Goal: Task Accomplishment & Management: Manage account settings

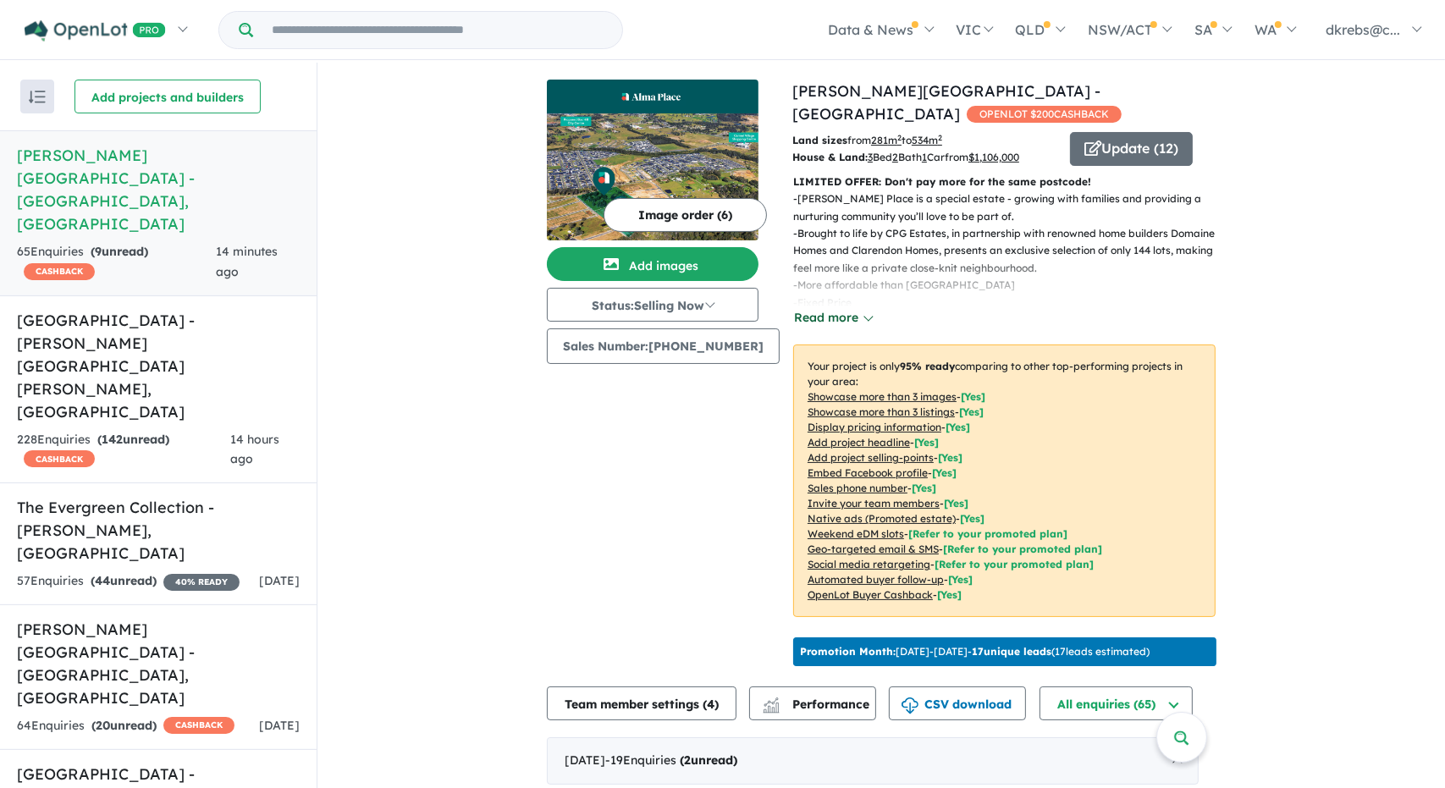
click at [841, 308] on button "Read more" at bounding box center [833, 317] width 80 height 19
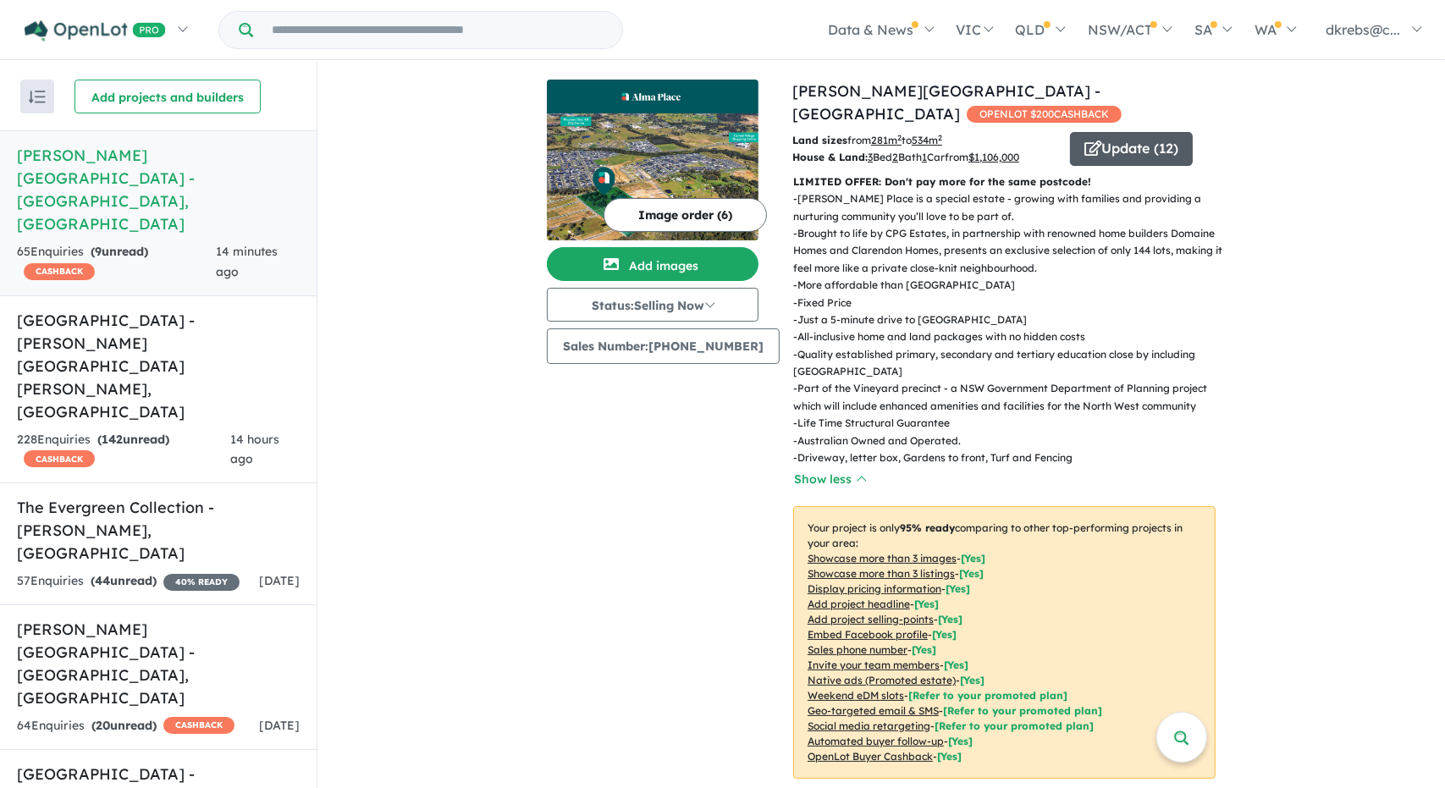
click at [1070, 132] on button "Update ( 12 )" at bounding box center [1131, 149] width 123 height 34
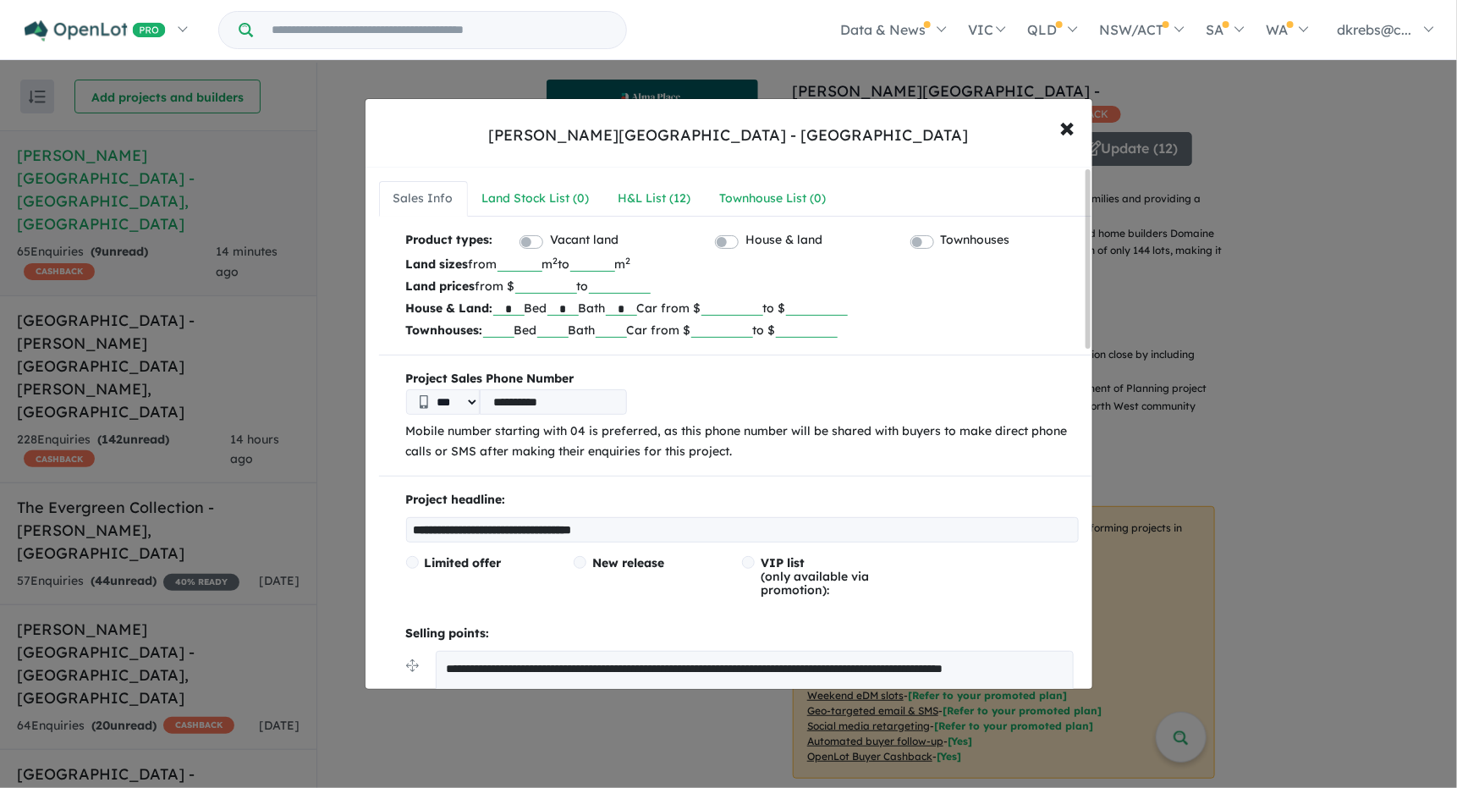
click at [550, 240] on label "Vacant land" at bounding box center [584, 240] width 69 height 20
drag, startPoint x: 411, startPoint y: 526, endPoint x: 665, endPoint y: 530, distance: 253.9
click at [665, 530] on input "**********" at bounding box center [742, 529] width 673 height 25
type input "*"
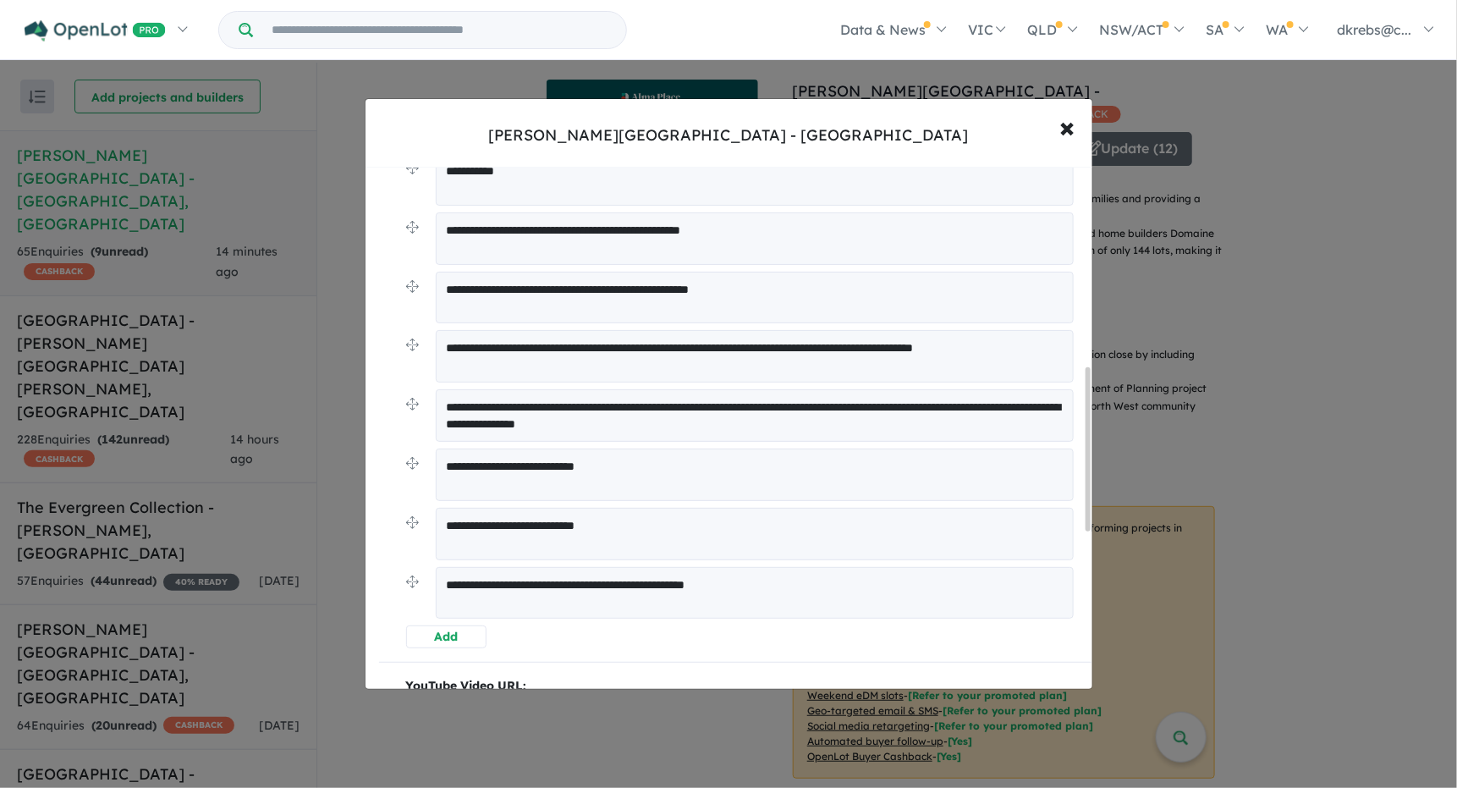
scroll to position [677, 0]
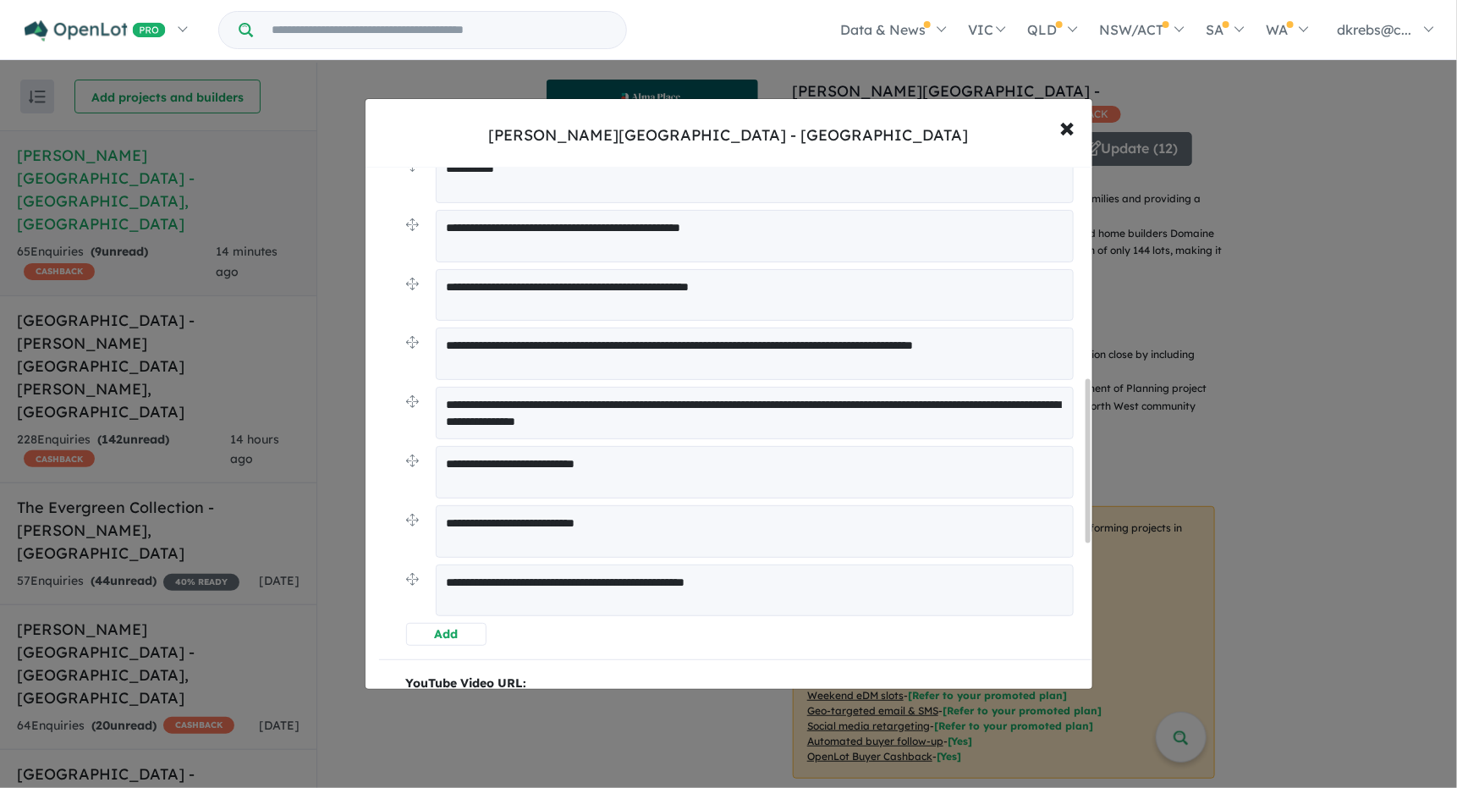
type input "**********"
click at [453, 636] on button "Add" at bounding box center [446, 634] width 80 height 23
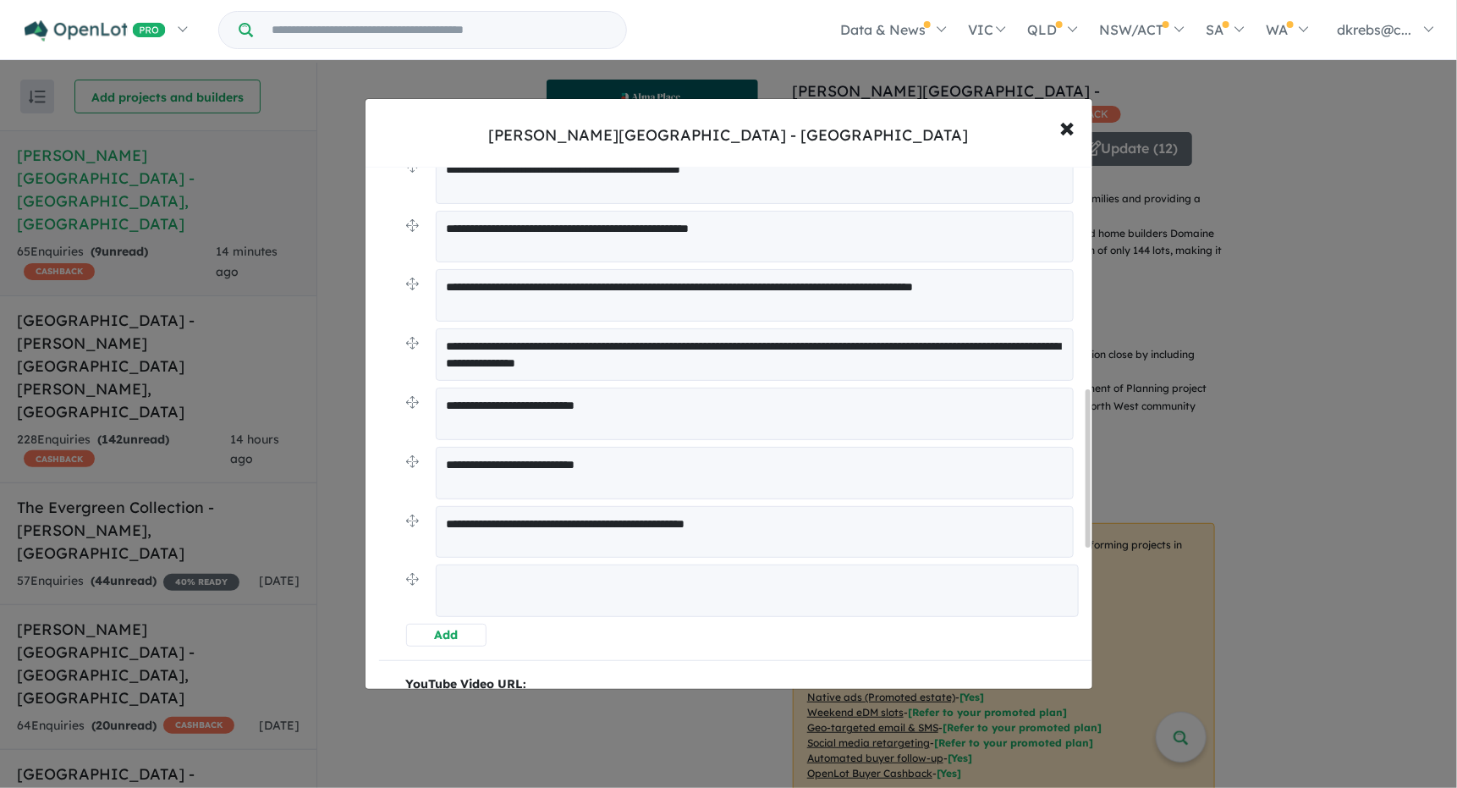
click at [459, 590] on textarea at bounding box center [757, 591] width 643 height 52
type textarea "**********"
click at [462, 633] on button "Add" at bounding box center [446, 633] width 80 height 23
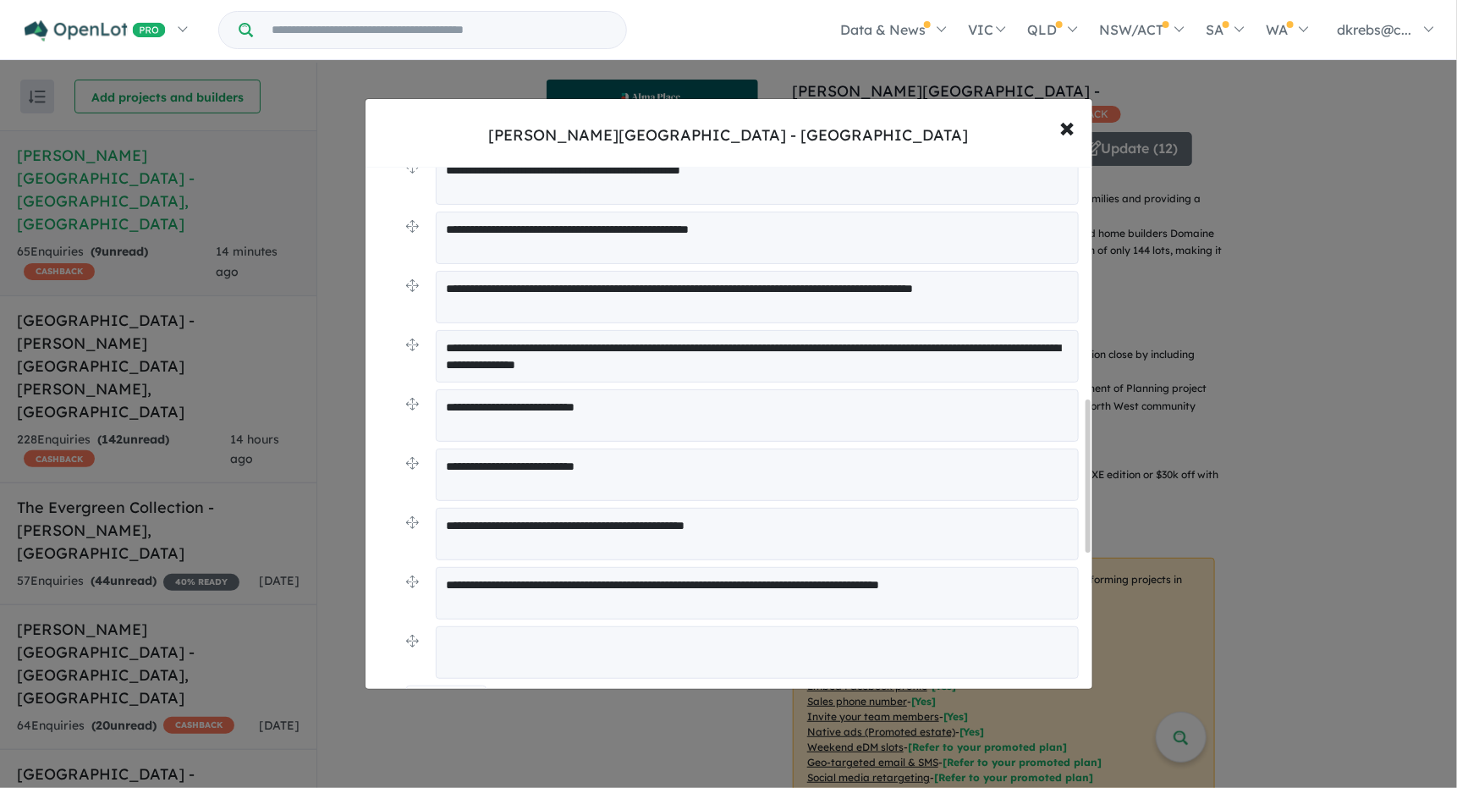
scroll to position [796, 0]
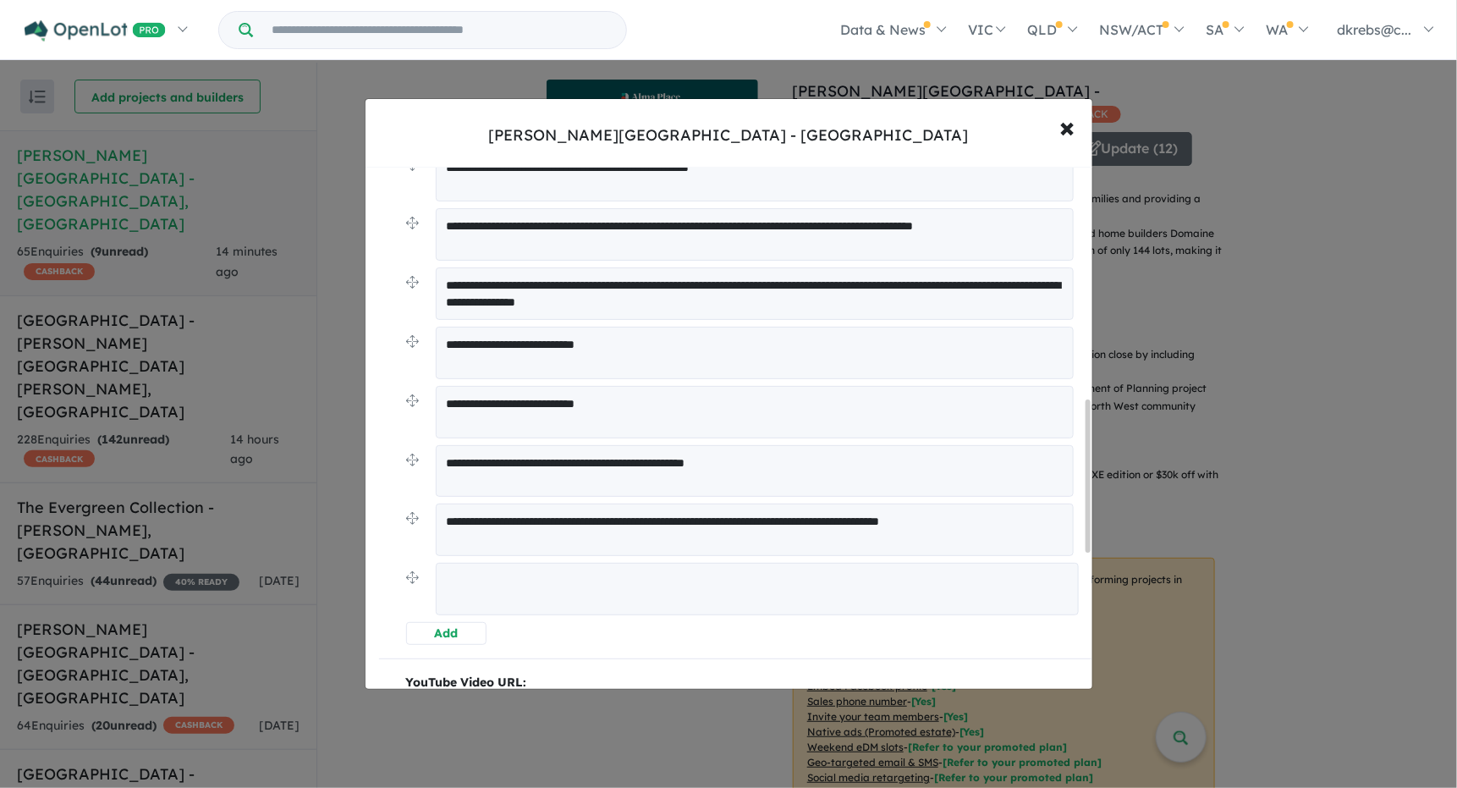
click at [480, 574] on textarea at bounding box center [757, 589] width 643 height 52
type textarea "**********"
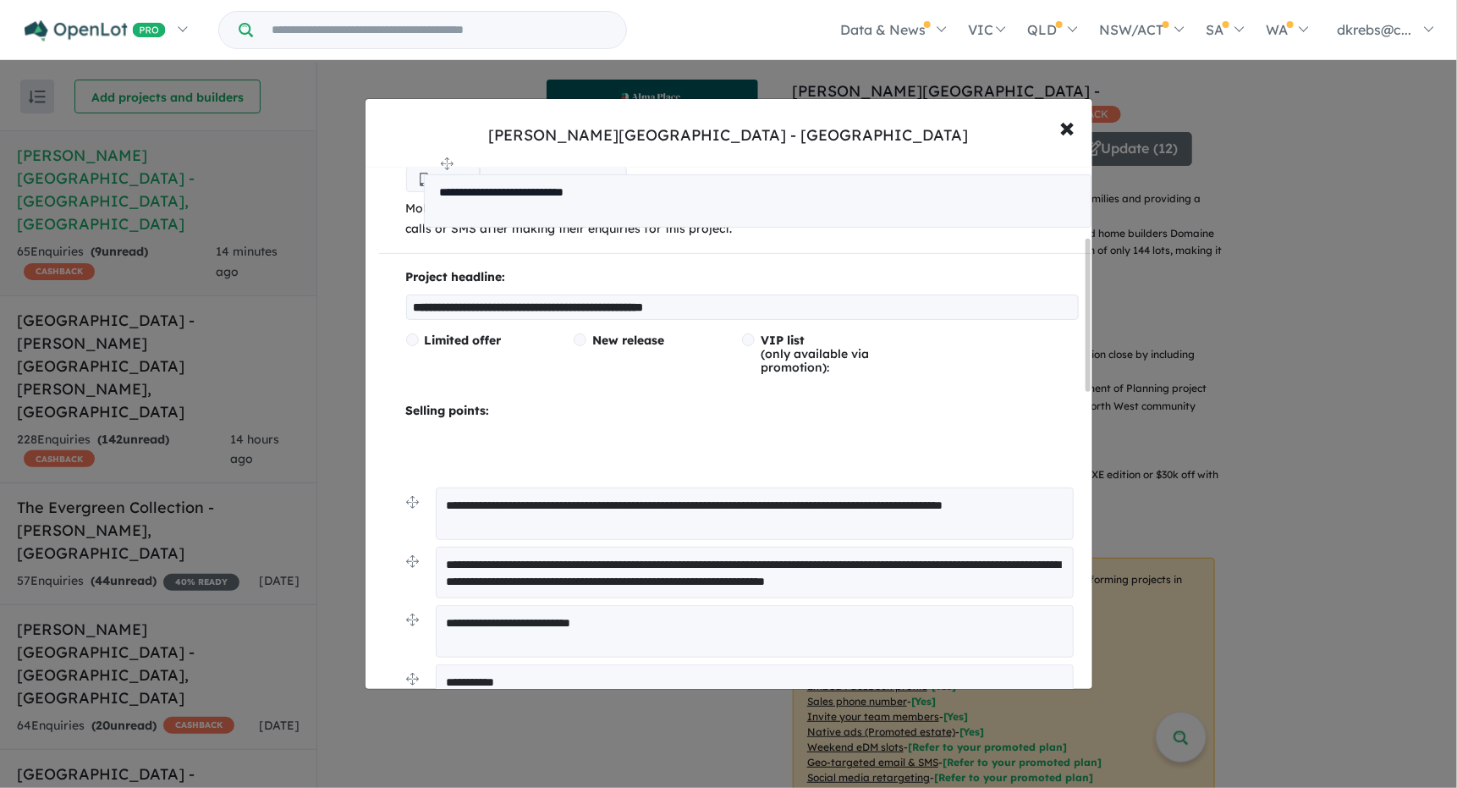
scroll to position [196, 0]
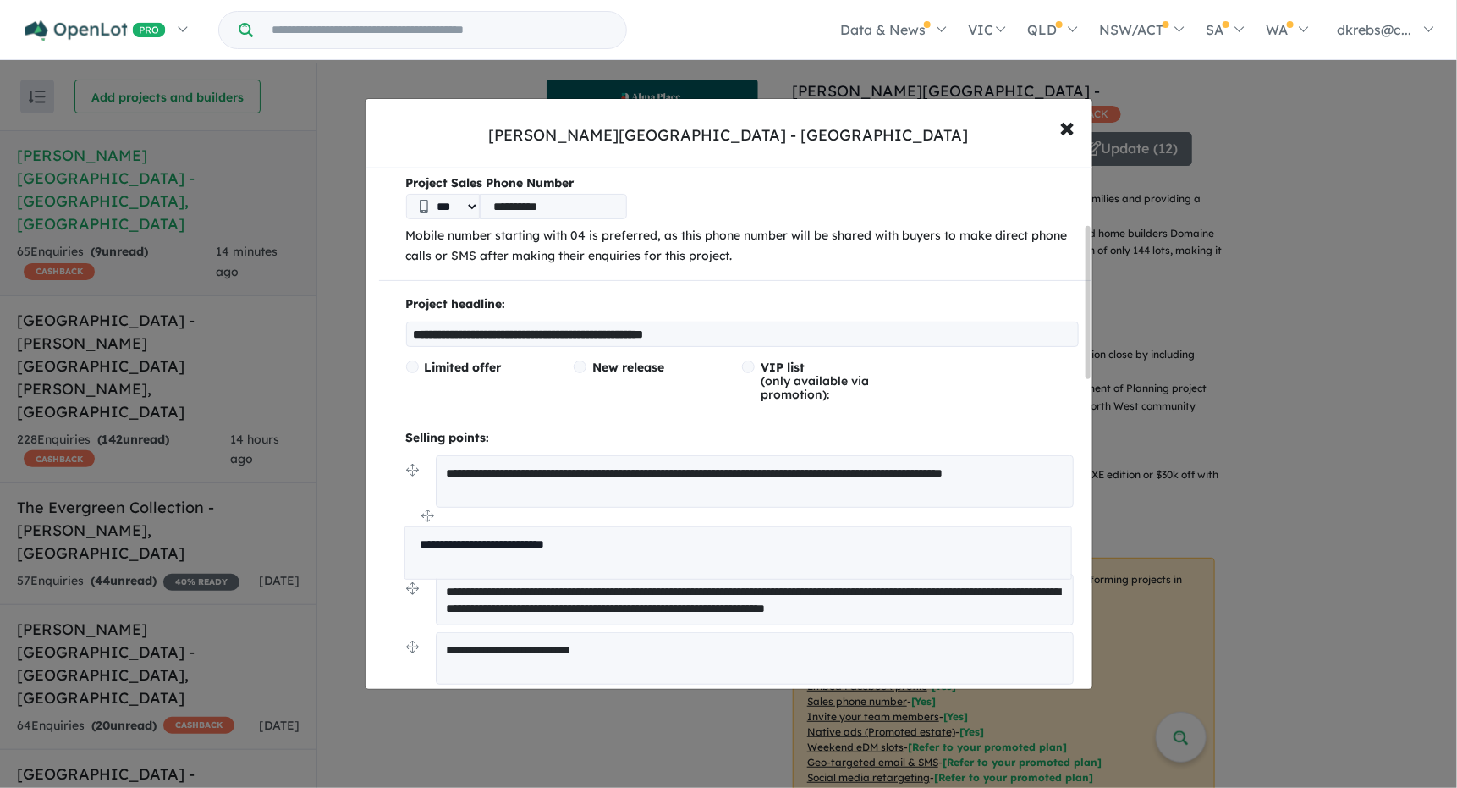
drag, startPoint x: 411, startPoint y: 576, endPoint x: 410, endPoint y: 520, distance: 56.7
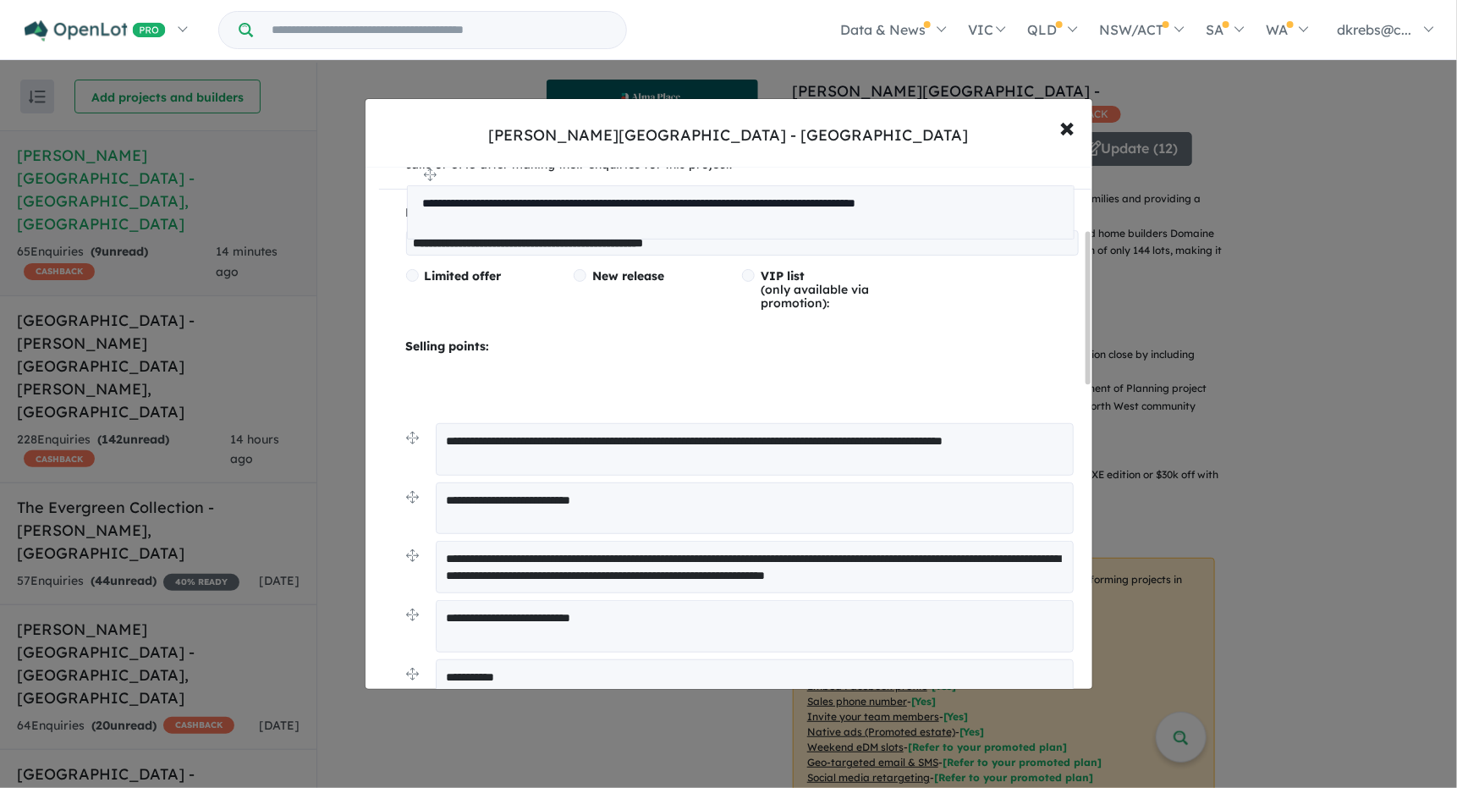
scroll to position [211, 0]
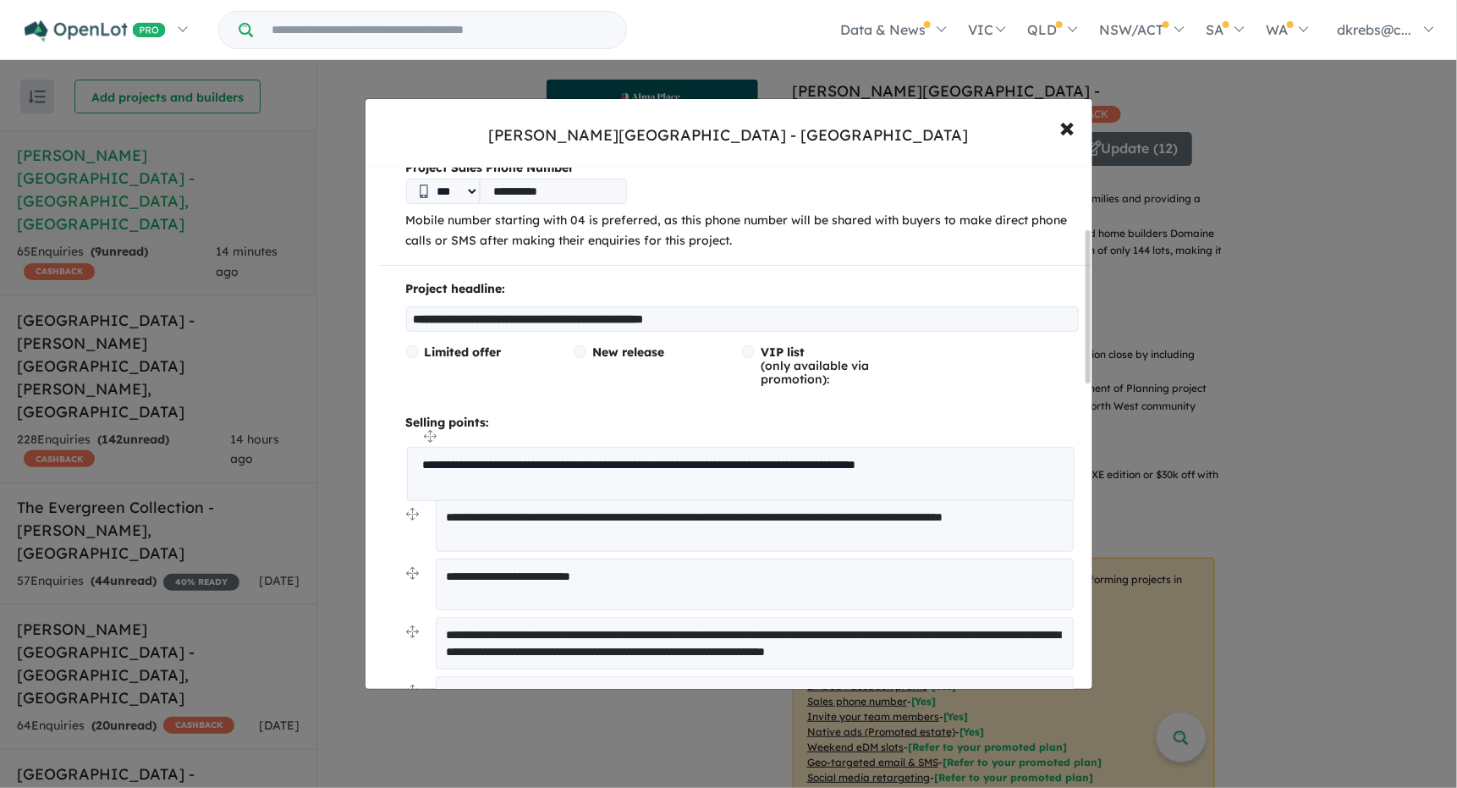
drag, startPoint x: 411, startPoint y: 327, endPoint x: 411, endPoint y: 435, distance: 108.3
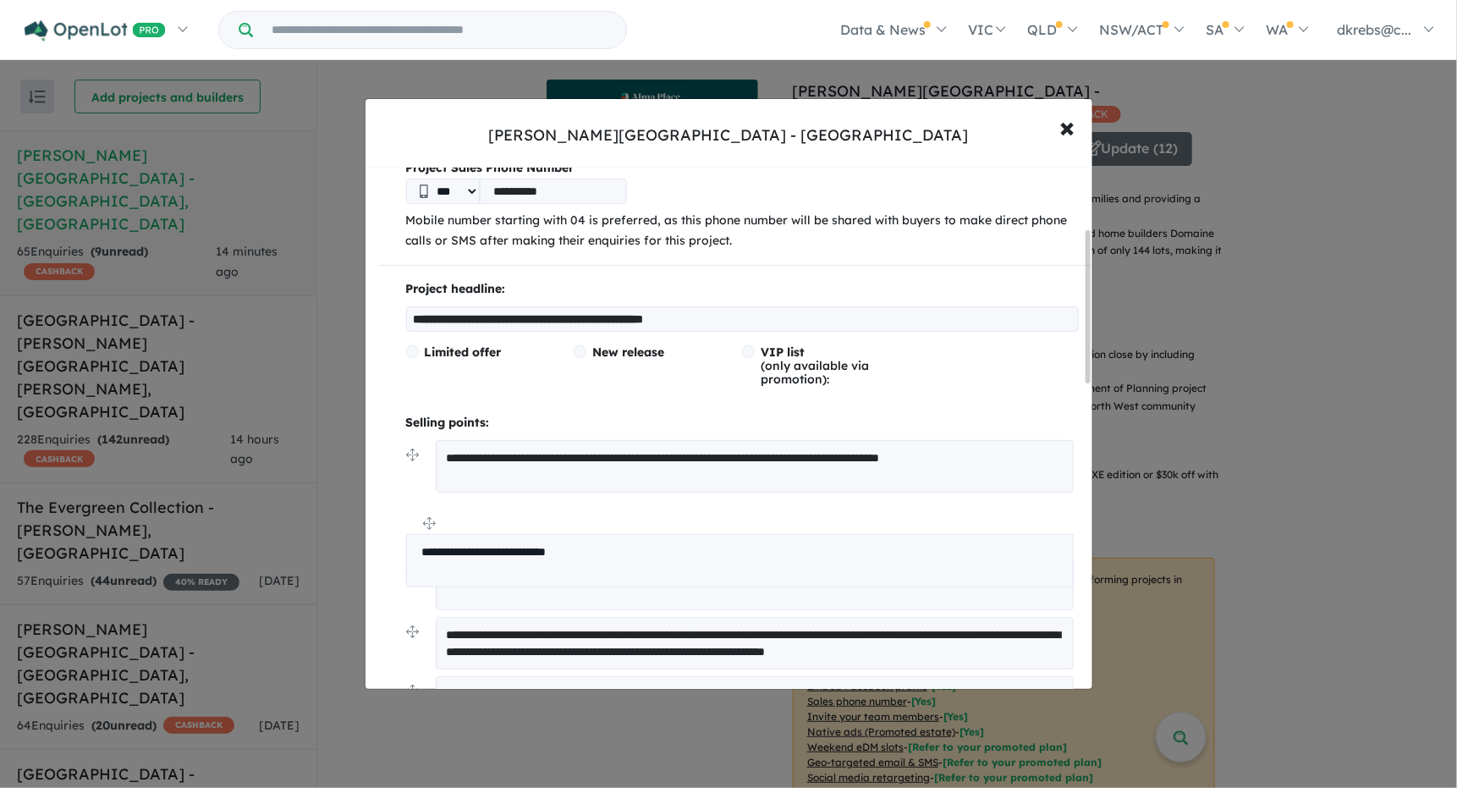
drag, startPoint x: 408, startPoint y: 573, endPoint x: 408, endPoint y: 527, distance: 45.7
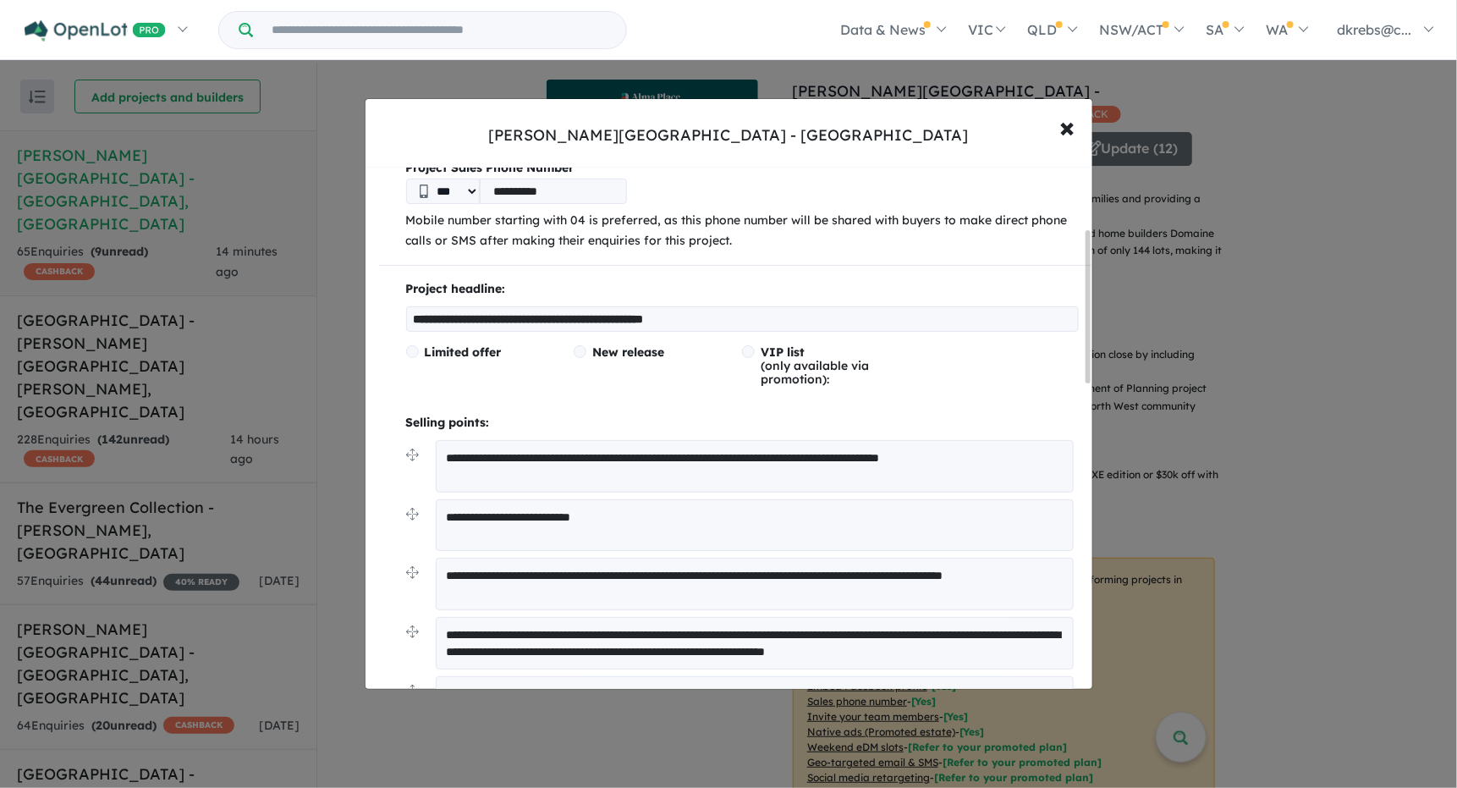
click at [510, 312] on input "**********" at bounding box center [742, 318] width 673 height 25
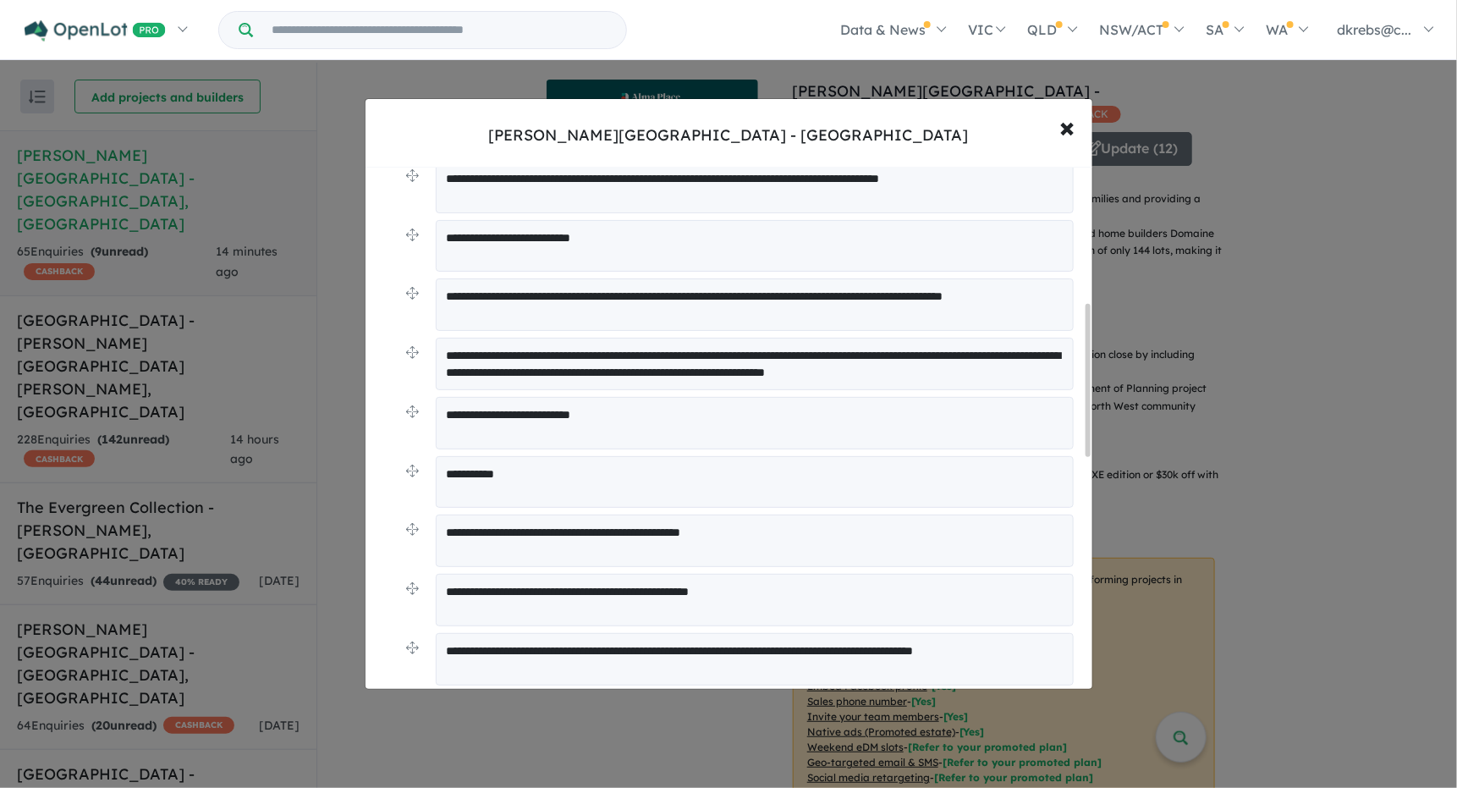
scroll to position [465, 0]
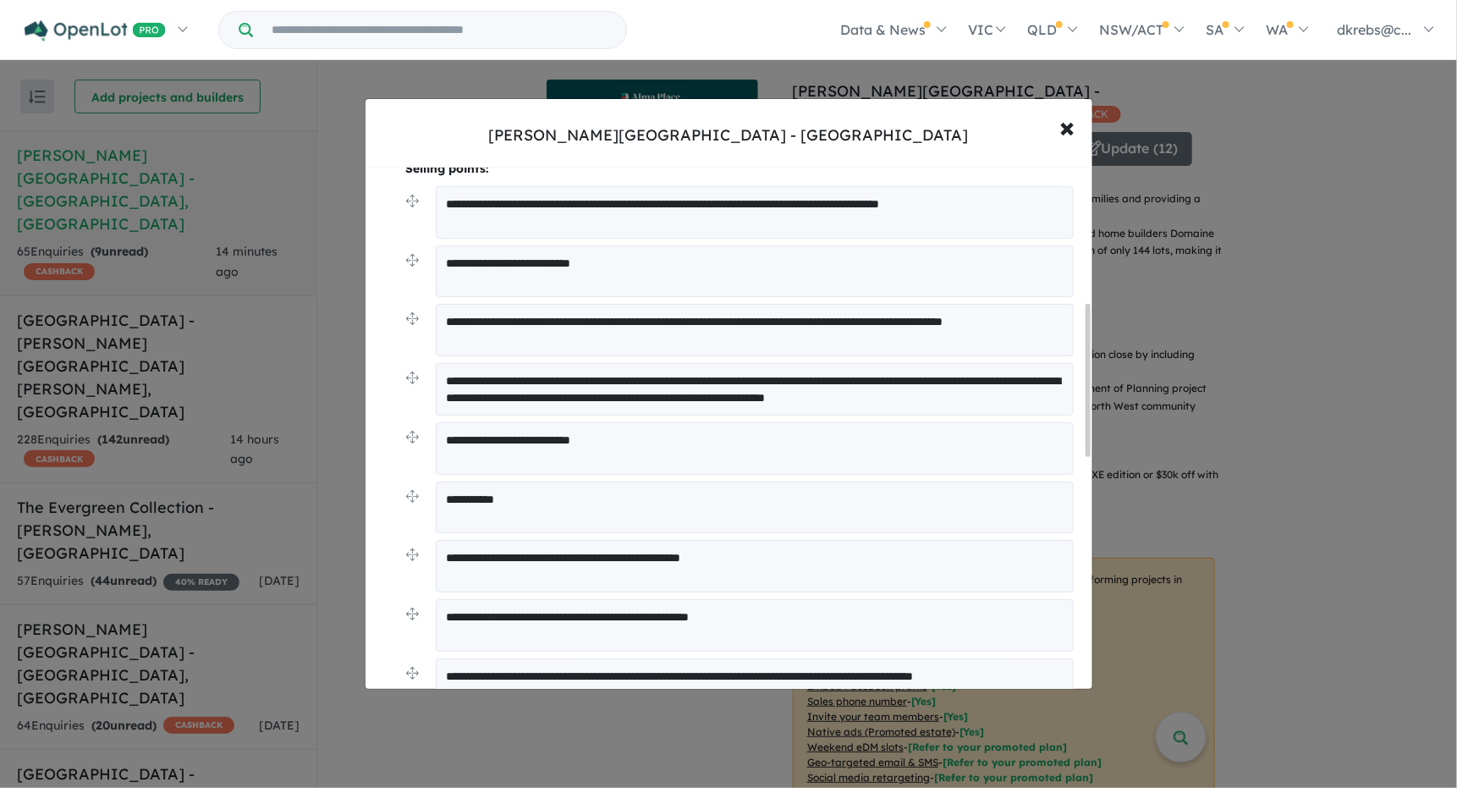
type input "**********"
click at [640, 396] on textarea "**********" at bounding box center [755, 389] width 638 height 52
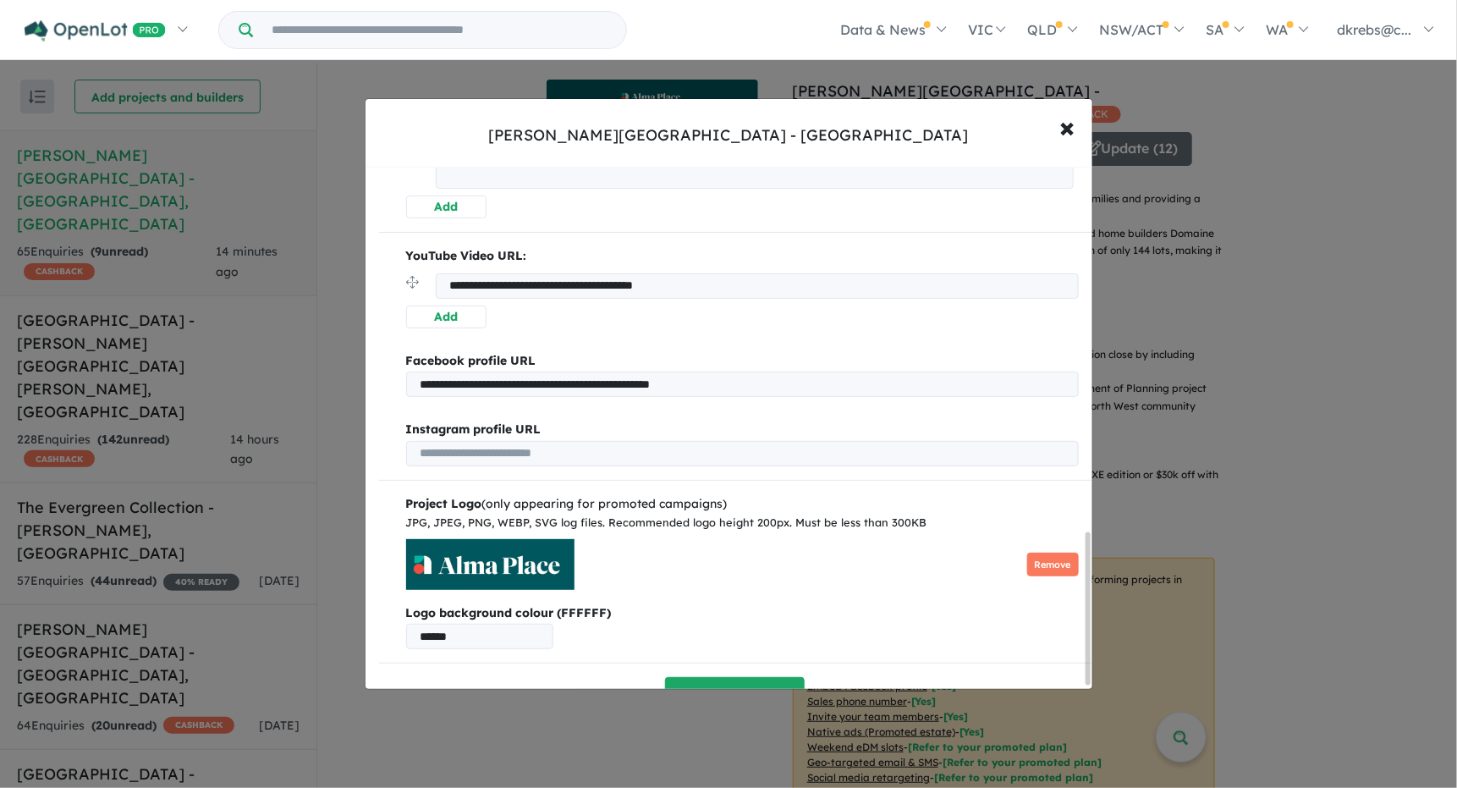
scroll to position [1258, 0]
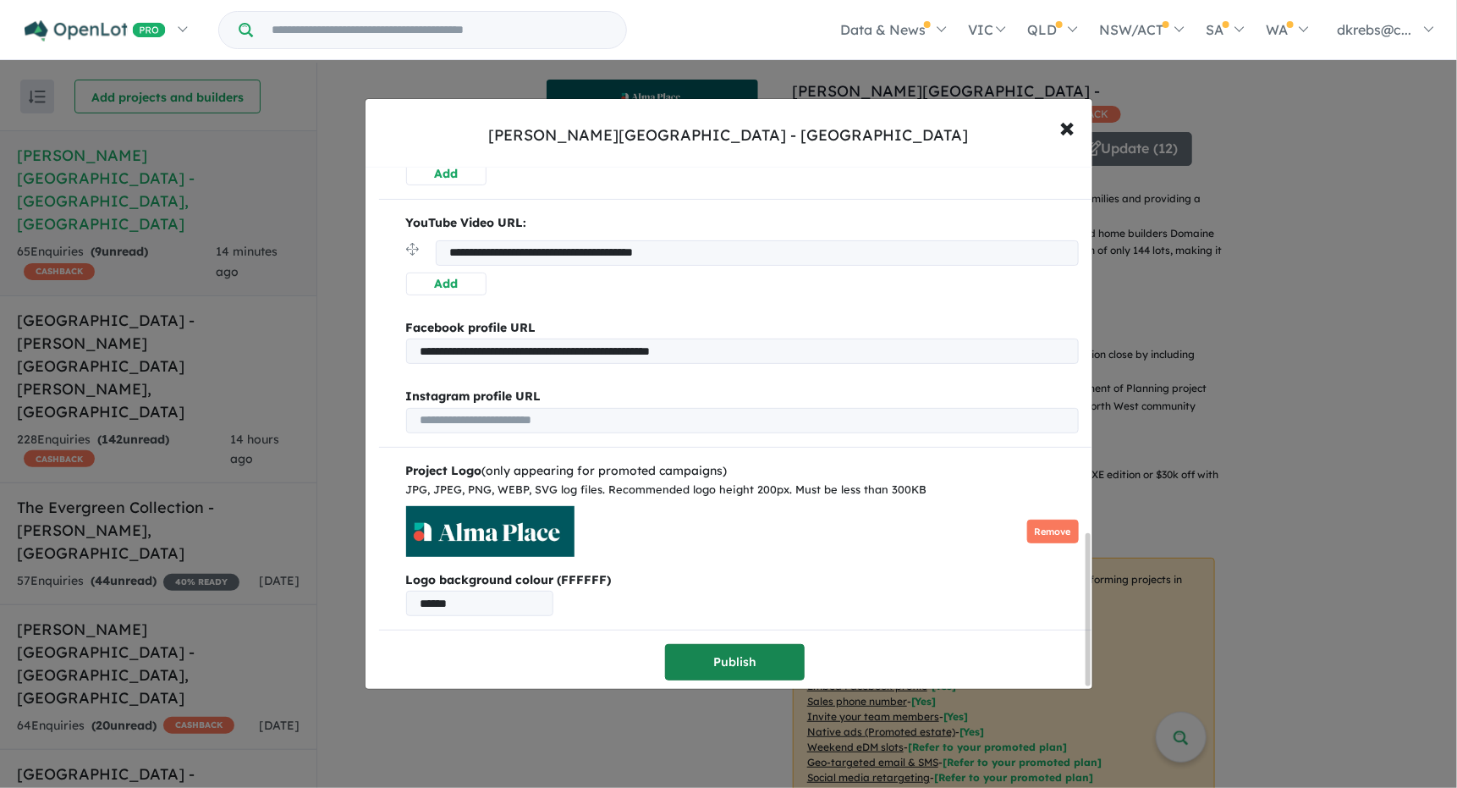
click at [735, 663] on button "Publish" at bounding box center [735, 662] width 140 height 36
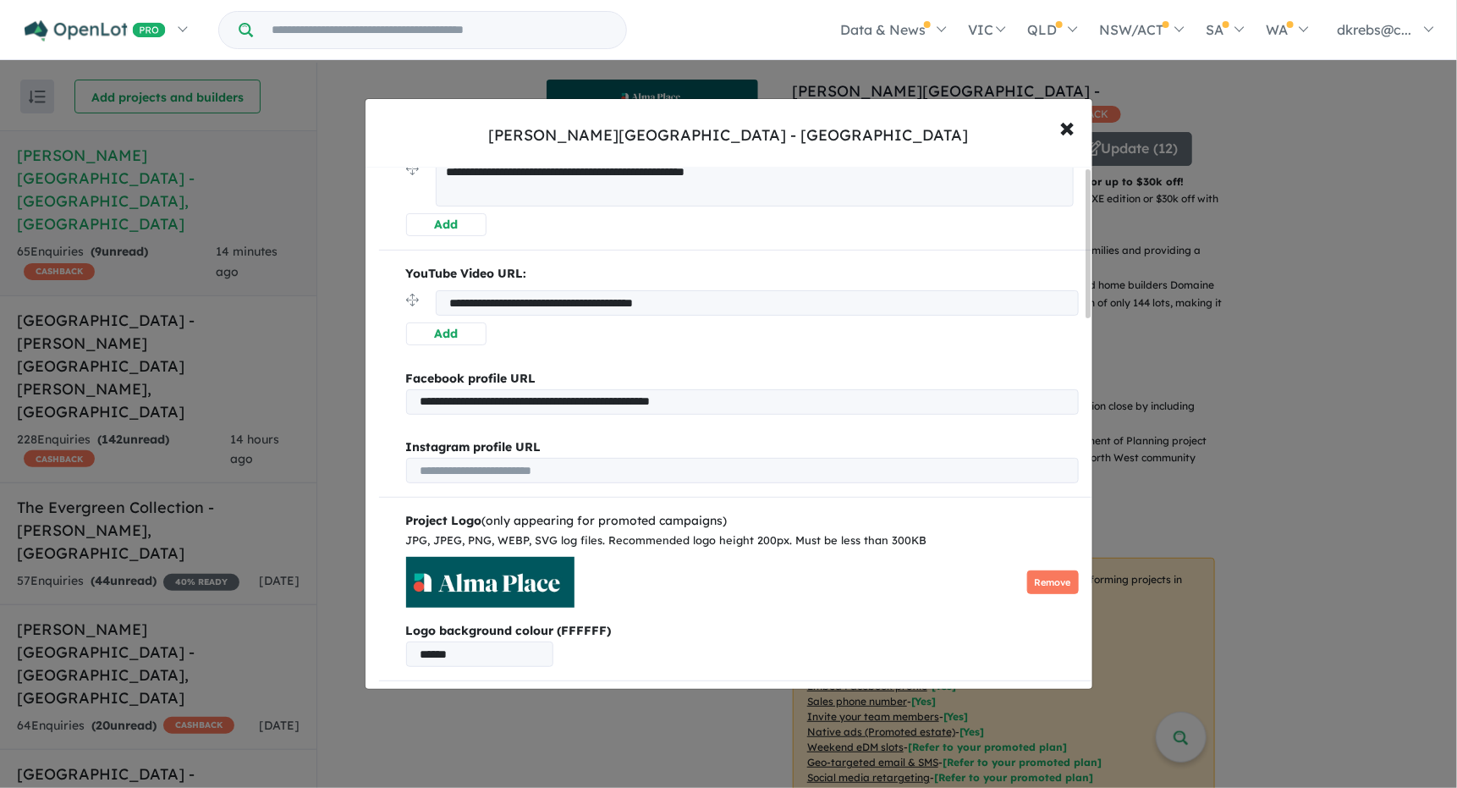
scroll to position [0, 0]
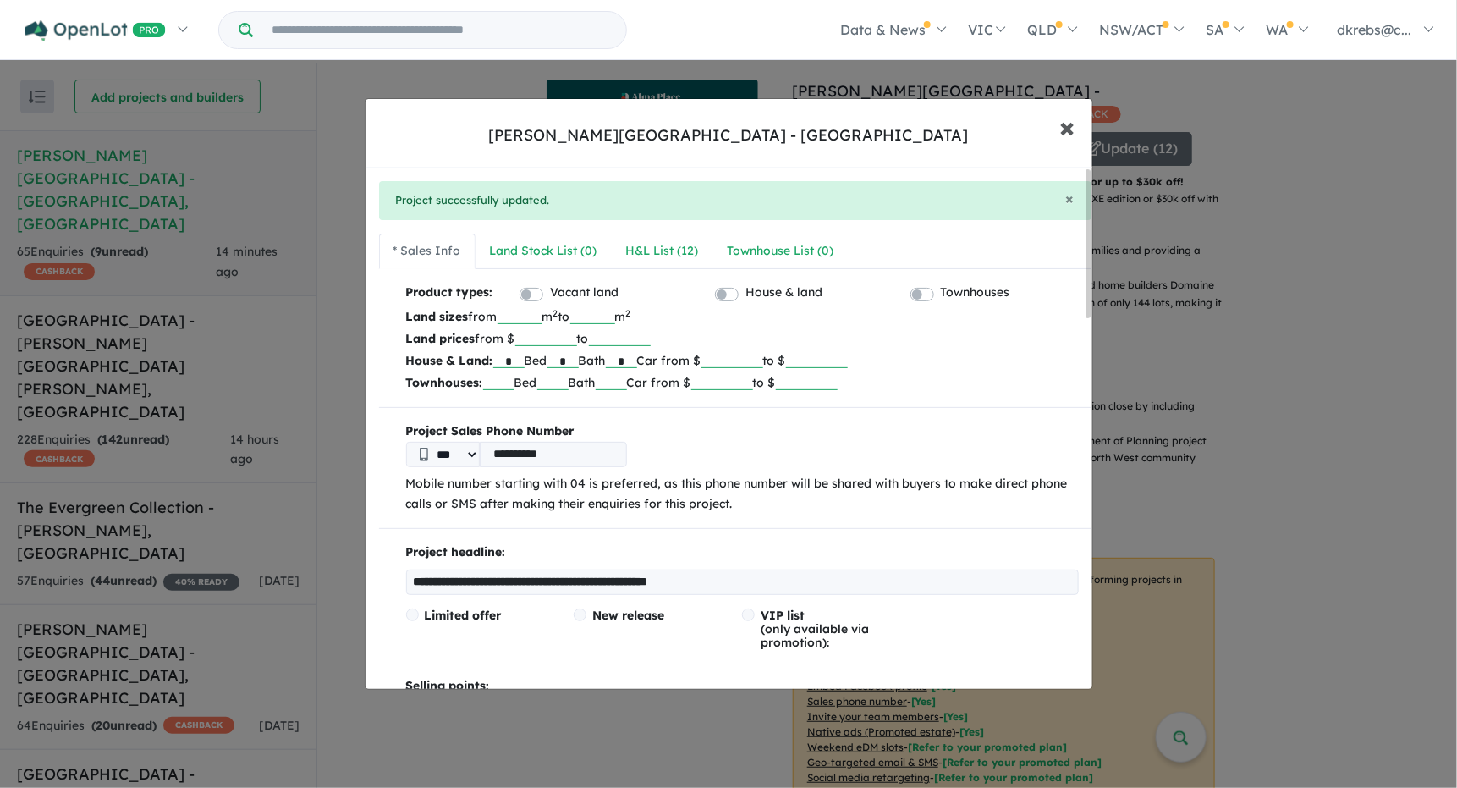
click at [1063, 129] on span "×" at bounding box center [1068, 126] width 15 height 36
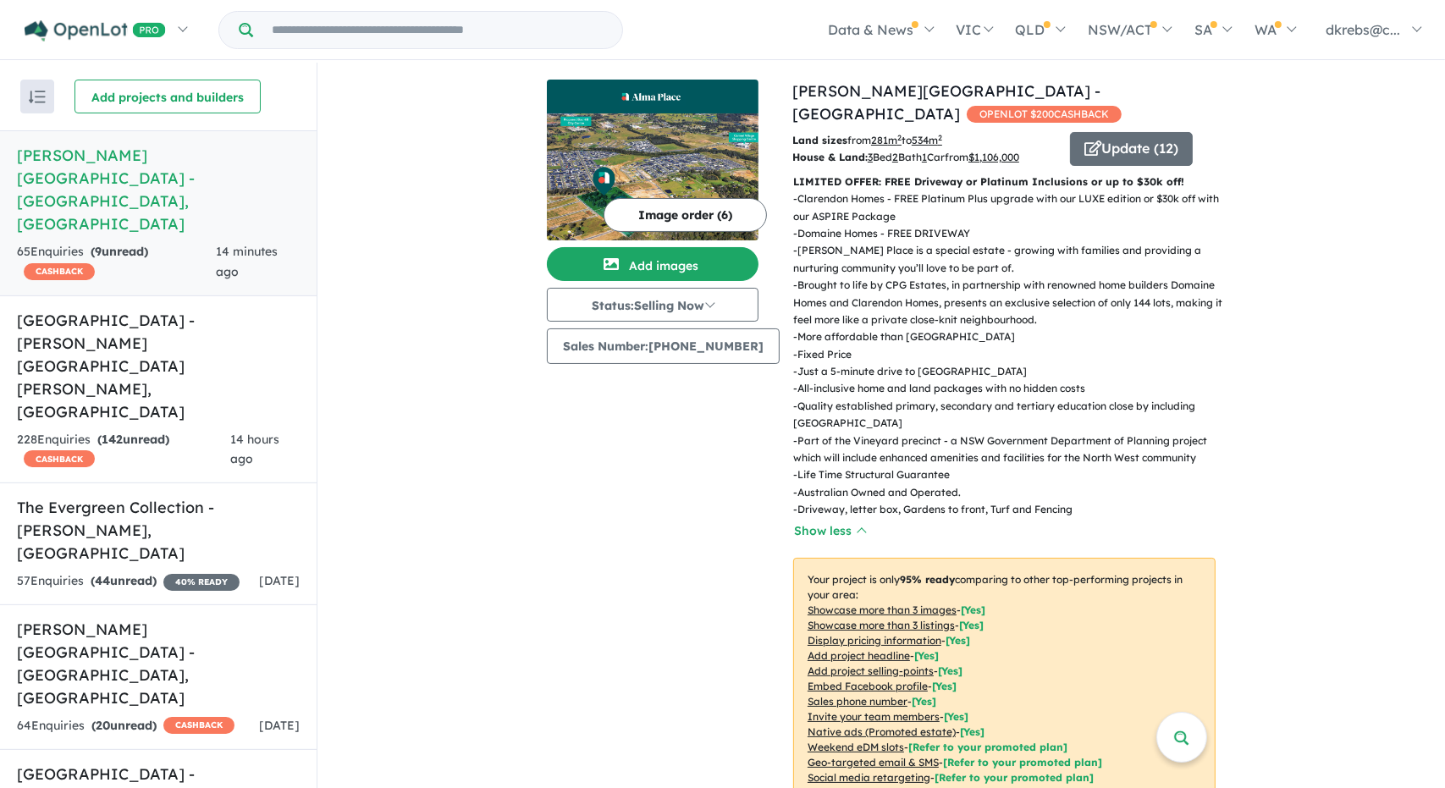
click at [644, 219] on button "Image order ( 6 )" at bounding box center [684, 215] width 163 height 34
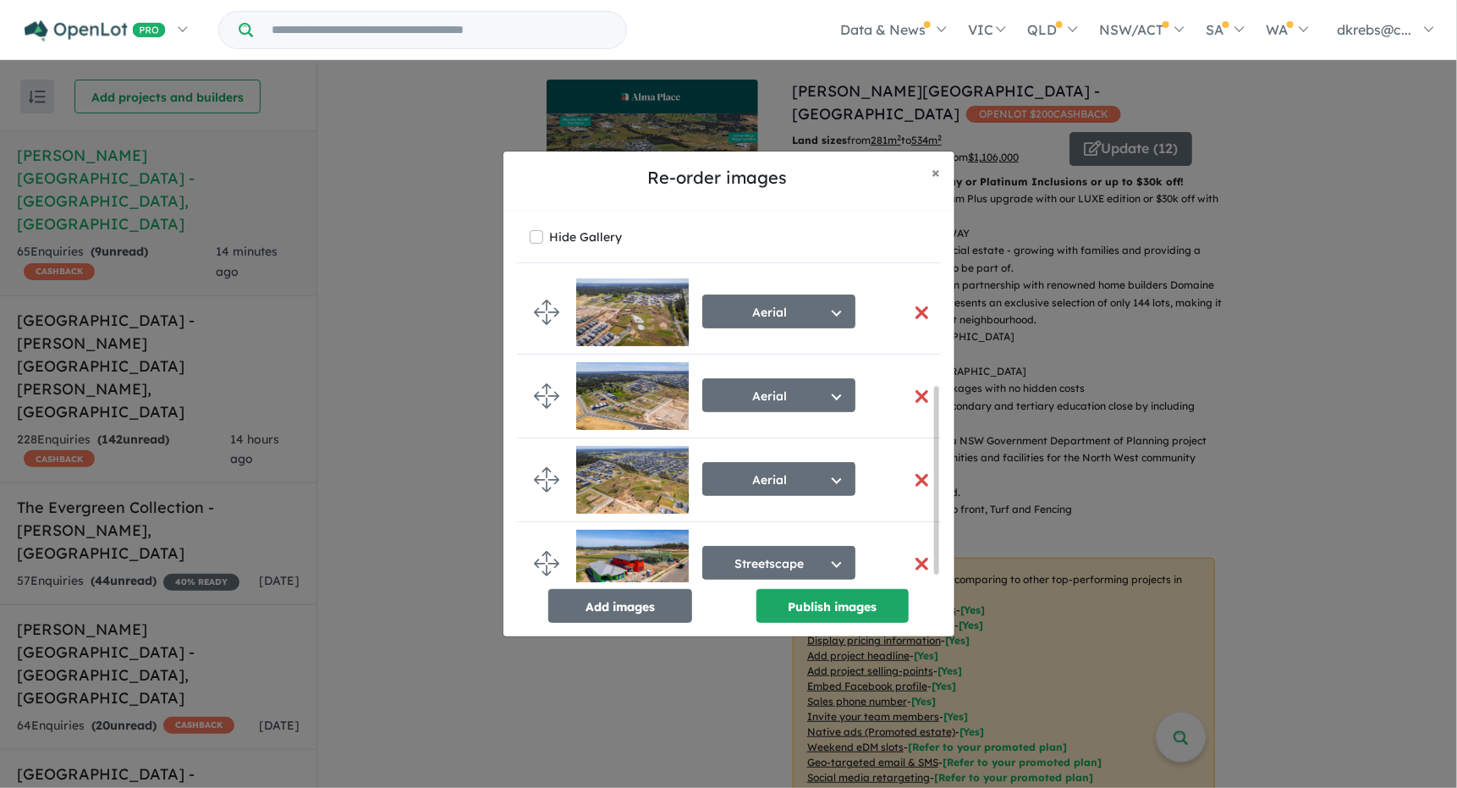
scroll to position [189, 0]
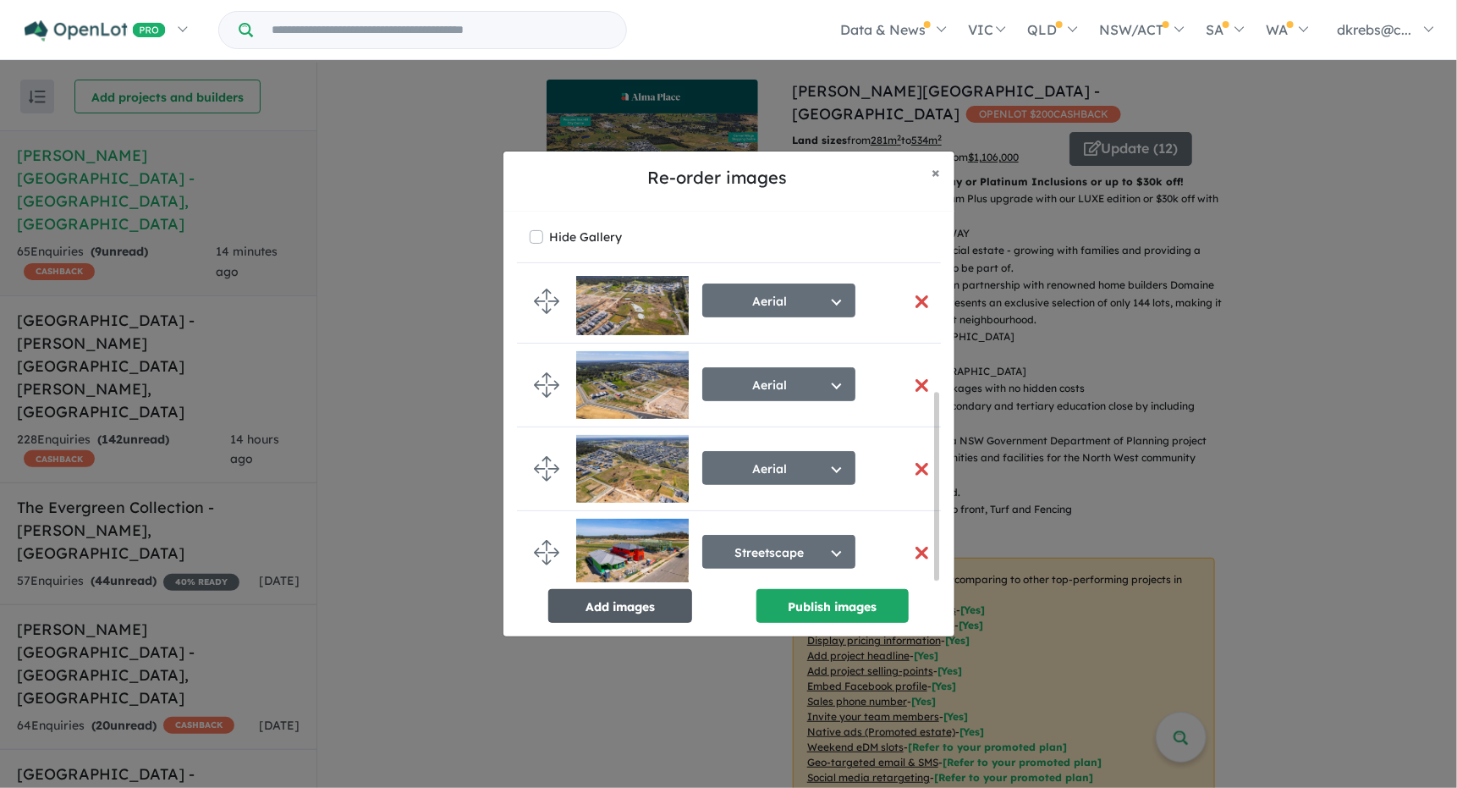
click at [639, 603] on button "Add images" at bounding box center [620, 606] width 144 height 34
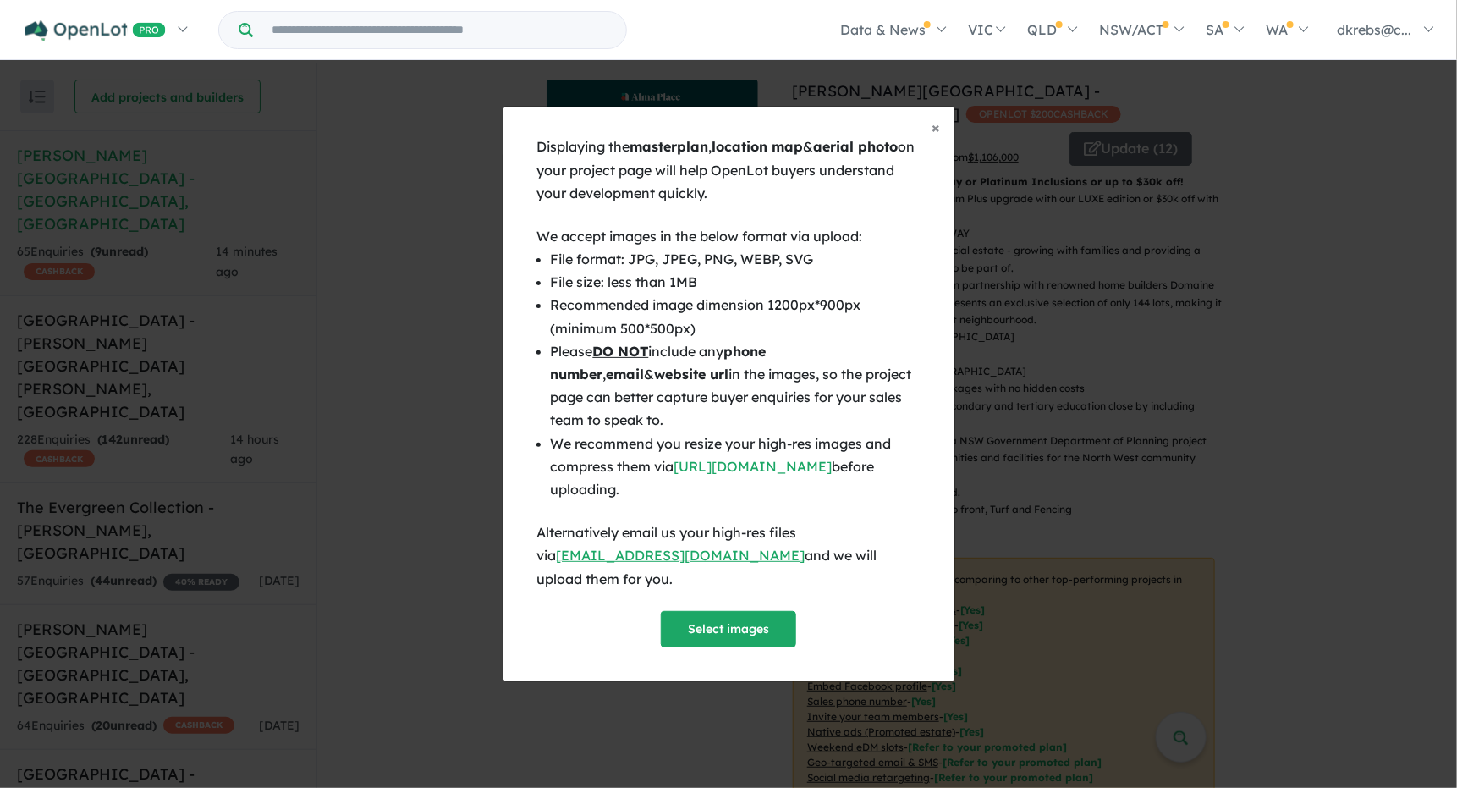
scroll to position [185, 0]
click at [931, 138] on button "× Close" at bounding box center [937, 128] width 36 height 42
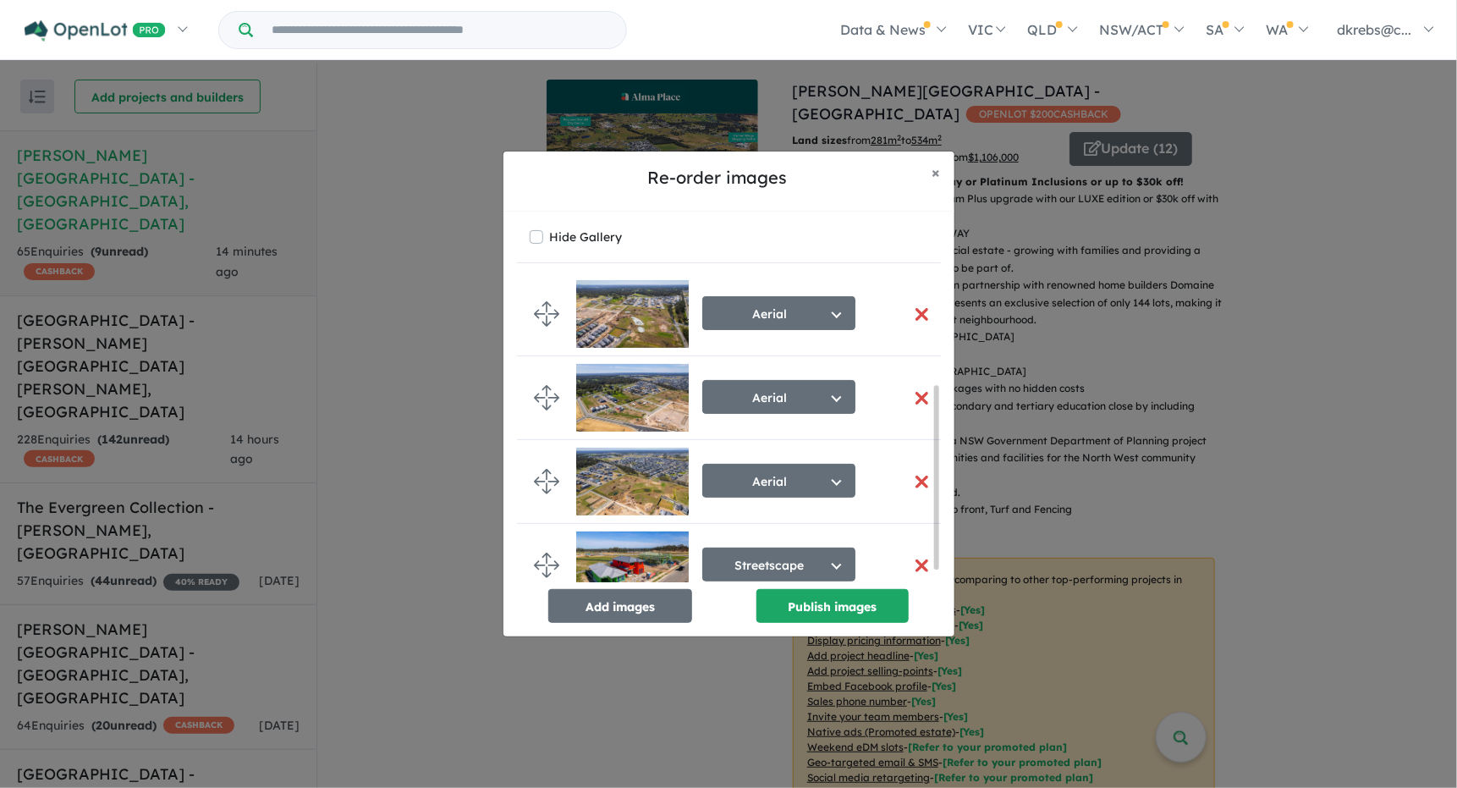
scroll to position [183, 0]
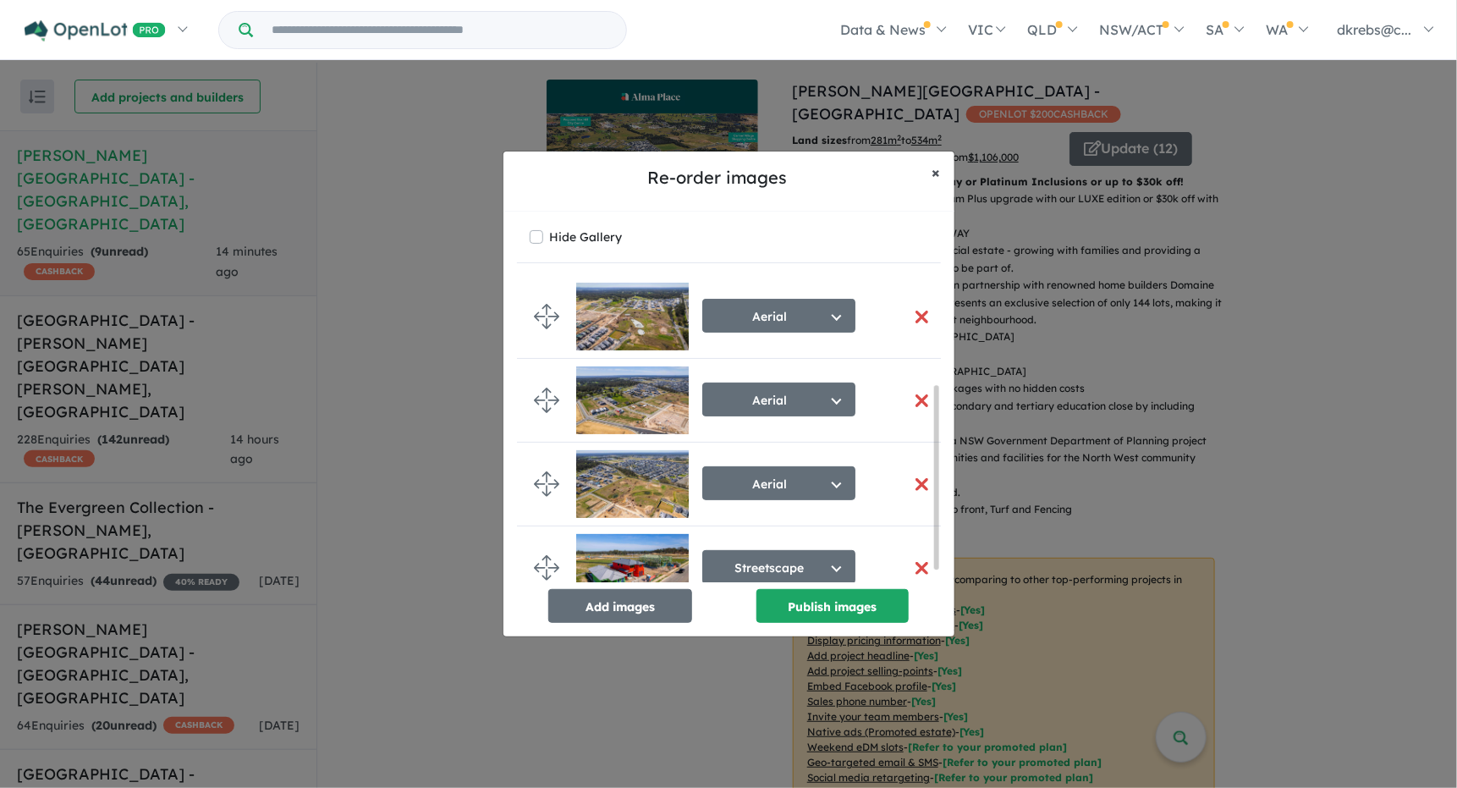
click at [937, 173] on span "×" at bounding box center [937, 172] width 8 height 19
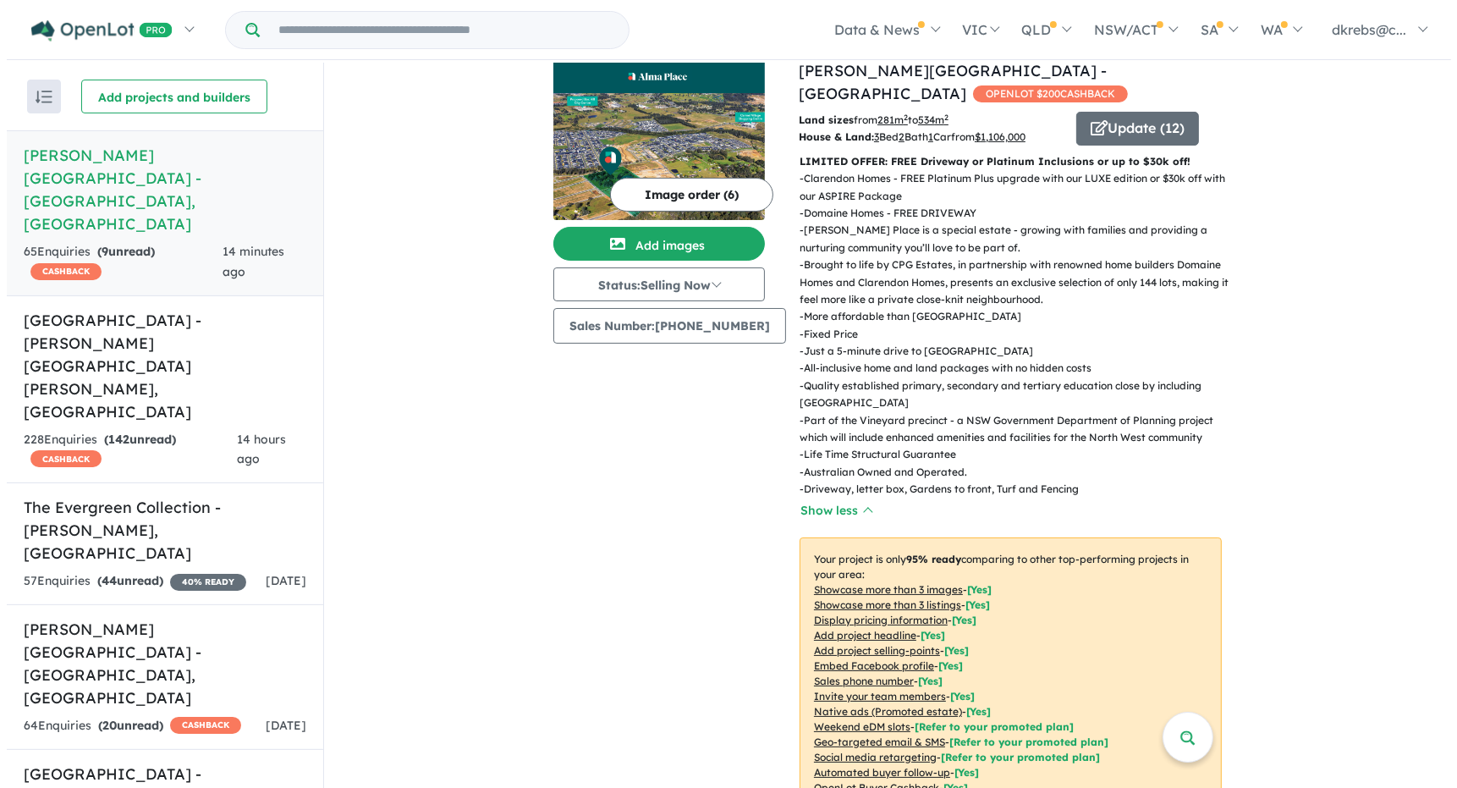
scroll to position [0, 0]
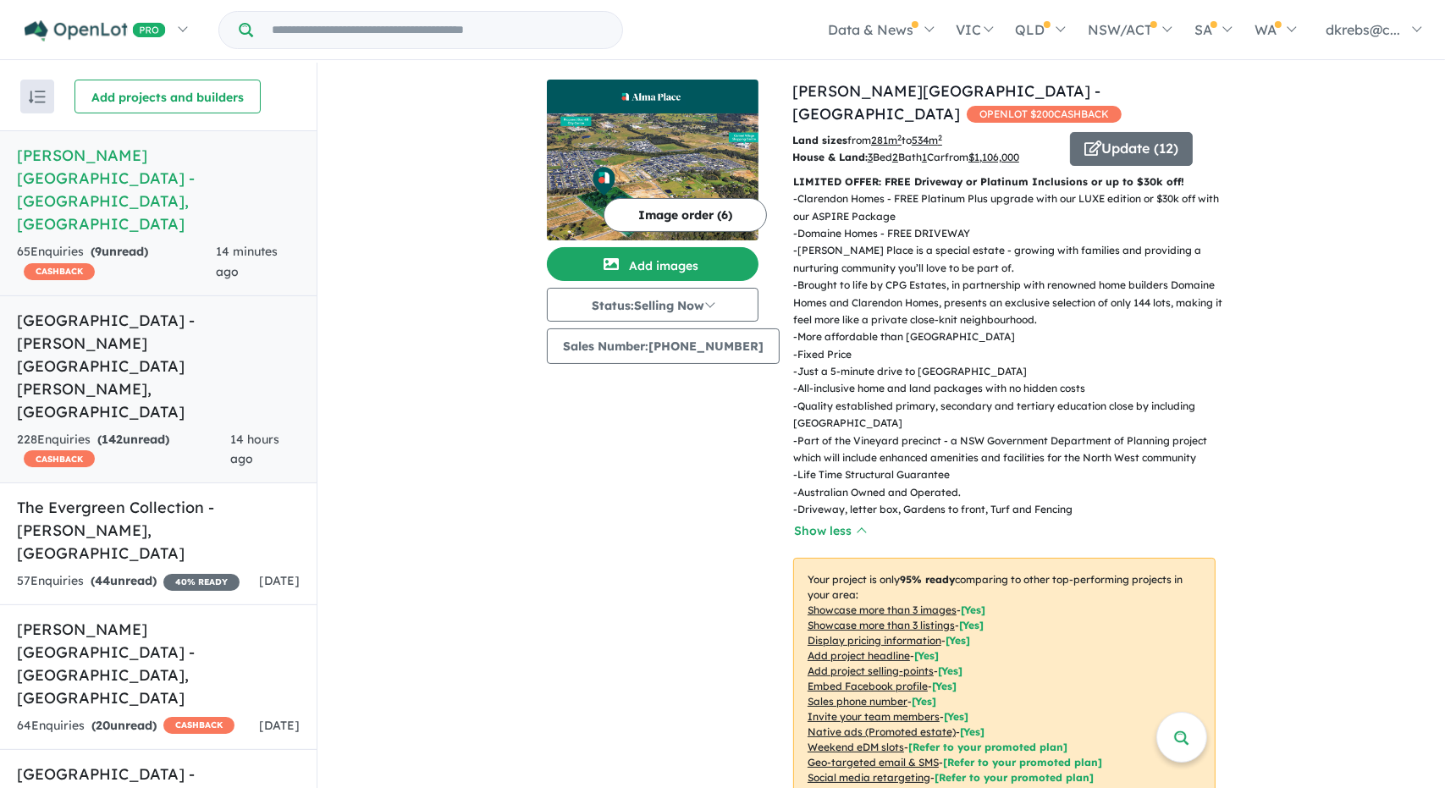
click at [29, 309] on h5 "[GEOGRAPHIC_DATA] - [PERSON_NAME][GEOGRAPHIC_DATA][PERSON_NAME] , [GEOGRAPHIC_D…" at bounding box center [158, 366] width 283 height 114
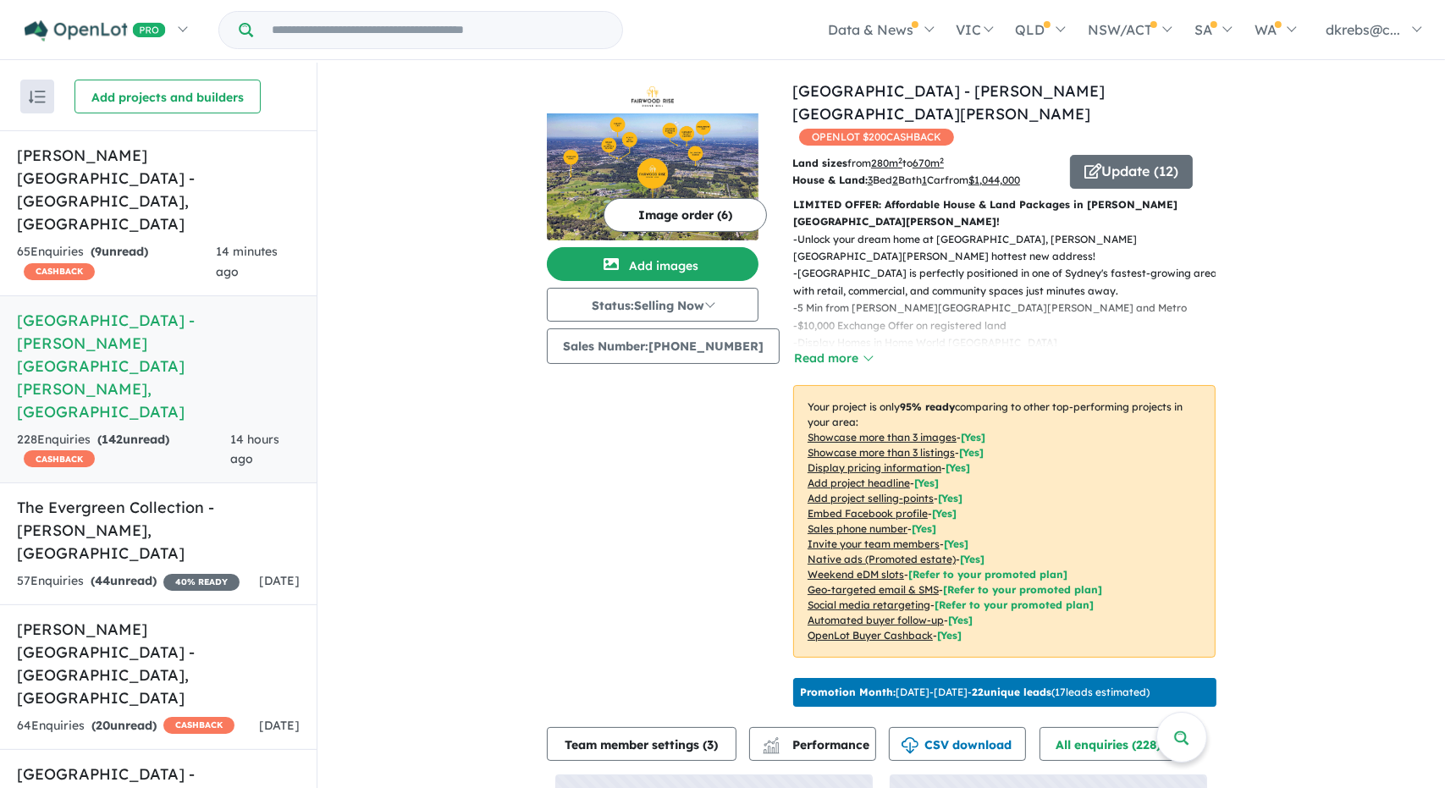
click at [646, 217] on button "Image order ( 6 )" at bounding box center [684, 215] width 163 height 34
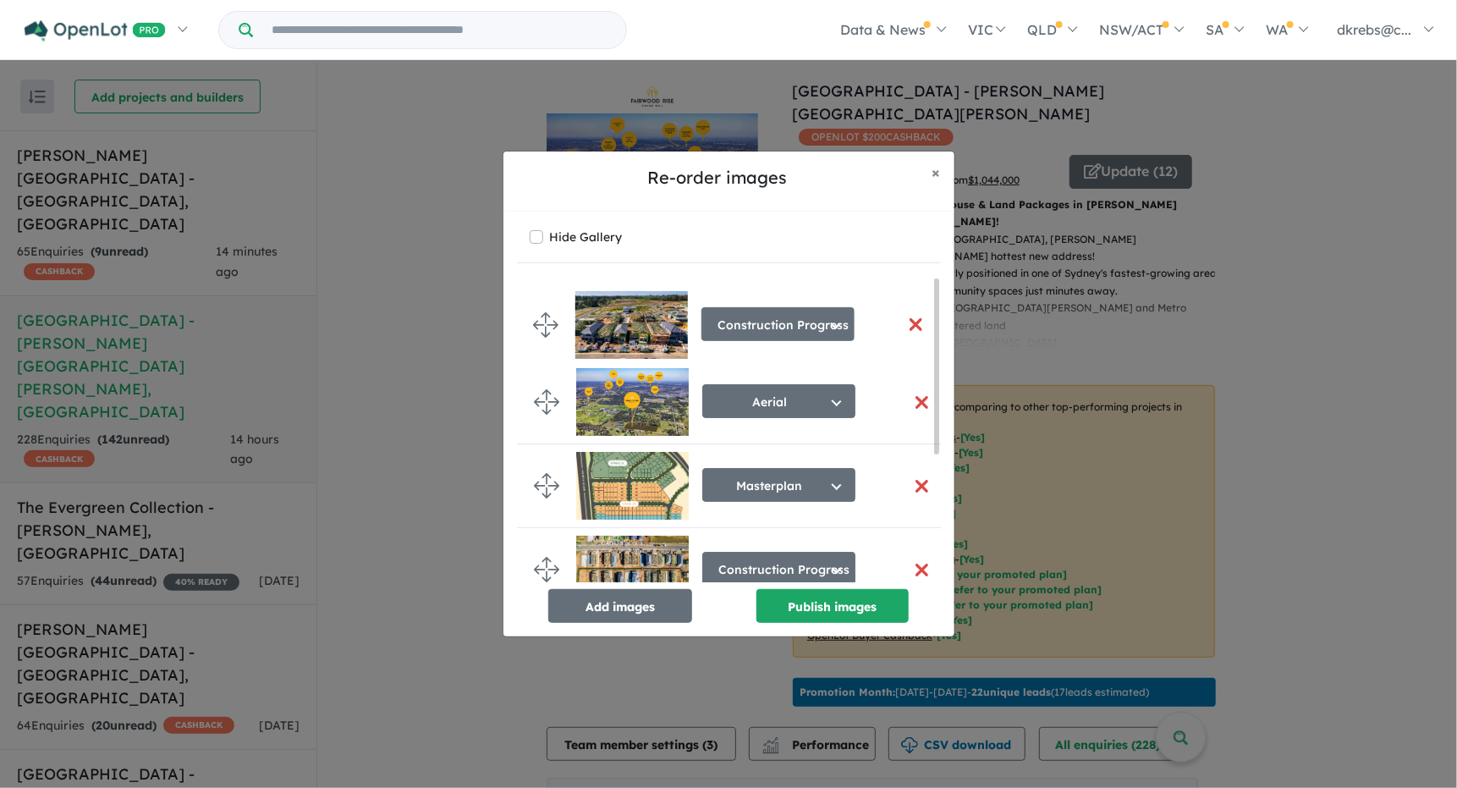
drag, startPoint x: 546, startPoint y: 487, endPoint x: 545, endPoint y: 326, distance: 160.8
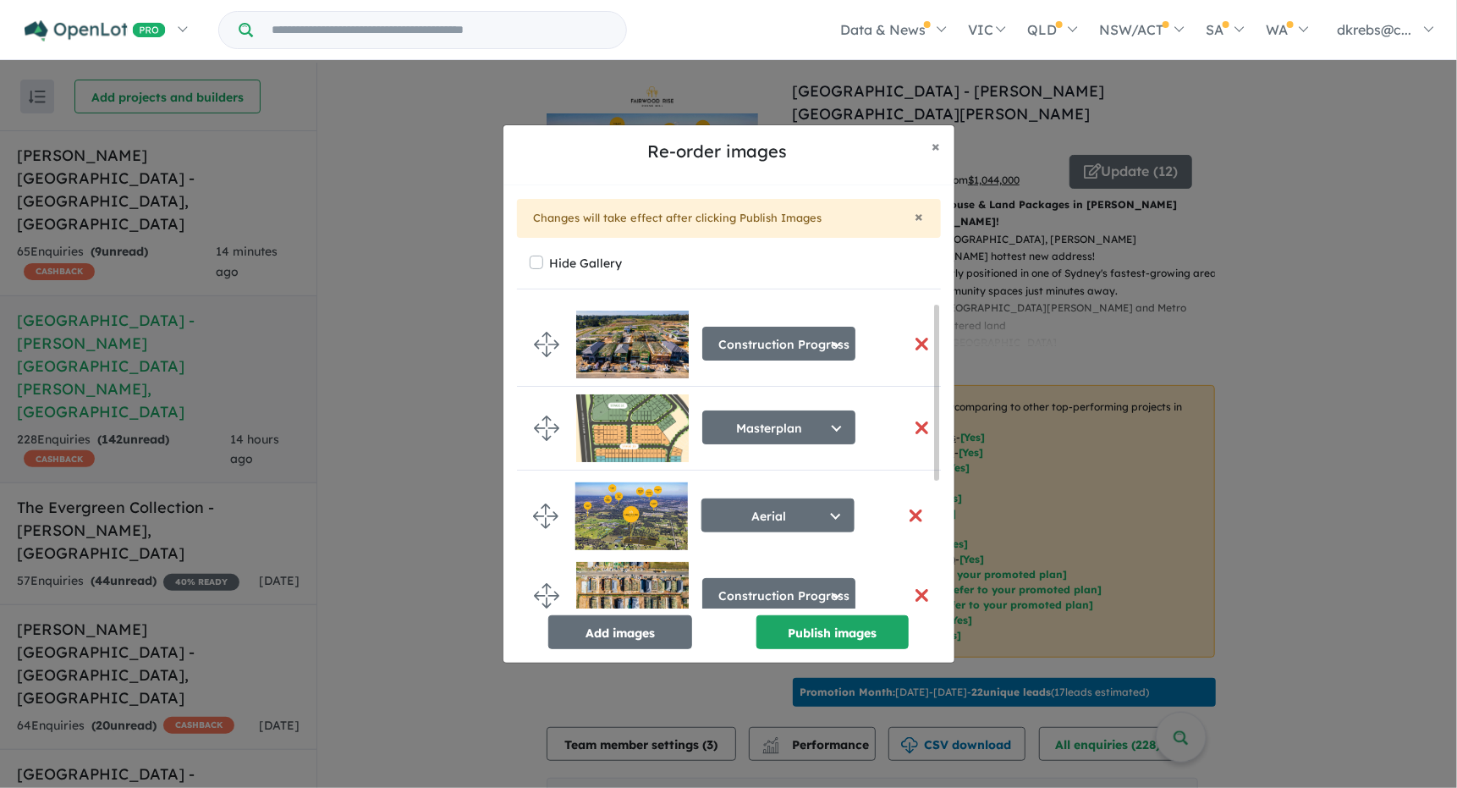
drag, startPoint x: 540, startPoint y: 423, endPoint x: 537, endPoint y: 511, distance: 88.1
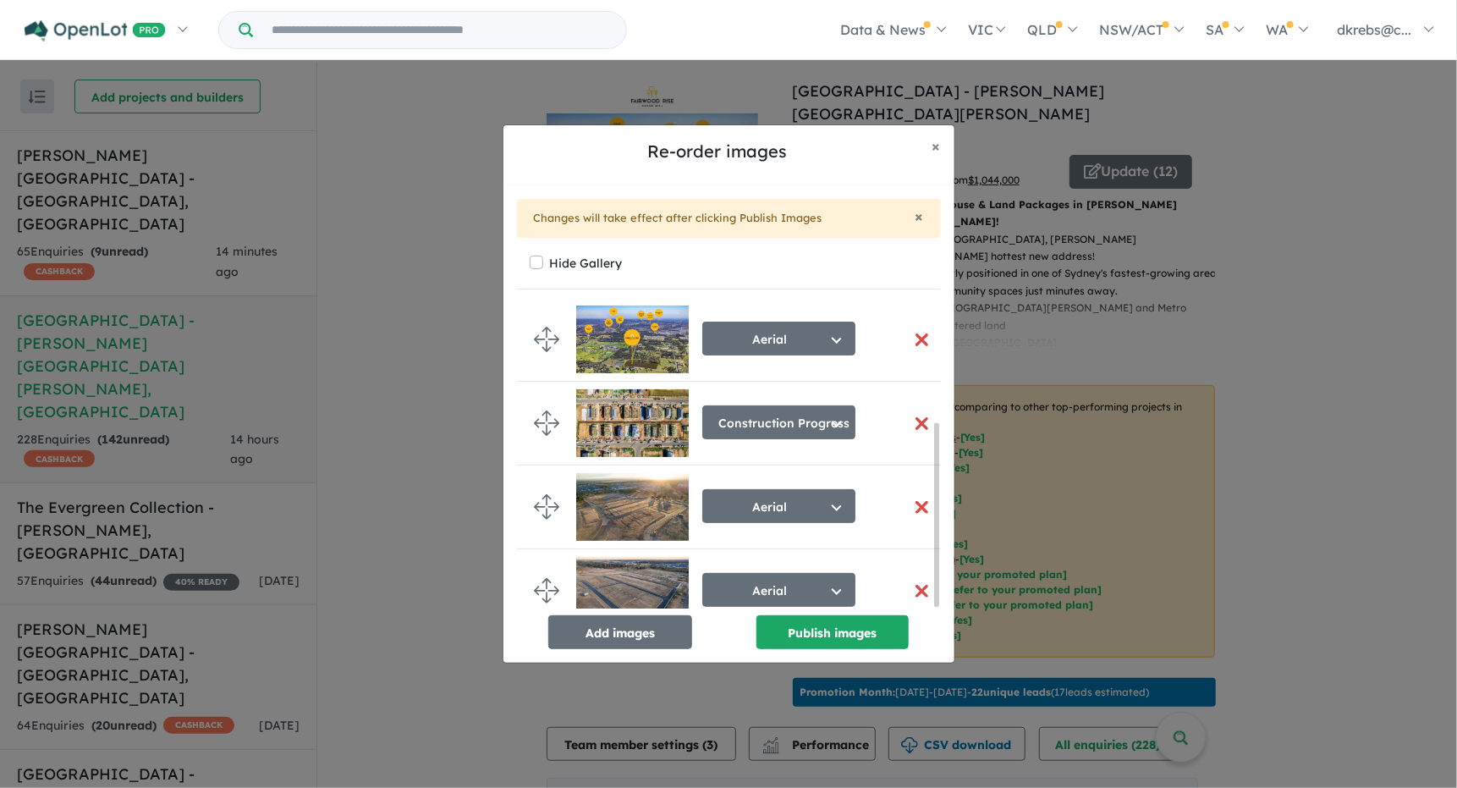
scroll to position [201, 0]
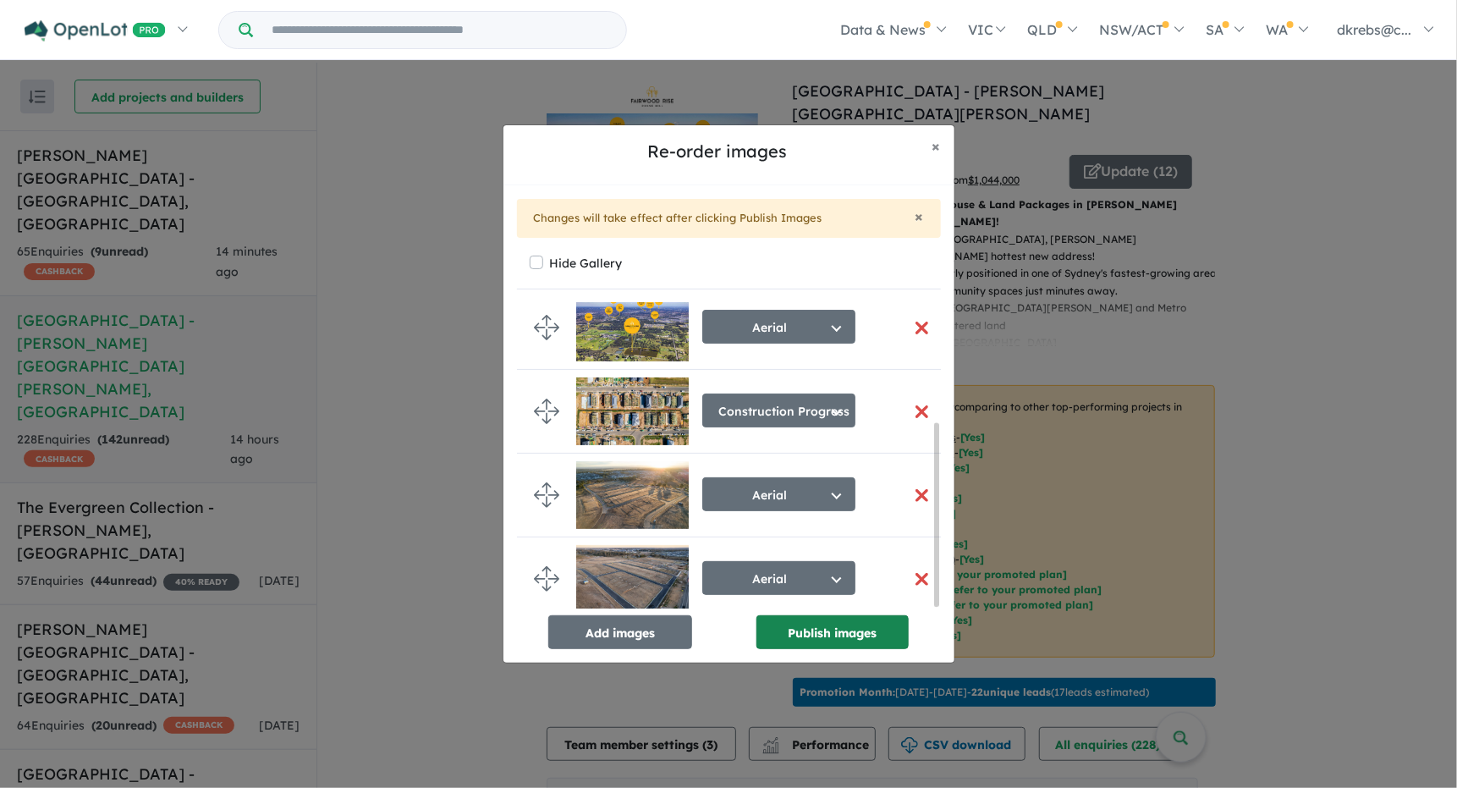
click at [836, 635] on button "Publish images" at bounding box center [833, 632] width 152 height 34
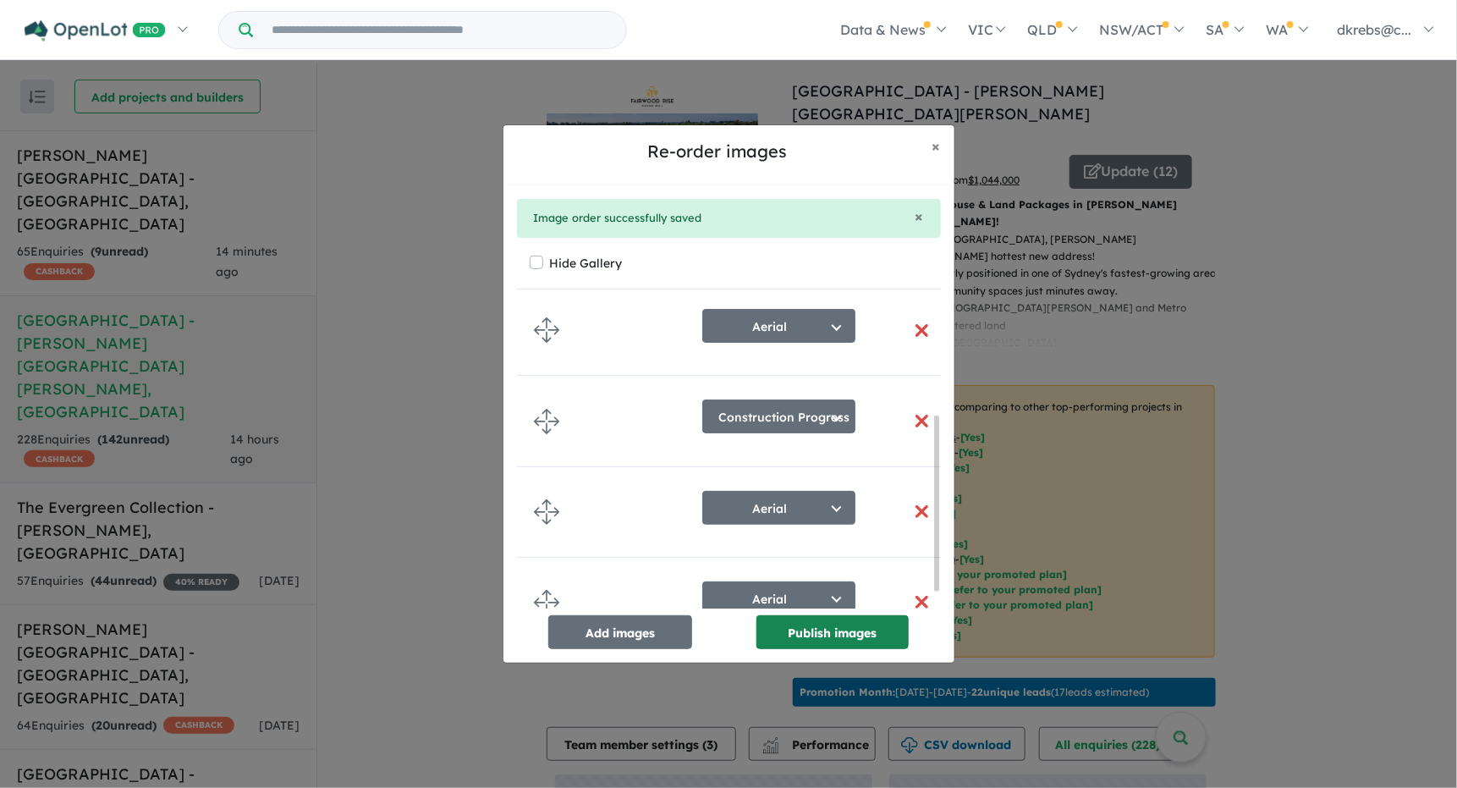
scroll to position [196, 0]
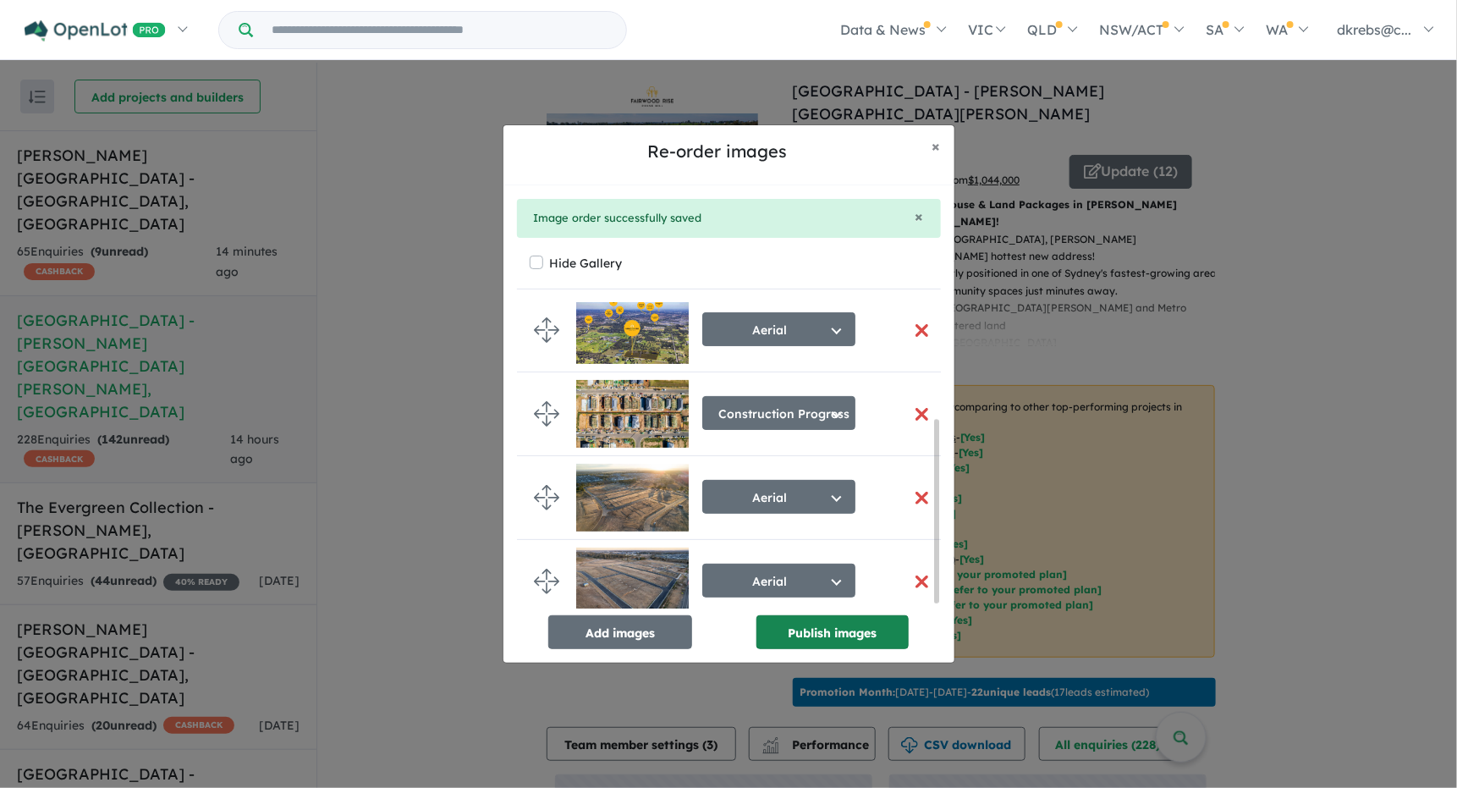
click at [836, 635] on button "Publish images" at bounding box center [833, 632] width 152 height 34
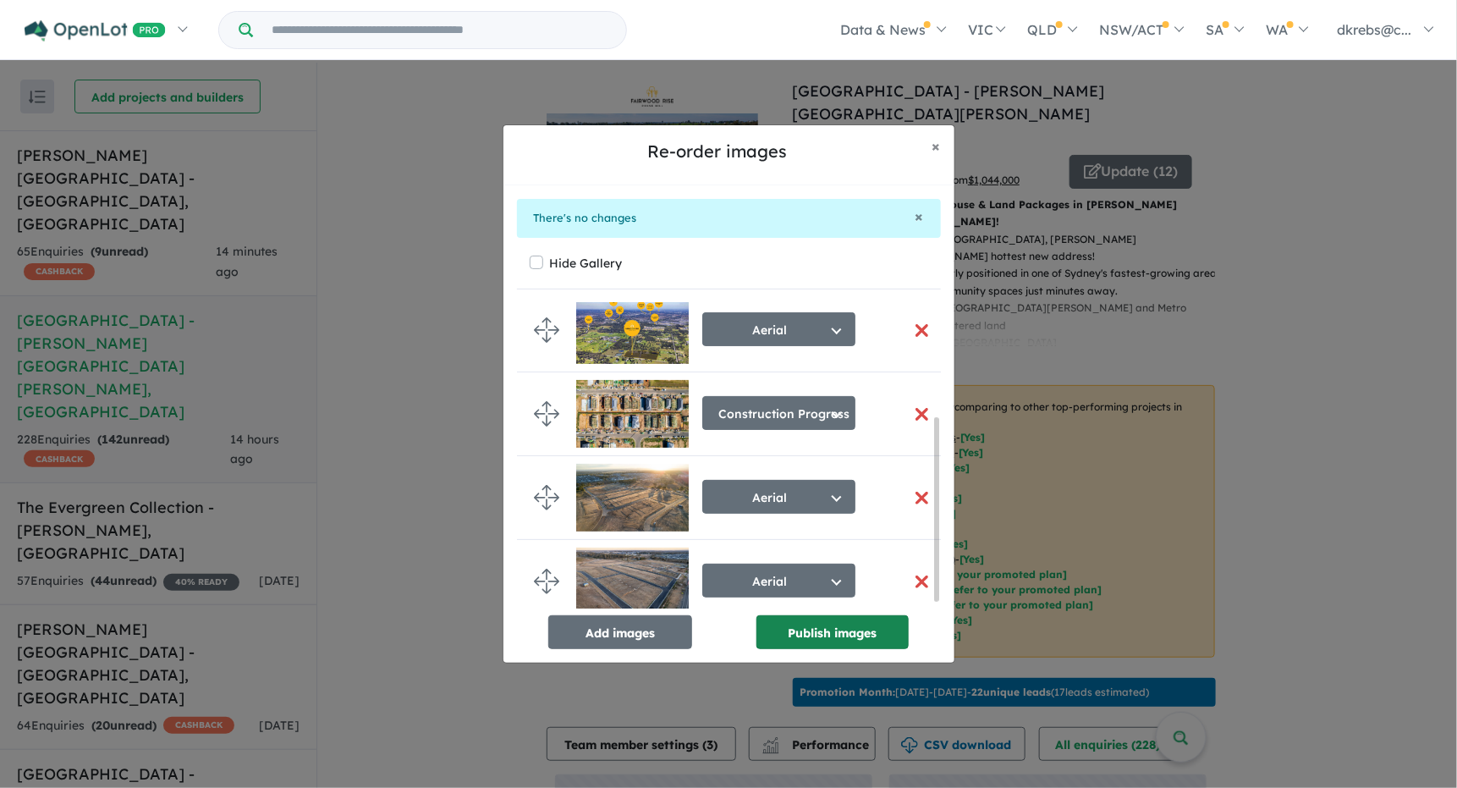
scroll to position [192, 0]
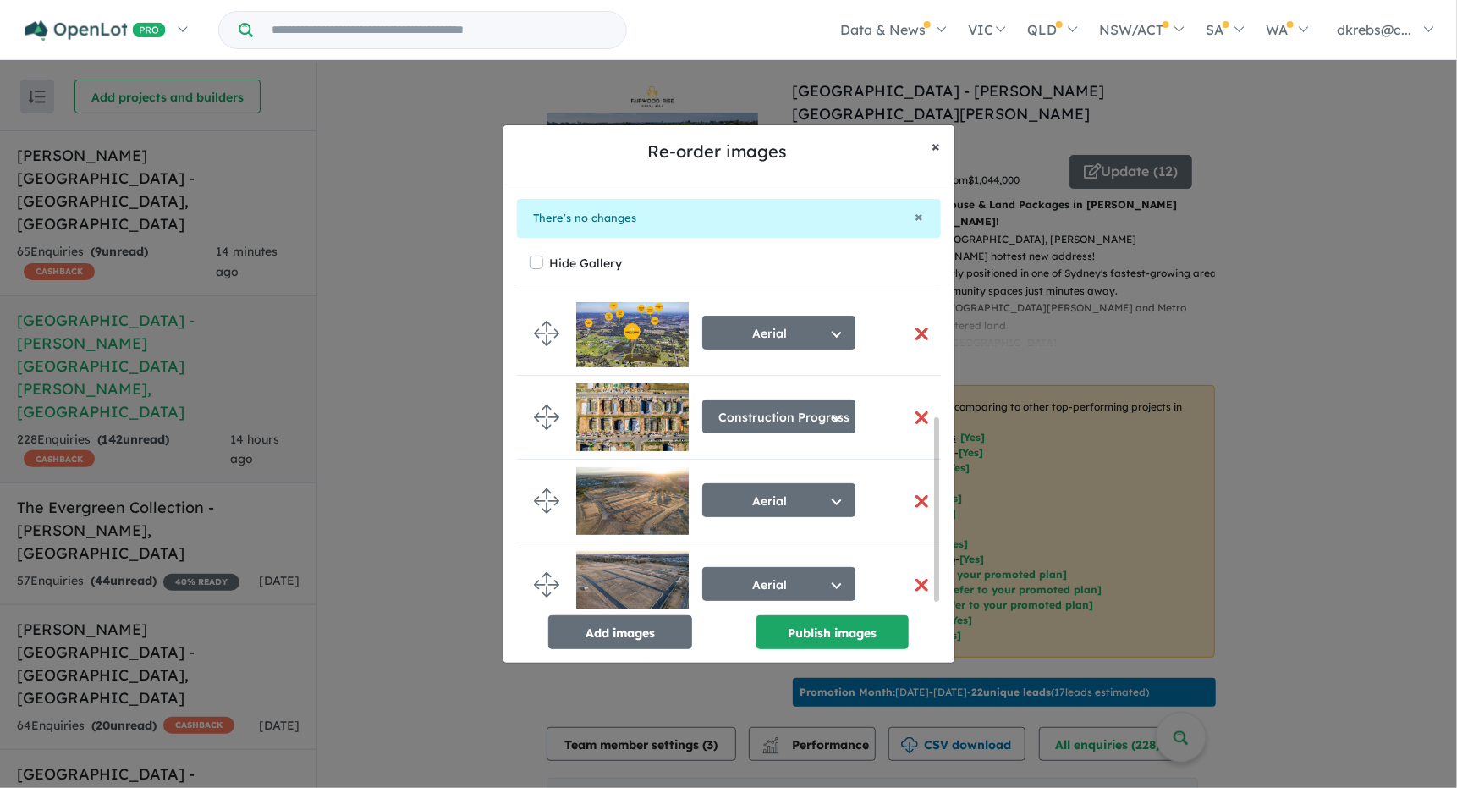
click at [934, 146] on span "×" at bounding box center [937, 145] width 8 height 19
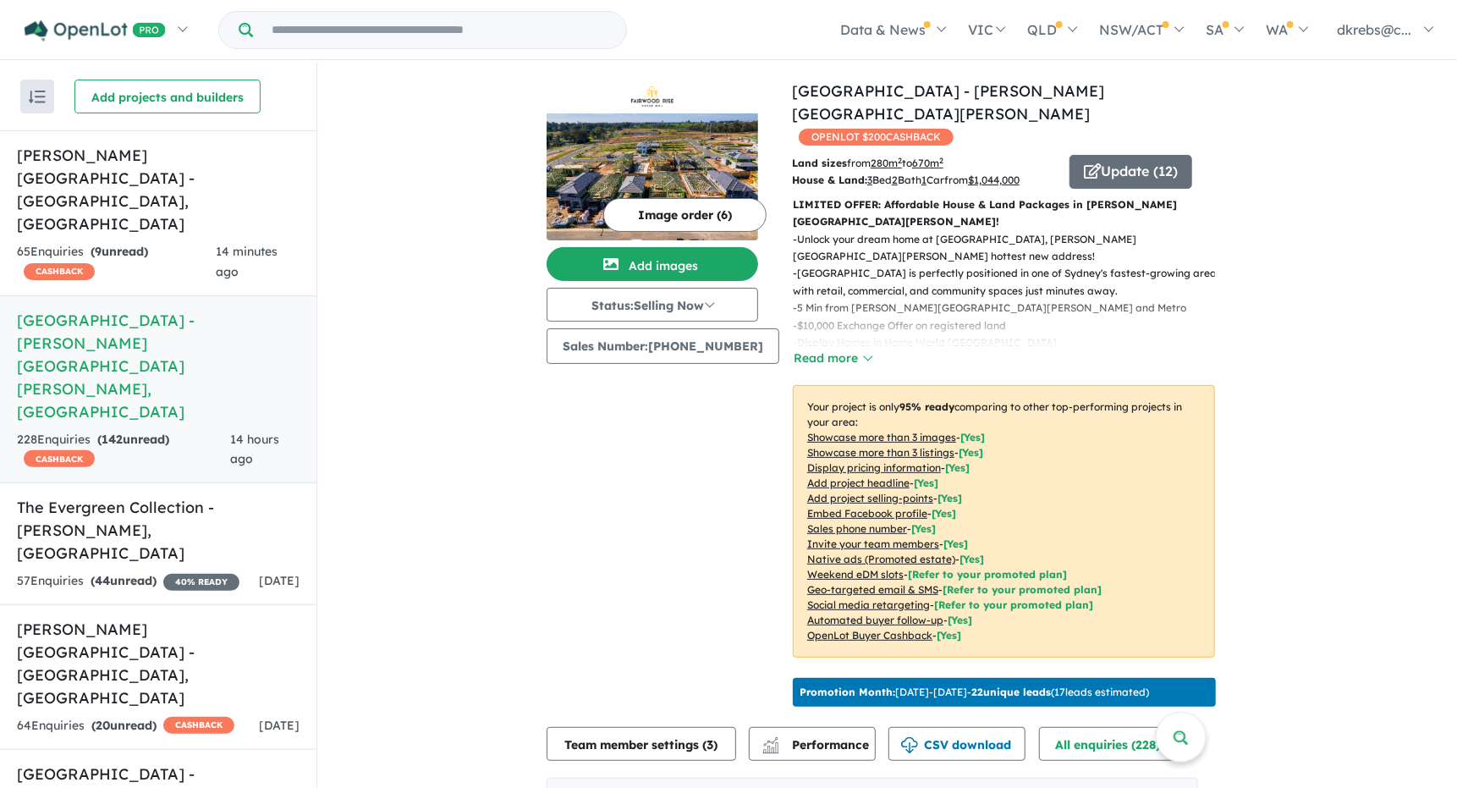
scroll to position [0, 0]
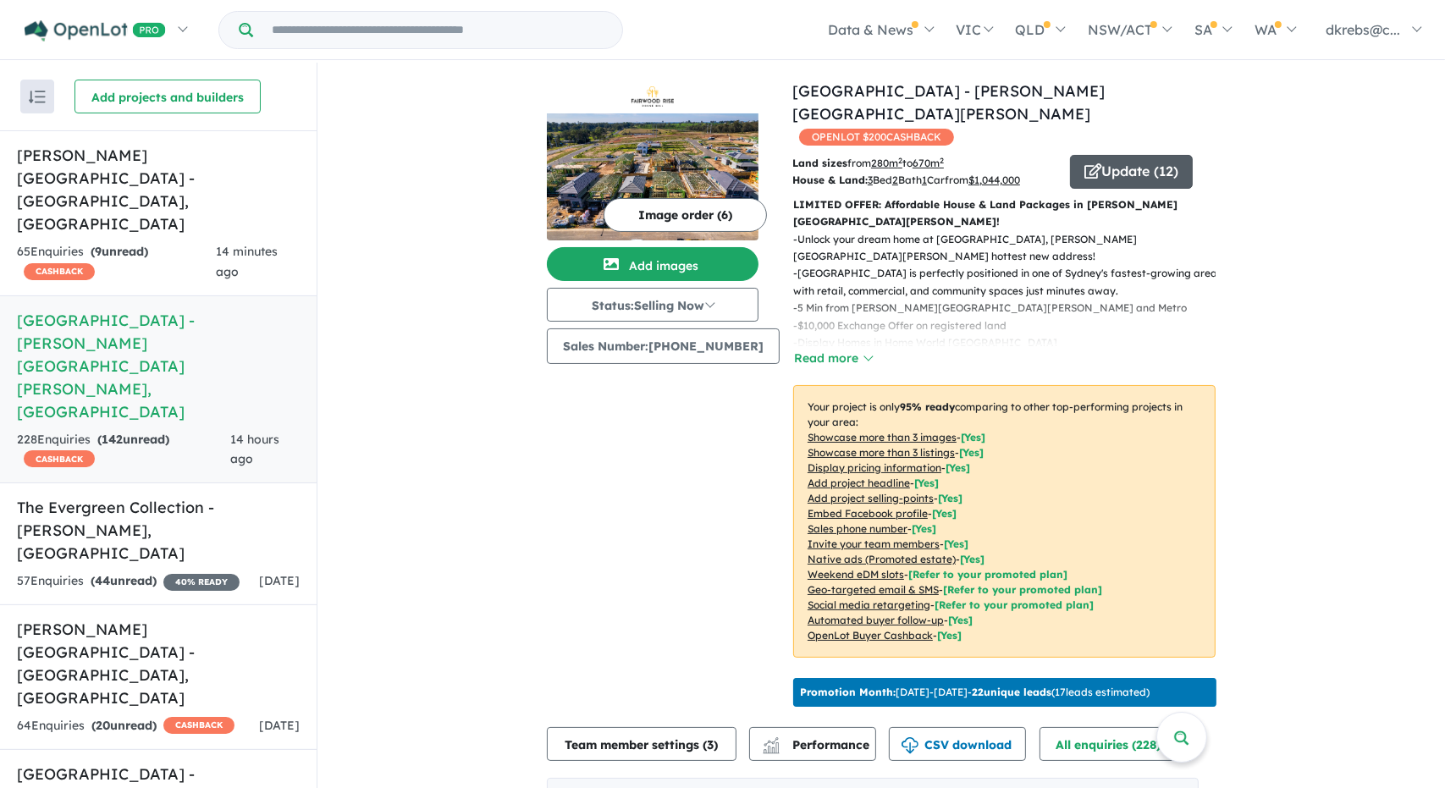
click at [1149, 155] on button "Update ( 12 )" at bounding box center [1131, 172] width 123 height 34
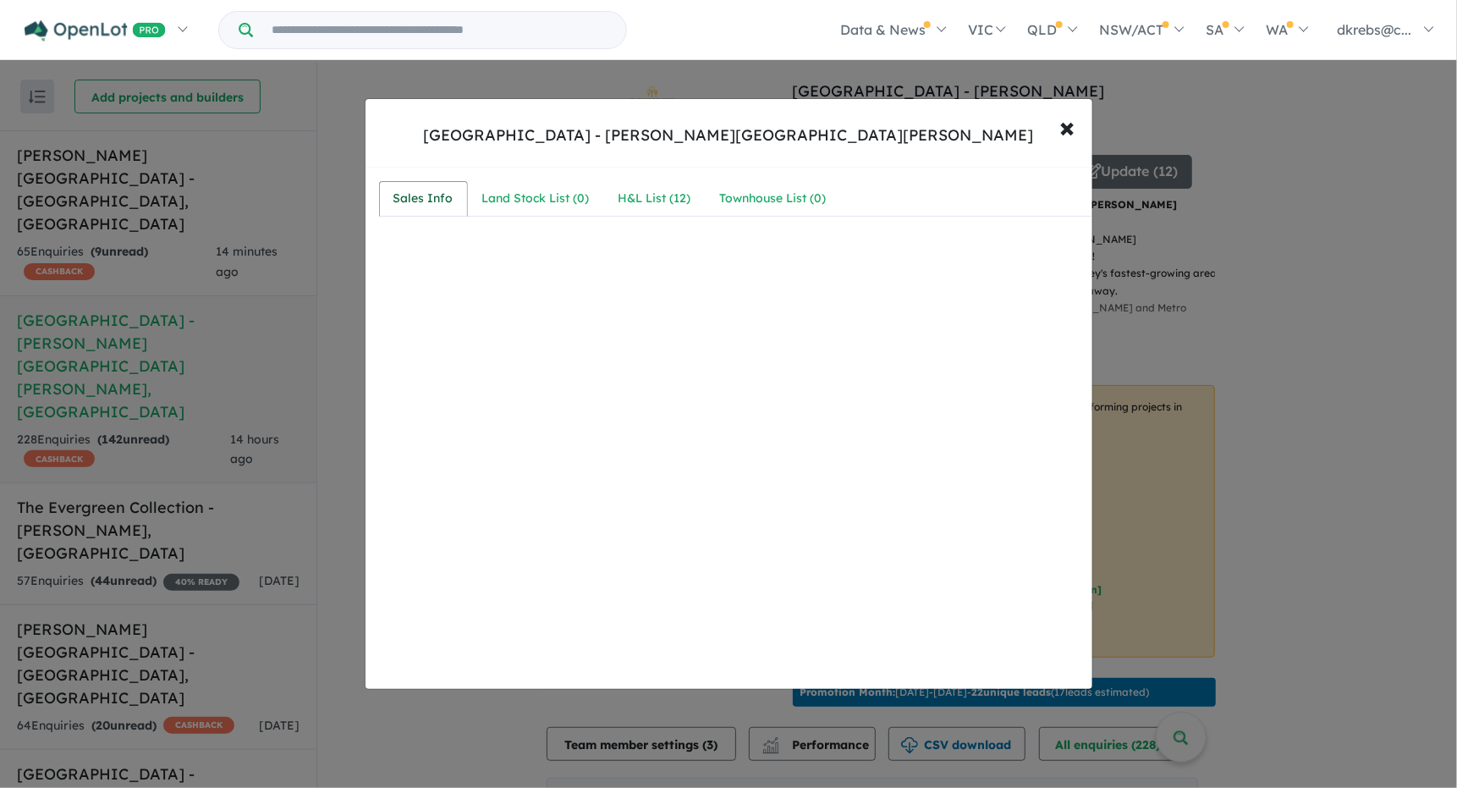
click at [417, 196] on div "Sales Info" at bounding box center [424, 199] width 60 height 20
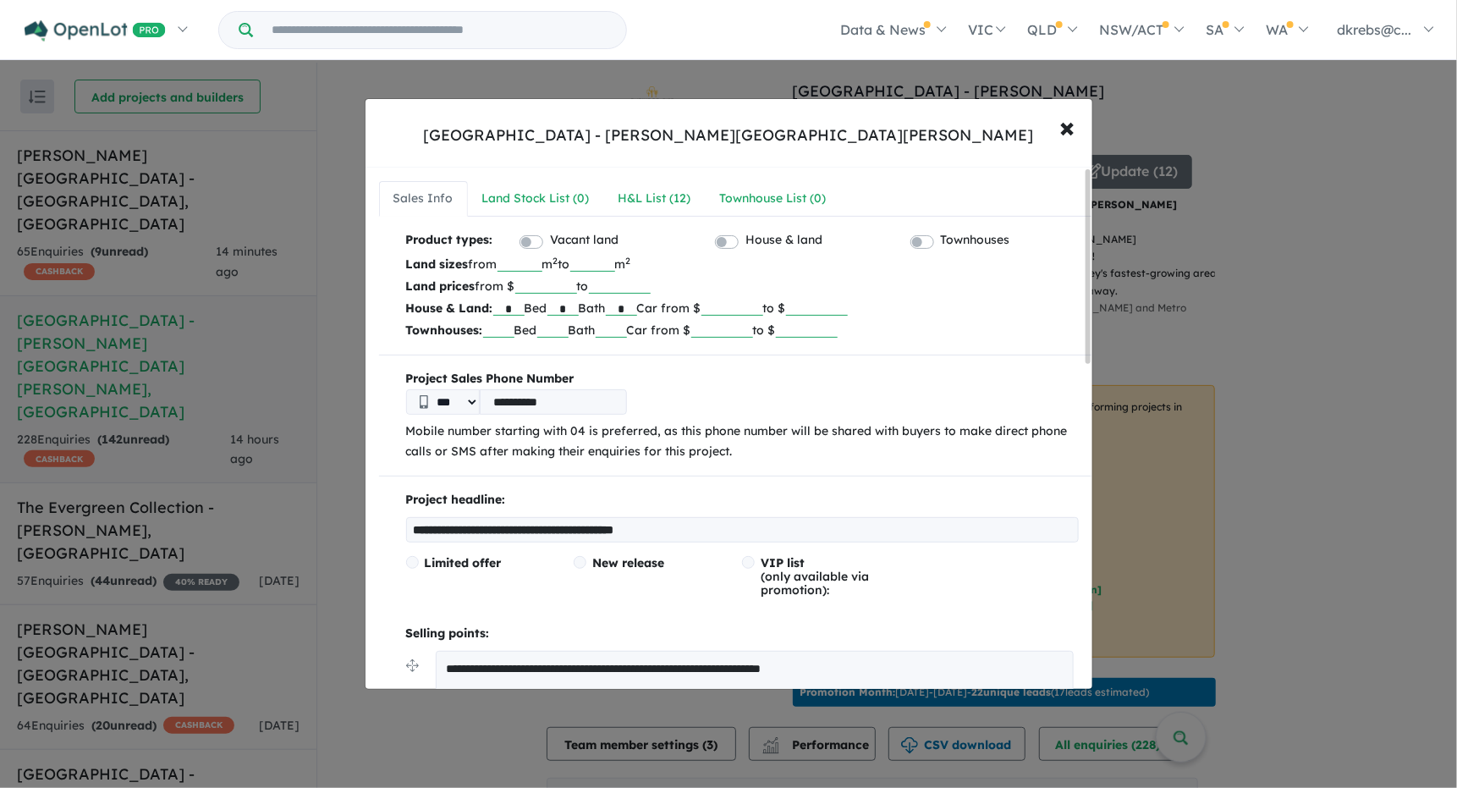
drag, startPoint x: 735, startPoint y: 528, endPoint x: 395, endPoint y: 525, distance: 339.4
click at [395, 525] on div "**********" at bounding box center [735, 788] width 713 height 597
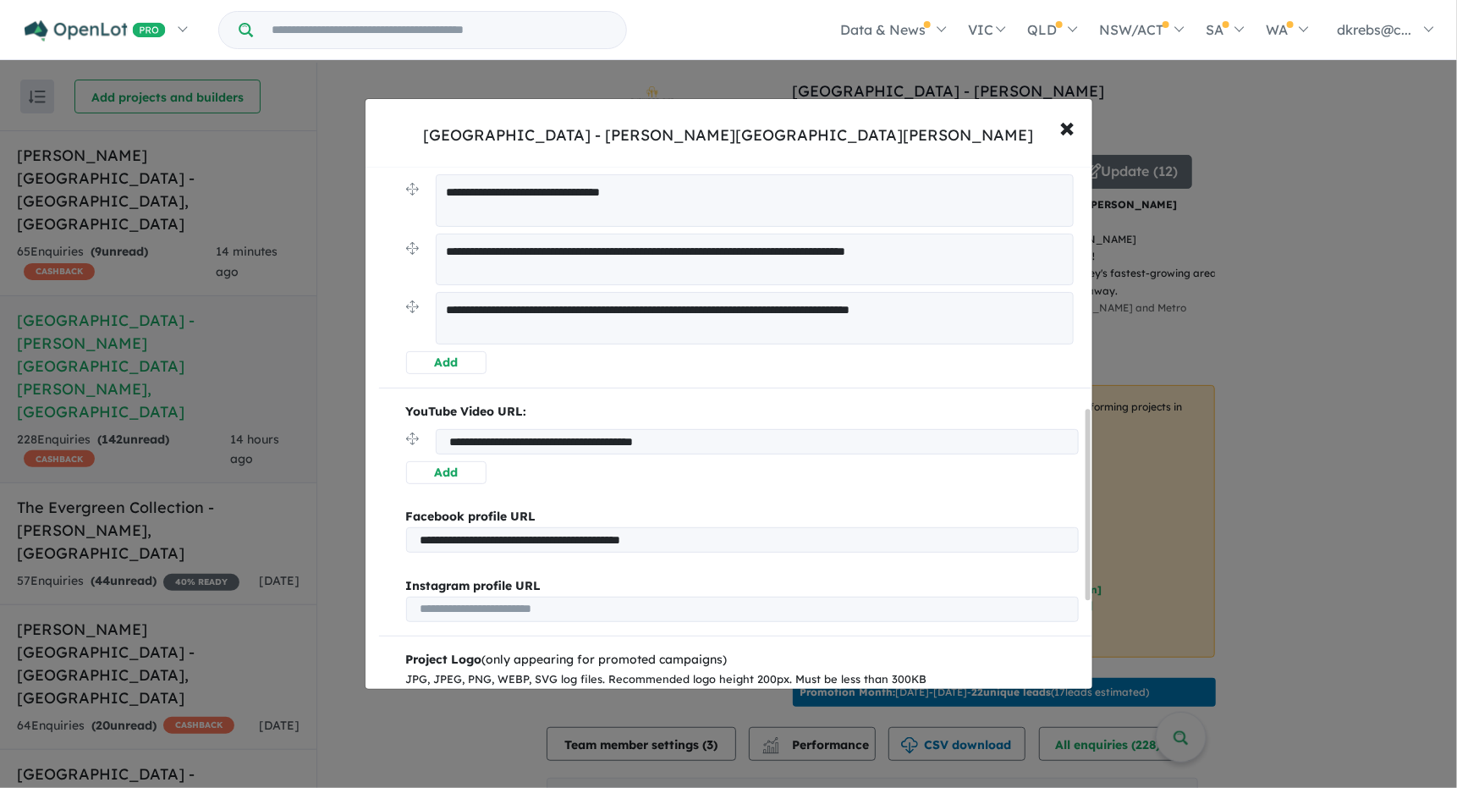
scroll to position [592, 0]
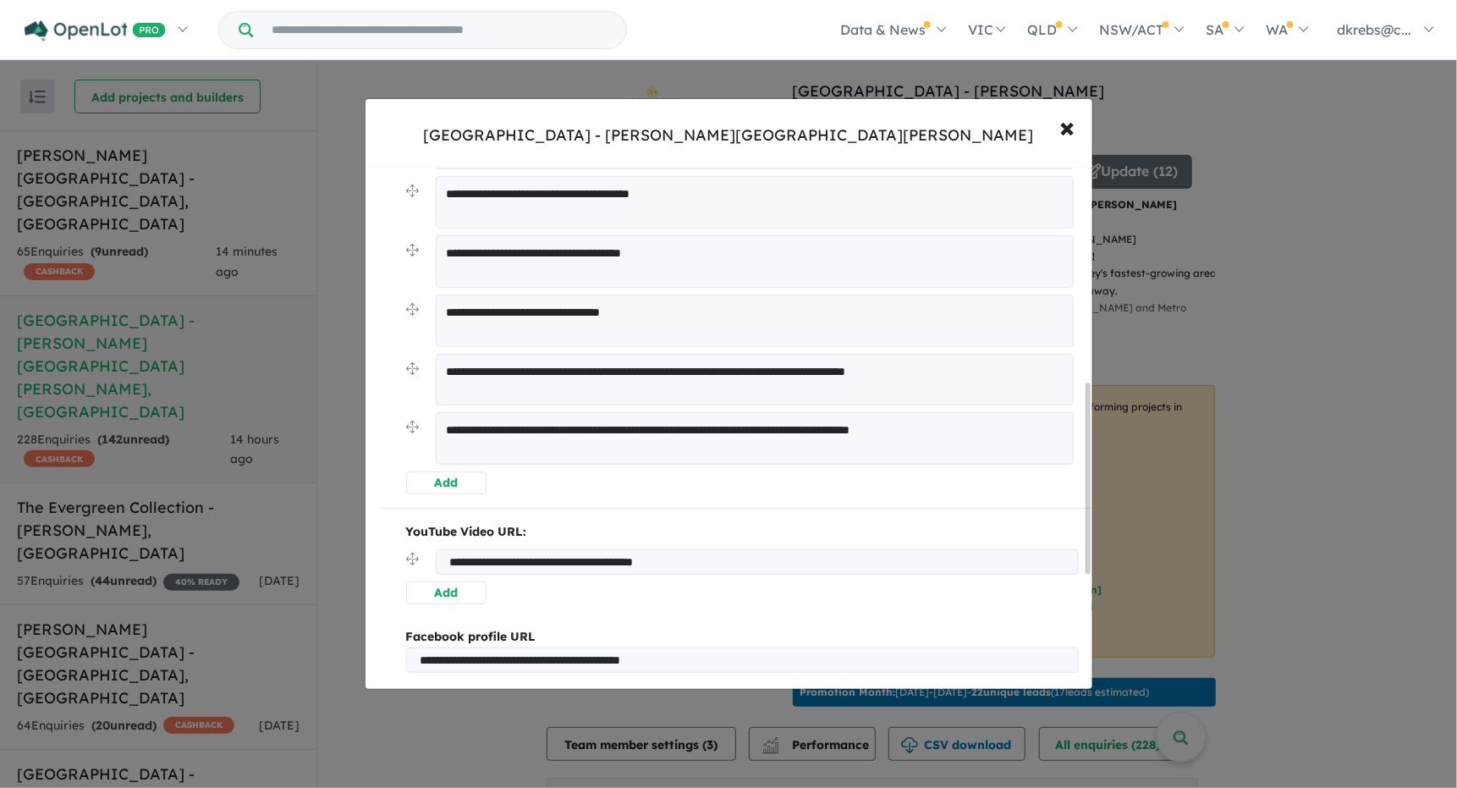
type input "**********"
click at [434, 477] on button "Add" at bounding box center [446, 482] width 80 height 23
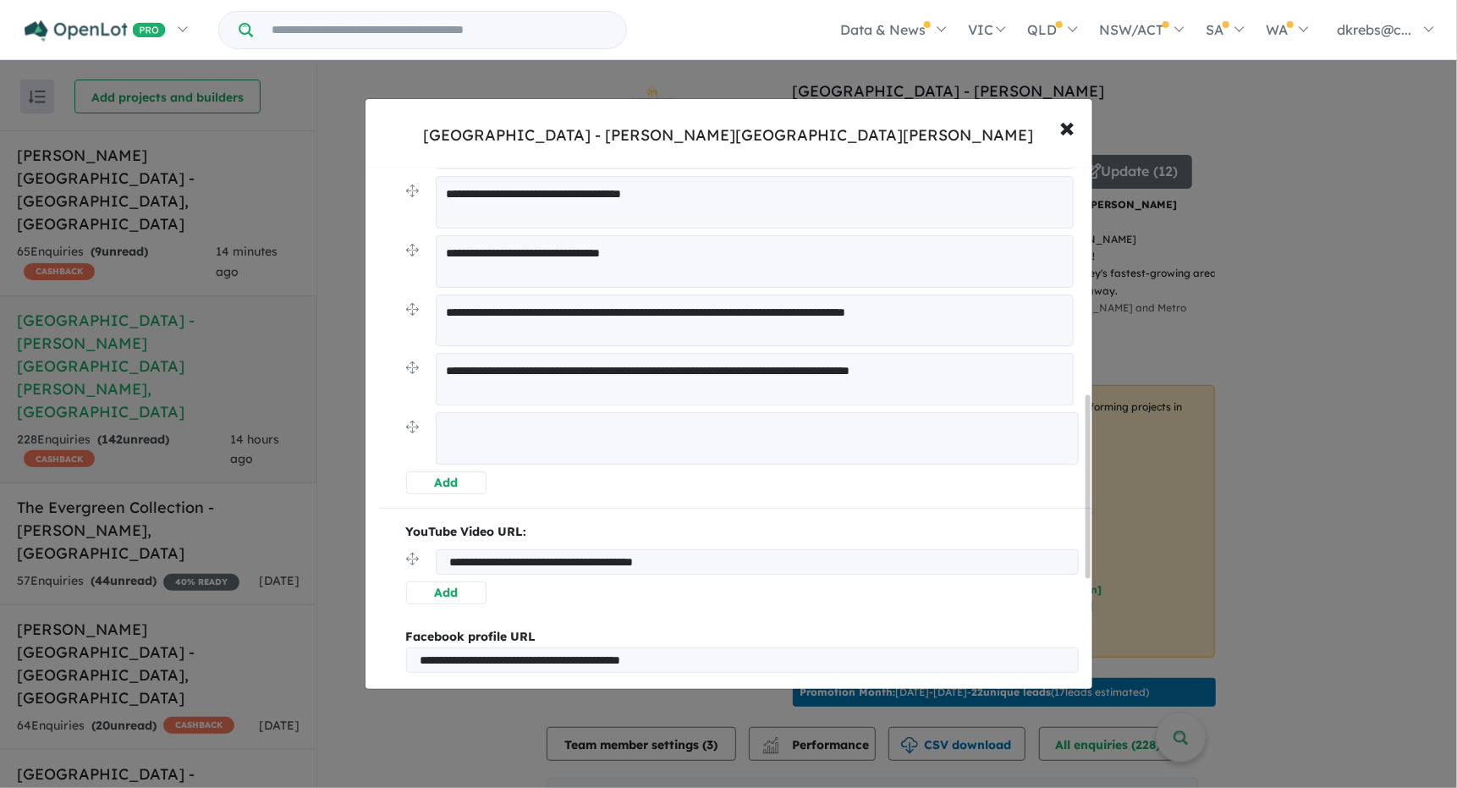
click at [491, 425] on textarea at bounding box center [757, 438] width 643 height 52
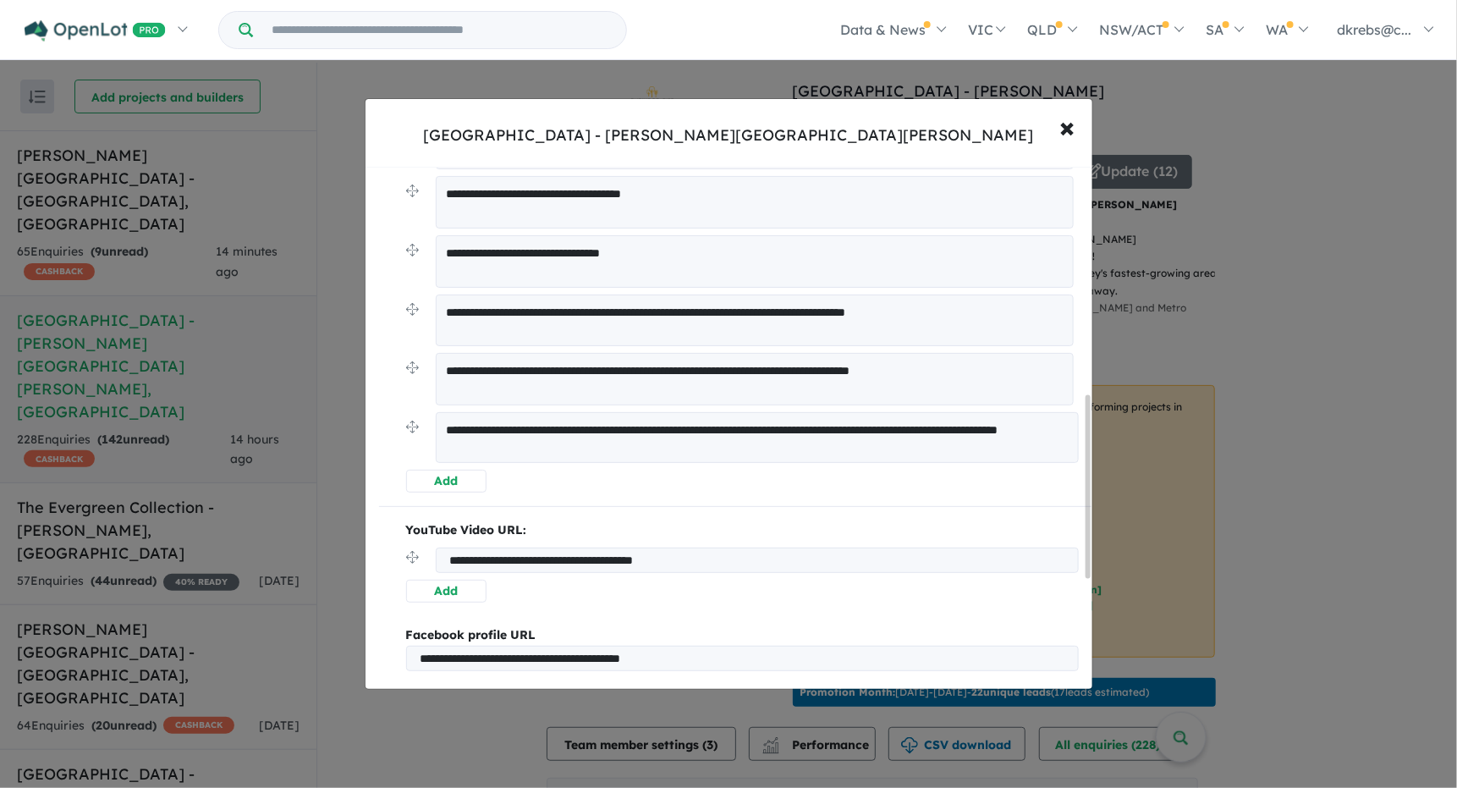
type textarea "**********"
drag, startPoint x: 446, startPoint y: 426, endPoint x: 655, endPoint y: 448, distance: 210.2
click at [655, 448] on textarea "**********" at bounding box center [757, 437] width 643 height 51
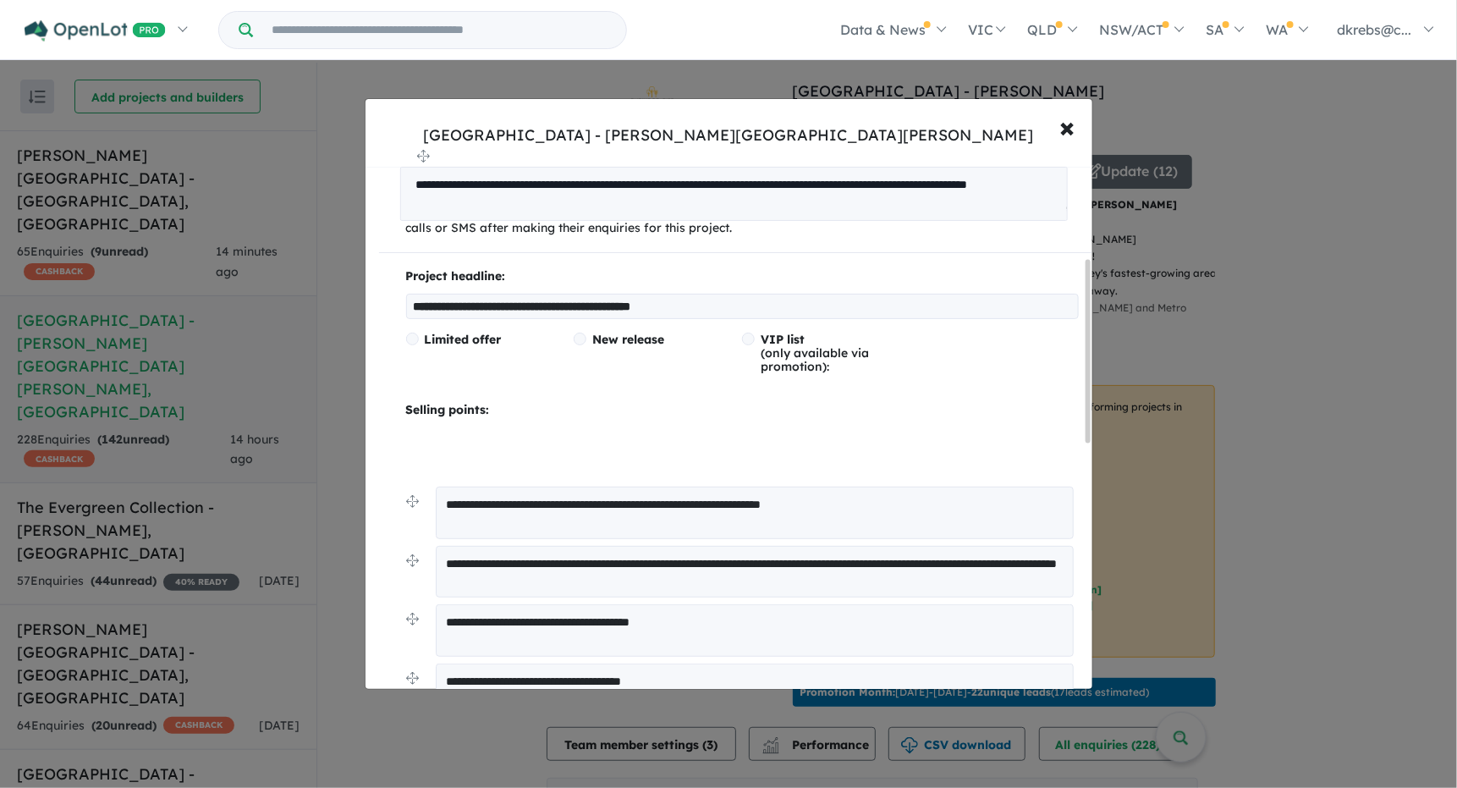
scroll to position [220, 0]
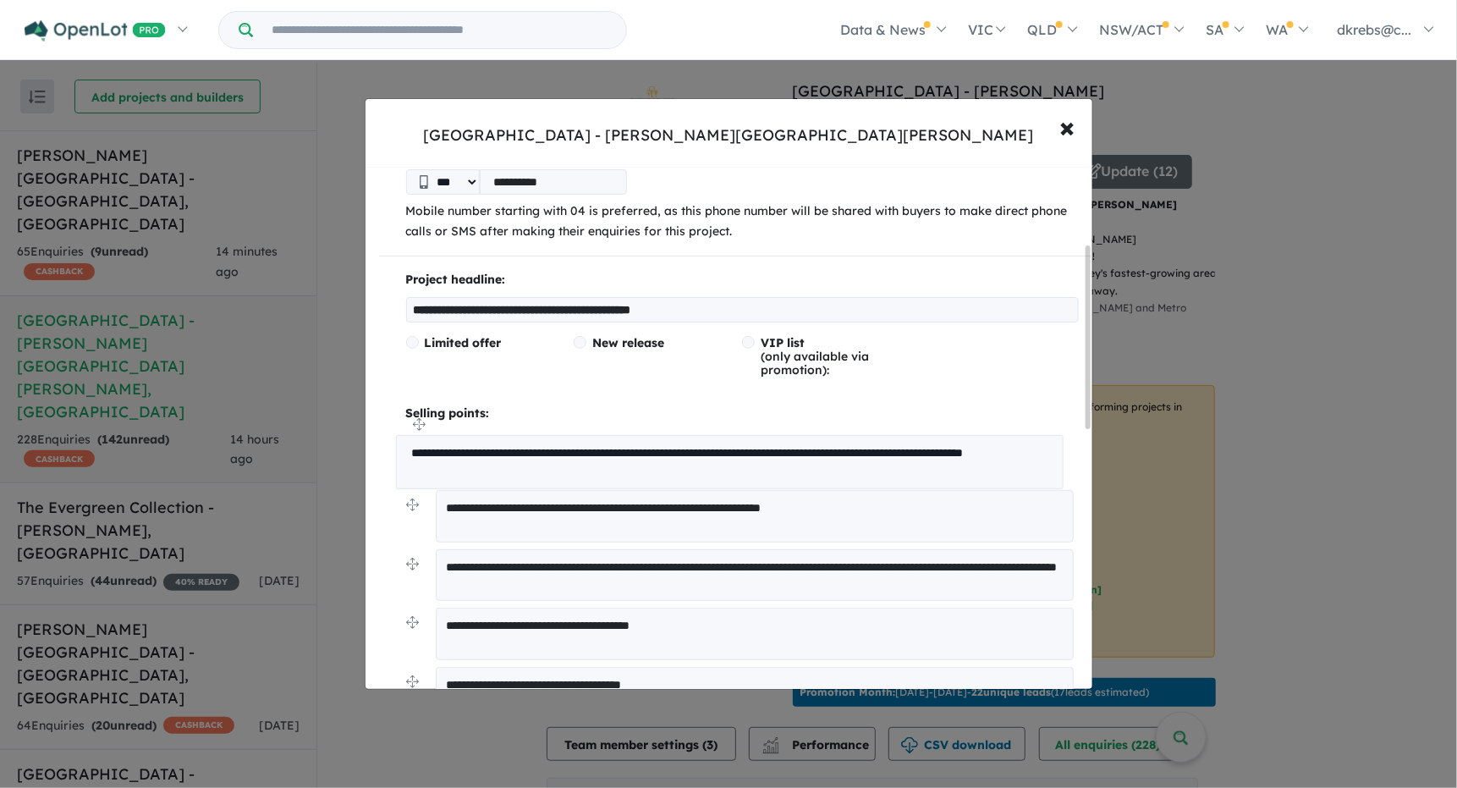
drag, startPoint x: 411, startPoint y: 422, endPoint x: 401, endPoint y: 424, distance: 10.5
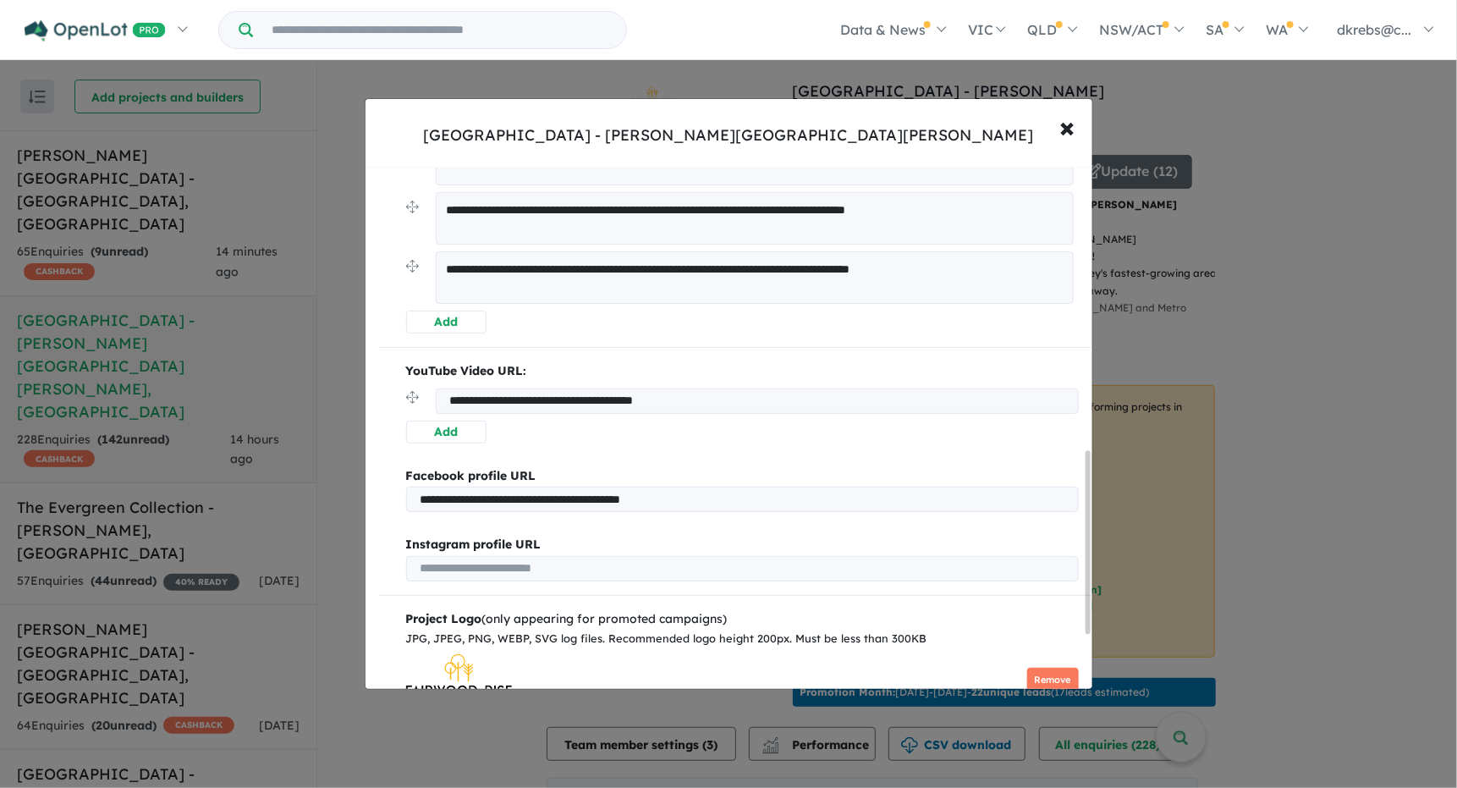
click at [435, 318] on button "Add" at bounding box center [446, 322] width 80 height 23
click at [542, 275] on textarea at bounding box center [757, 278] width 643 height 52
type textarea "**********"
drag, startPoint x: 745, startPoint y: 316, endPoint x: 537, endPoint y: 328, distance: 208.6
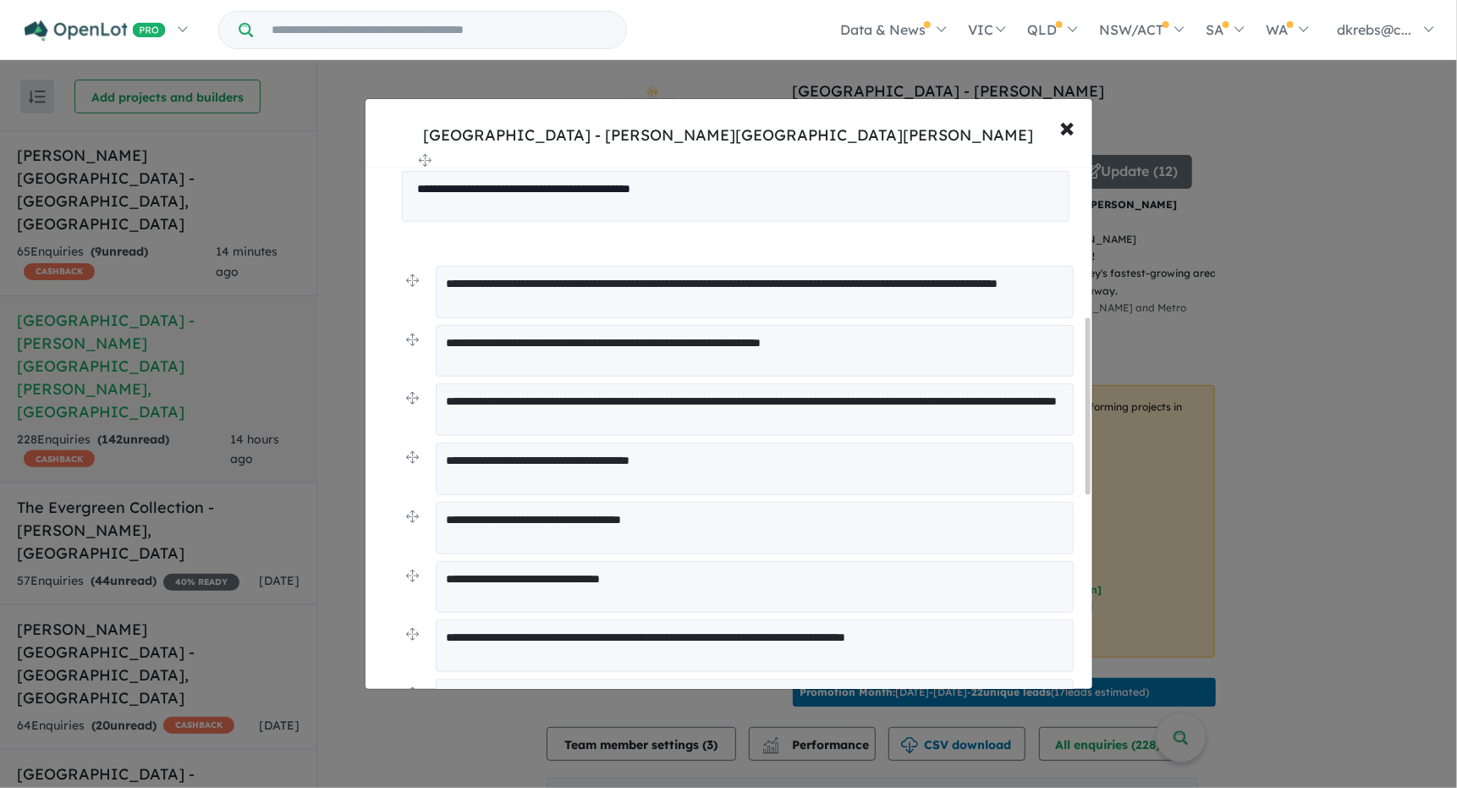
scroll to position [397, 0]
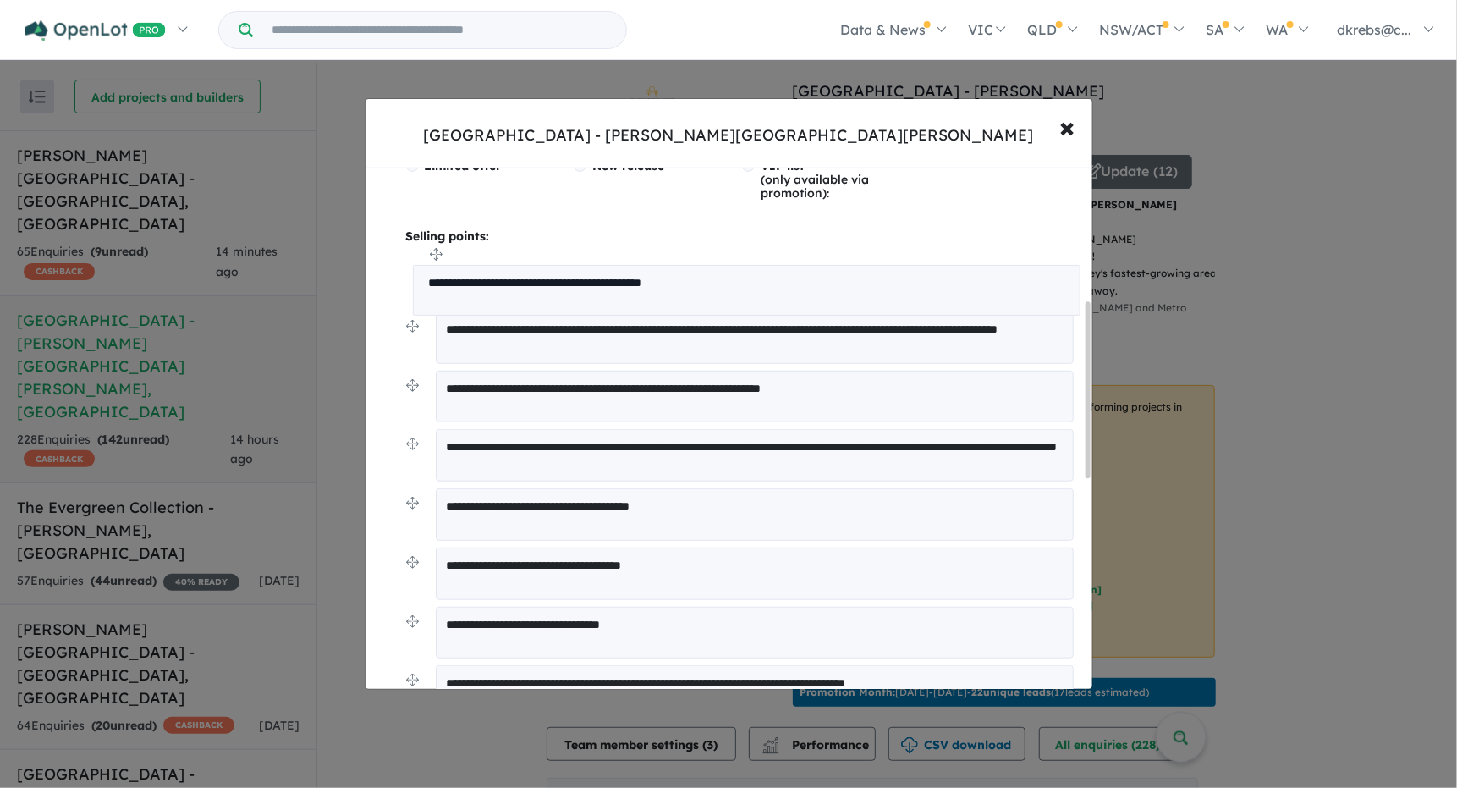
drag, startPoint x: 411, startPoint y: 262, endPoint x: 417, endPoint y: 253, distance: 10.8
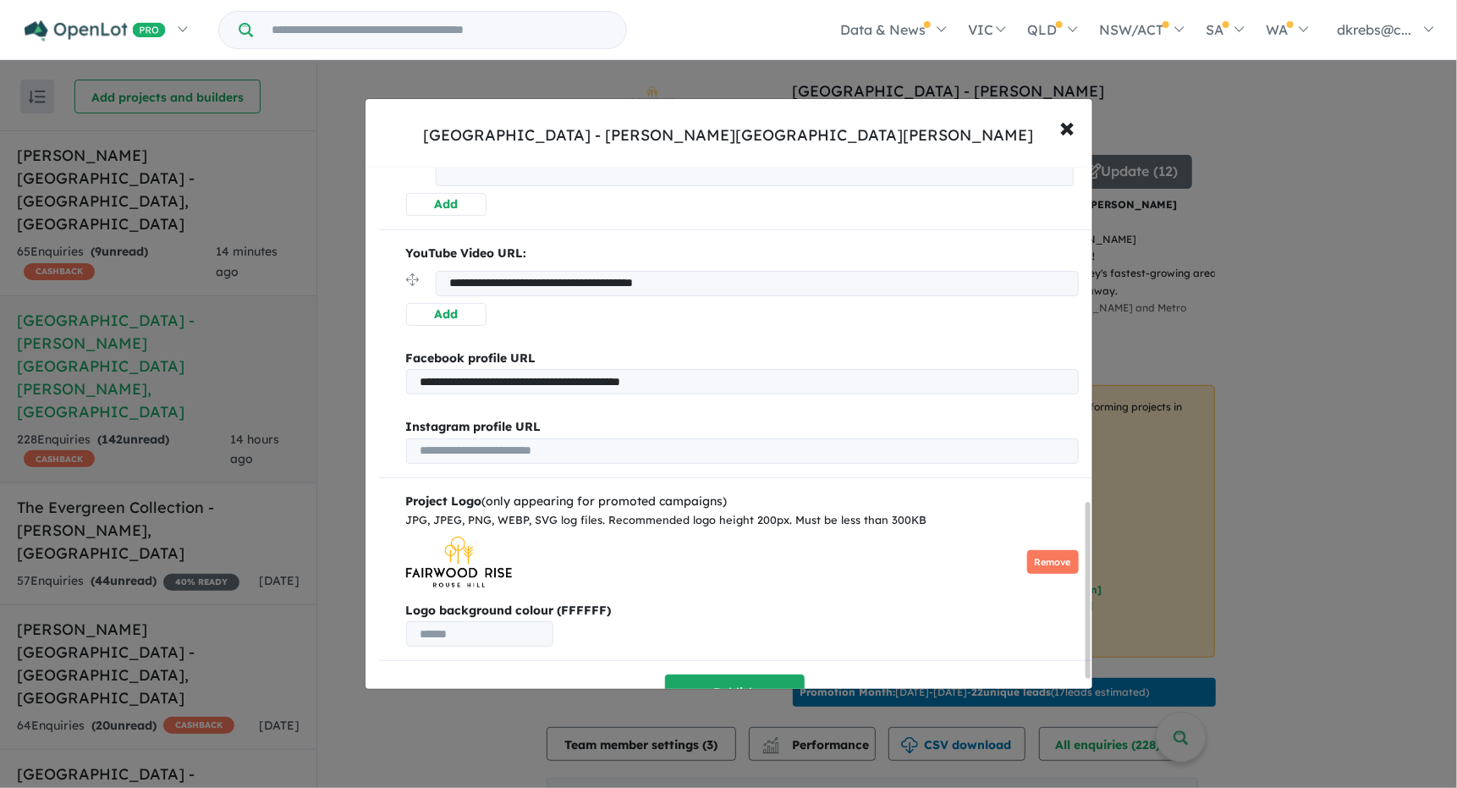
scroll to position [1022, 0]
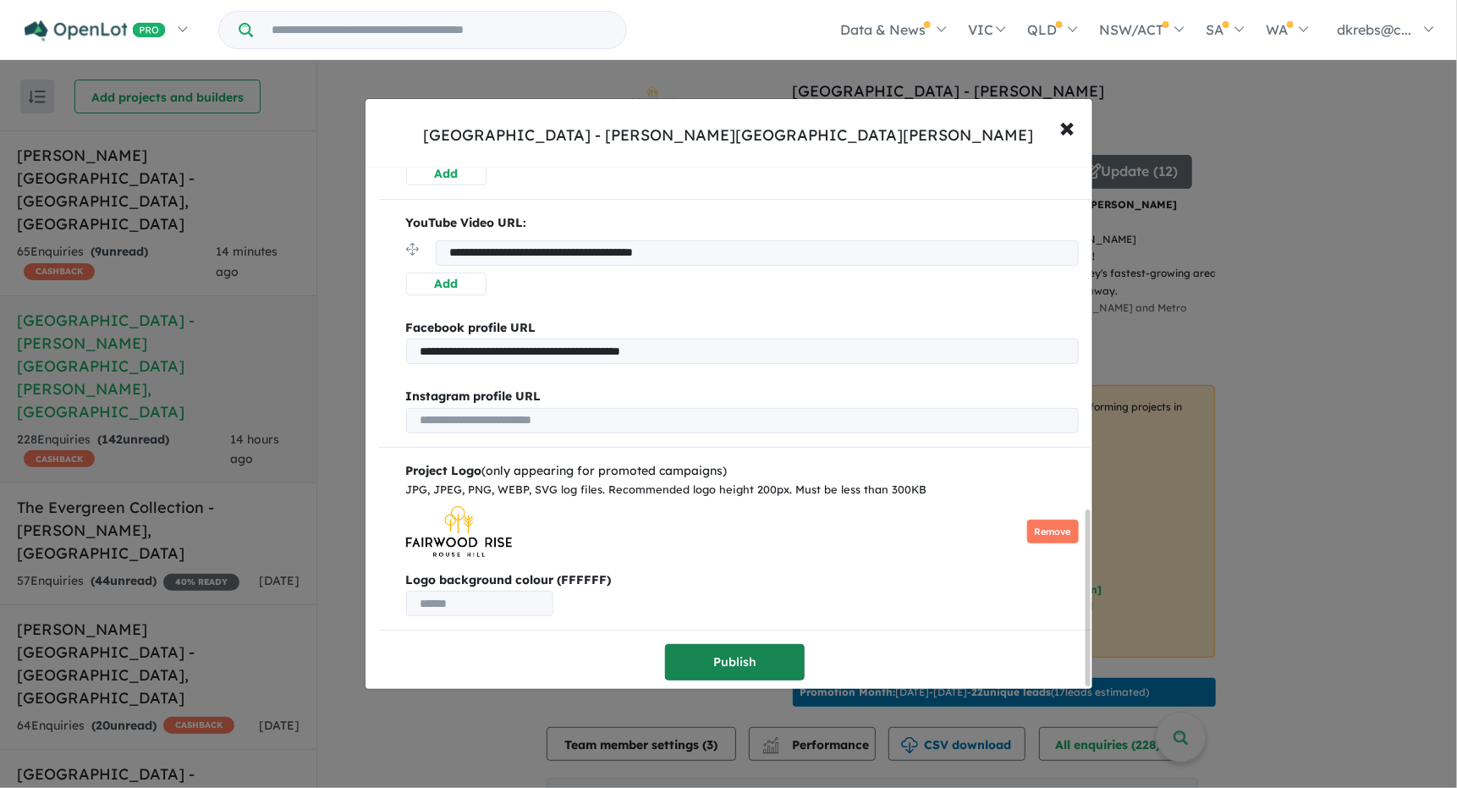
click at [766, 644] on button "Publish" at bounding box center [735, 662] width 140 height 36
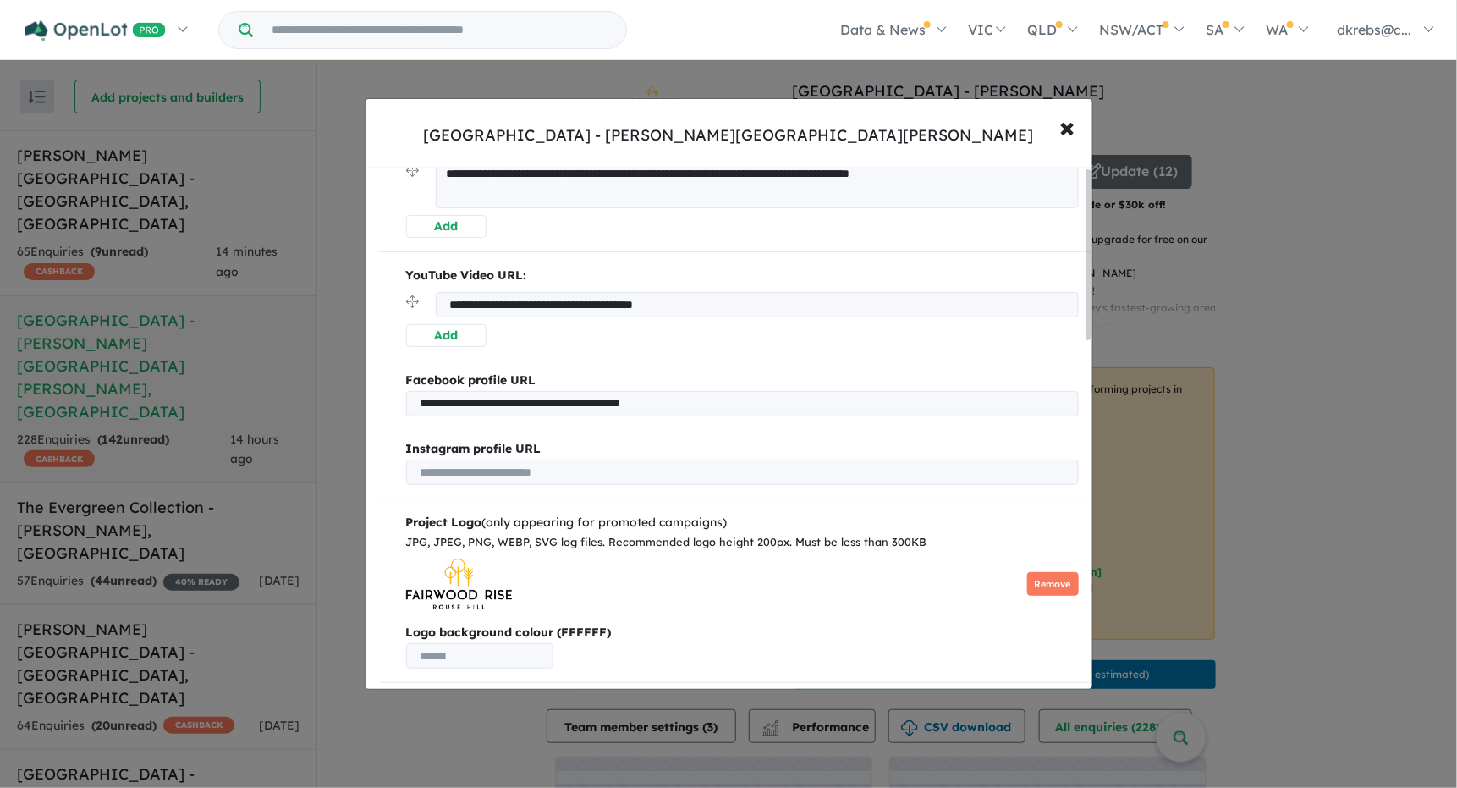
scroll to position [0, 0]
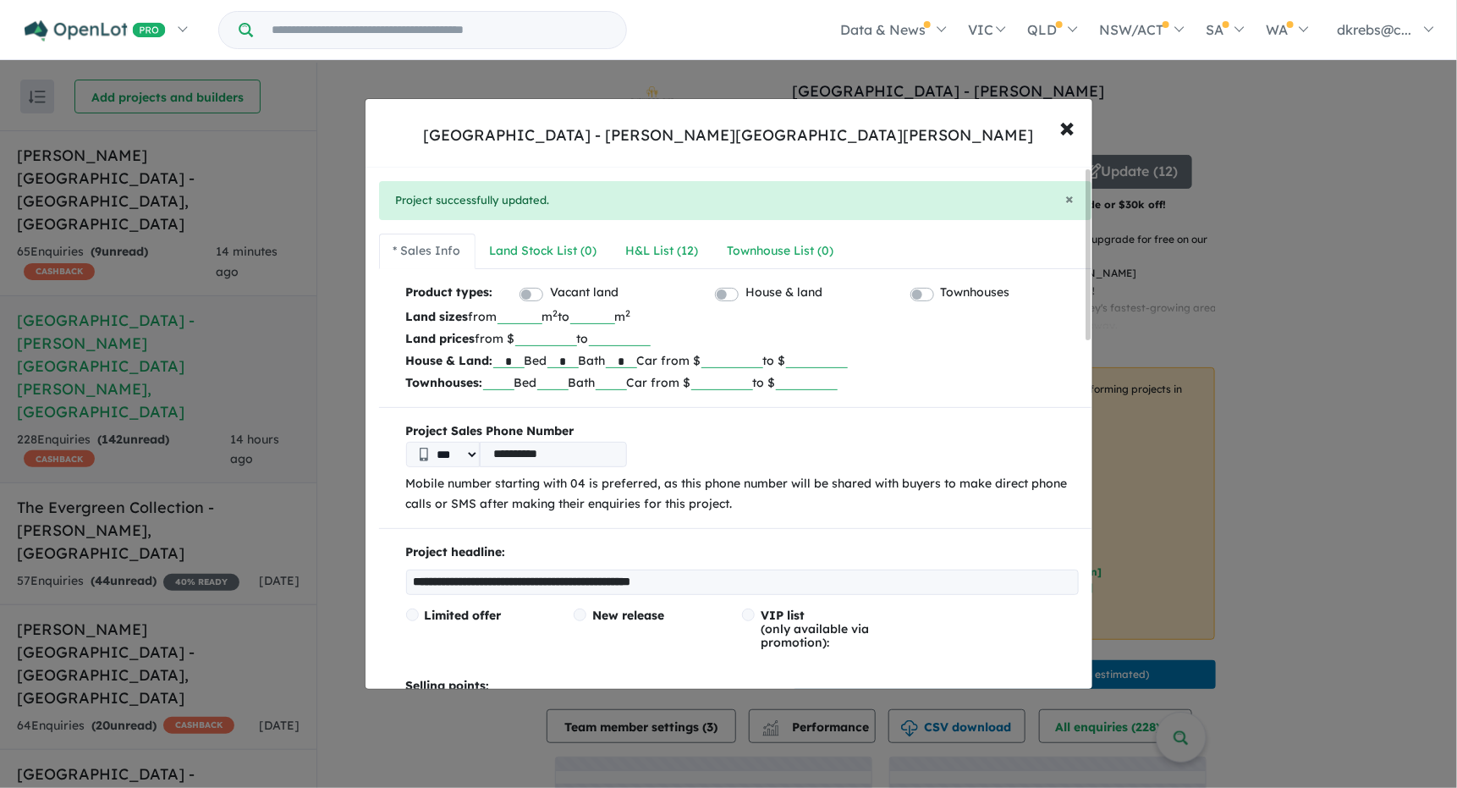
click at [550, 293] on label "Vacant land" at bounding box center [584, 293] width 69 height 20
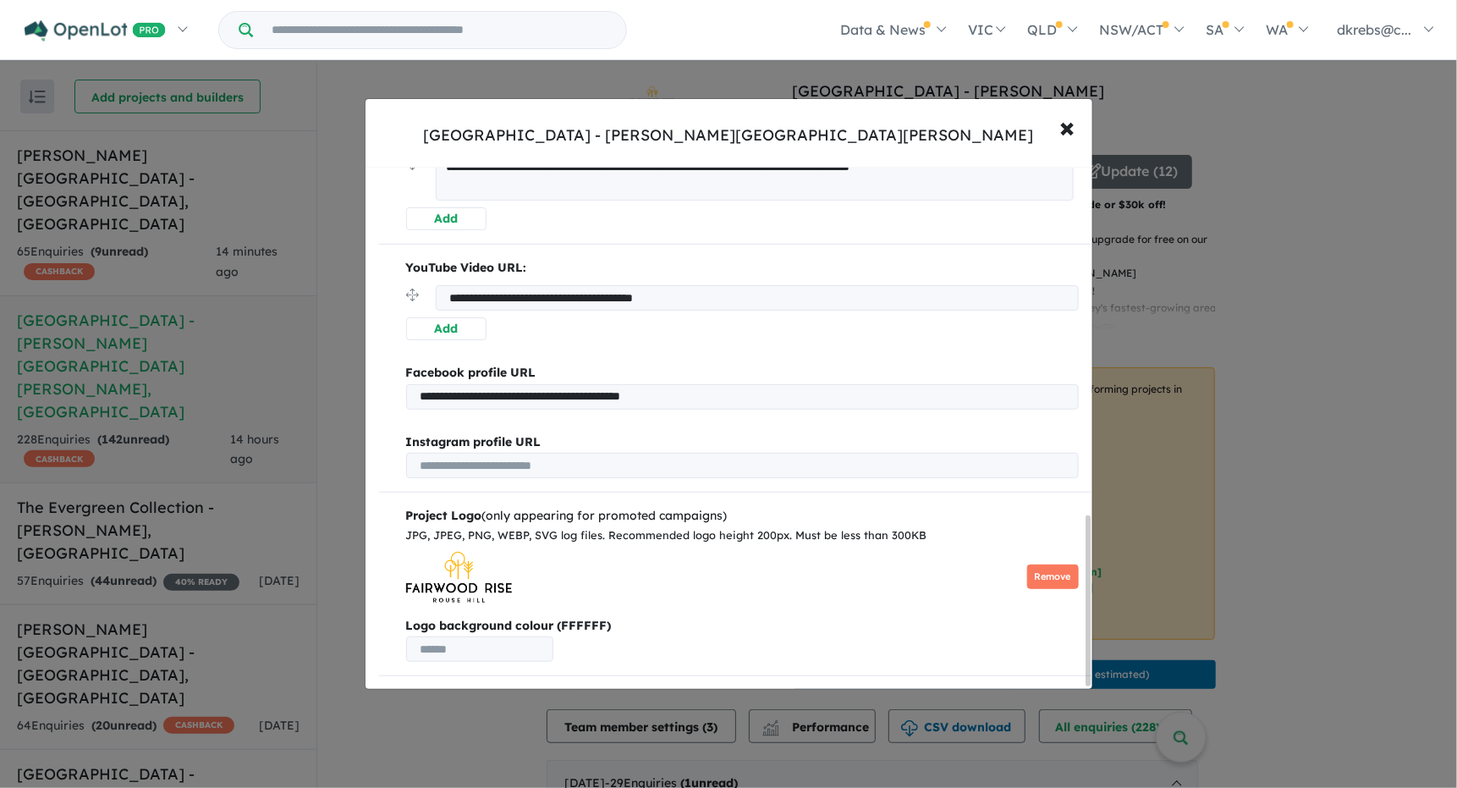
scroll to position [1073, 0]
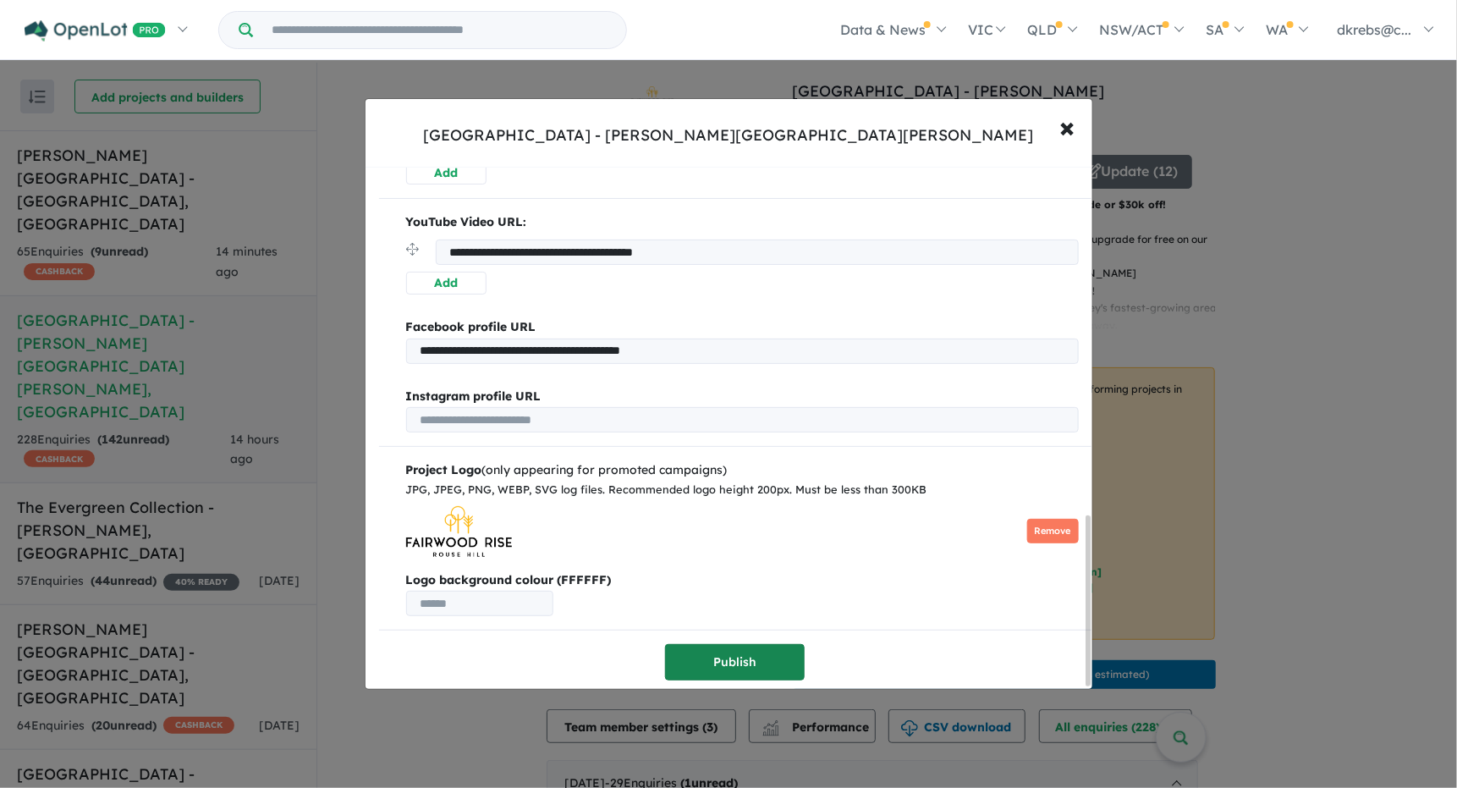
click at [731, 654] on button "Publish" at bounding box center [735, 662] width 140 height 36
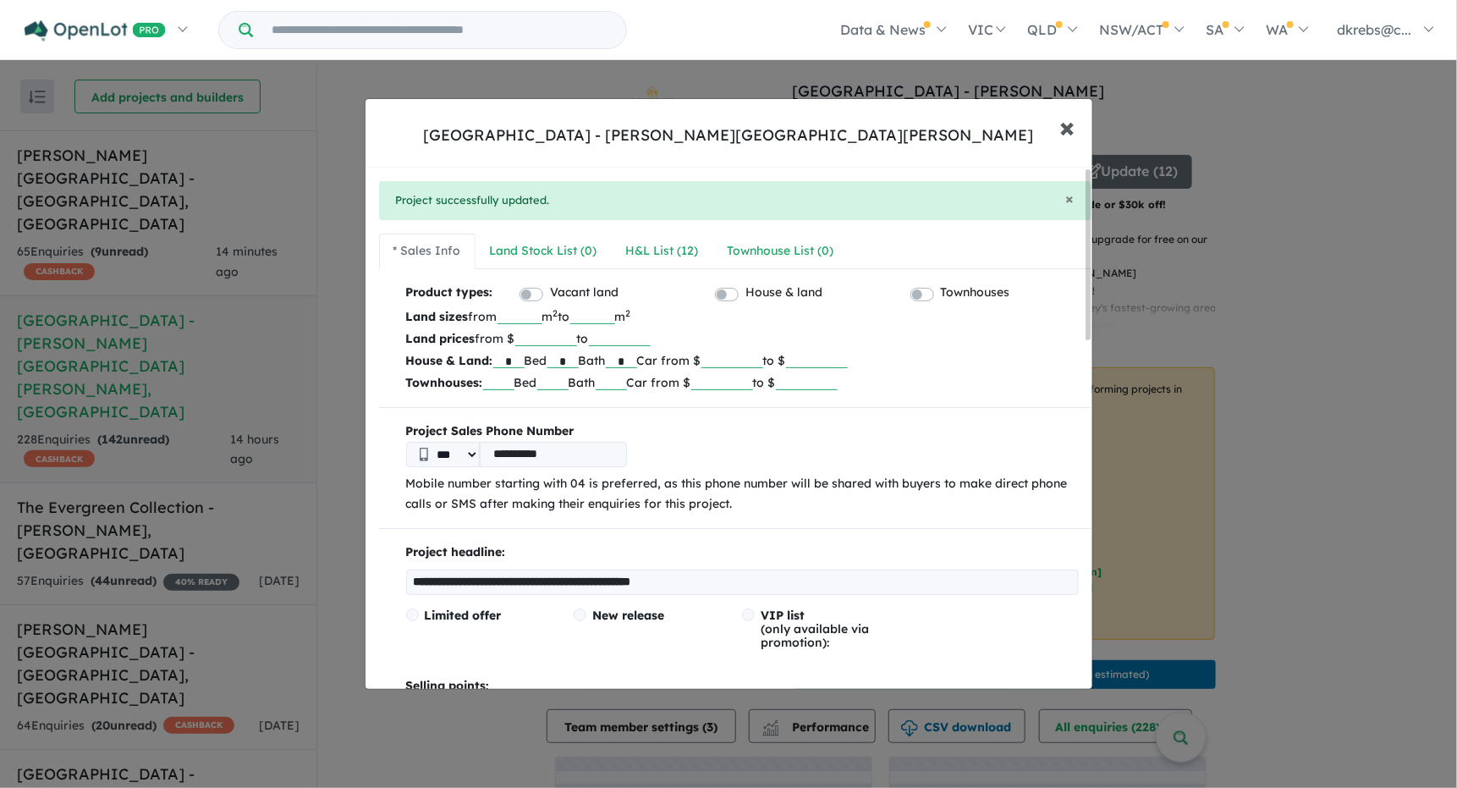
click at [1065, 126] on span "×" at bounding box center [1068, 126] width 15 height 36
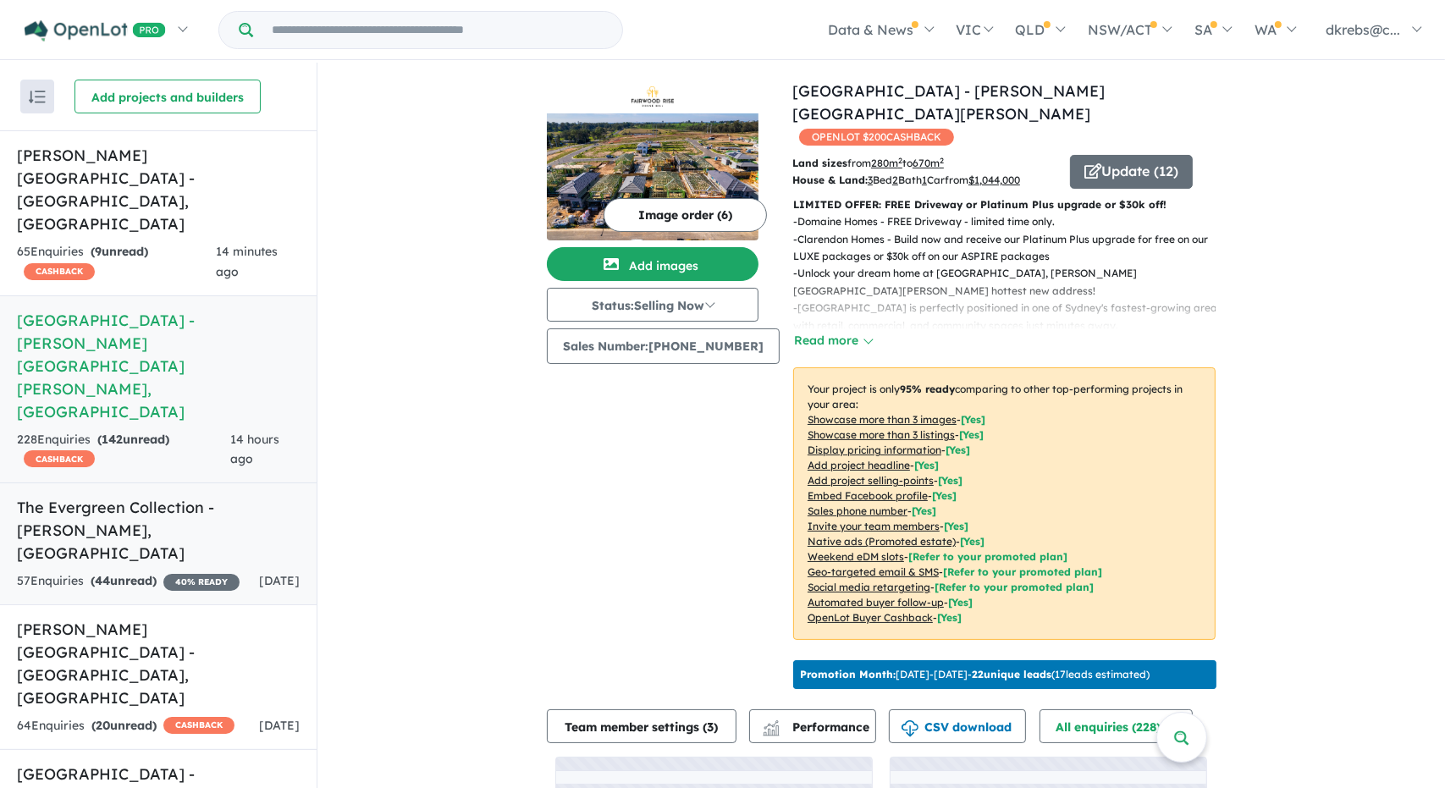
click at [131, 496] on h5 "The Evergreen Collection - [GEOGRAPHIC_DATA] , [GEOGRAPHIC_DATA]" at bounding box center [158, 530] width 283 height 69
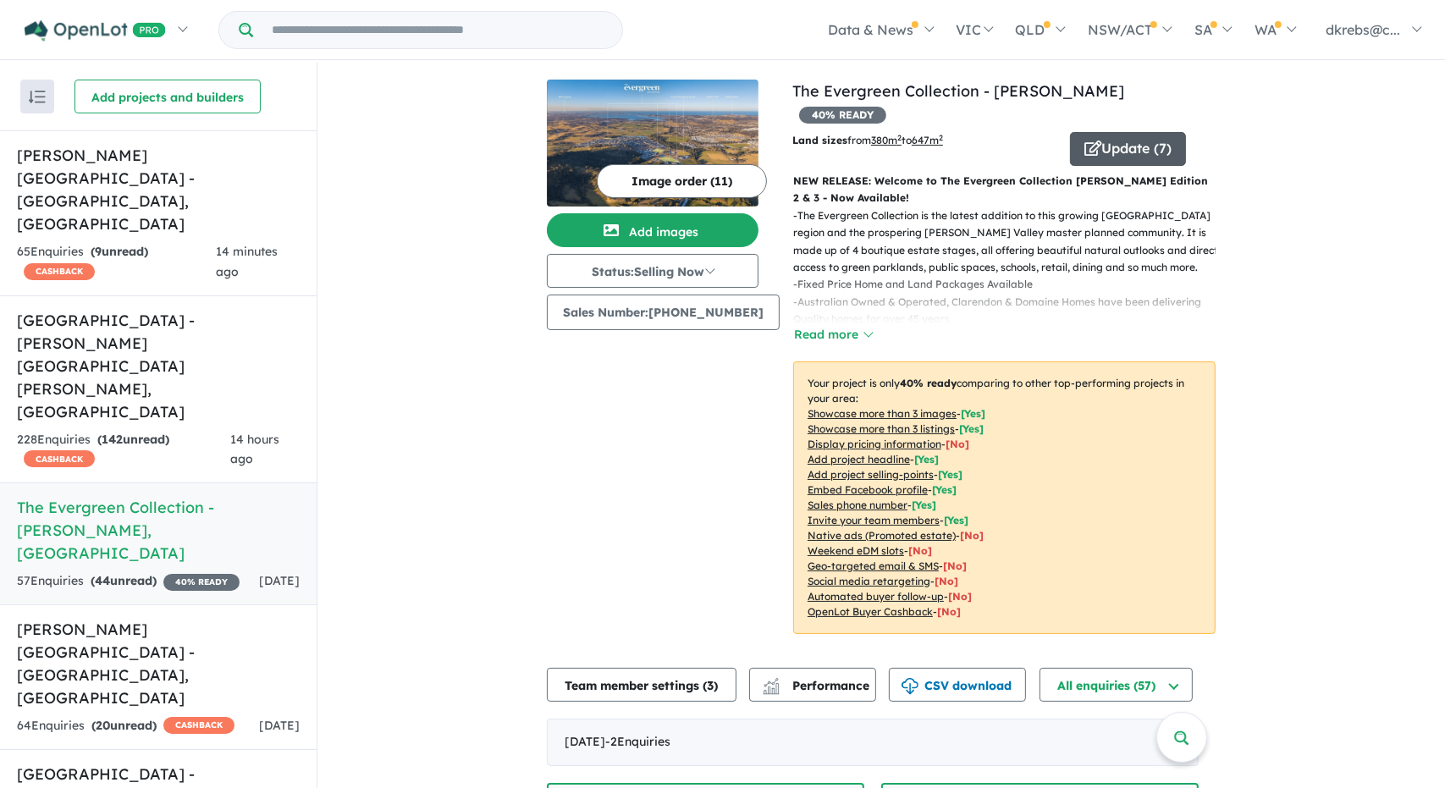
click at [1090, 132] on button "Update ( 7 )" at bounding box center [1128, 149] width 116 height 34
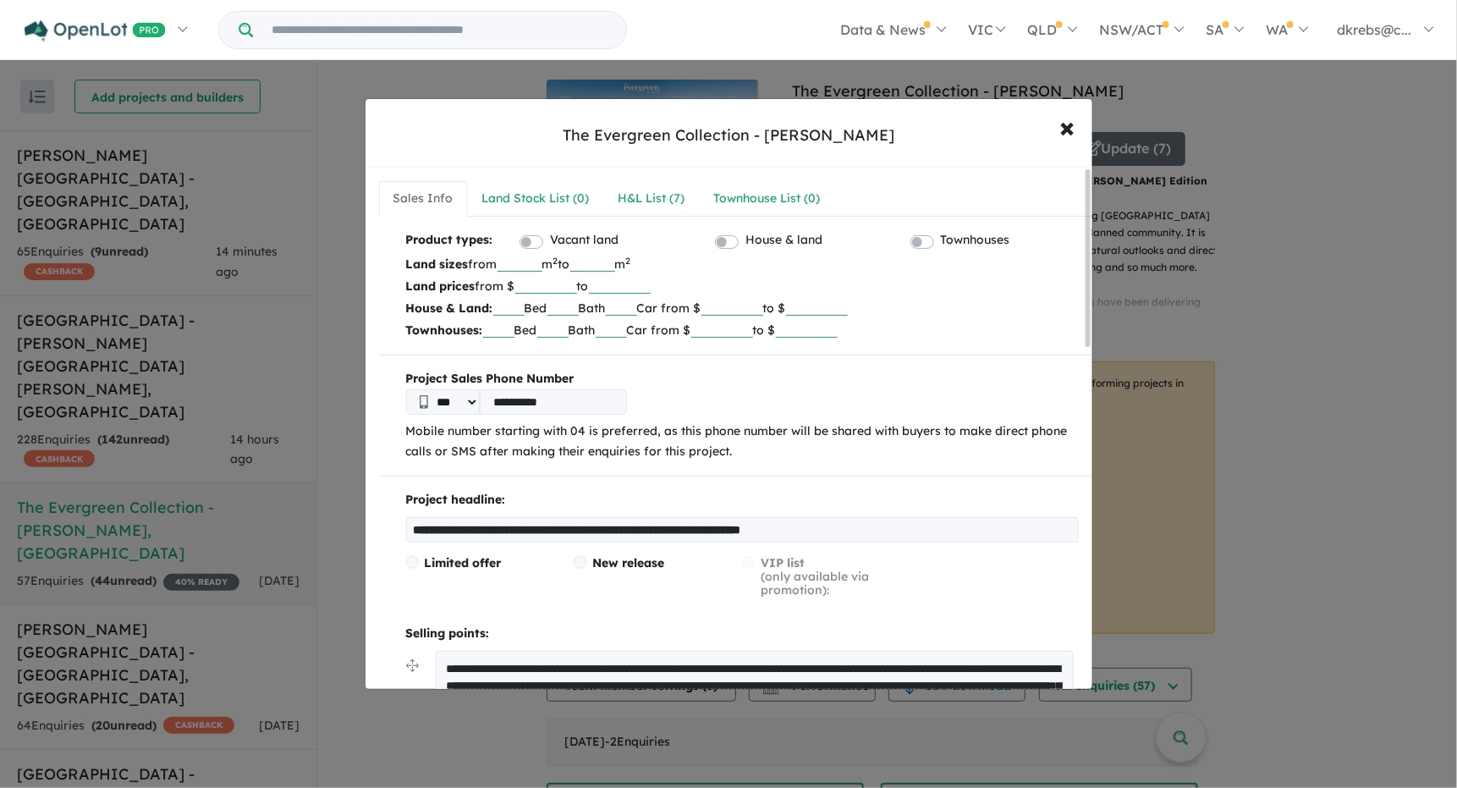
click at [550, 240] on label "Vacant land" at bounding box center [584, 240] width 69 height 20
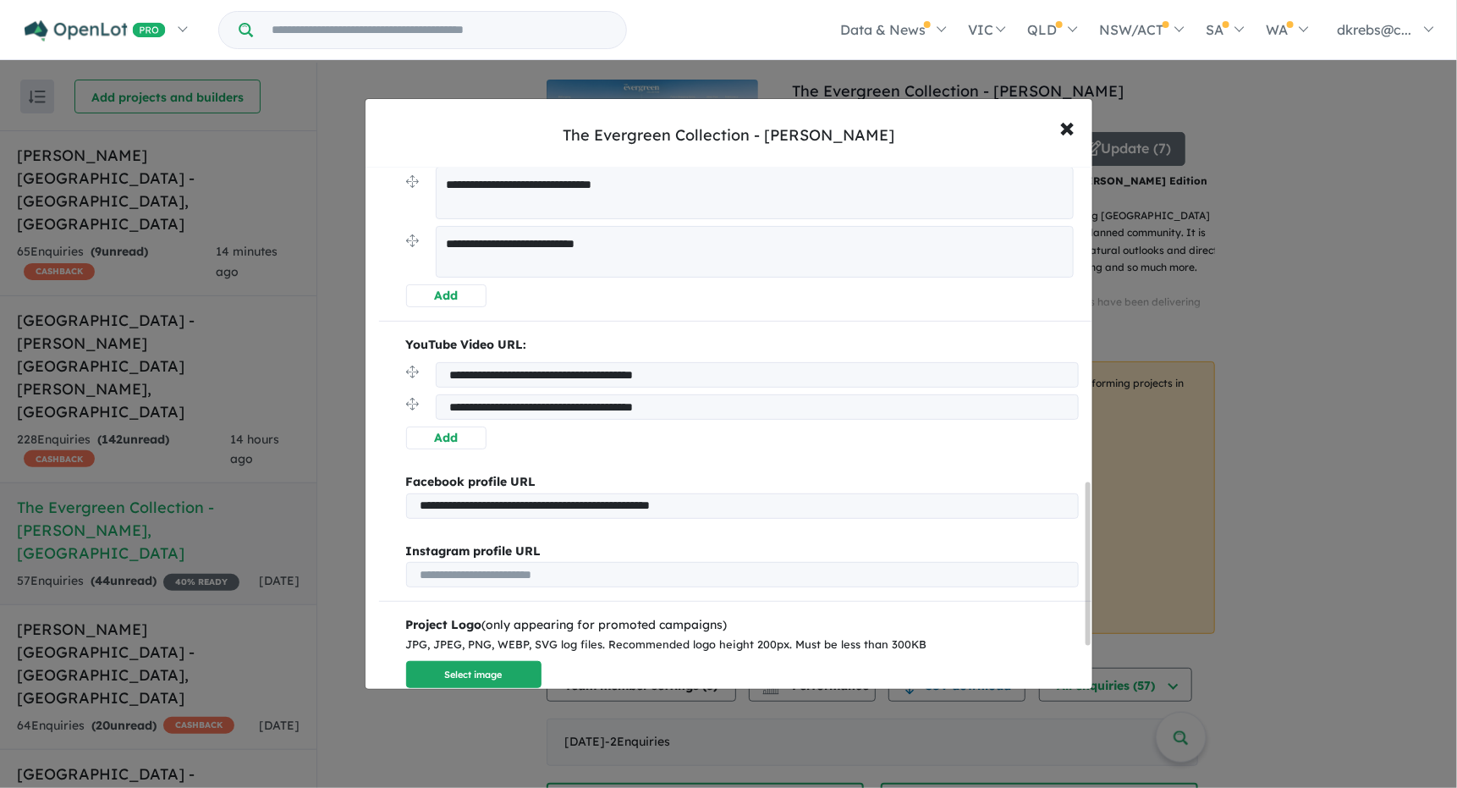
click at [439, 297] on button "Add" at bounding box center [446, 295] width 80 height 23
click at [509, 244] on textarea at bounding box center [757, 252] width 643 height 52
paste textarea "**********"
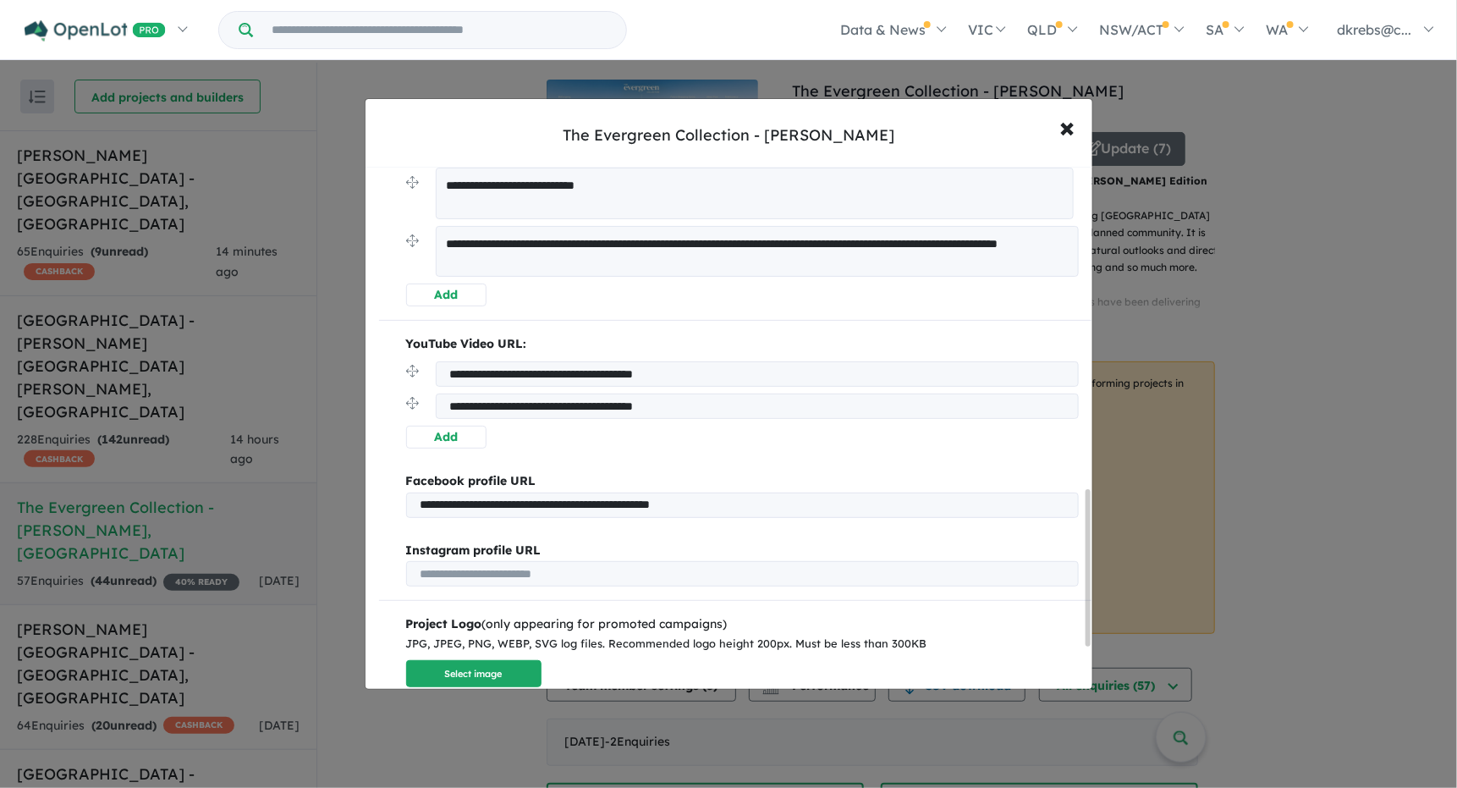
type textarea "**********"
click at [477, 293] on button "Add" at bounding box center [446, 295] width 80 height 23
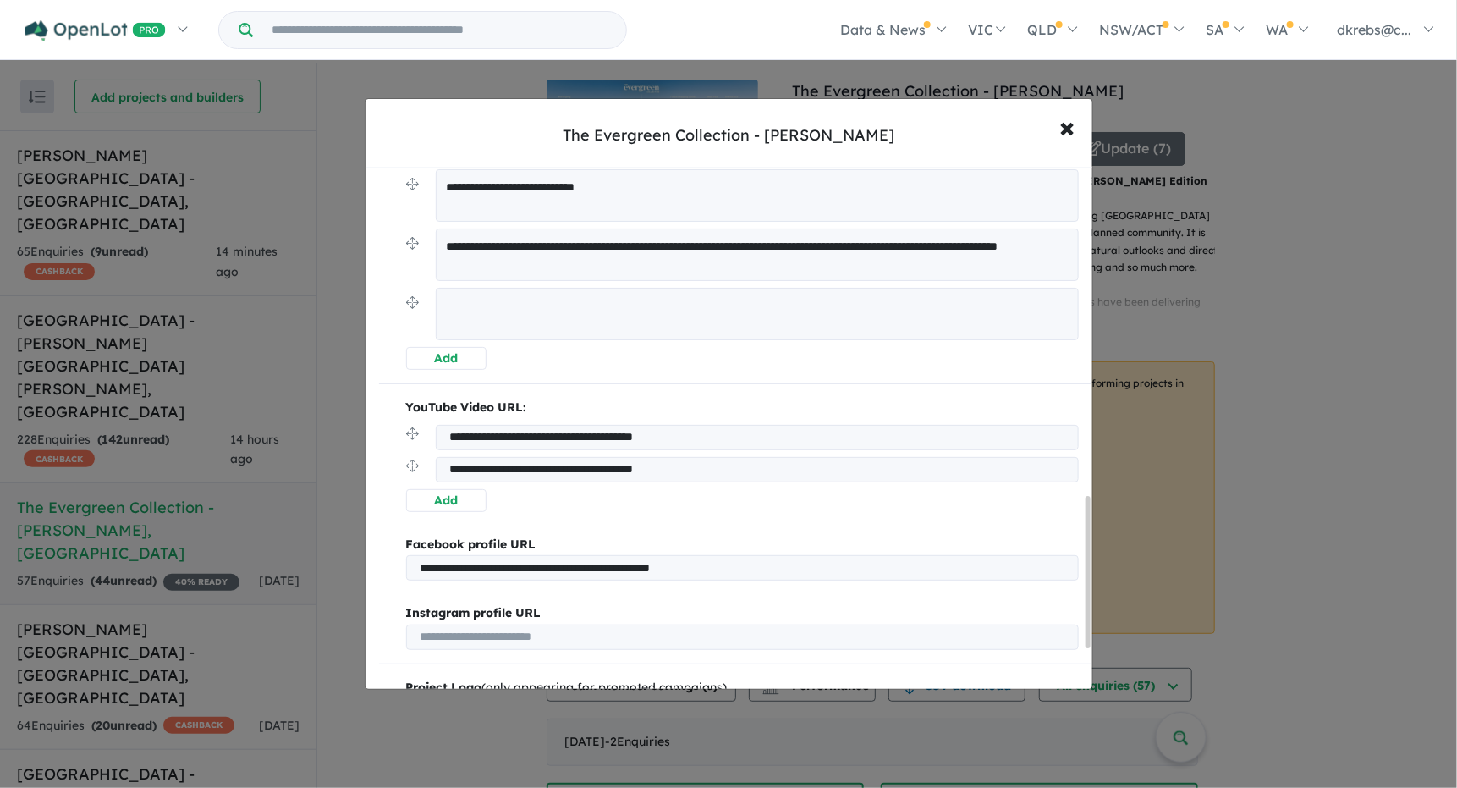
scroll to position [1135, 0]
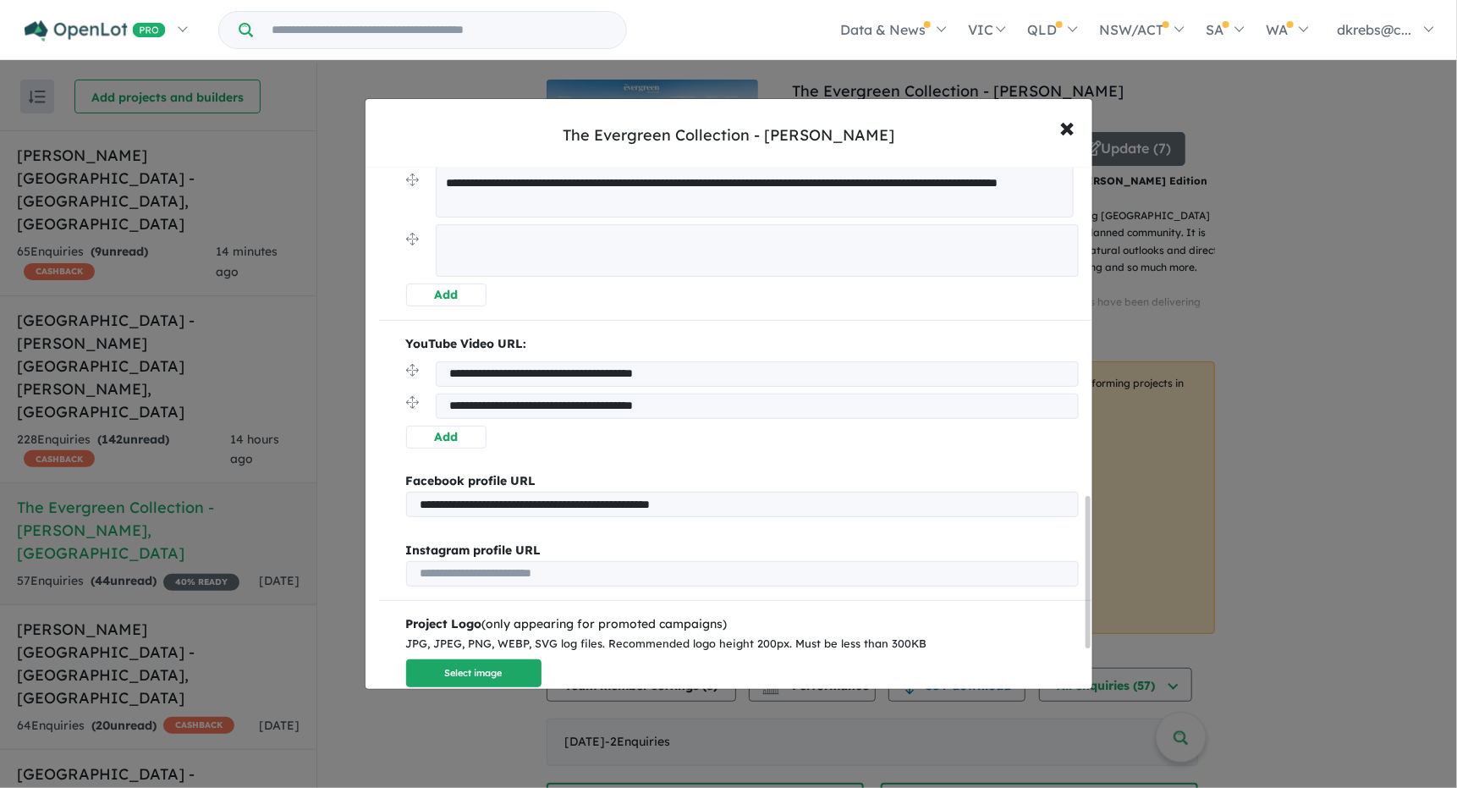
click at [512, 249] on textarea at bounding box center [757, 250] width 643 height 52
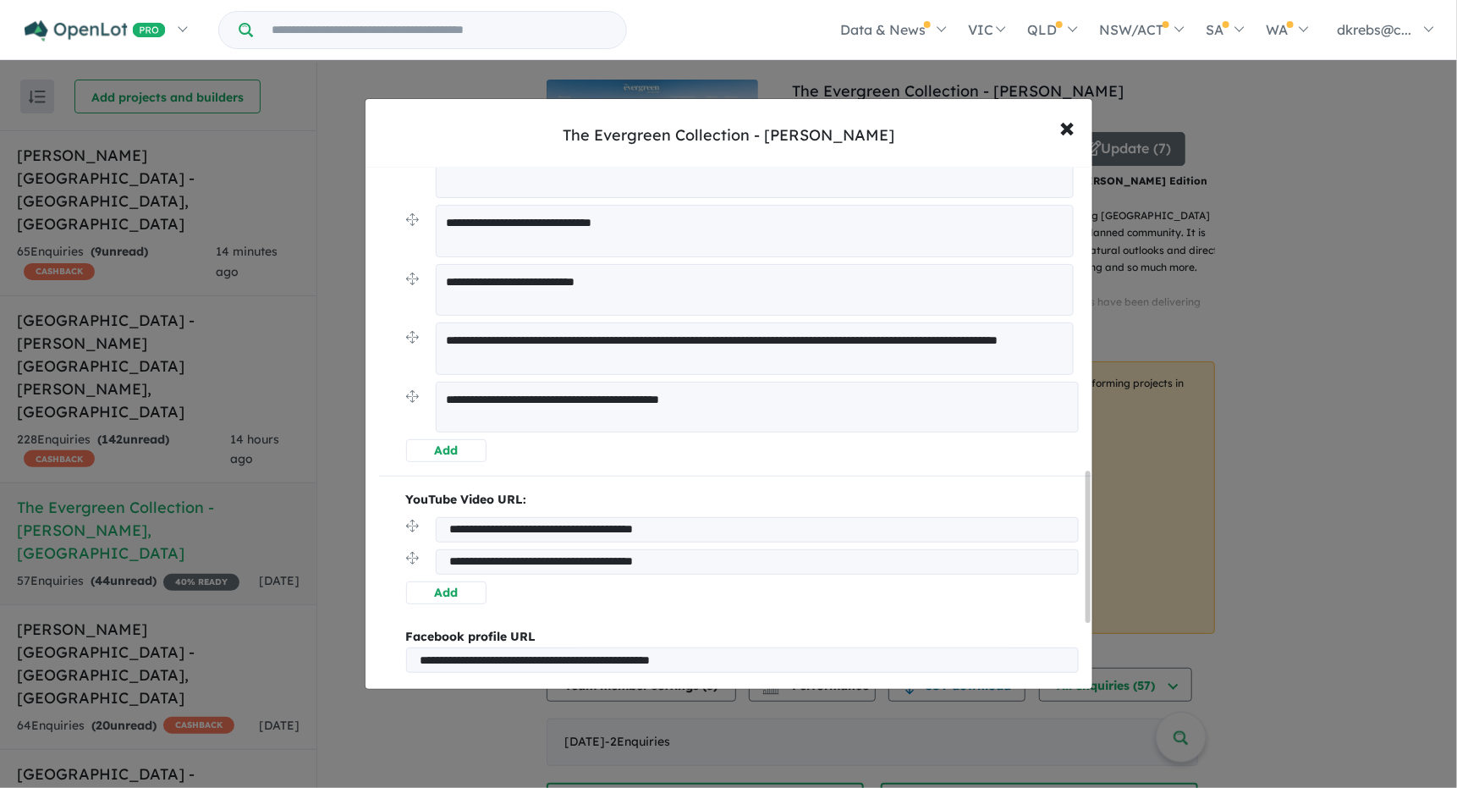
scroll to position [881, 0]
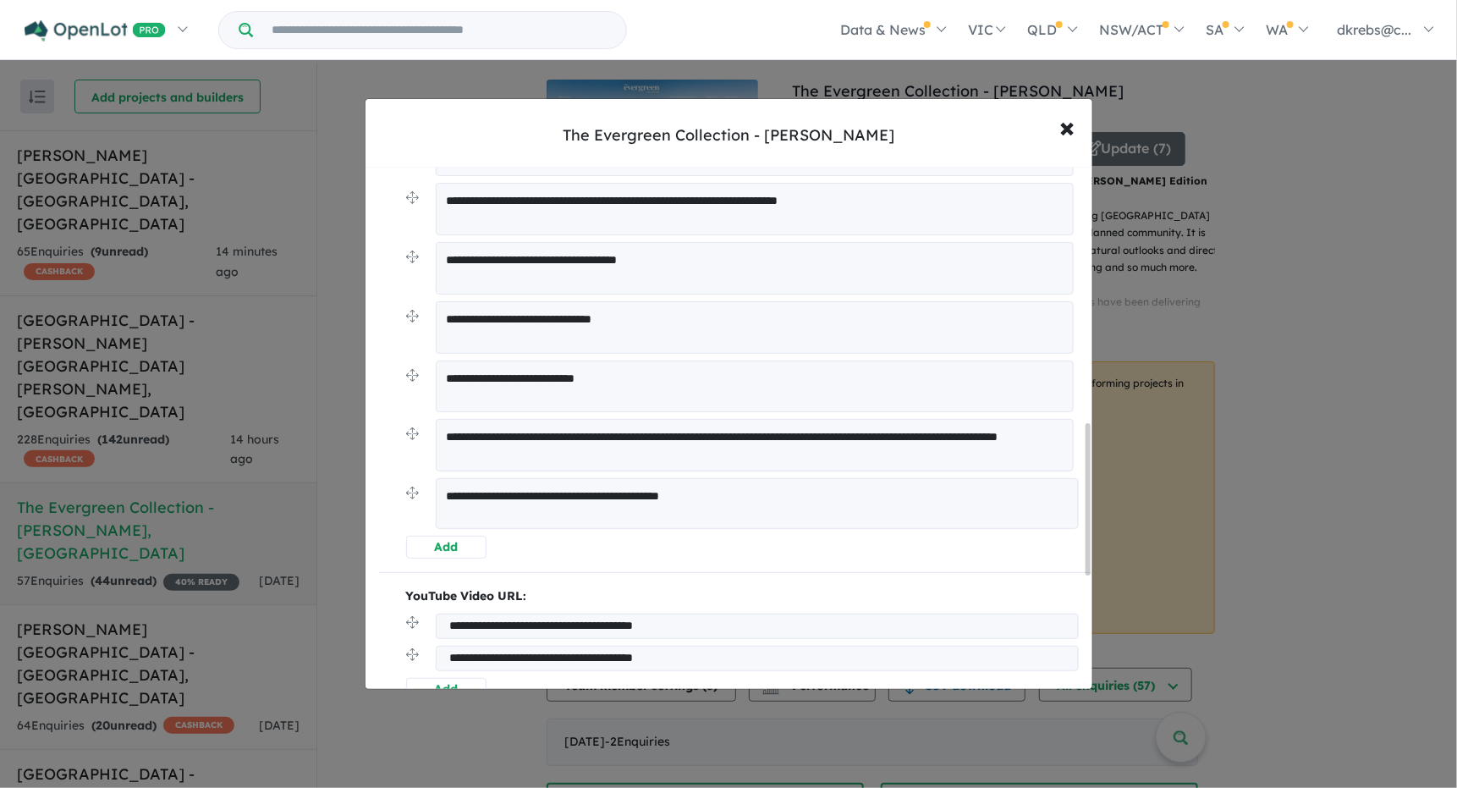
type textarea "**********"
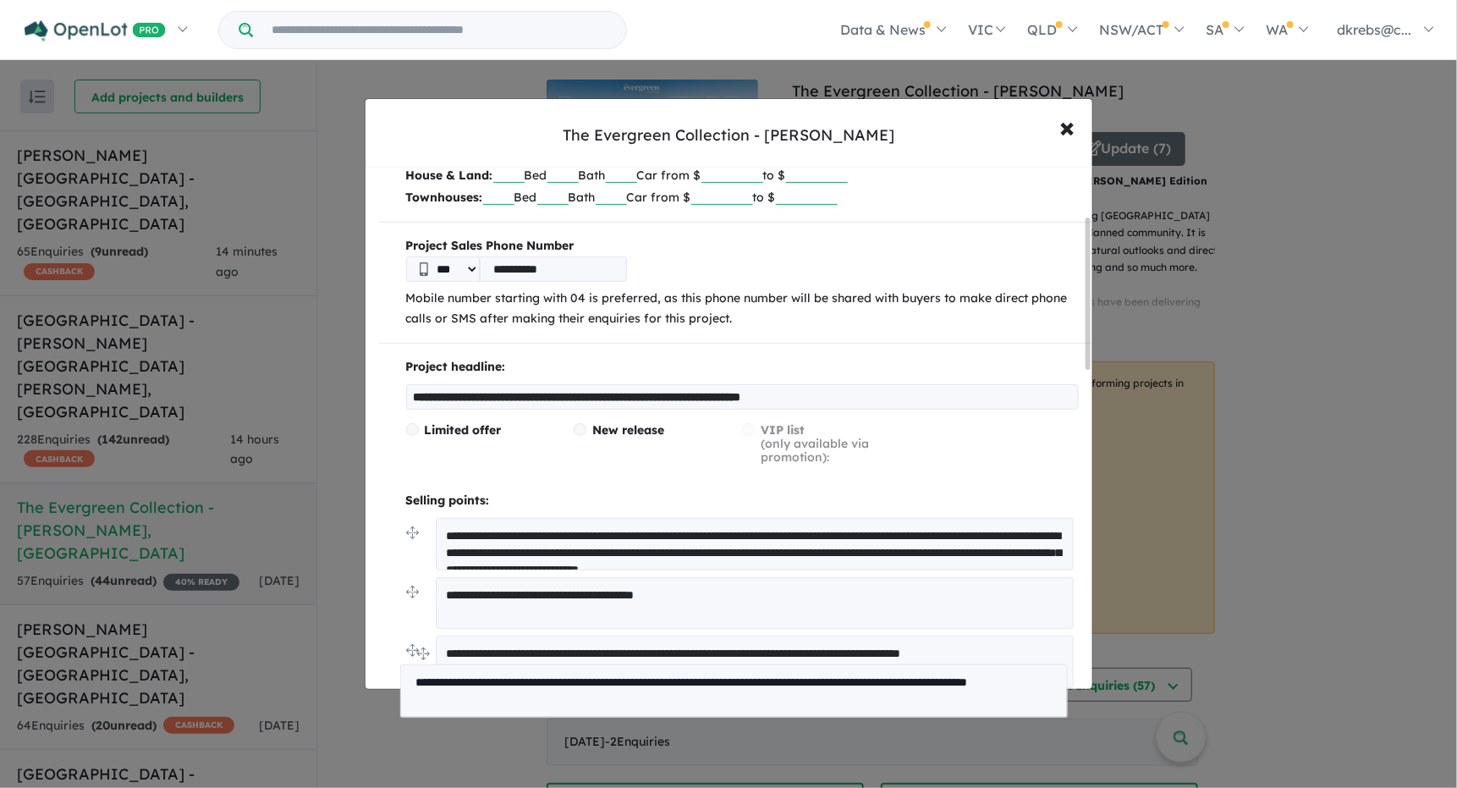
scroll to position [168, 0]
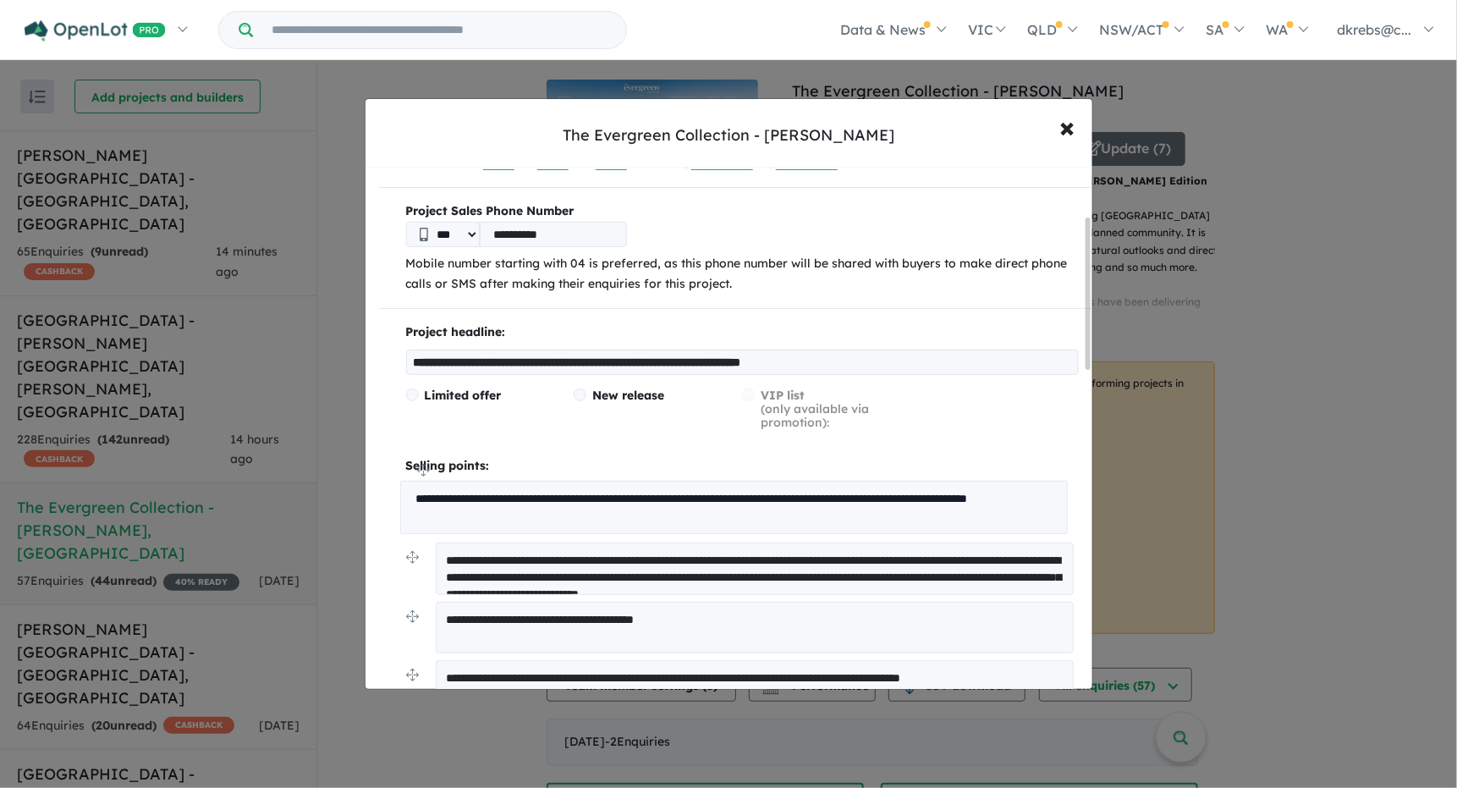
drag, startPoint x: 413, startPoint y: 435, endPoint x: 407, endPoint y: 474, distance: 39.4
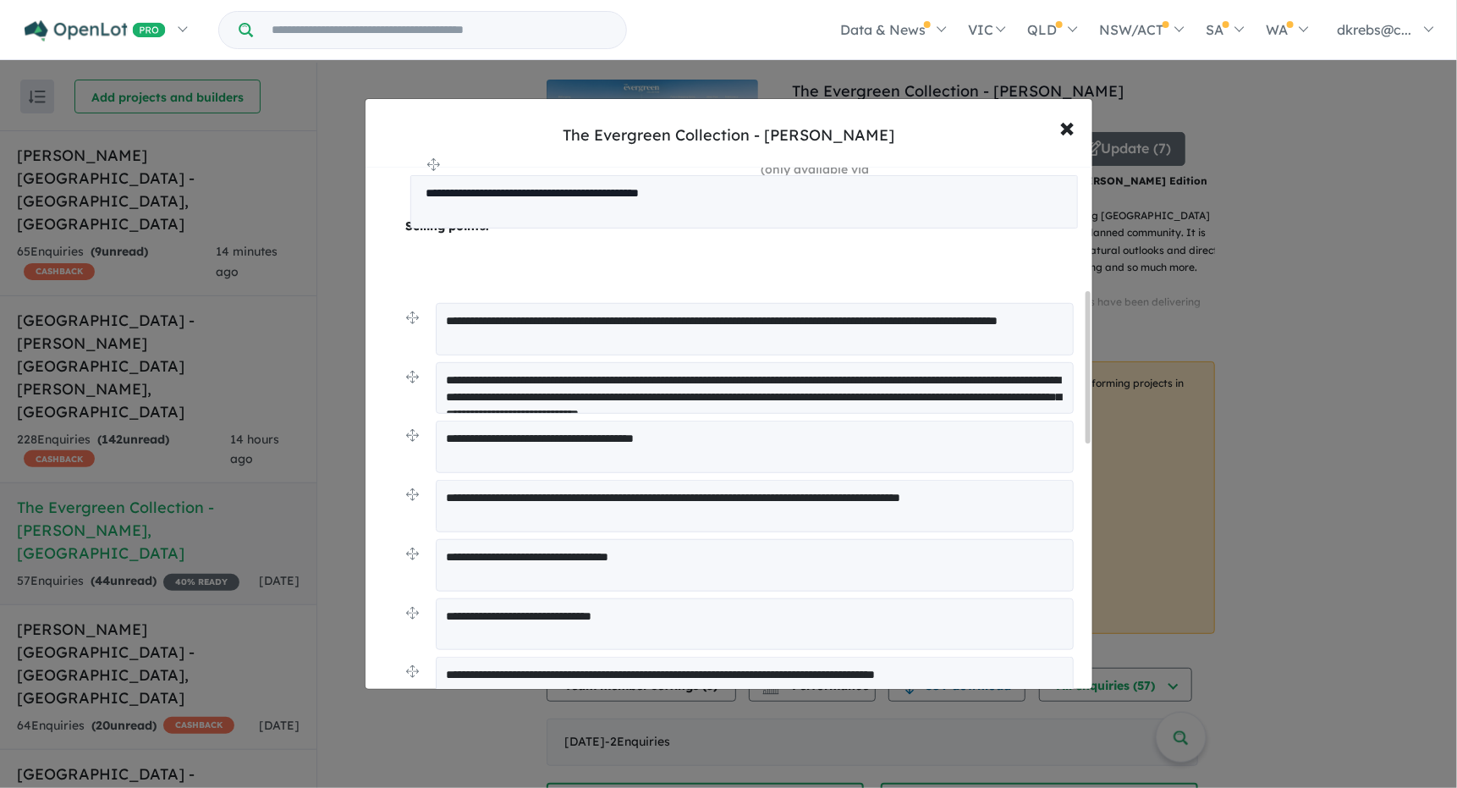
scroll to position [357, 0]
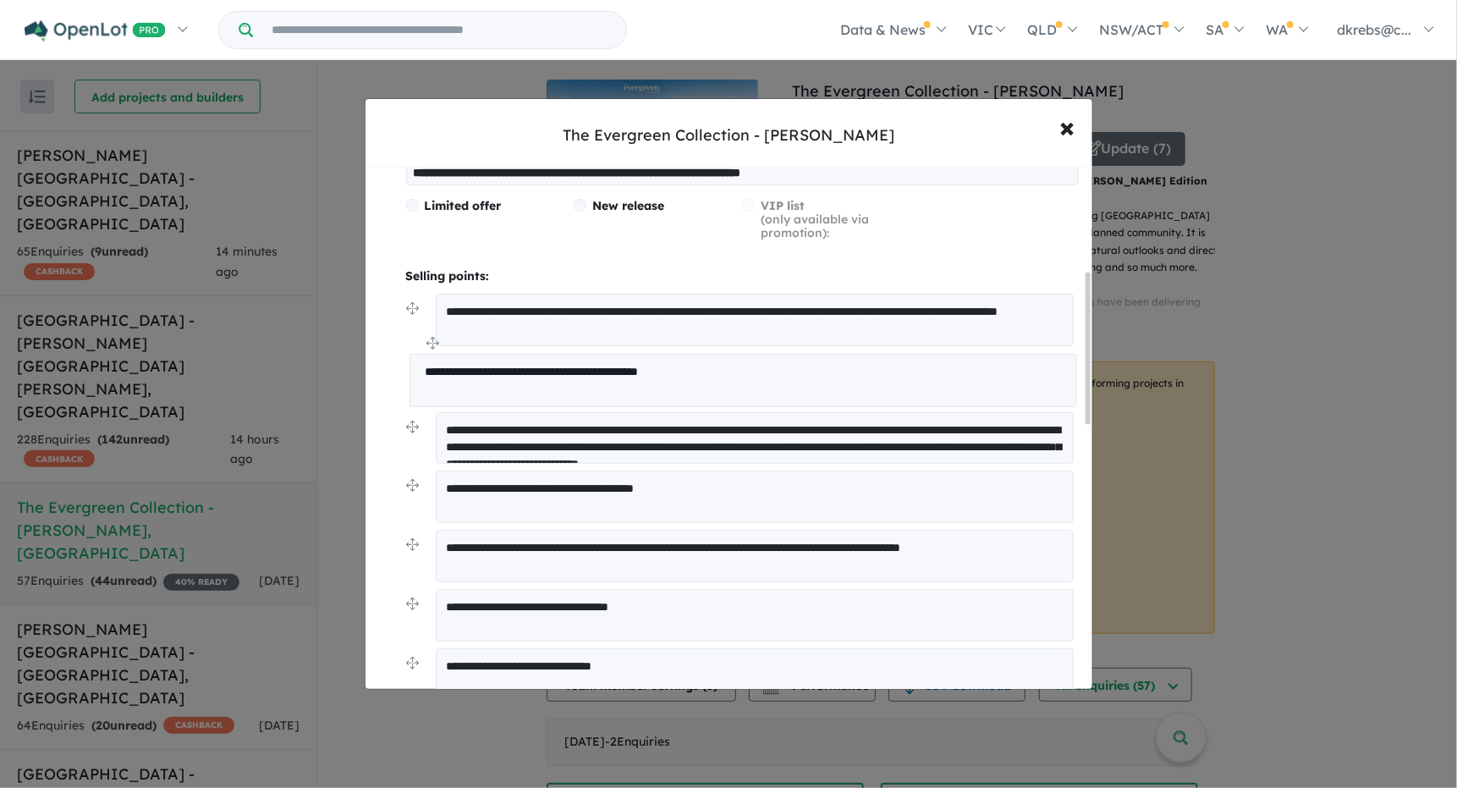
drag, startPoint x: 410, startPoint y: 620, endPoint x: 413, endPoint y: 352, distance: 267.5
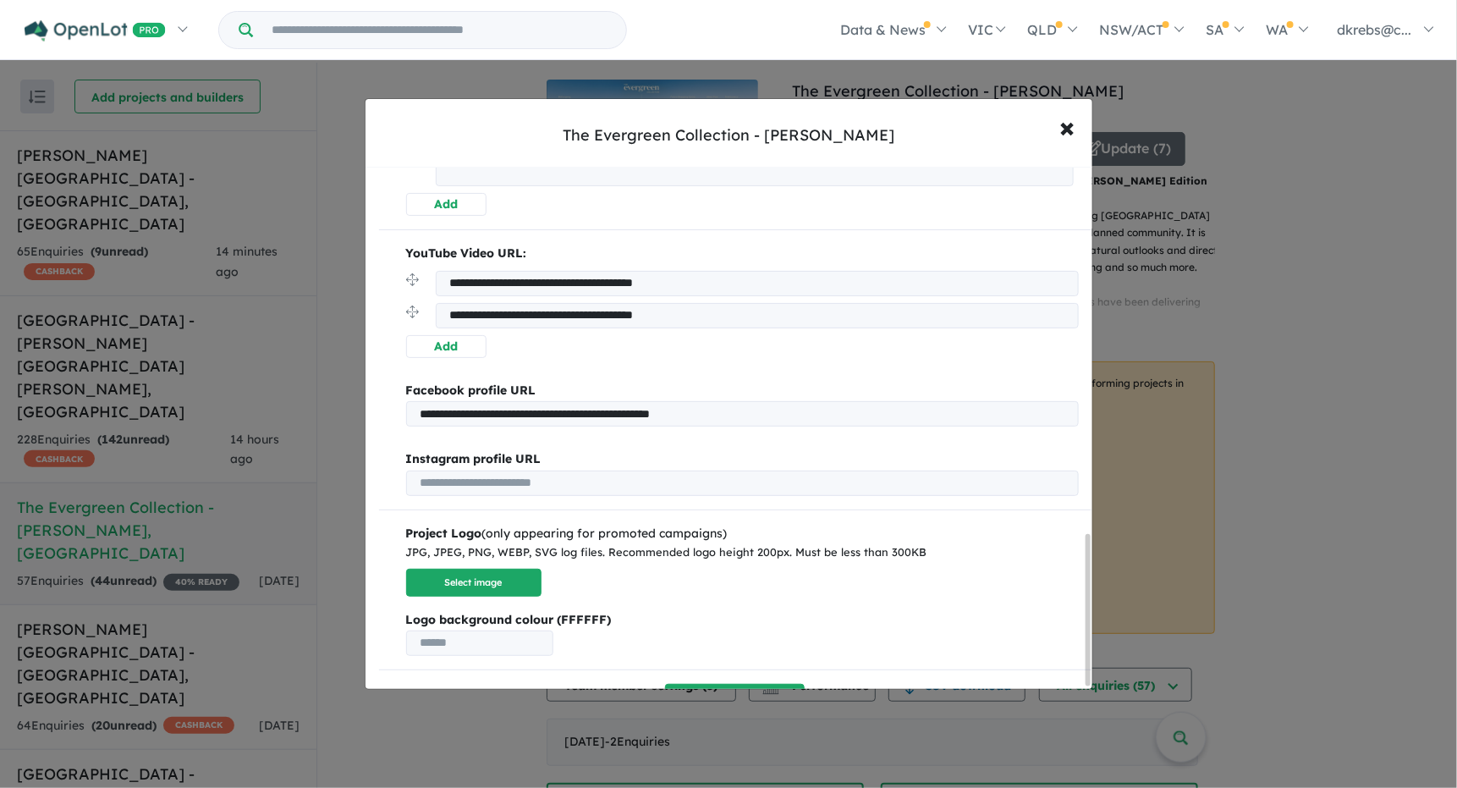
scroll to position [1266, 0]
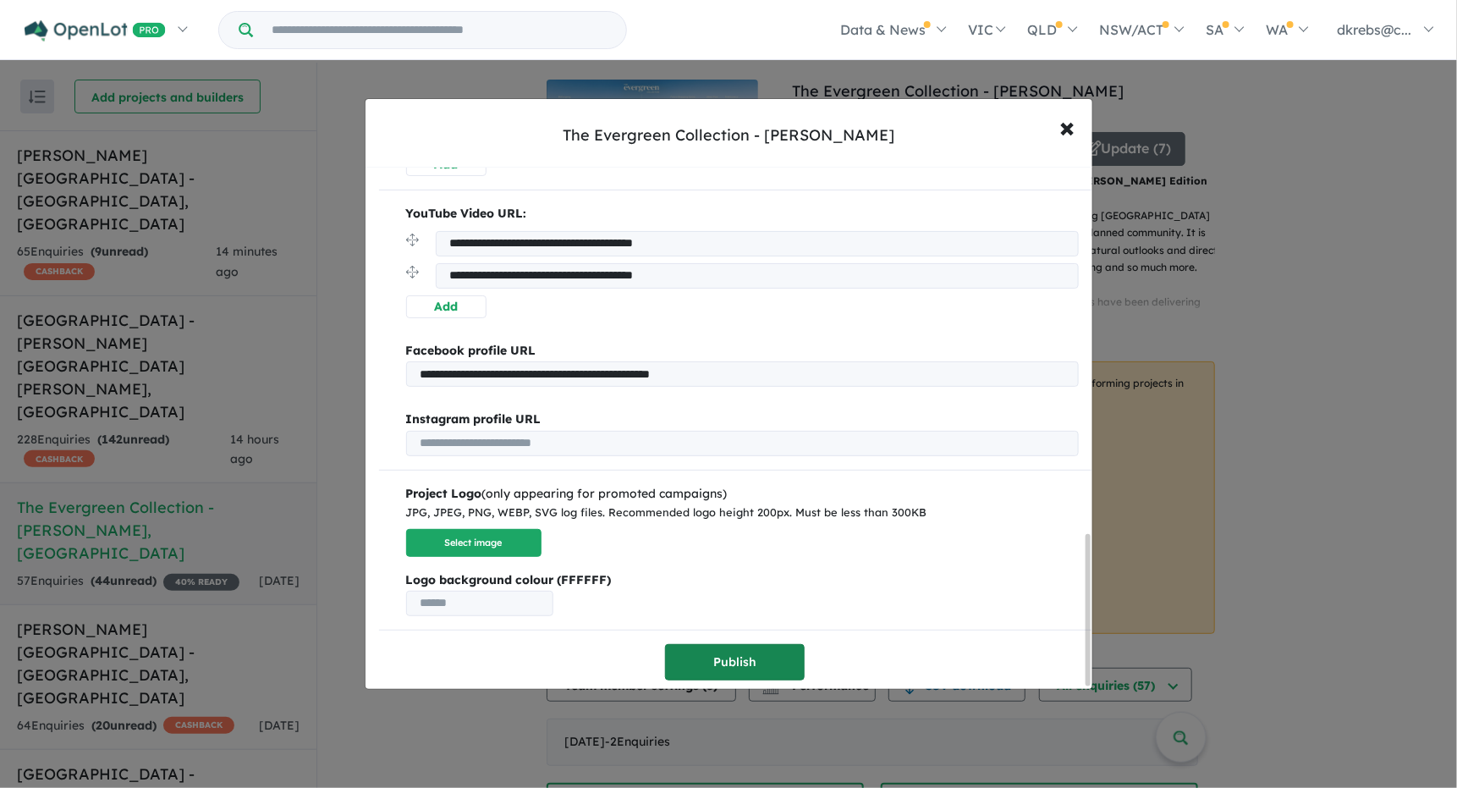
click at [702, 664] on button "Publish" at bounding box center [735, 662] width 140 height 36
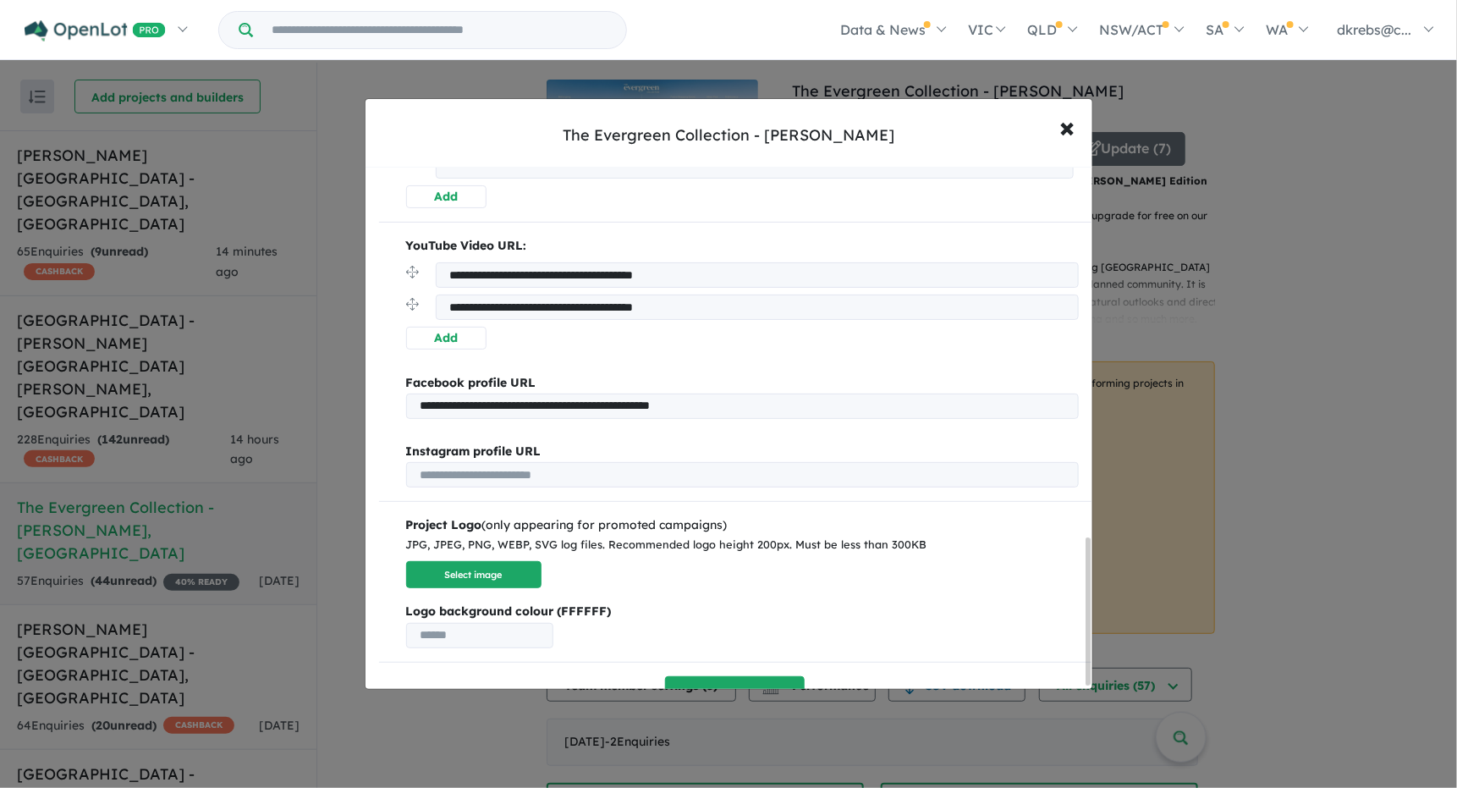
scroll to position [1318, 0]
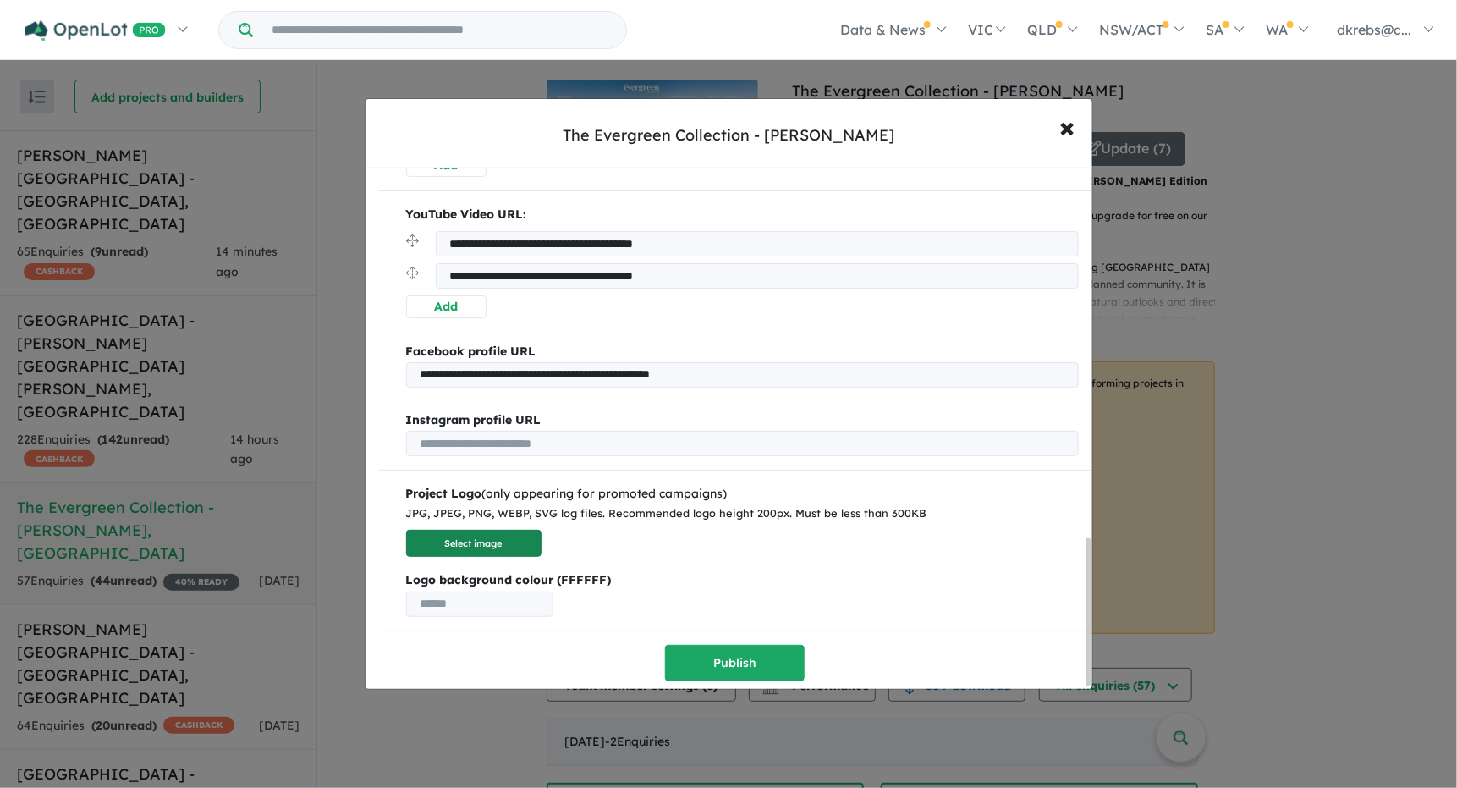
click at [493, 540] on button "Select image" at bounding box center [473, 544] width 135 height 28
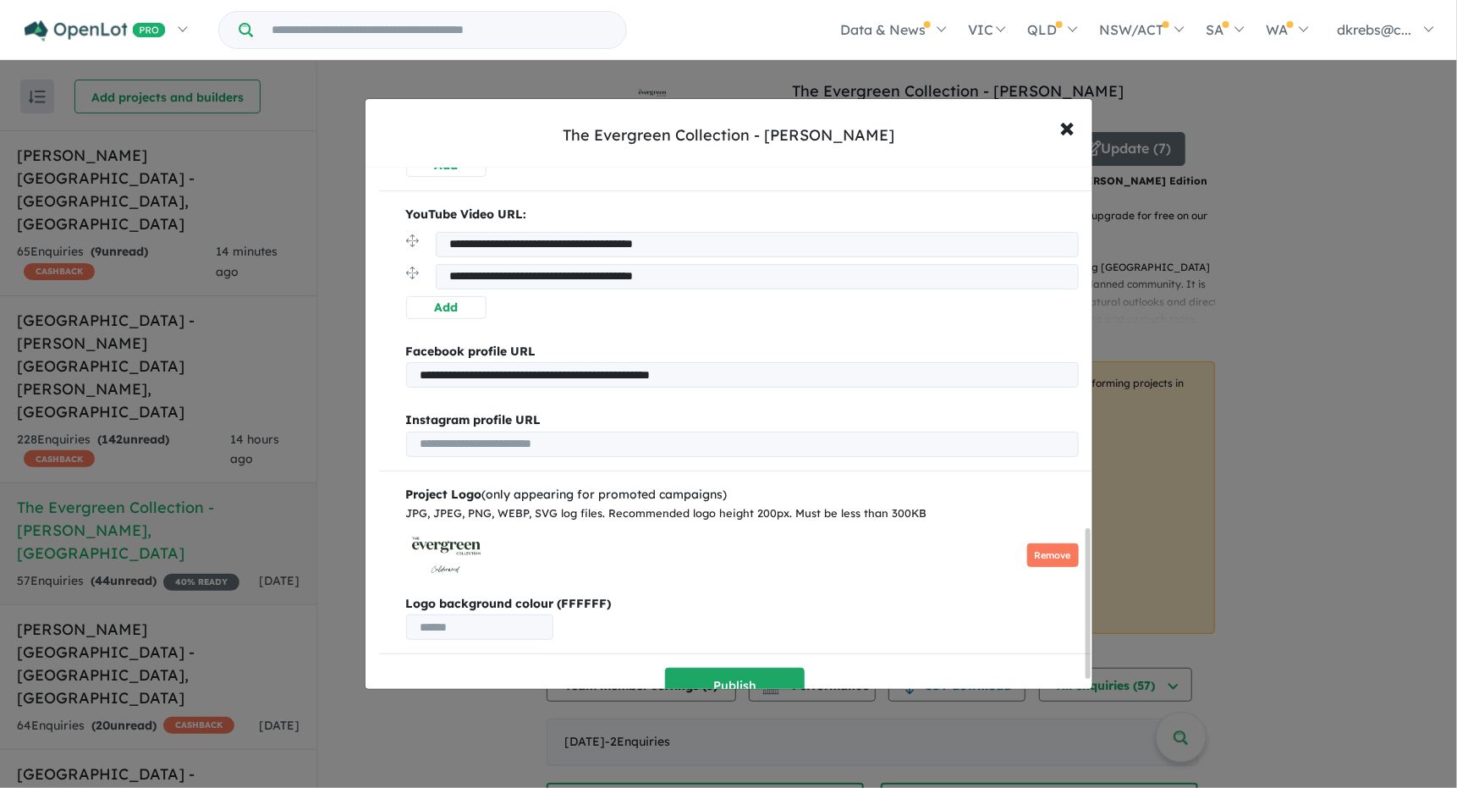
scroll to position [1290, 0]
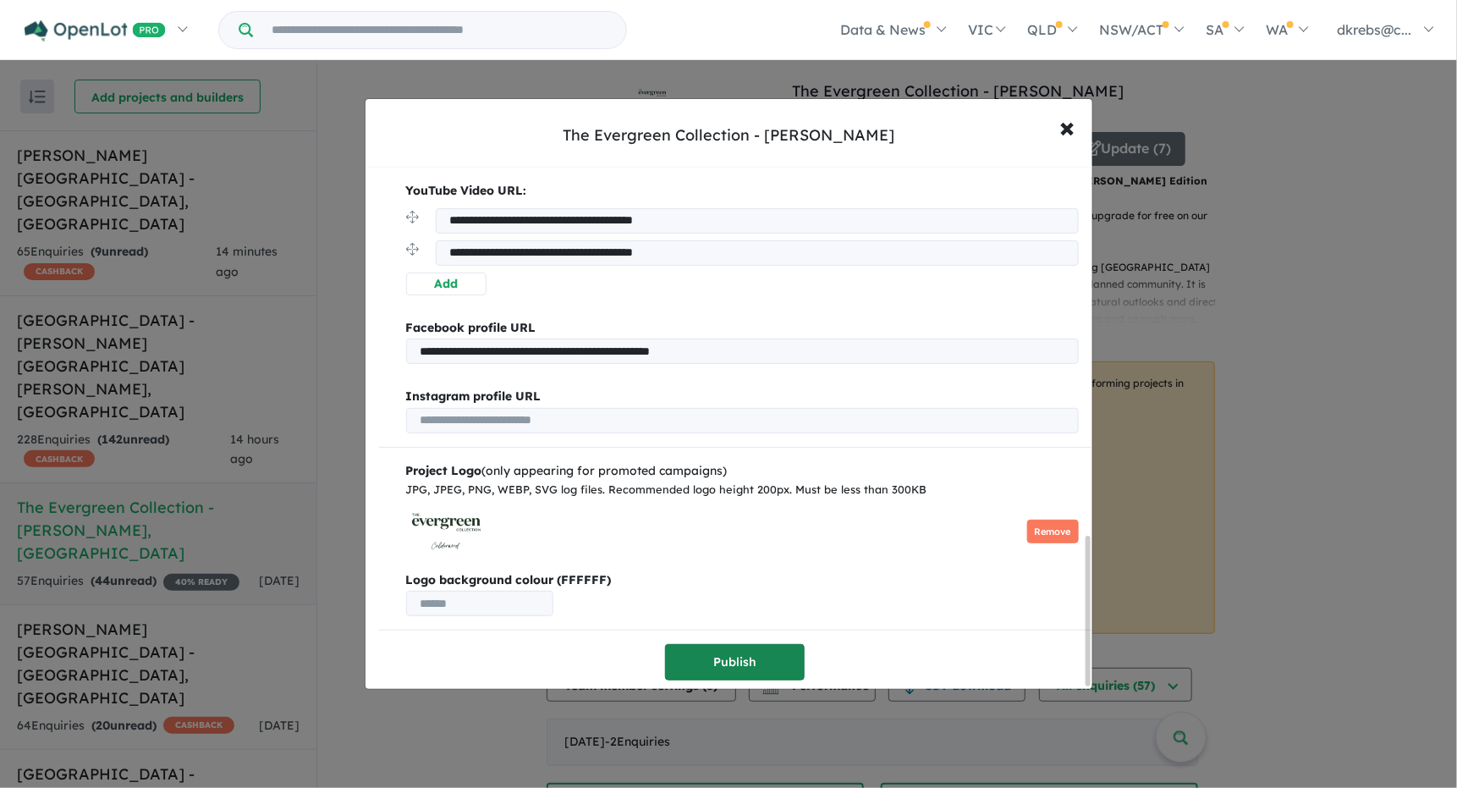
click at [753, 650] on button "Publish" at bounding box center [735, 662] width 140 height 36
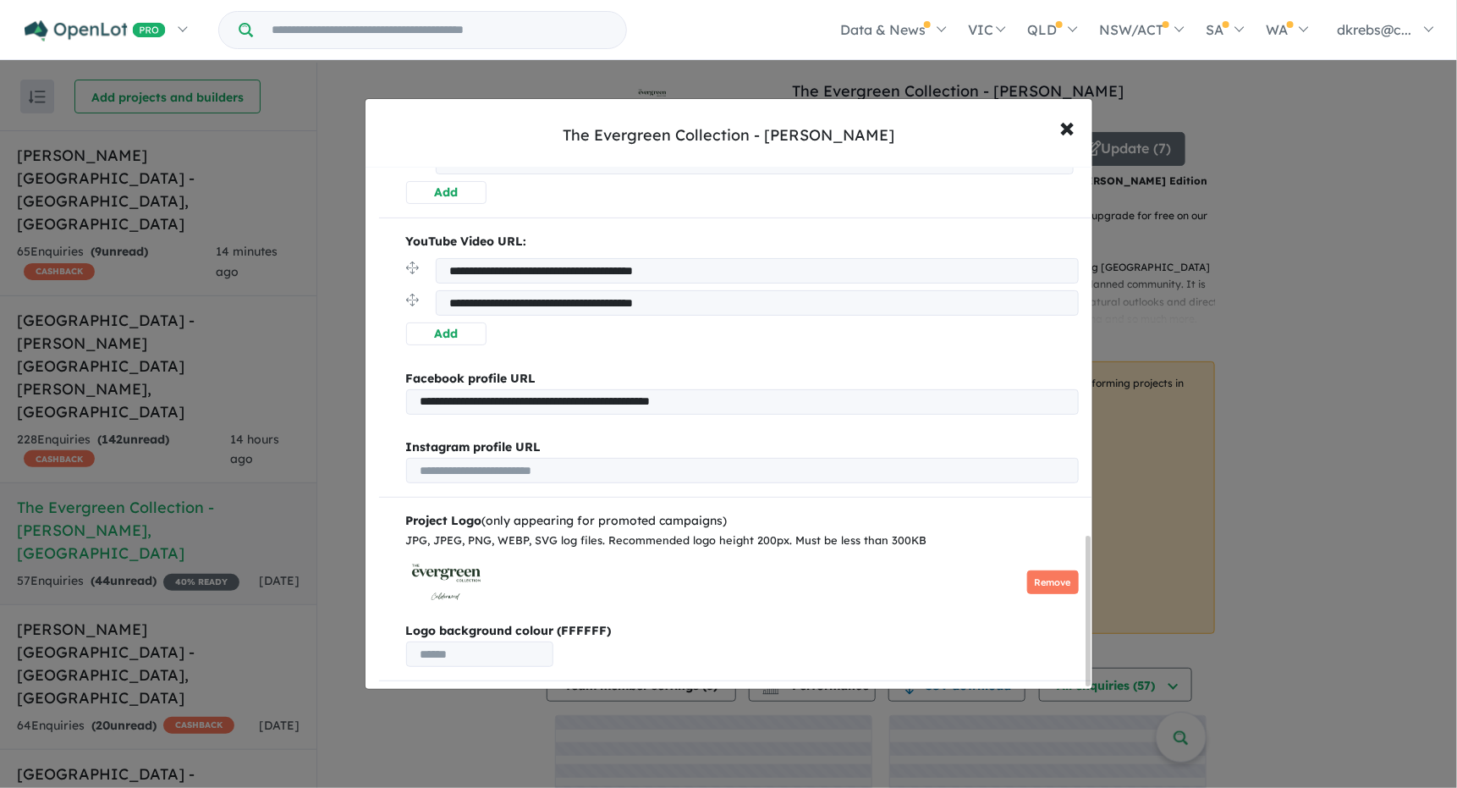
scroll to position [0, 0]
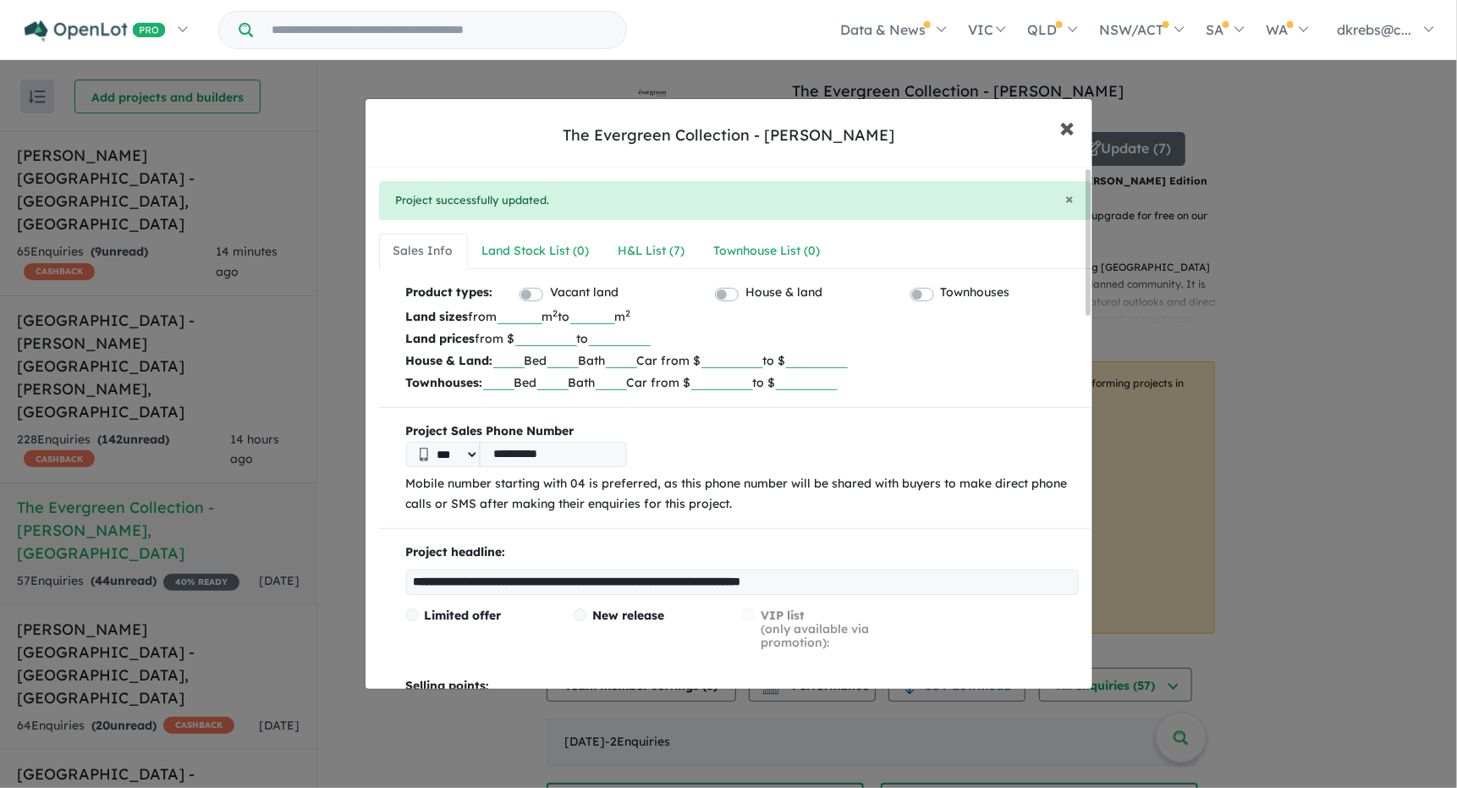
click at [1066, 128] on span "×" at bounding box center [1068, 126] width 15 height 36
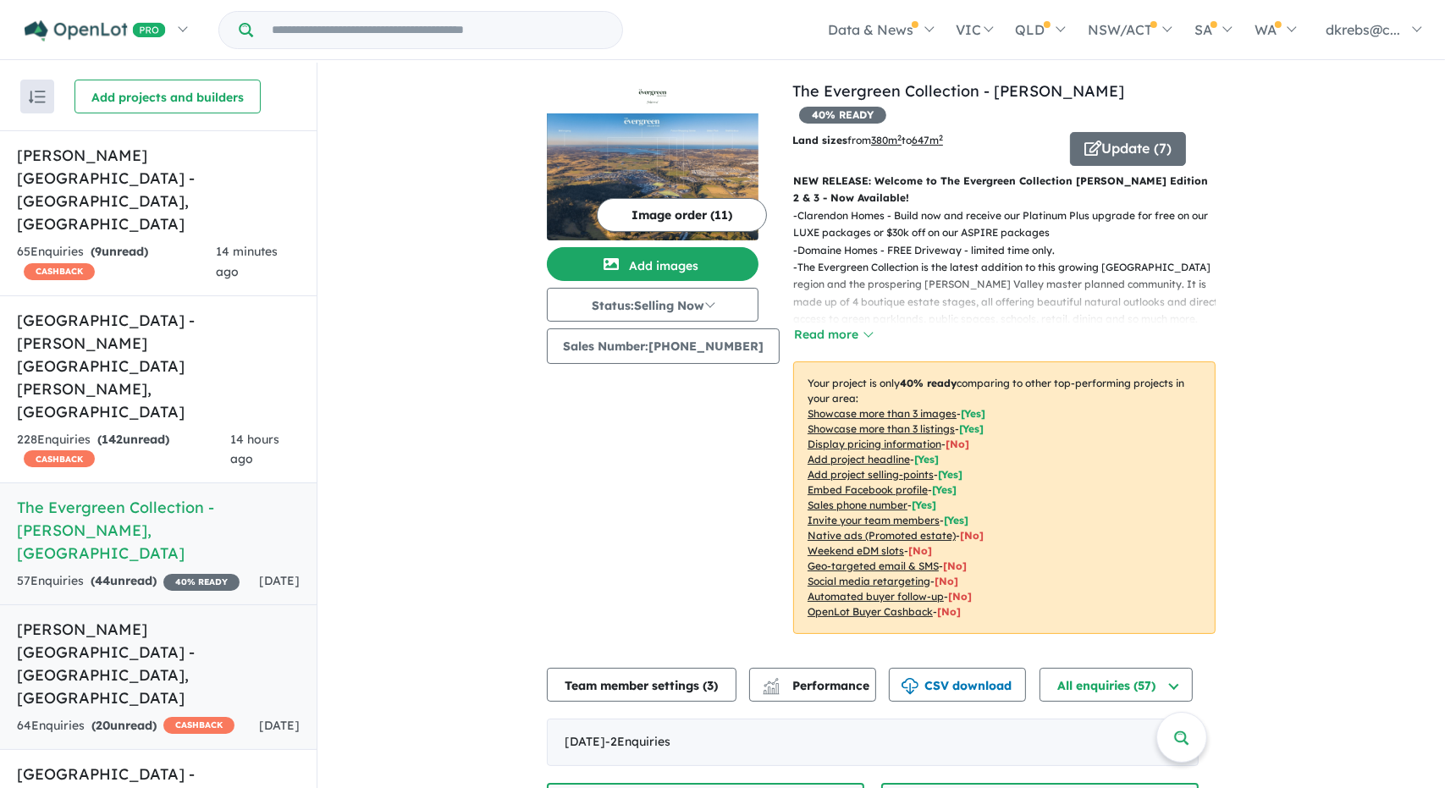
click at [69, 618] on h5 "[PERSON_NAME][GEOGRAPHIC_DATA] - [GEOGRAPHIC_DATA] , [GEOGRAPHIC_DATA]" at bounding box center [158, 663] width 283 height 91
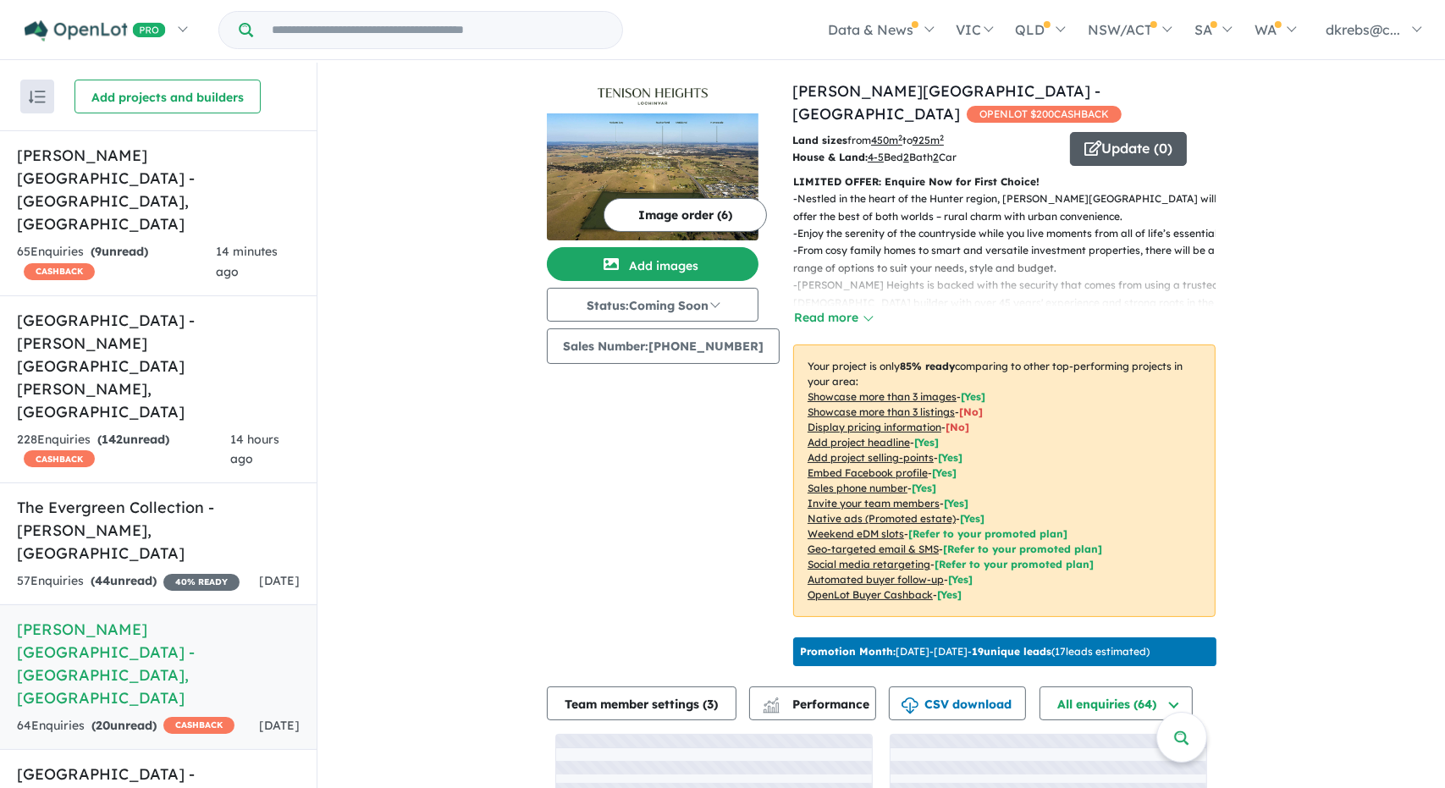
click at [1125, 132] on button "Update ( 0 )" at bounding box center [1128, 149] width 117 height 34
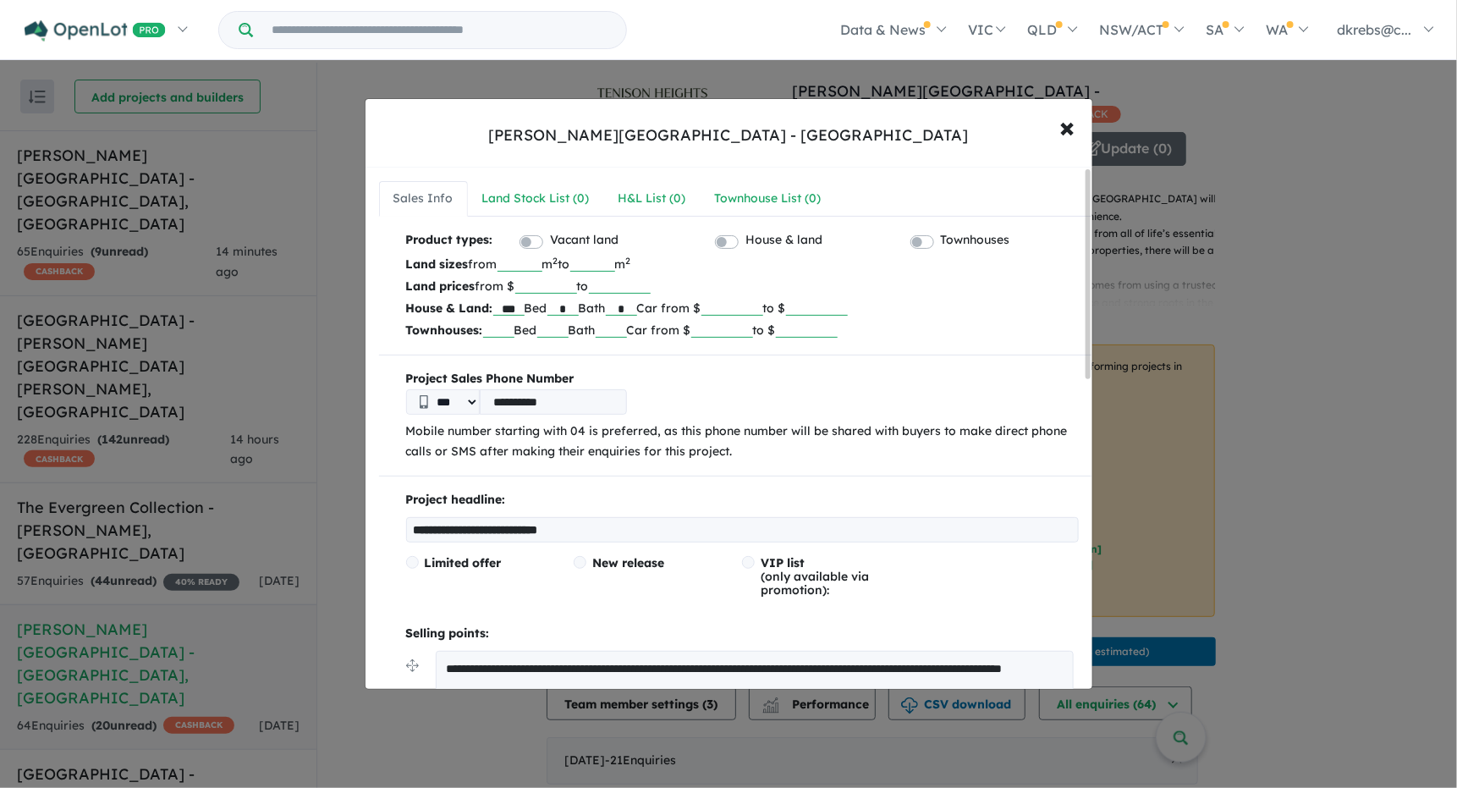
click at [550, 242] on label "Vacant land" at bounding box center [584, 240] width 69 height 20
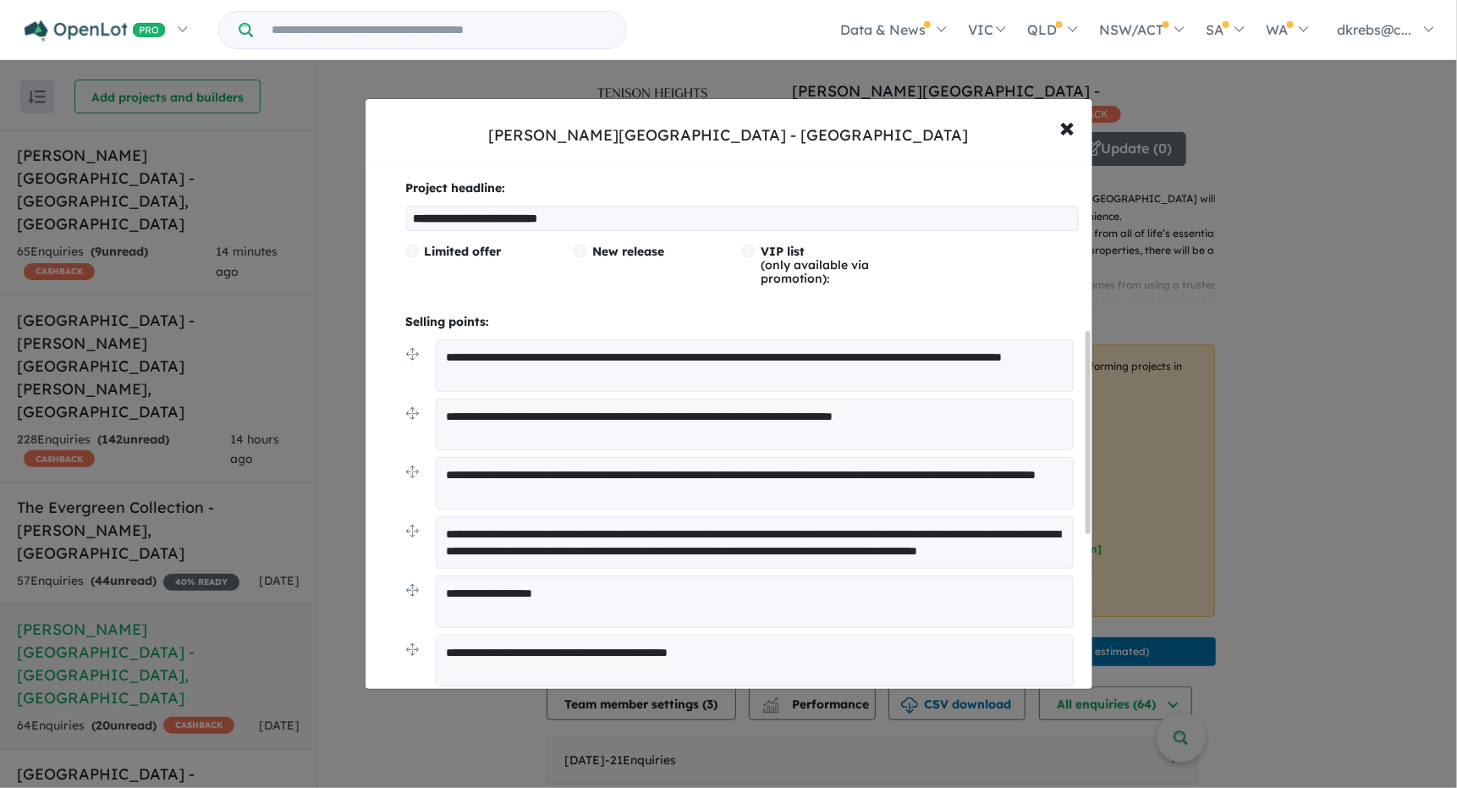
scroll to position [423, 0]
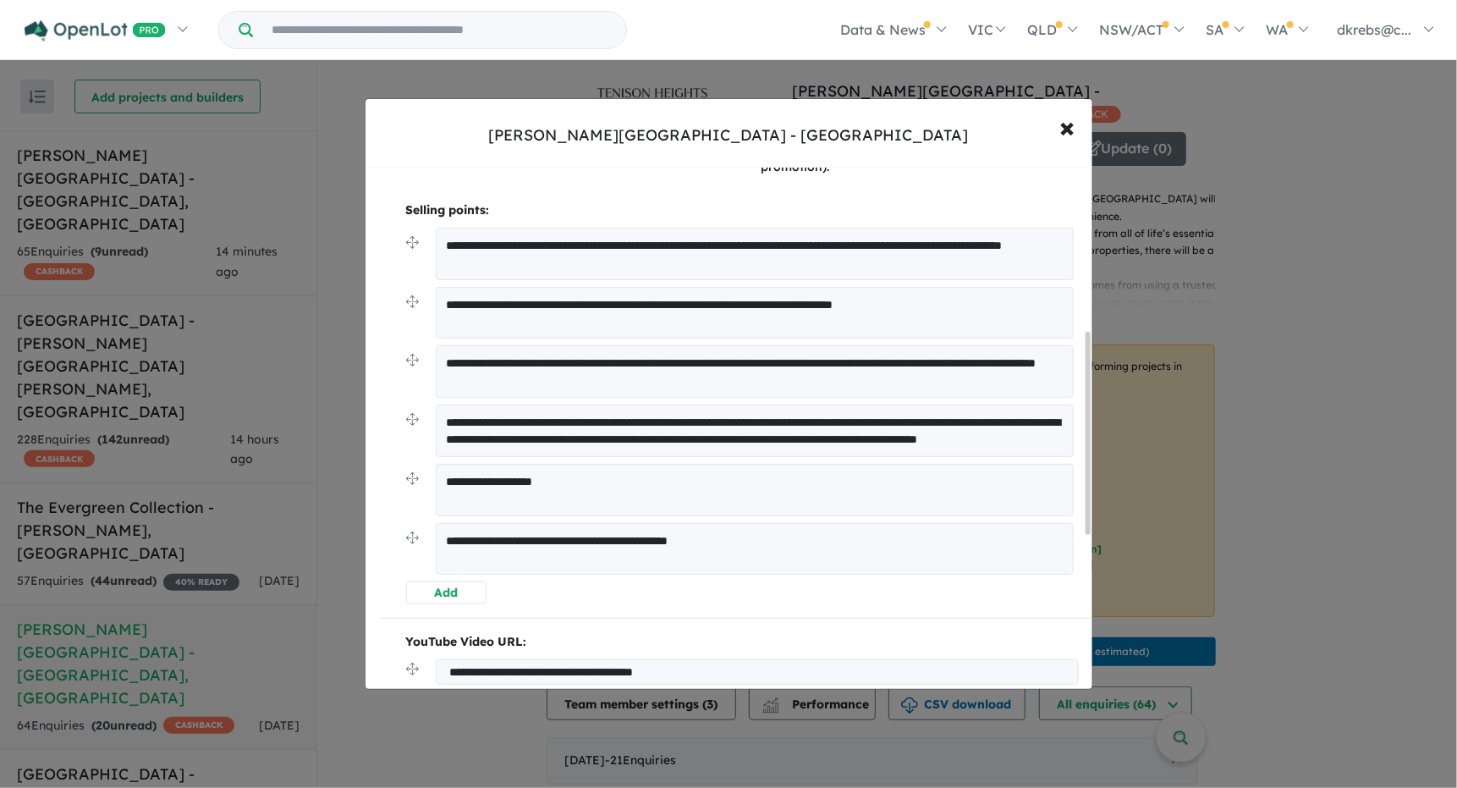
click at [469, 595] on button "Add" at bounding box center [446, 592] width 80 height 23
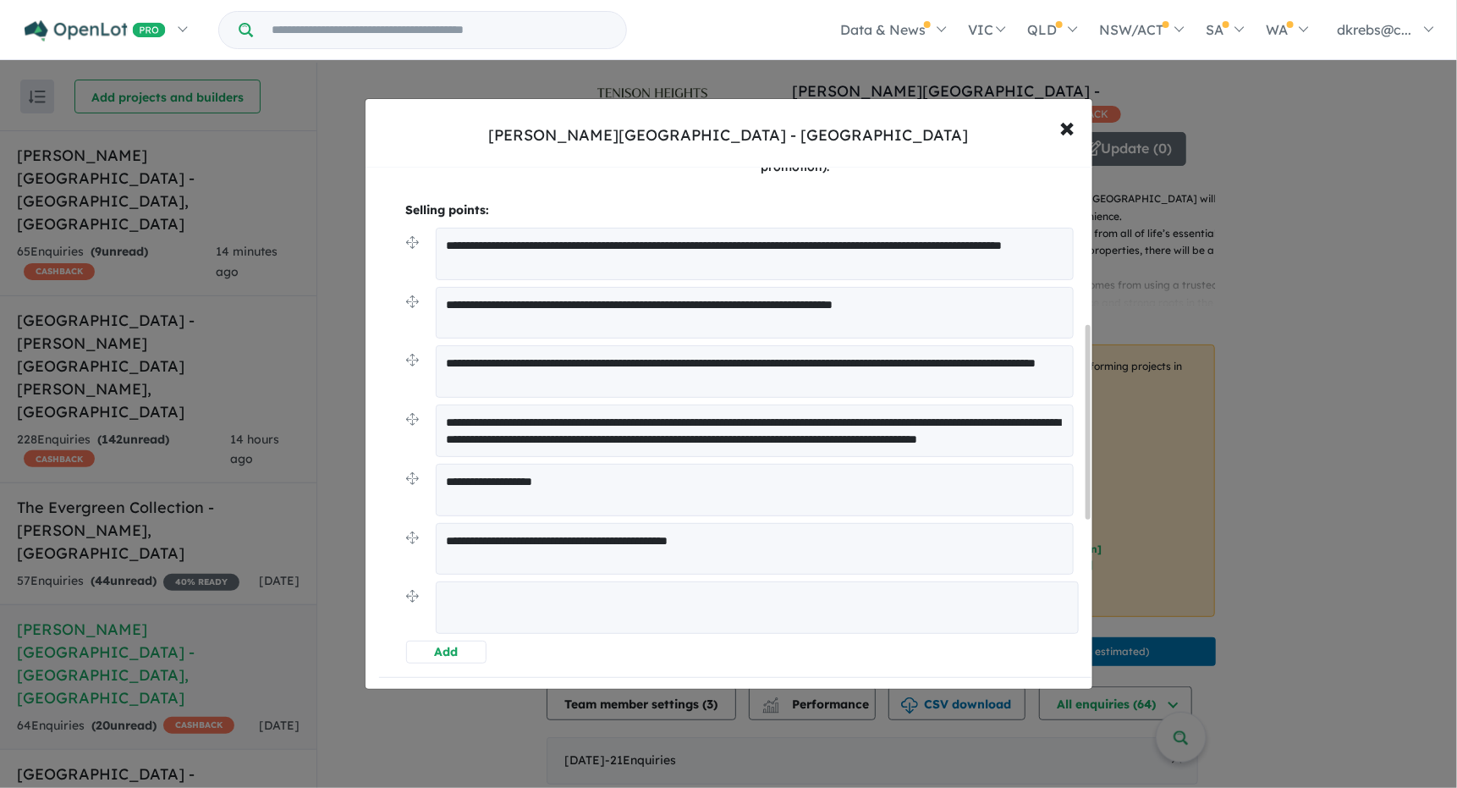
click at [469, 598] on textarea at bounding box center [757, 607] width 643 height 52
paste textarea "**********"
type textarea "**********"
click at [454, 652] on button "Add" at bounding box center [446, 650] width 80 height 23
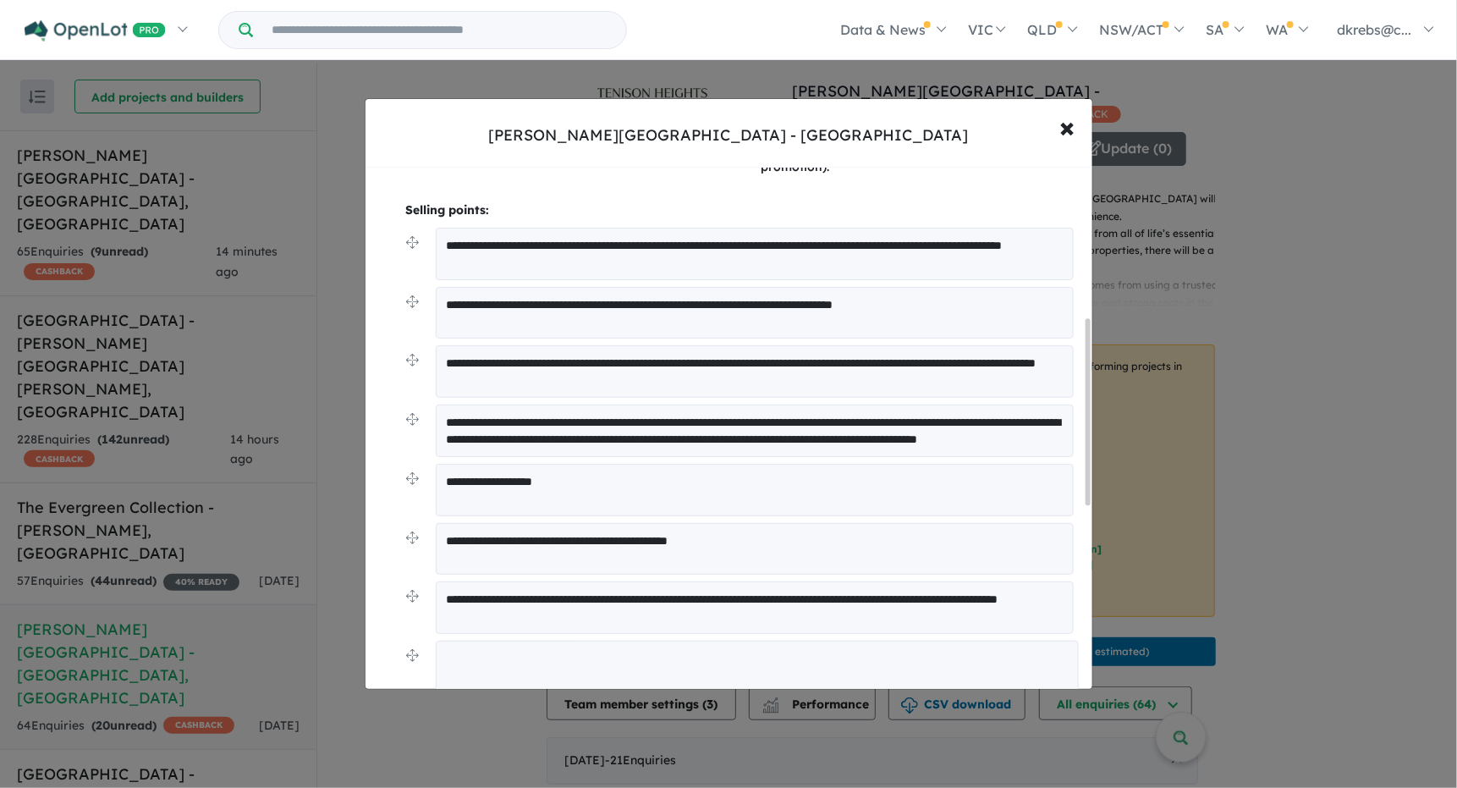
click at [477, 662] on textarea at bounding box center [757, 667] width 643 height 52
type textarea "**********"
click at [749, 604] on textarea "**********" at bounding box center [755, 607] width 638 height 52
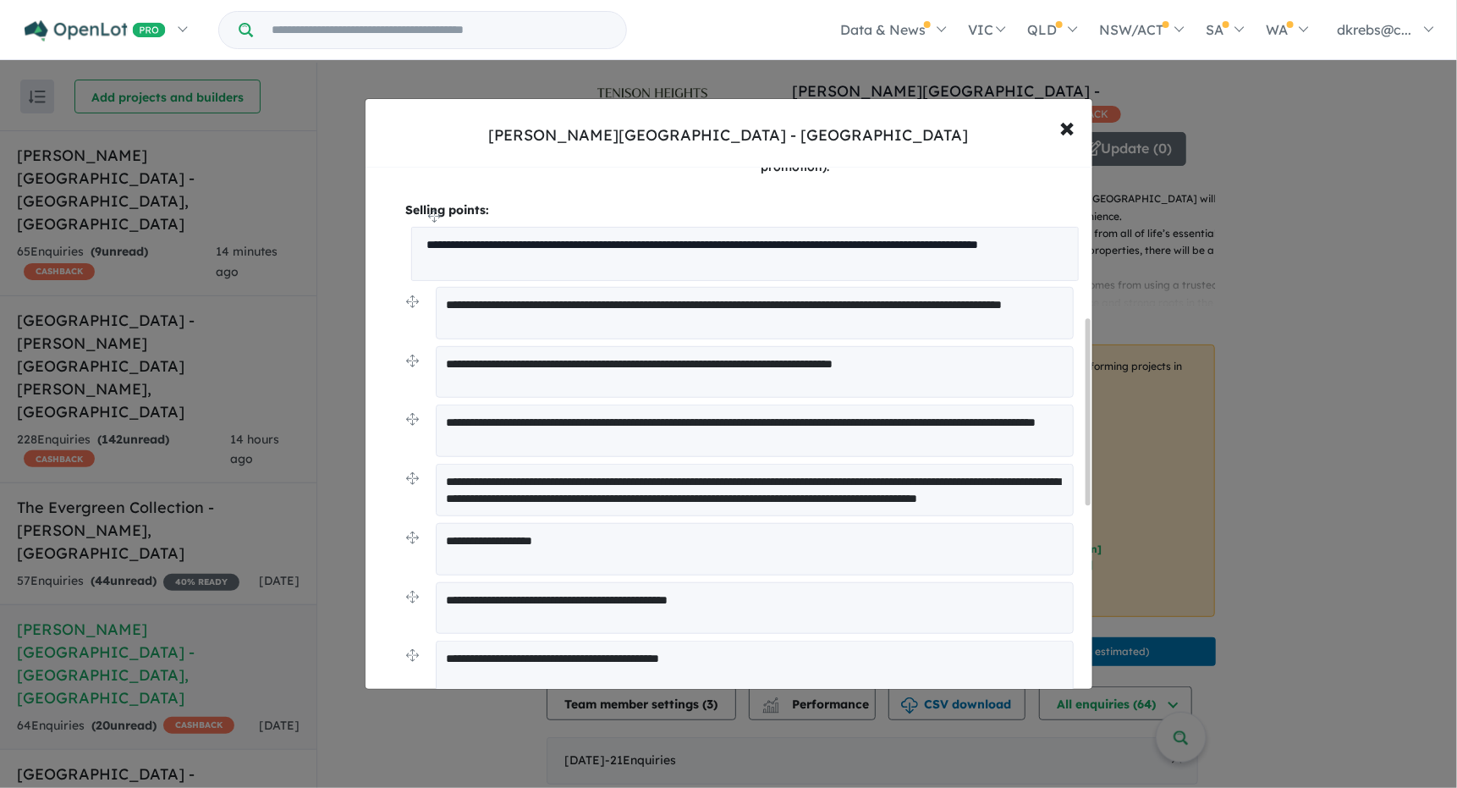
drag, startPoint x: 410, startPoint y: 595, endPoint x: 415, endPoint y: 218, distance: 376.7
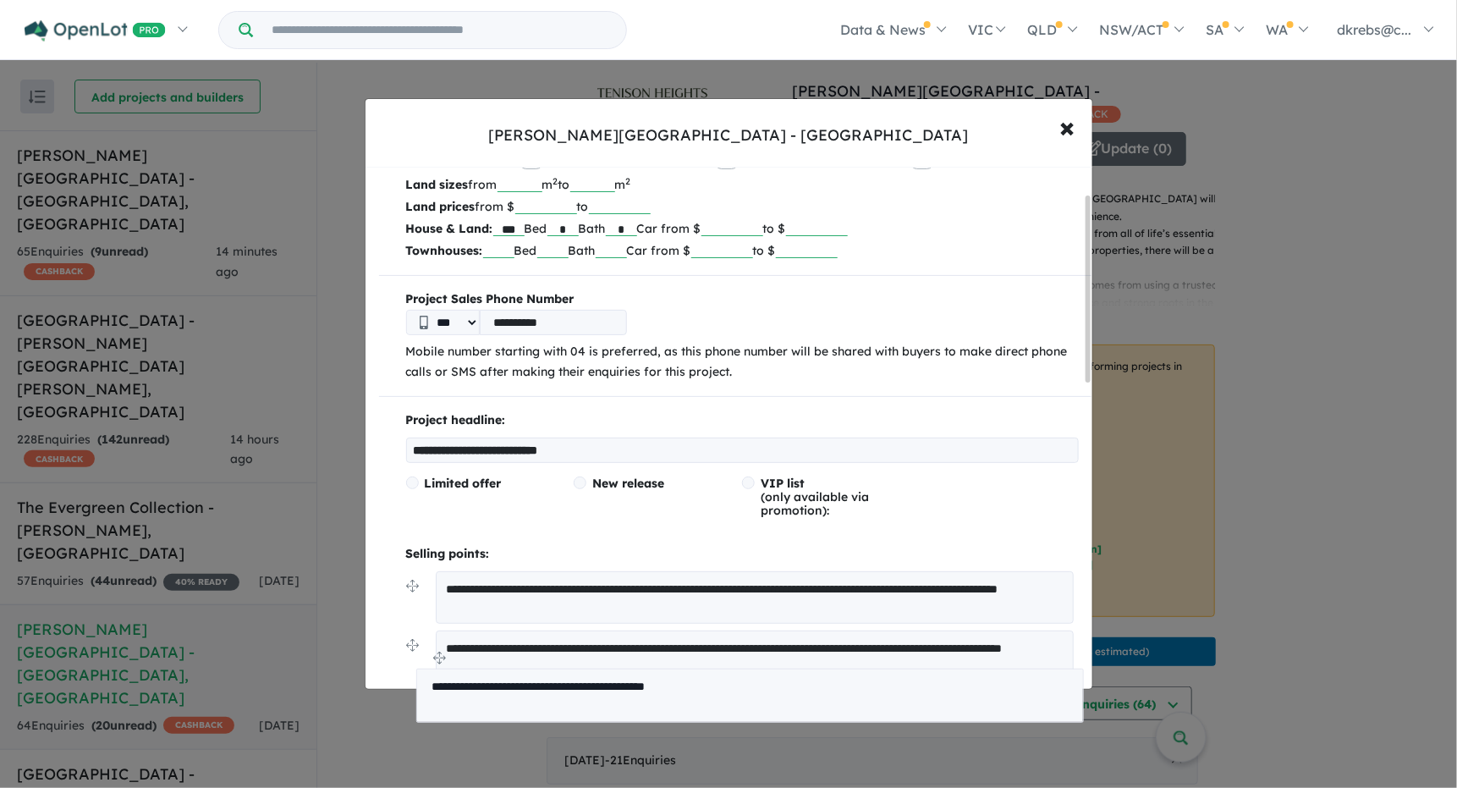
scroll to position [95, 0]
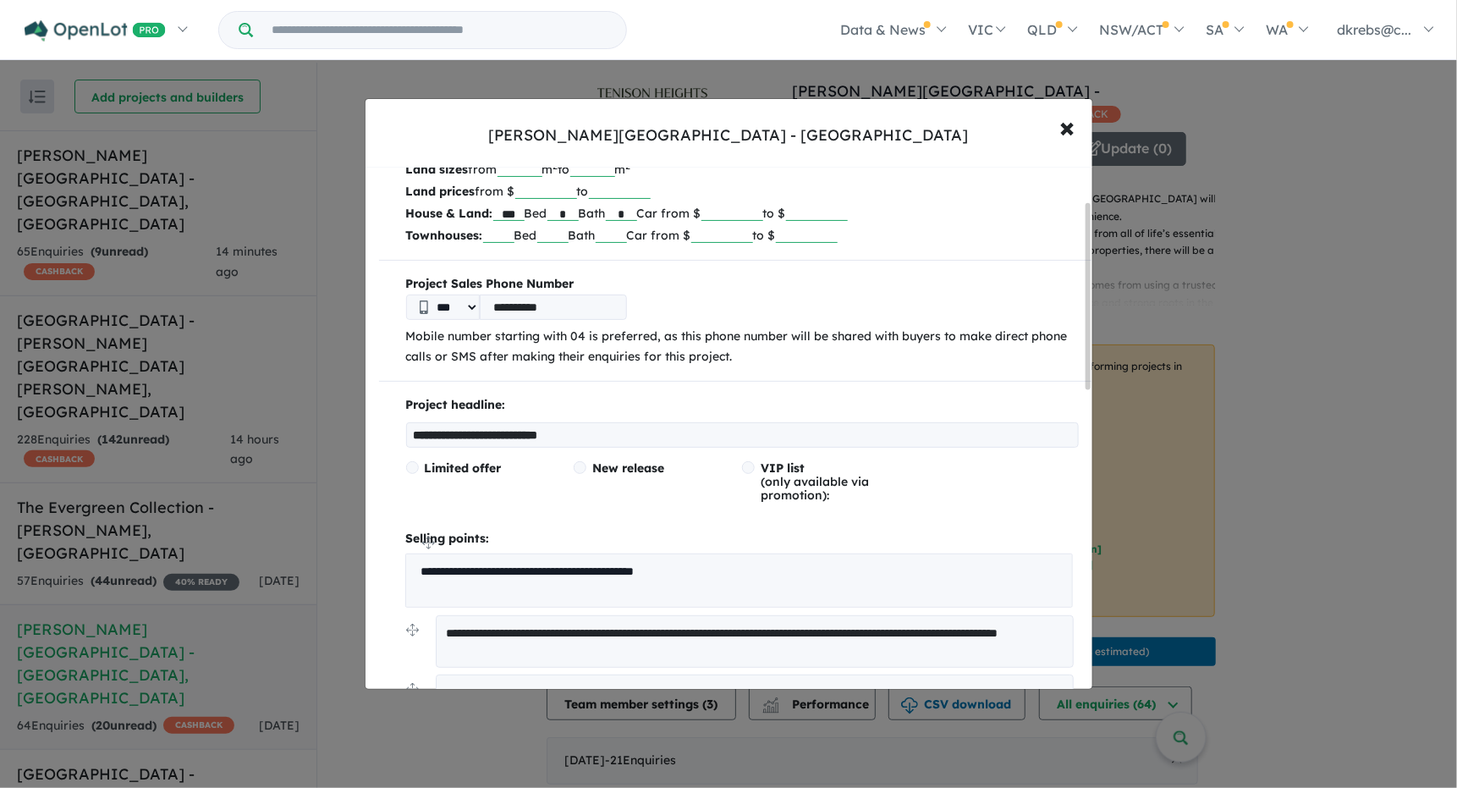
drag, startPoint x: 416, startPoint y: 575, endPoint x: 416, endPoint y: 550, distance: 24.6
drag, startPoint x: 603, startPoint y: 430, endPoint x: 414, endPoint y: 430, distance: 188.7
click at [414, 430] on input "**********" at bounding box center [742, 434] width 673 height 25
drag, startPoint x: 418, startPoint y: 430, endPoint x: 784, endPoint y: 428, distance: 365.6
click at [784, 428] on input "**********" at bounding box center [742, 434] width 673 height 25
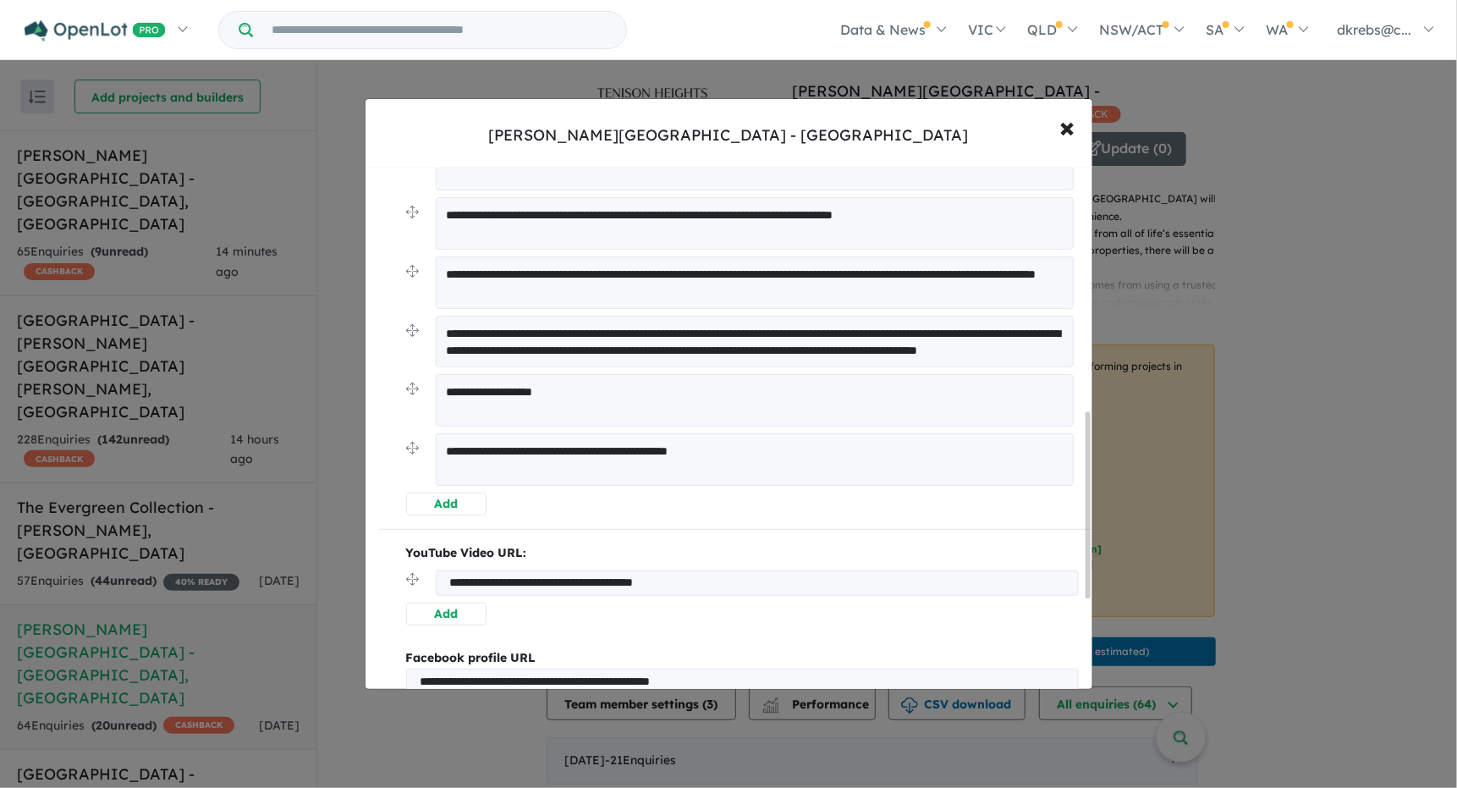
scroll to position [687, 0]
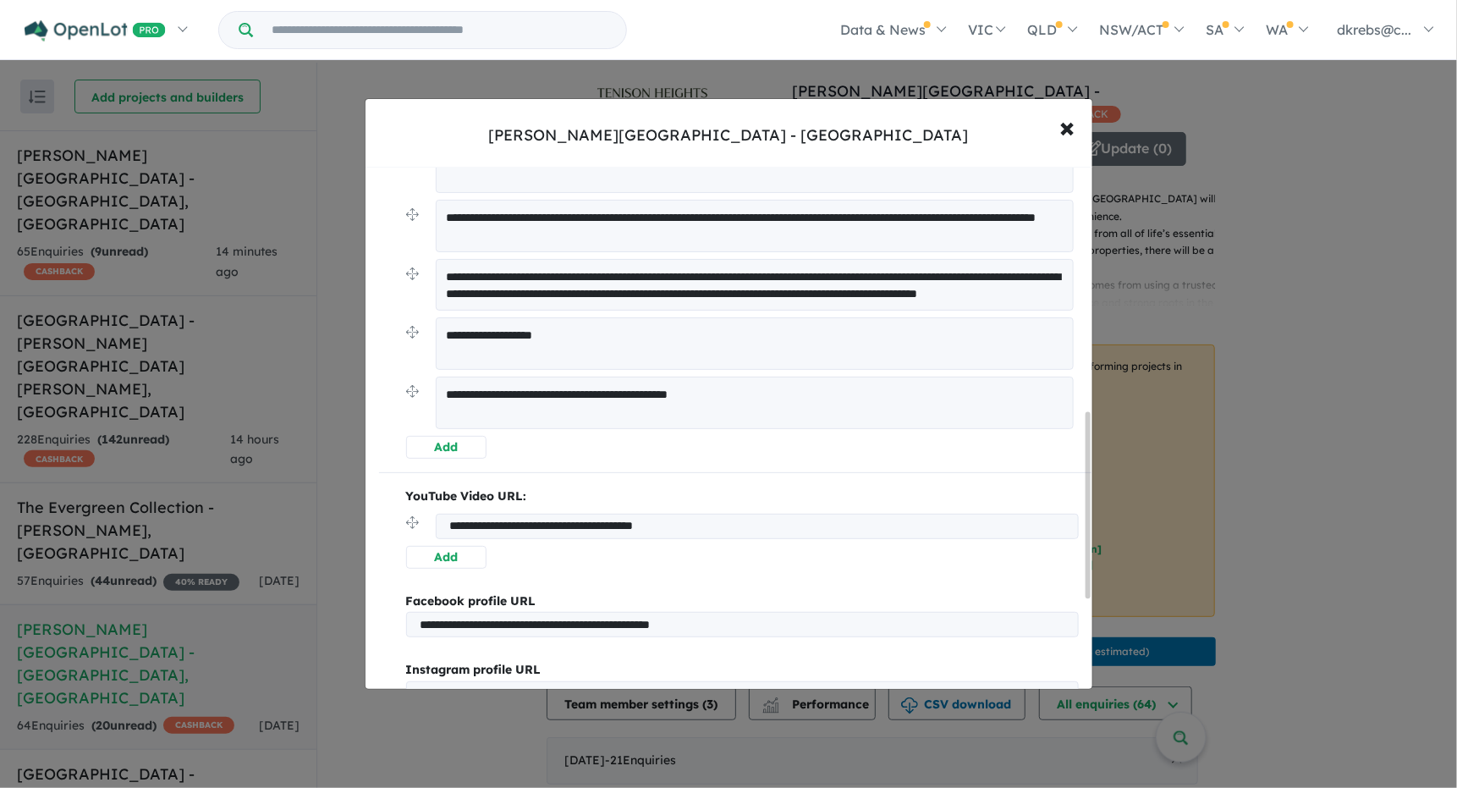
type input "**********"
drag, startPoint x: 454, startPoint y: 448, endPoint x: 513, endPoint y: 461, distance: 60.8
click at [454, 447] on button "Add" at bounding box center [446, 447] width 80 height 23
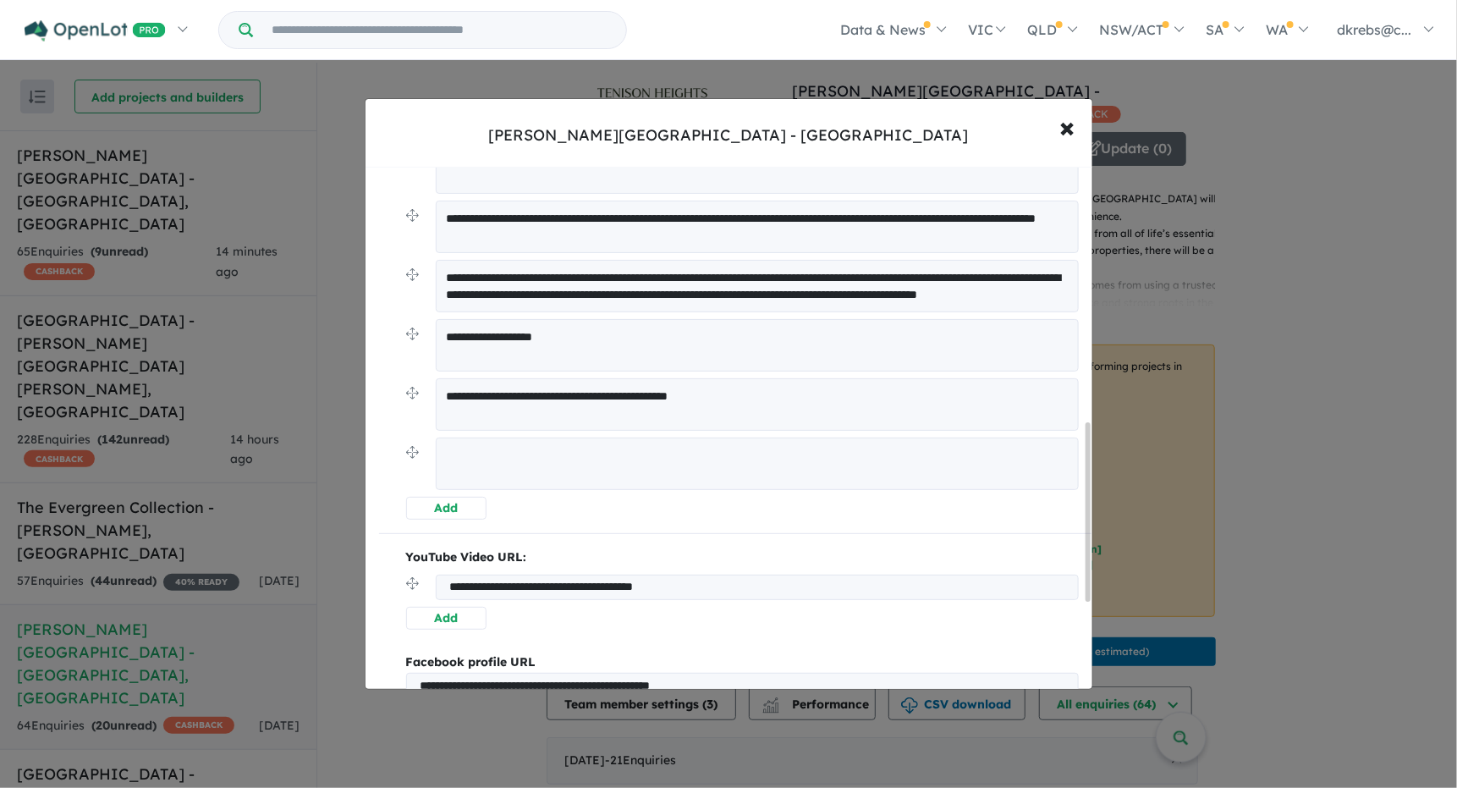
scroll to position [746, 0]
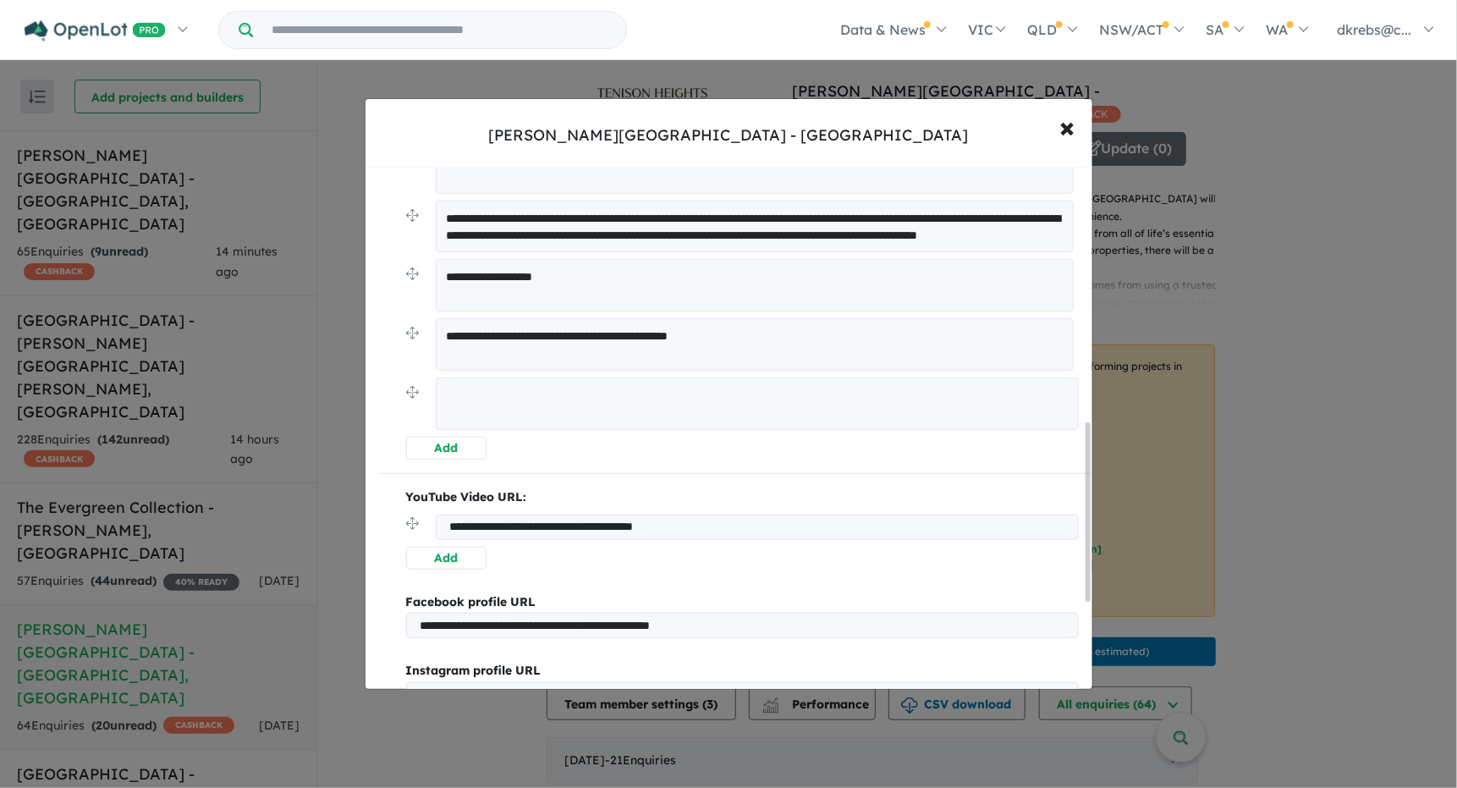
click at [593, 404] on textarea at bounding box center [757, 403] width 643 height 52
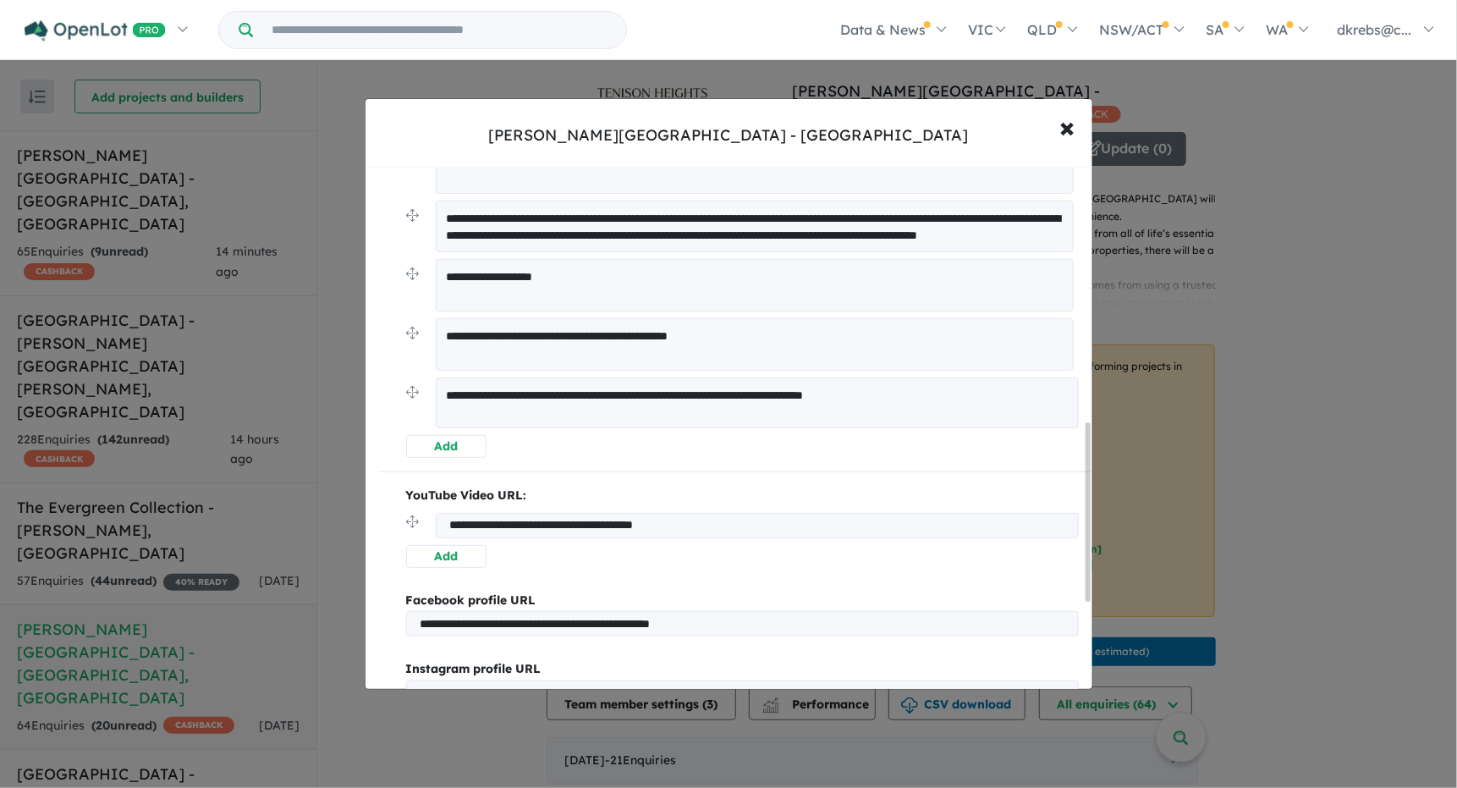
type textarea "**********"
click at [404, 384] on div "**********" at bounding box center [735, 101] width 713 height 714
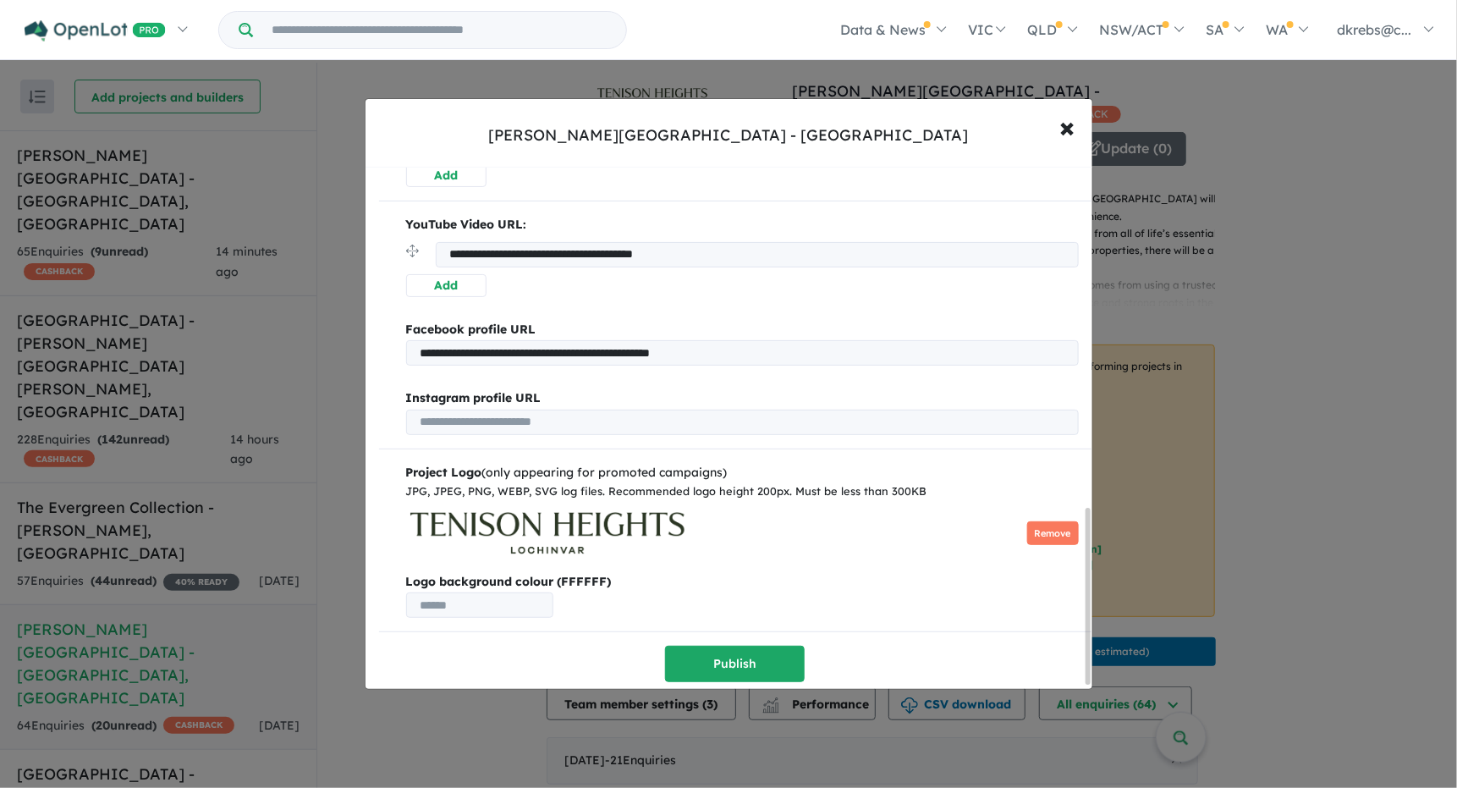
scroll to position [1022, 0]
click at [691, 648] on button "Publish" at bounding box center [735, 662] width 140 height 36
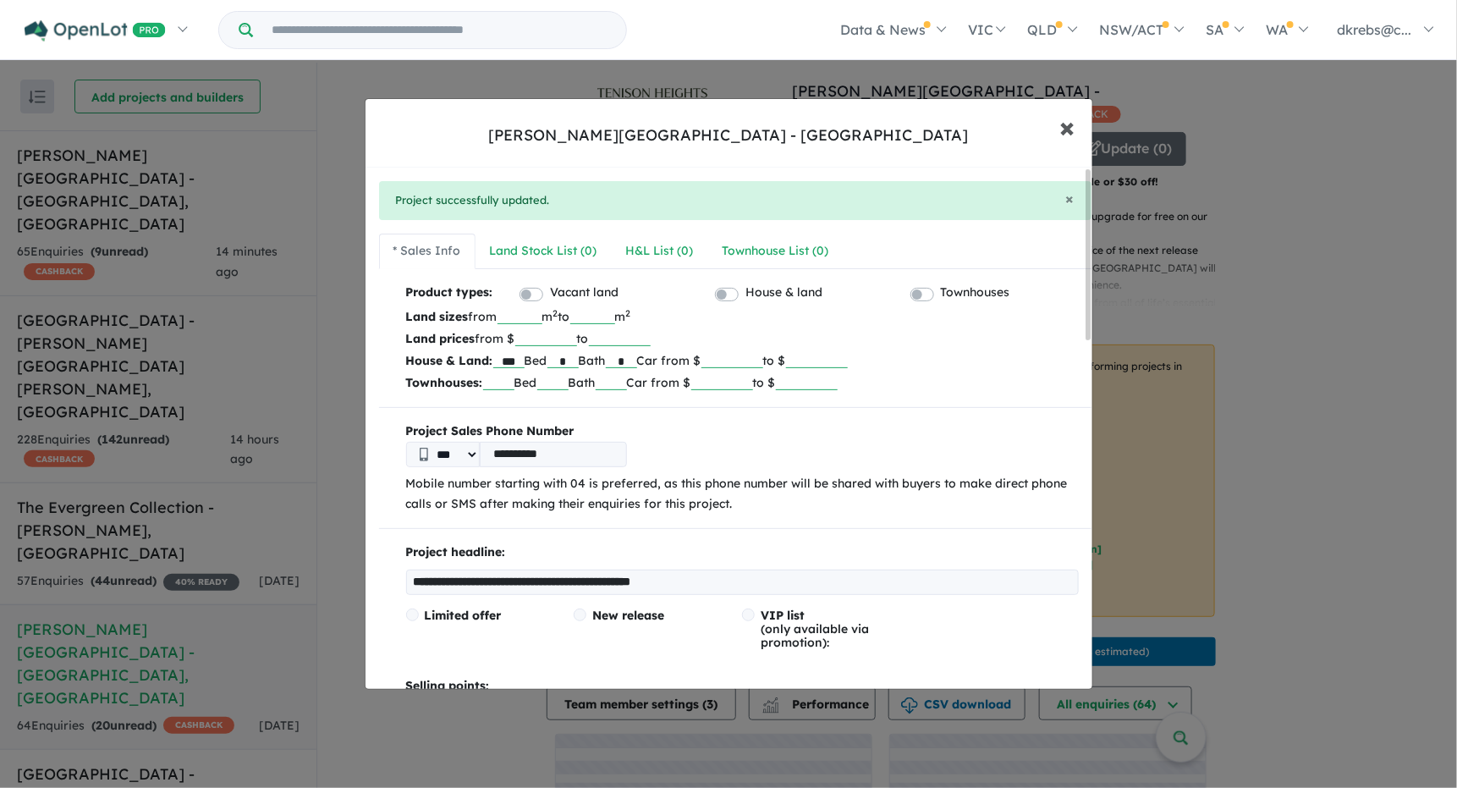
click at [1064, 129] on span "×" at bounding box center [1068, 126] width 15 height 36
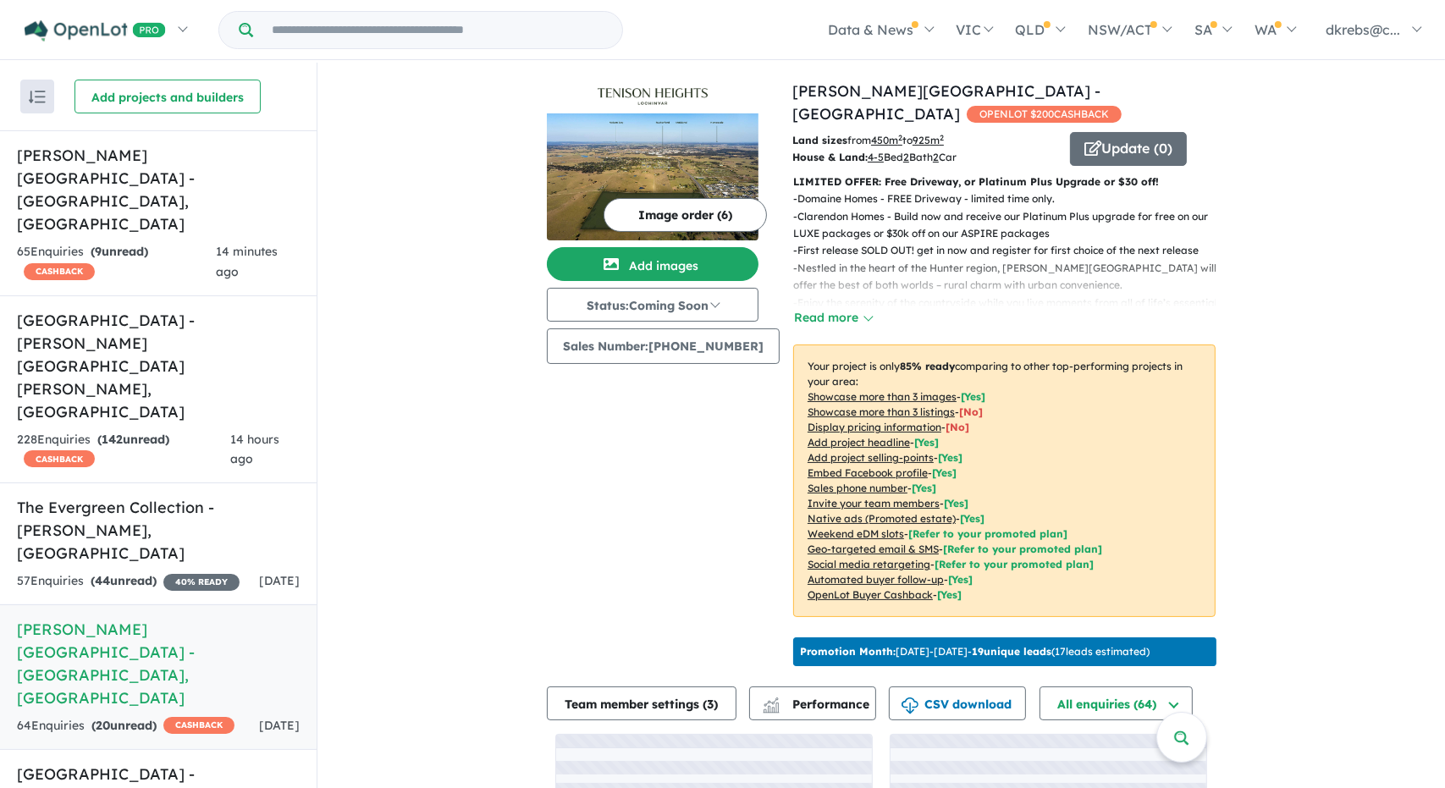
click at [635, 203] on button "Image order ( 6 )" at bounding box center [684, 215] width 163 height 34
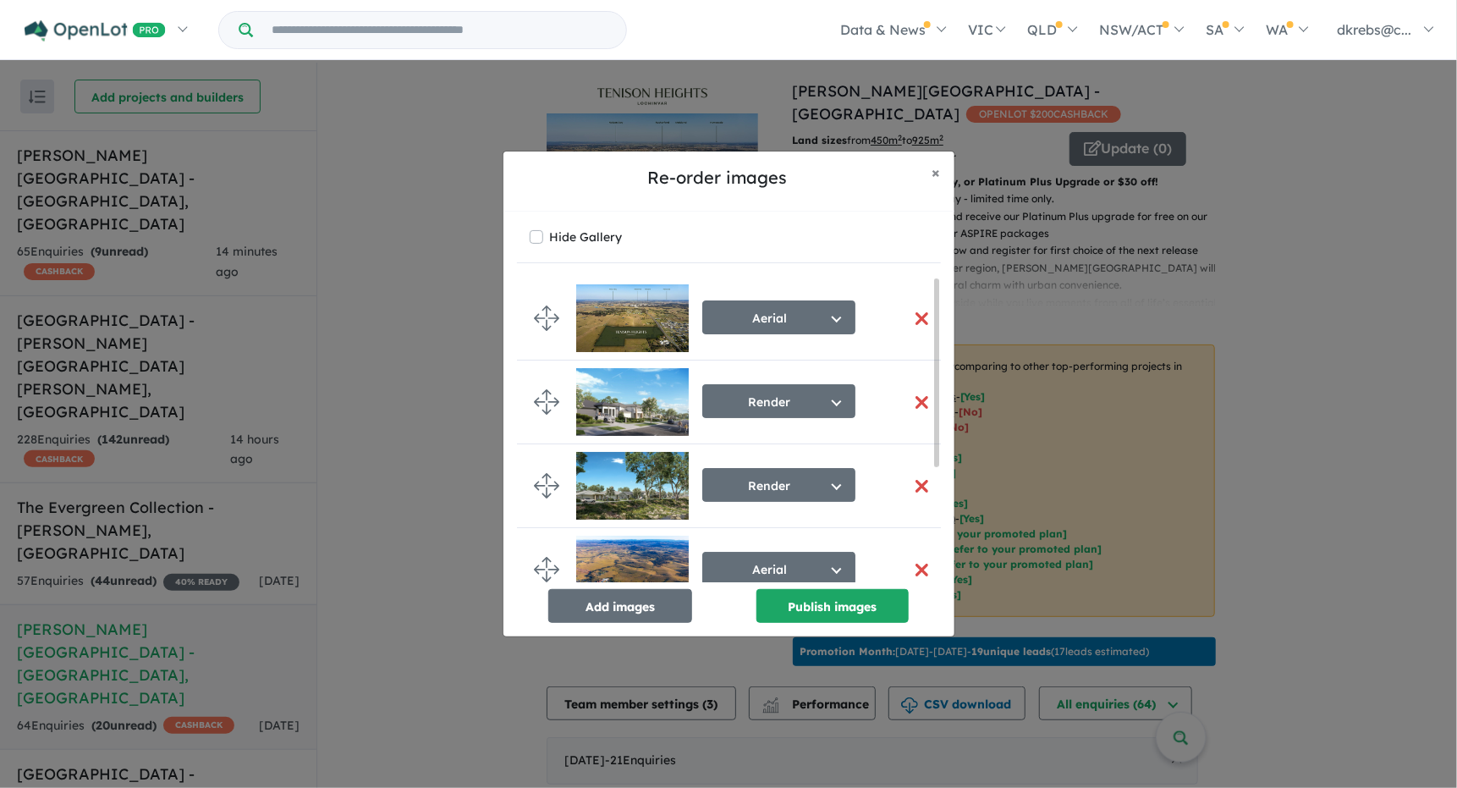
click at [1380, 390] on div "Re-order images × Close Hide Gallery Aerial Select image tag Aerial Location Ma…" at bounding box center [728, 394] width 1457 height 788
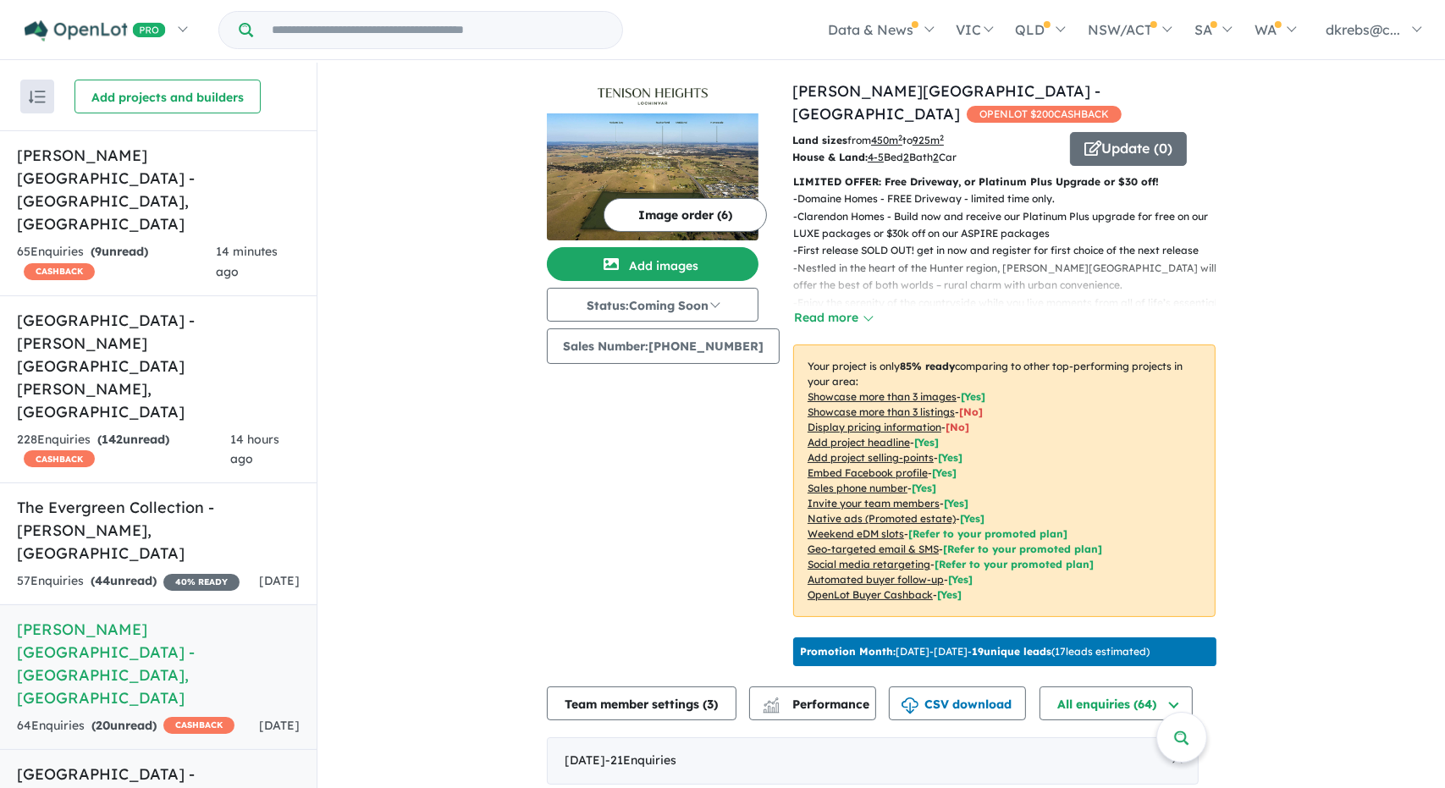
click at [107, 763] on h5 "[GEOGRAPHIC_DATA] - [GEOGRAPHIC_DATA] , [GEOGRAPHIC_DATA]" at bounding box center [158, 797] width 283 height 69
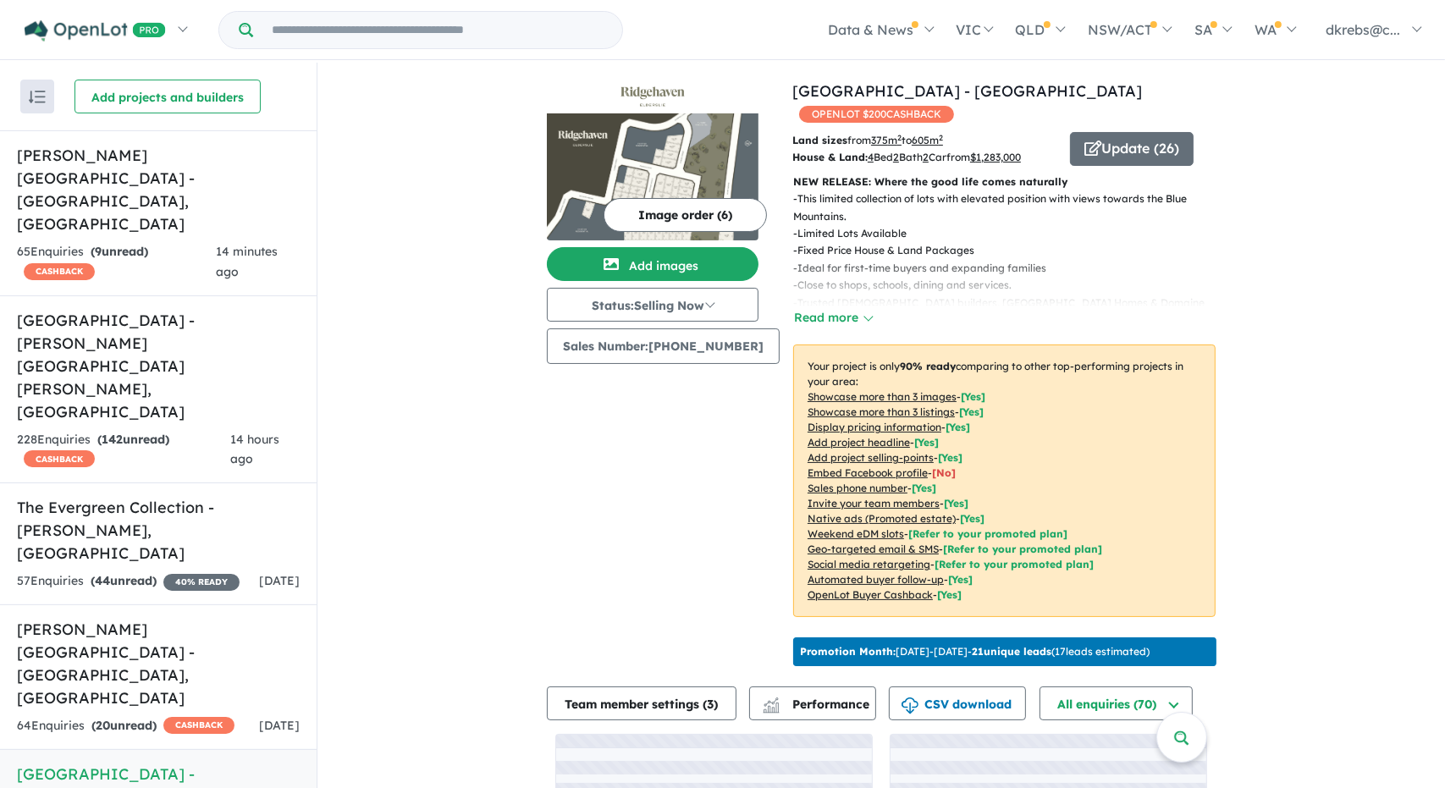
click at [660, 210] on button "Image order ( 6 )" at bounding box center [684, 215] width 163 height 34
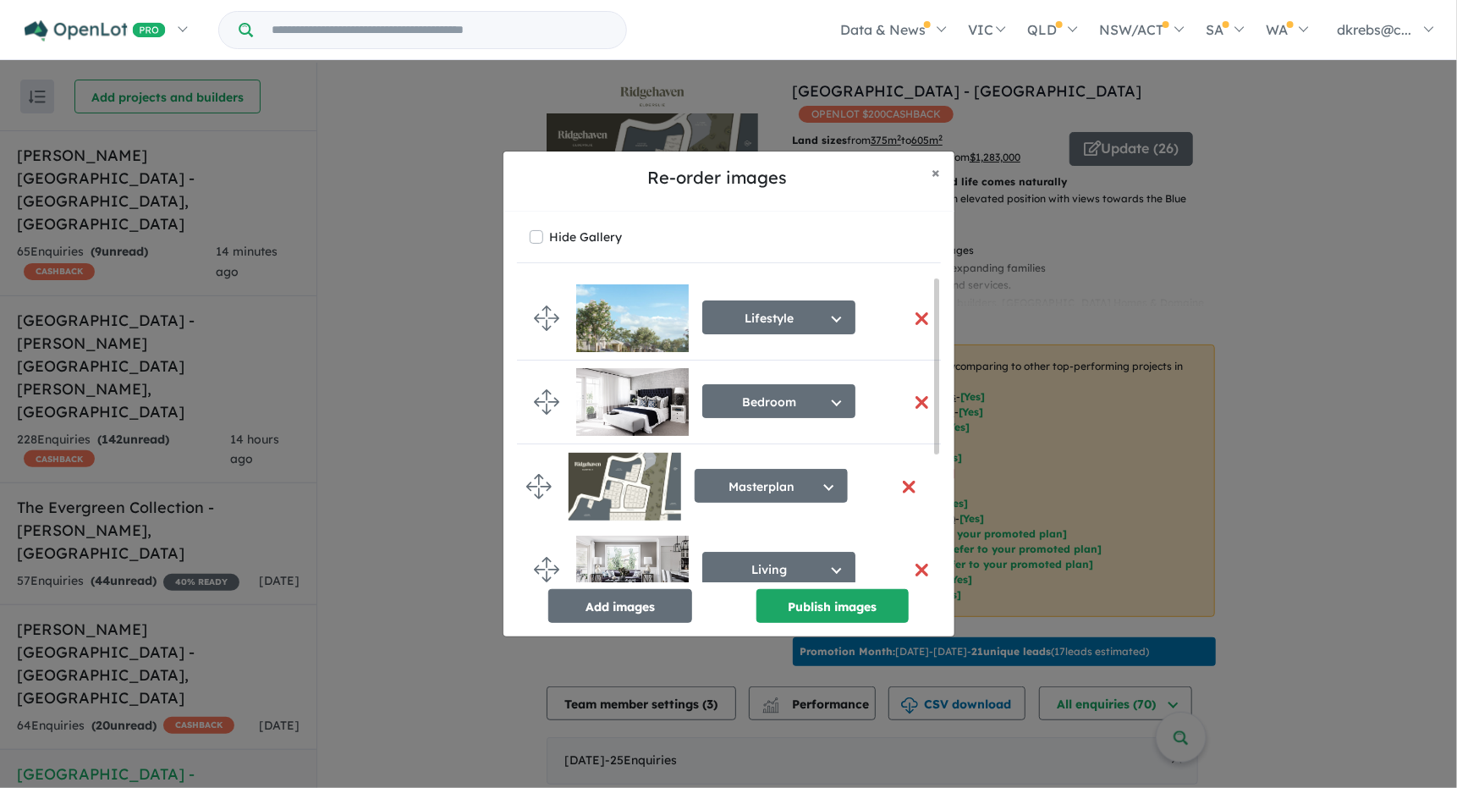
drag, startPoint x: 551, startPoint y: 313, endPoint x: 543, endPoint y: 482, distance: 168.6
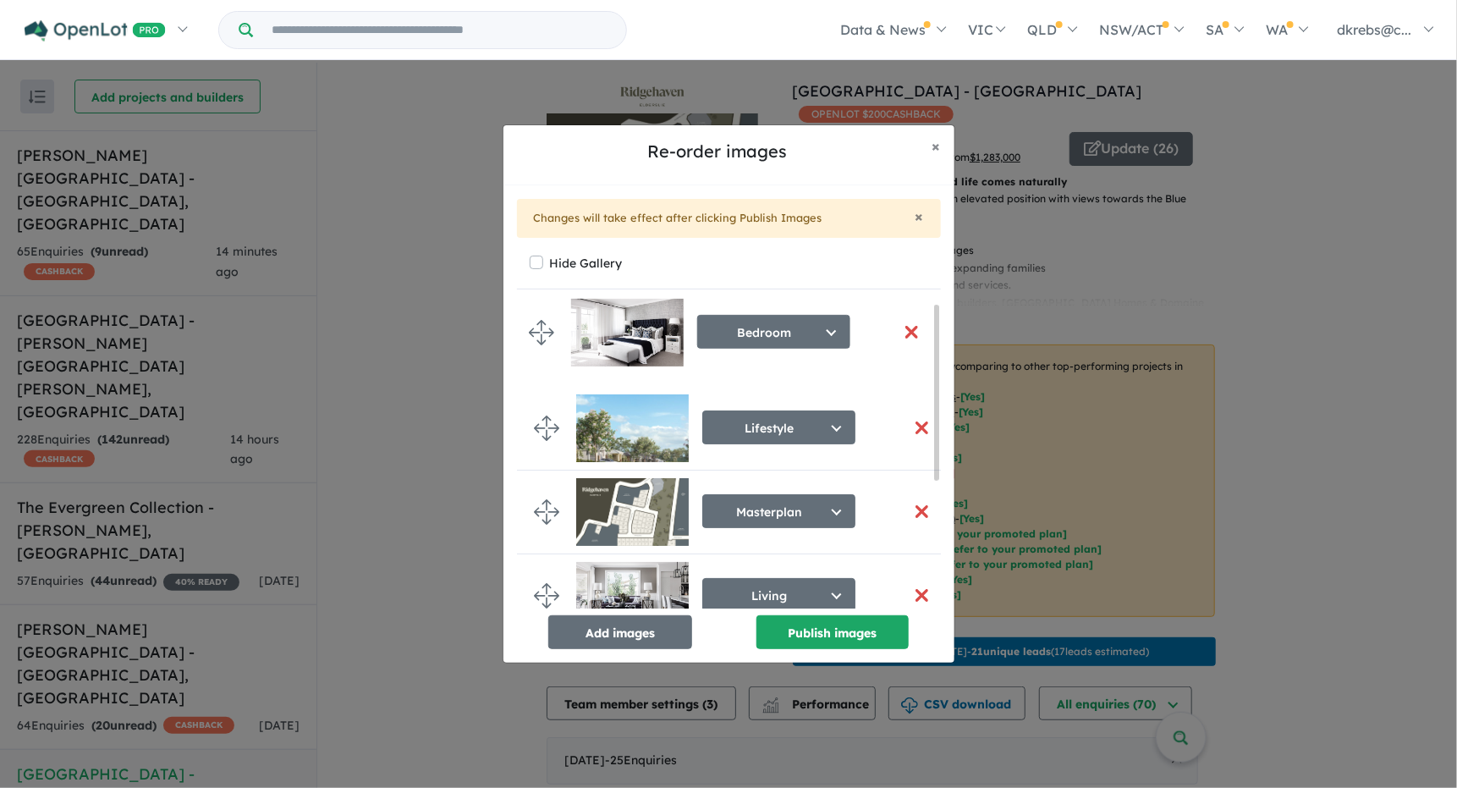
drag, startPoint x: 548, startPoint y: 422, endPoint x: 543, endPoint y: 327, distance: 95.8
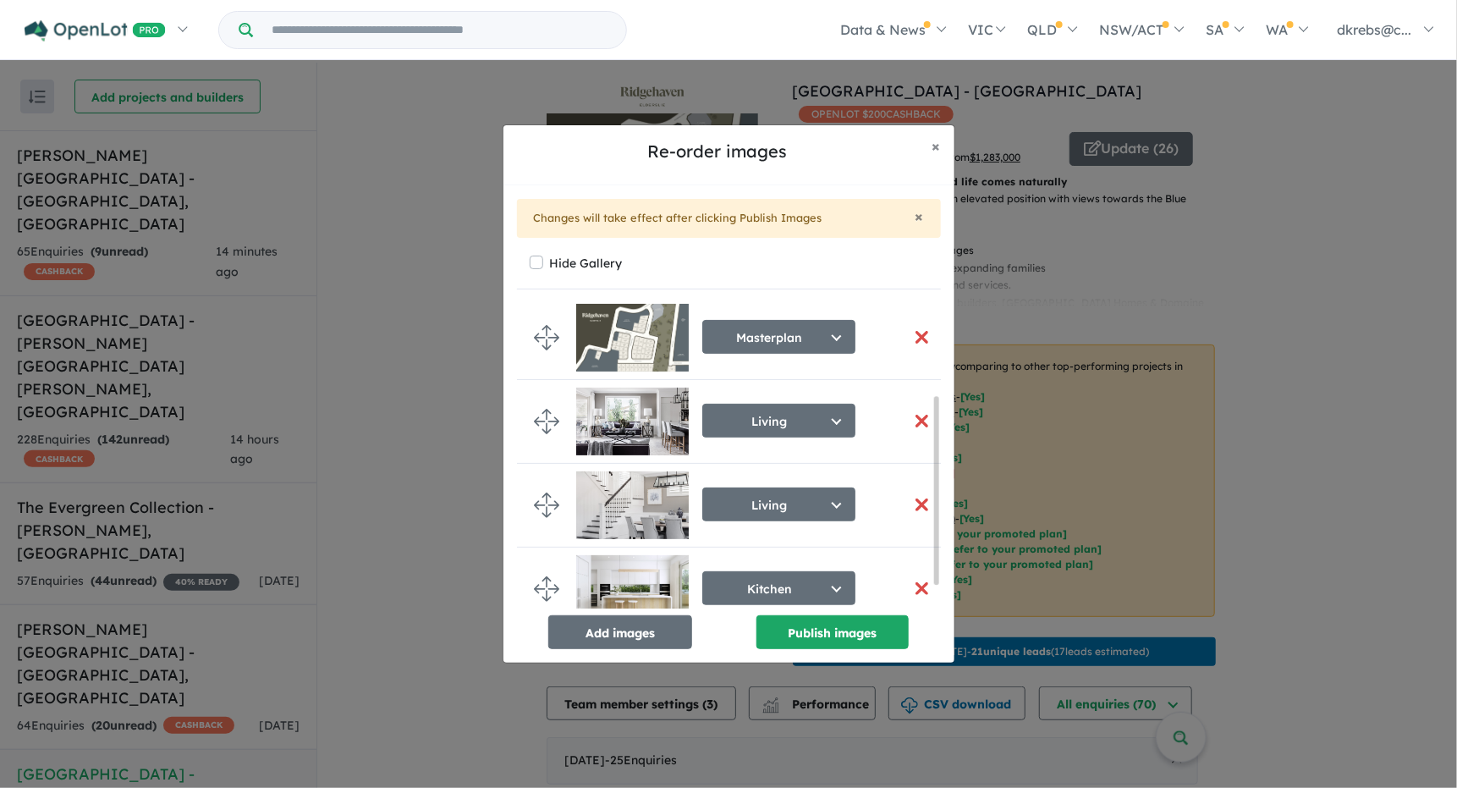
scroll to position [189, 0]
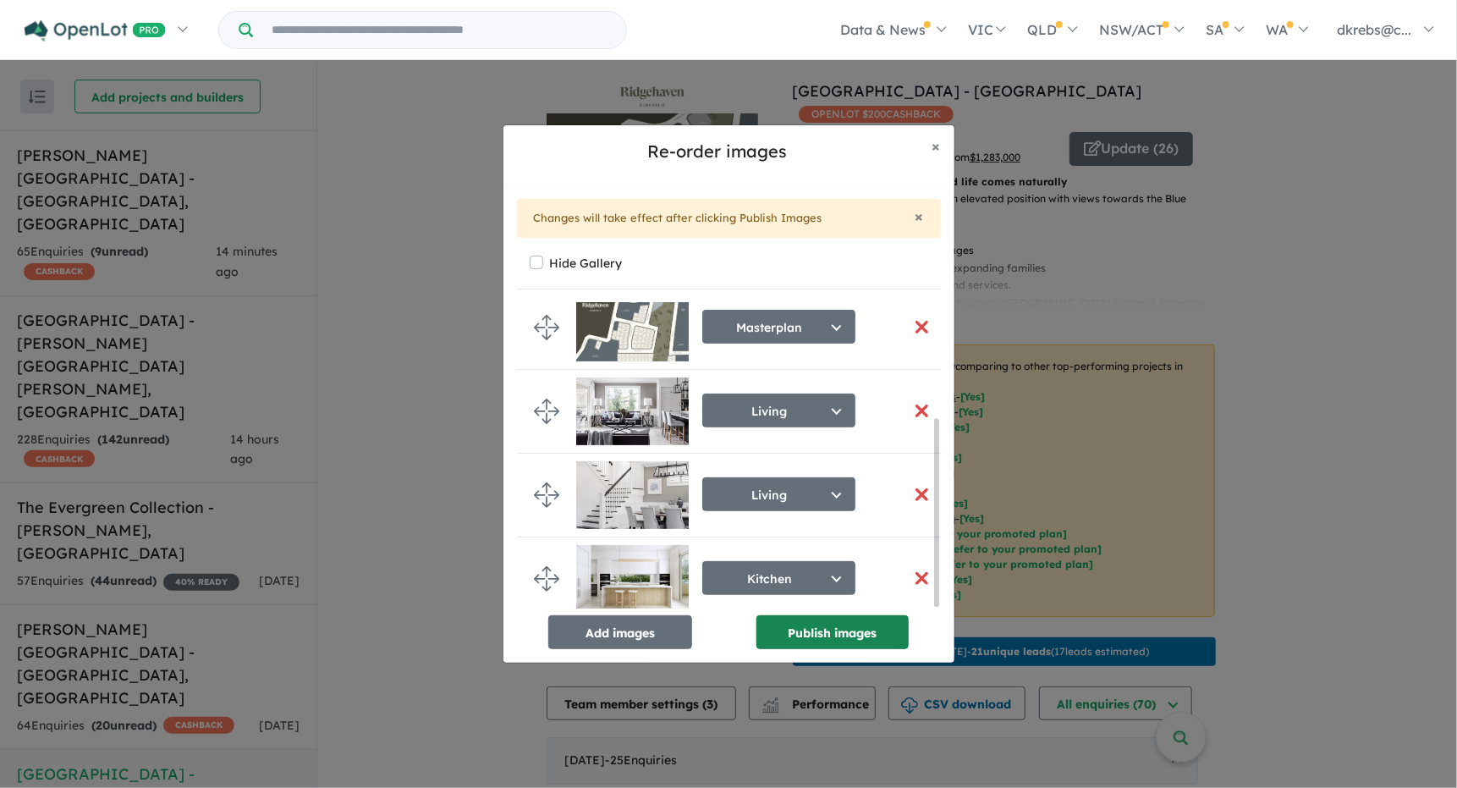
click at [883, 648] on div "× Changes will take effect after clicking Publish Images Hide Gallery Bedroom S…" at bounding box center [729, 423] width 451 height 477
click at [878, 629] on button "Publish images" at bounding box center [833, 632] width 152 height 34
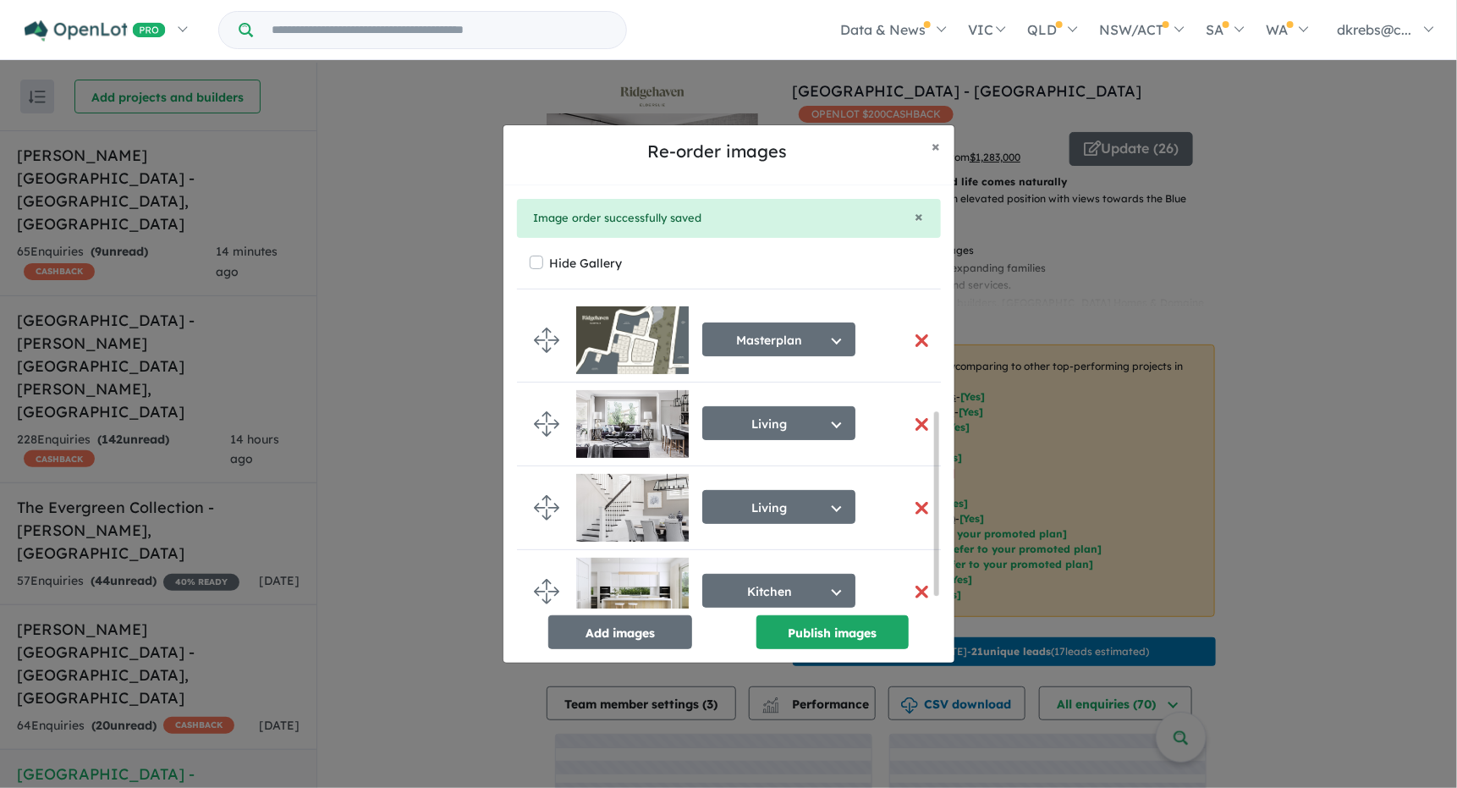
scroll to position [183, 0]
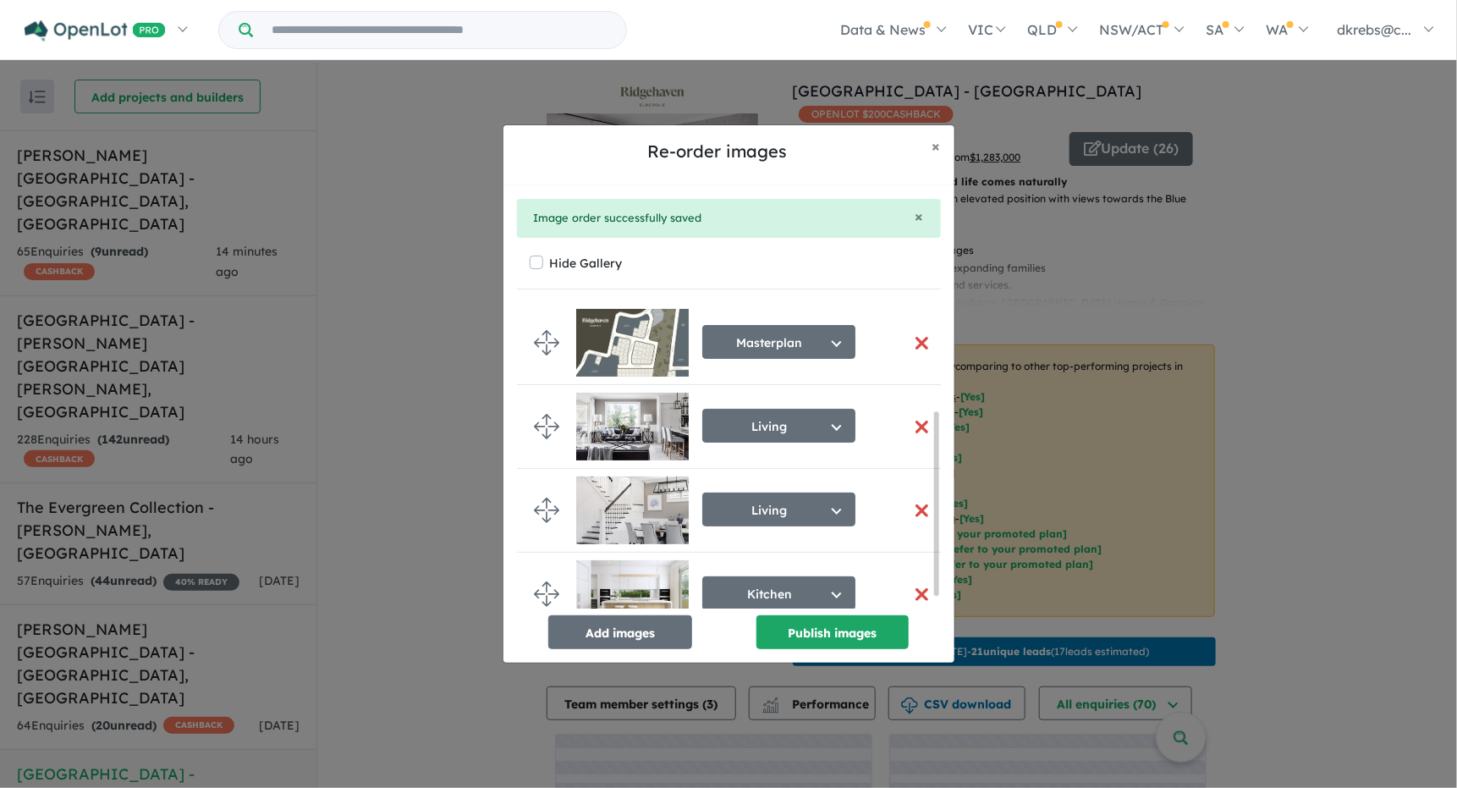
click at [1131, 122] on div "Re-order images × Close × Image order successfully saved Hide Gallery Bedroom S…" at bounding box center [728, 394] width 1457 height 788
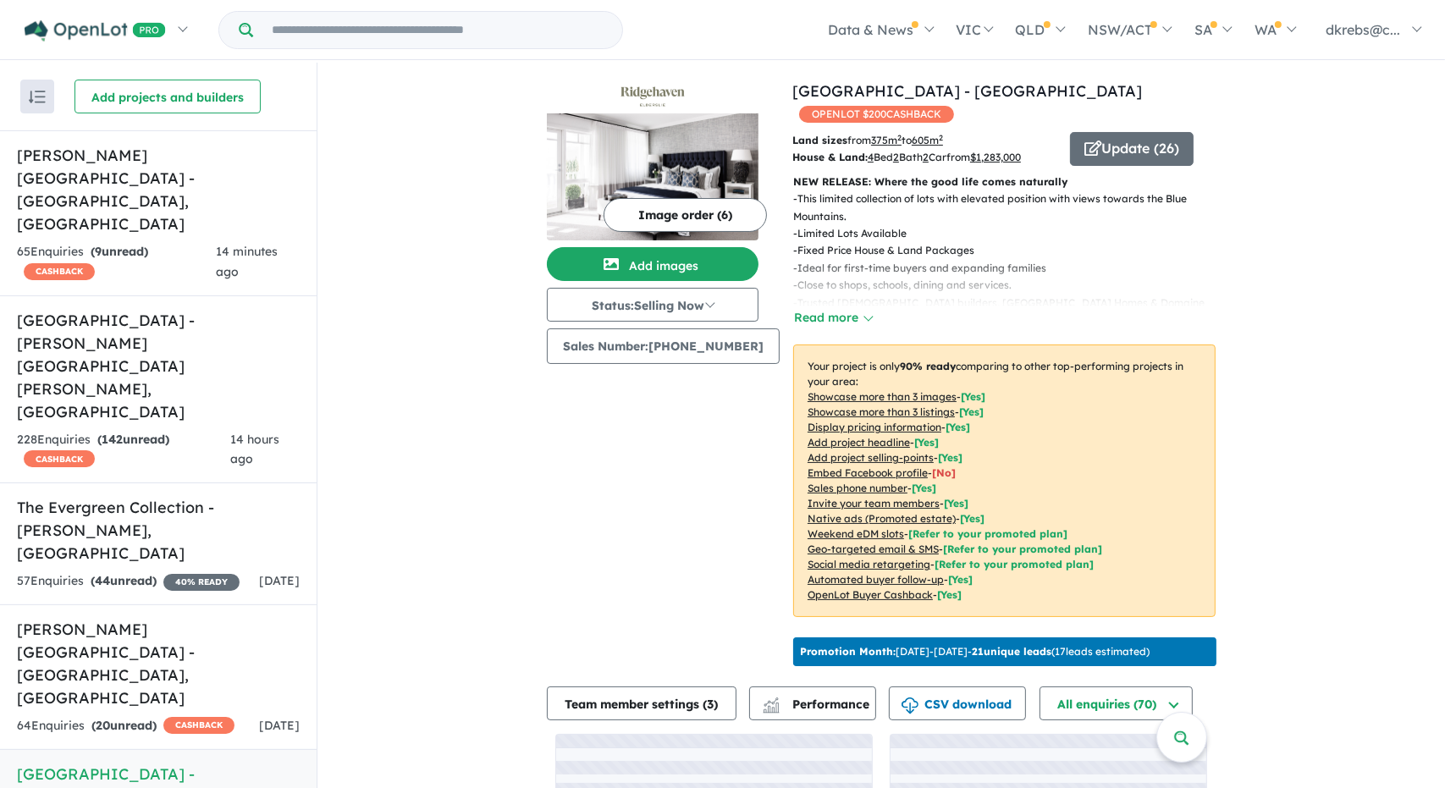
click at [1131, 132] on button "Update ( 26 )" at bounding box center [1132, 149] width 124 height 34
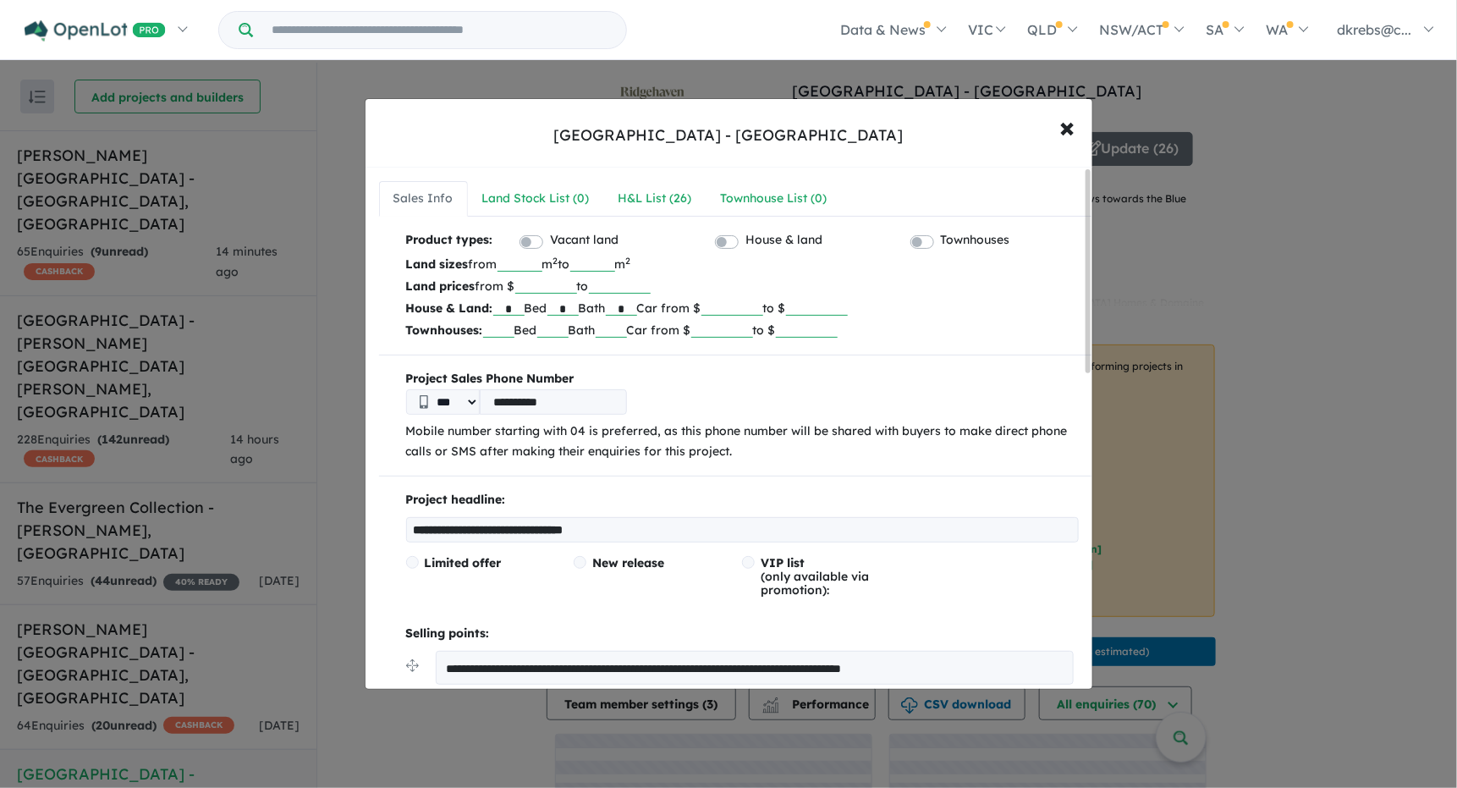
click at [550, 238] on label "Vacant land" at bounding box center [584, 240] width 69 height 20
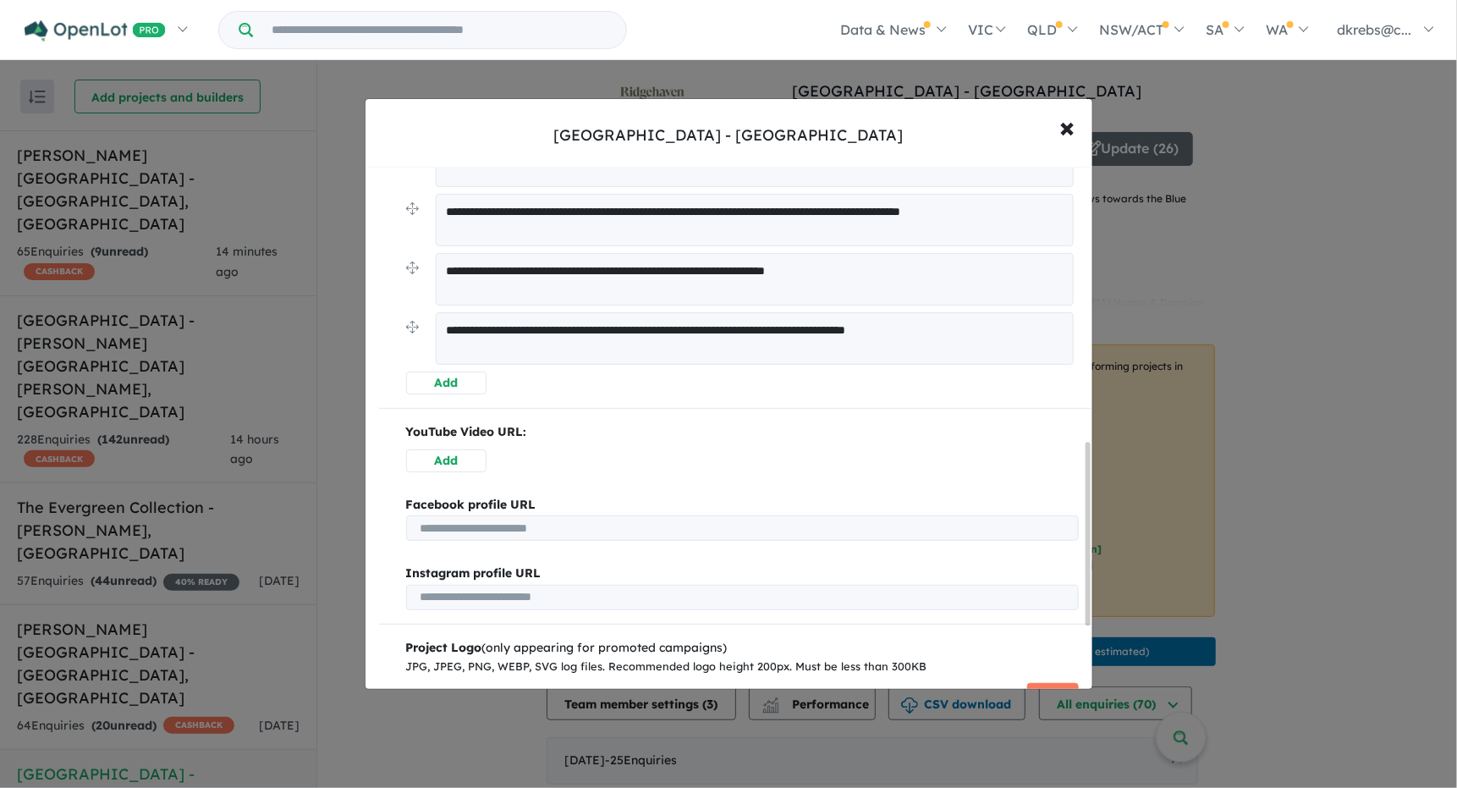
scroll to position [846, 0]
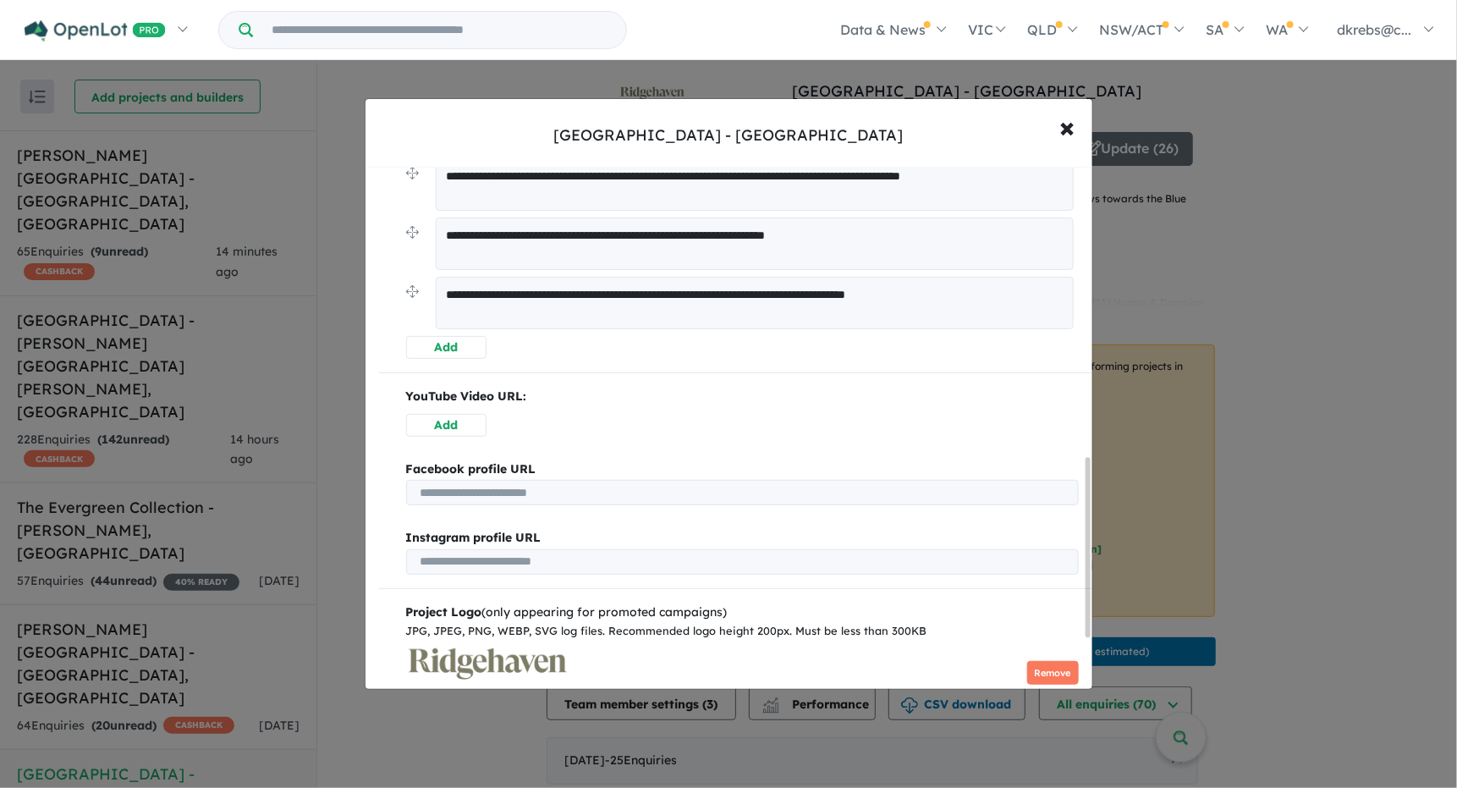
click at [453, 339] on button "Add" at bounding box center [446, 347] width 80 height 23
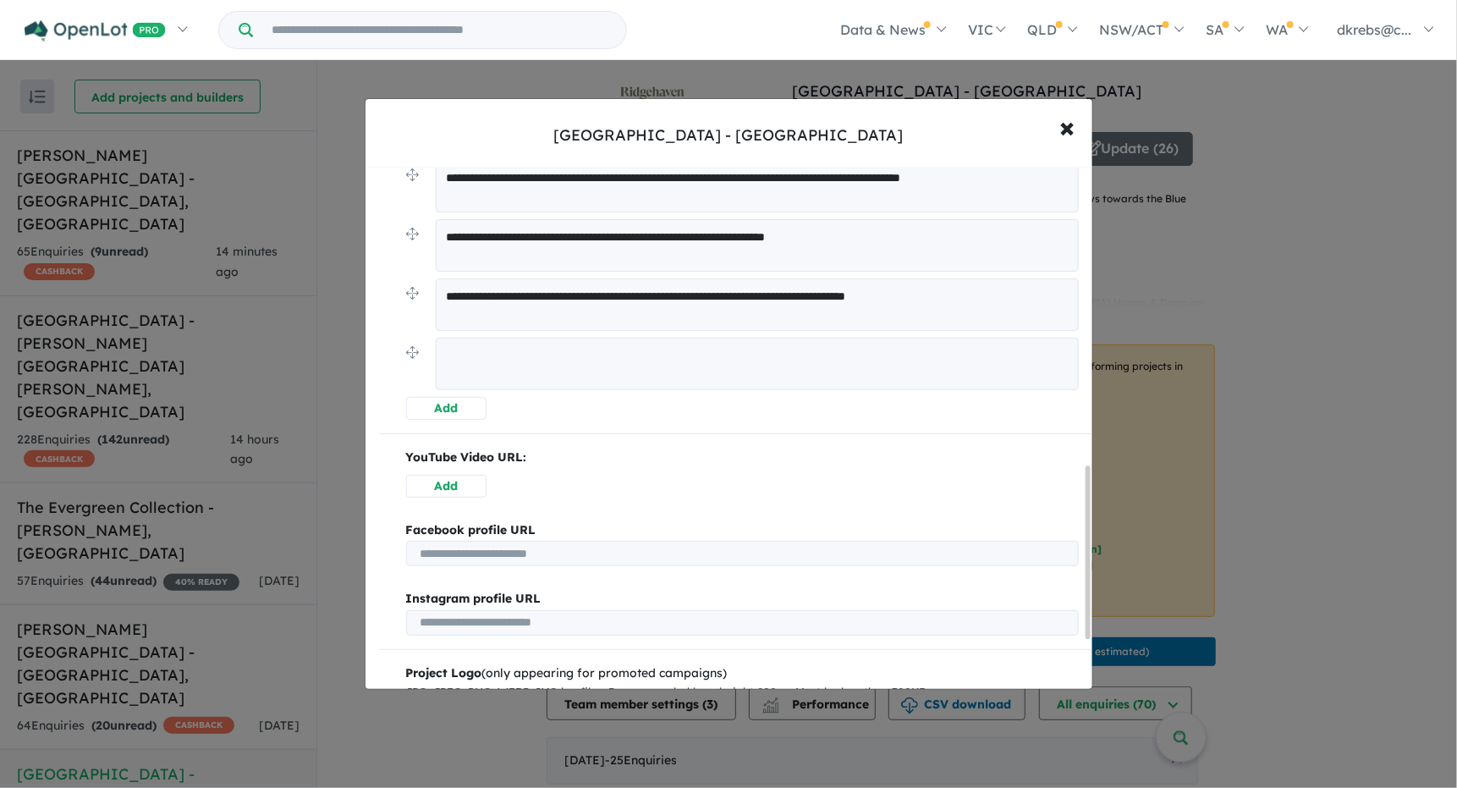
scroll to position [905, 0]
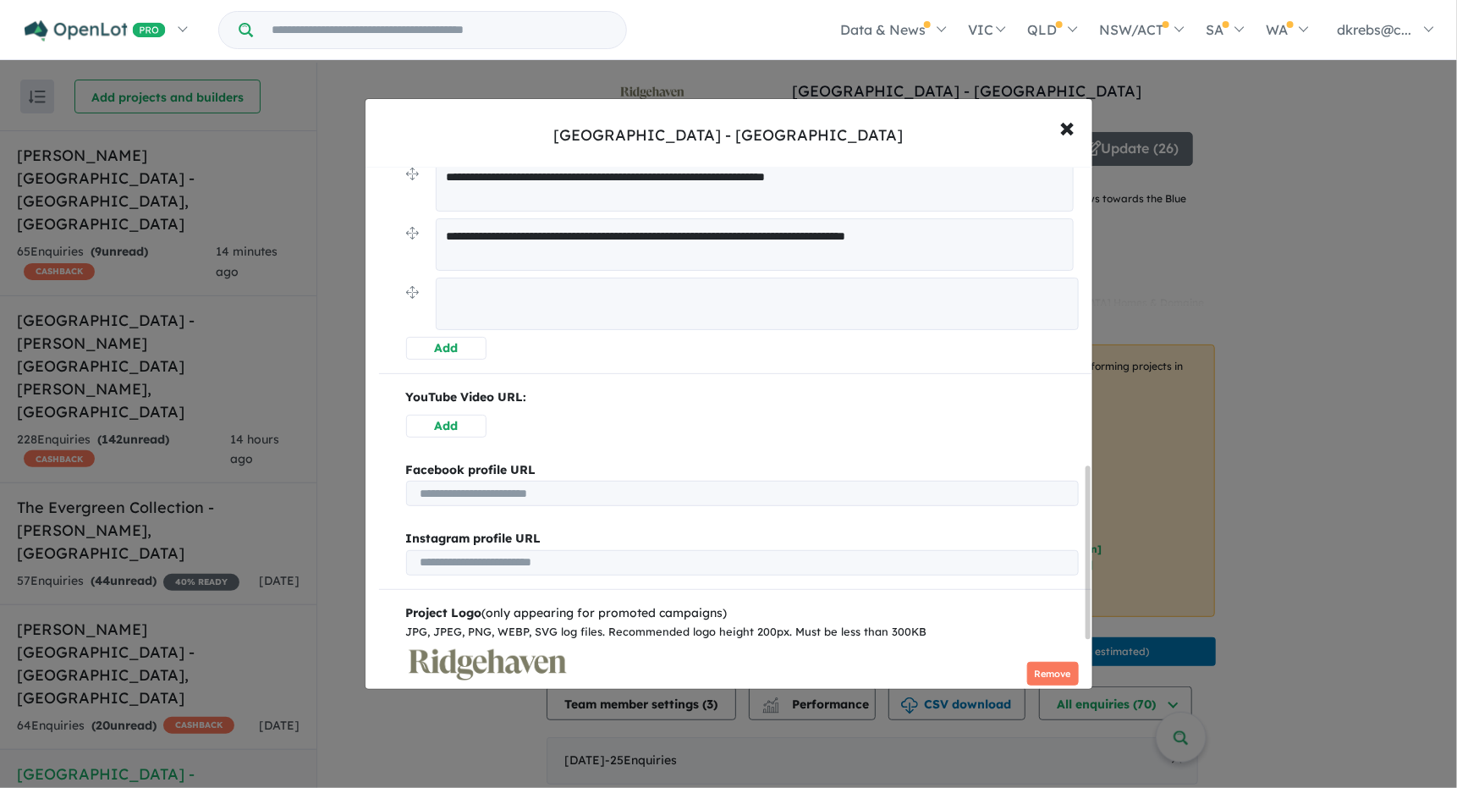
click at [793, 301] on textarea at bounding box center [757, 304] width 643 height 52
paste textarea "**********"
type textarea "**********"
click at [471, 350] on button "Add" at bounding box center [446, 346] width 80 height 23
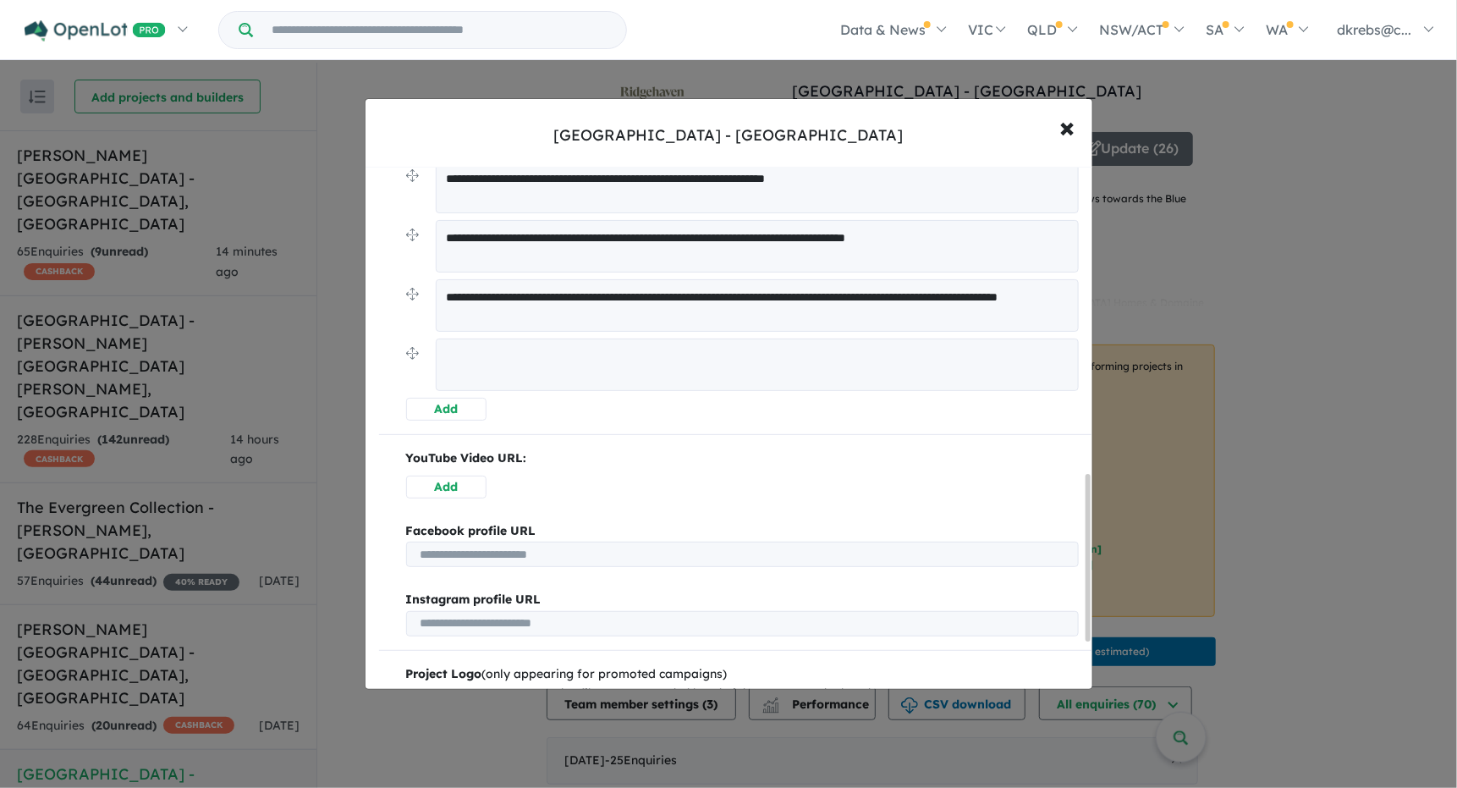
scroll to position [966, 0]
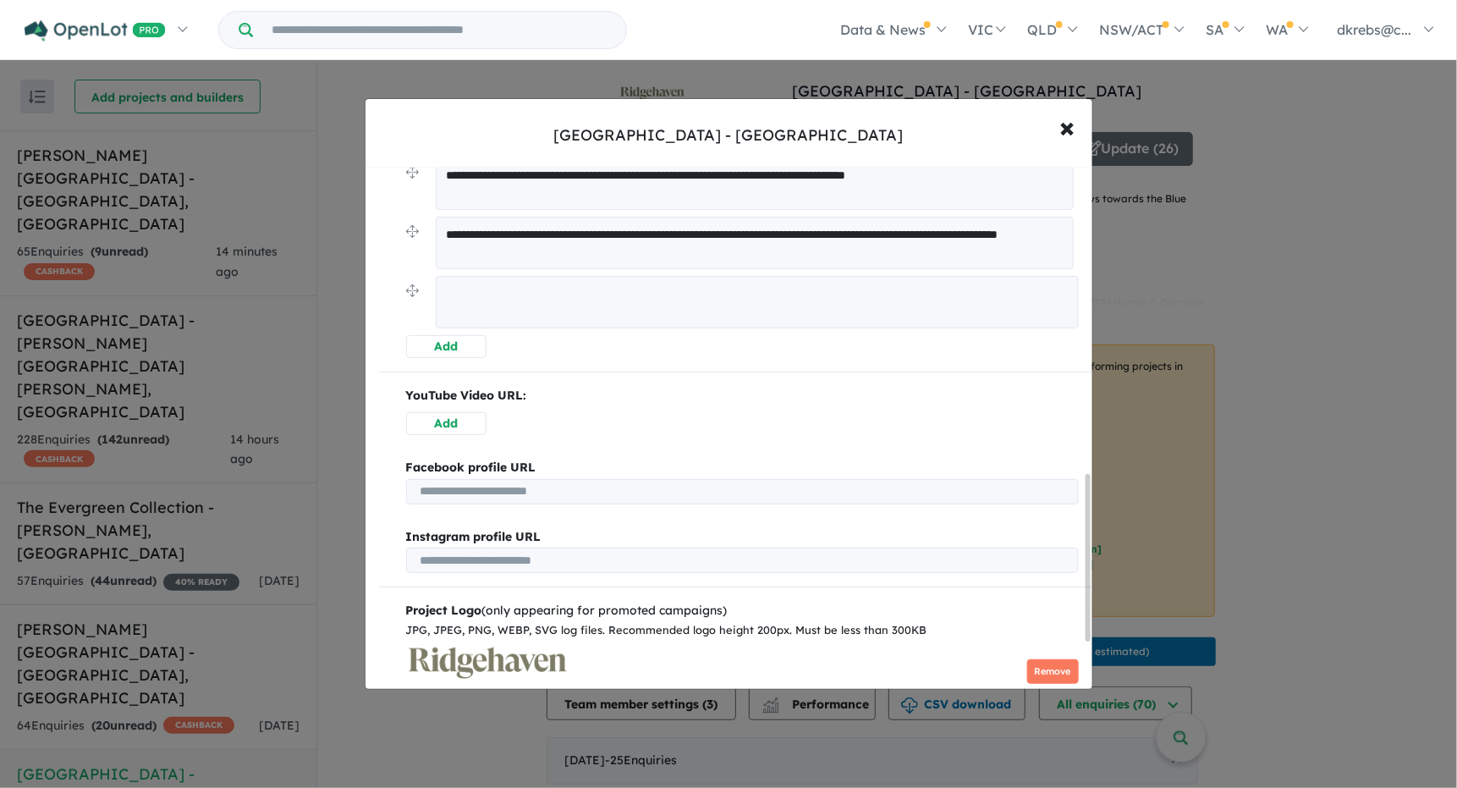
click at [496, 295] on textarea at bounding box center [757, 302] width 643 height 52
type textarea "**********"
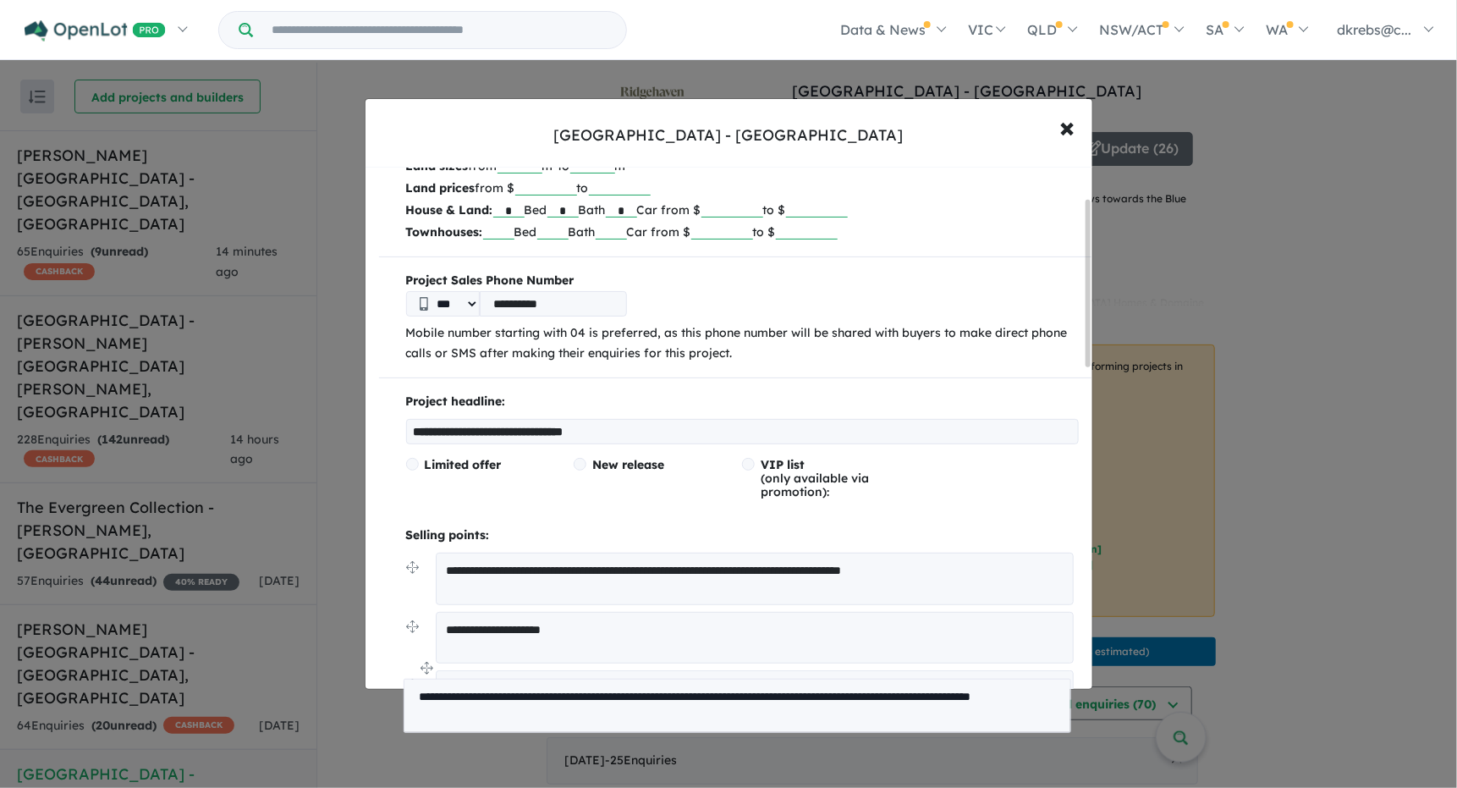
scroll to position [141, 0]
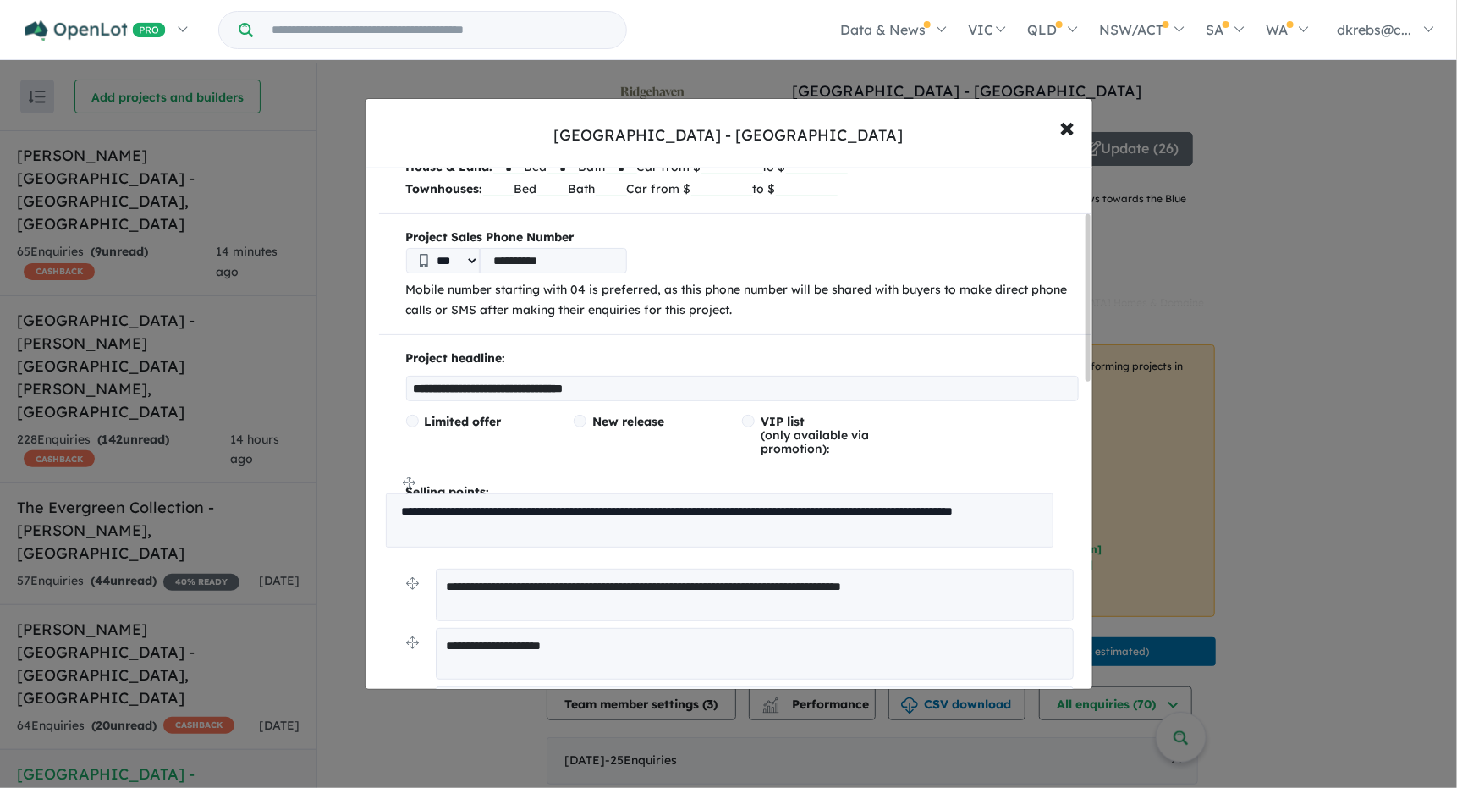
drag, startPoint x: 415, startPoint y: 228, endPoint x: 394, endPoint y: 477, distance: 249.7
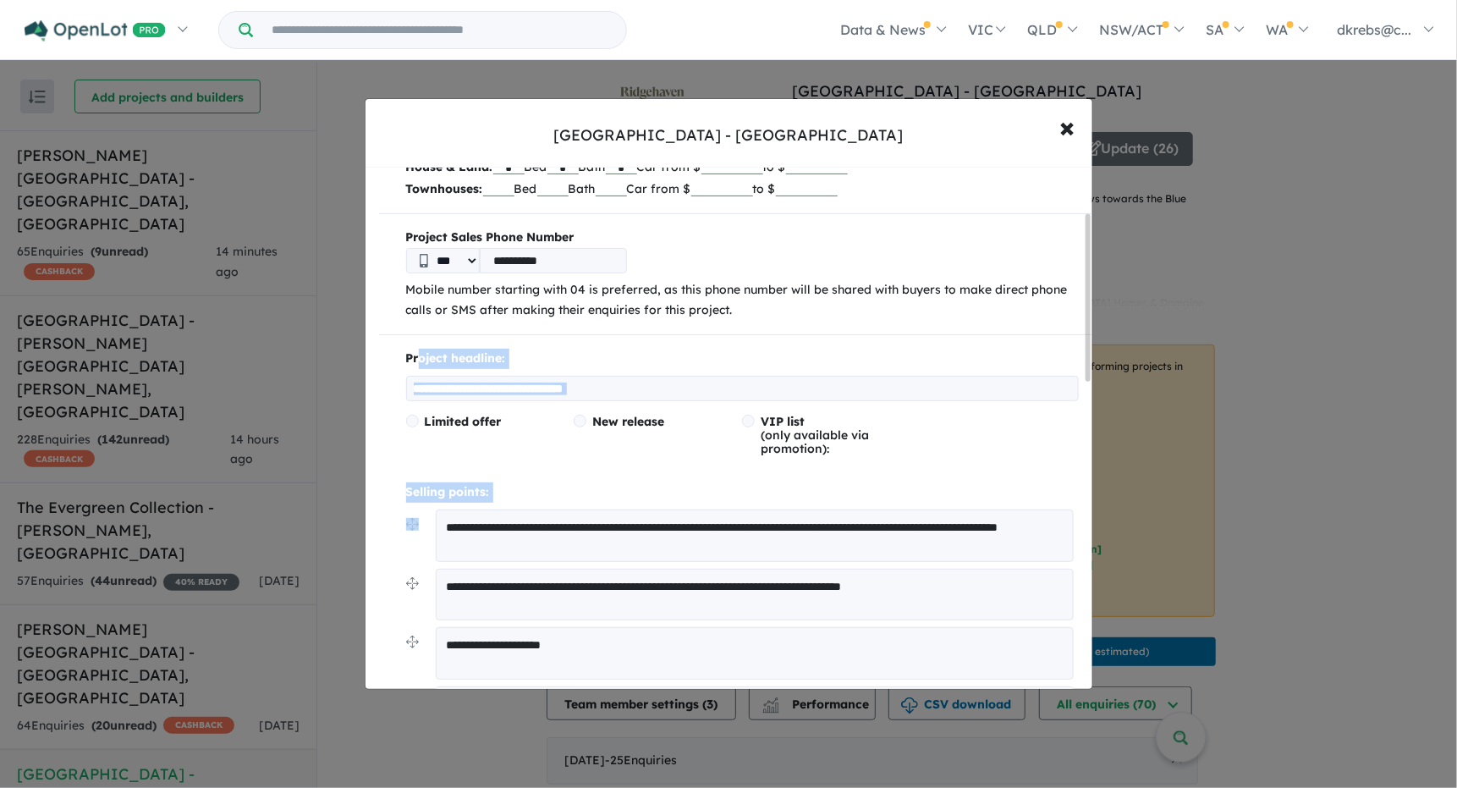
drag, startPoint x: 416, startPoint y: 351, endPoint x: 427, endPoint y: 537, distance: 185.7
click at [427, 537] on div "**********" at bounding box center [735, 766] width 713 height 834
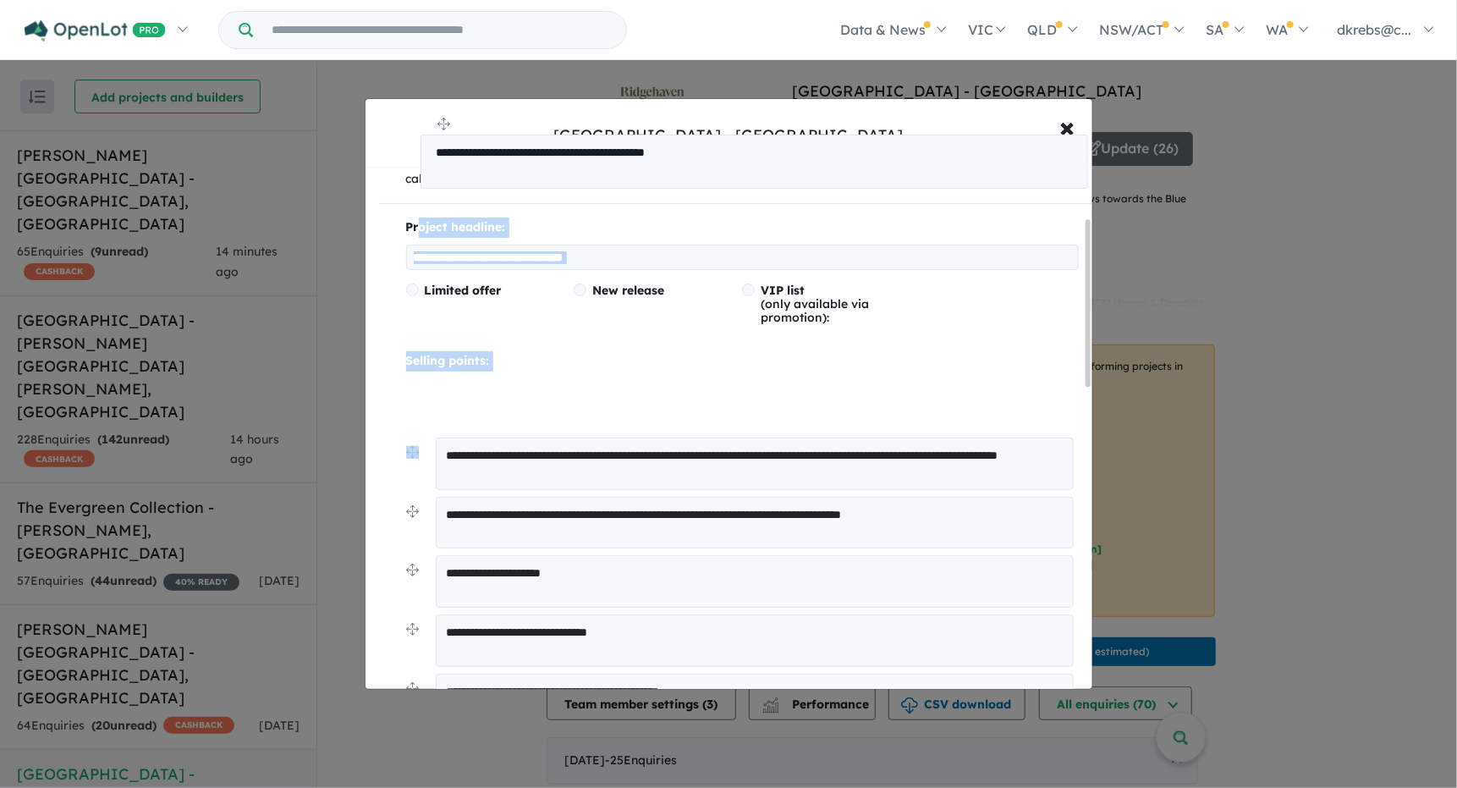
scroll to position [85, 0]
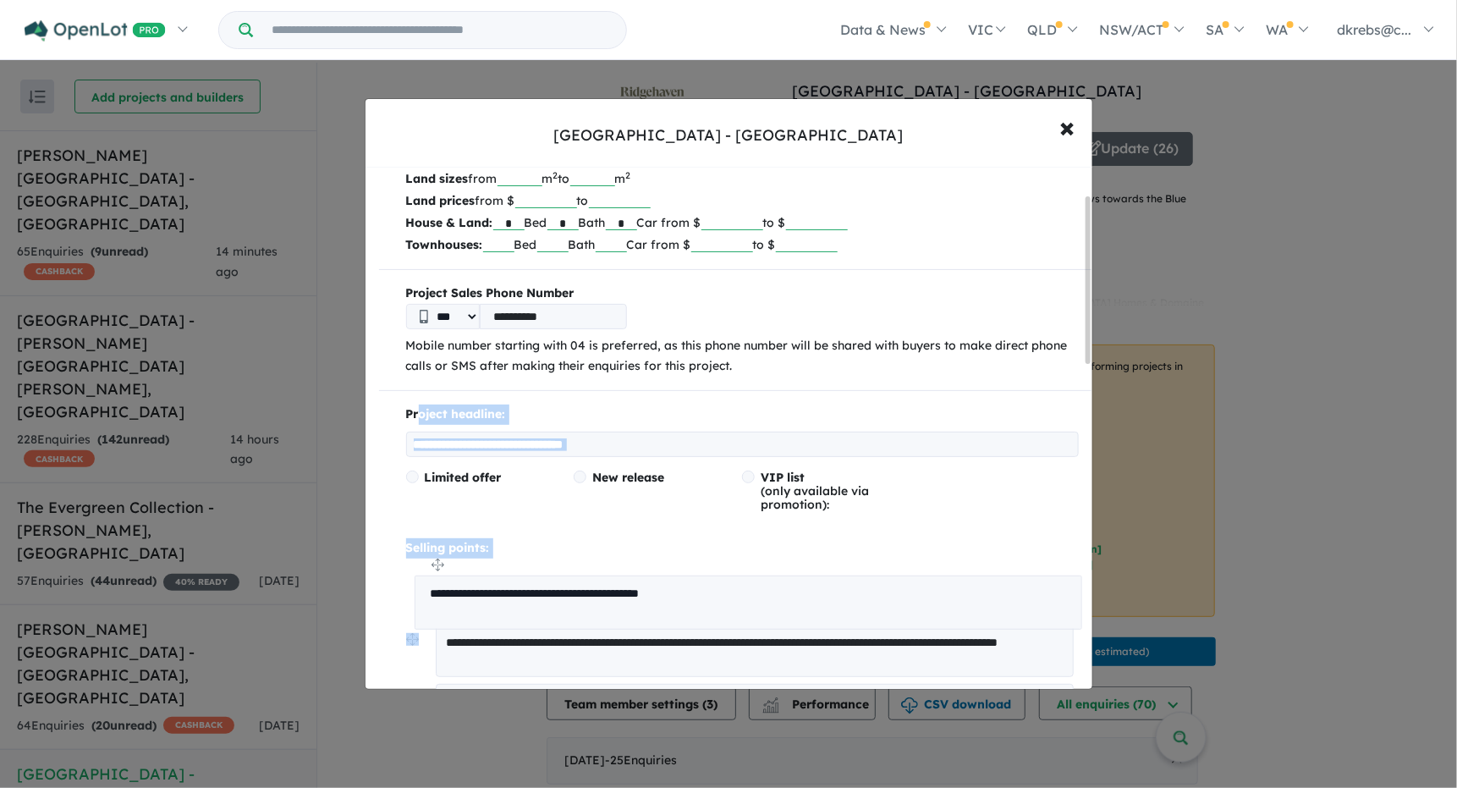
drag, startPoint x: 411, startPoint y: 266, endPoint x: 421, endPoint y: 565, distance: 299.8
click at [664, 442] on input "**********" at bounding box center [742, 444] width 673 height 25
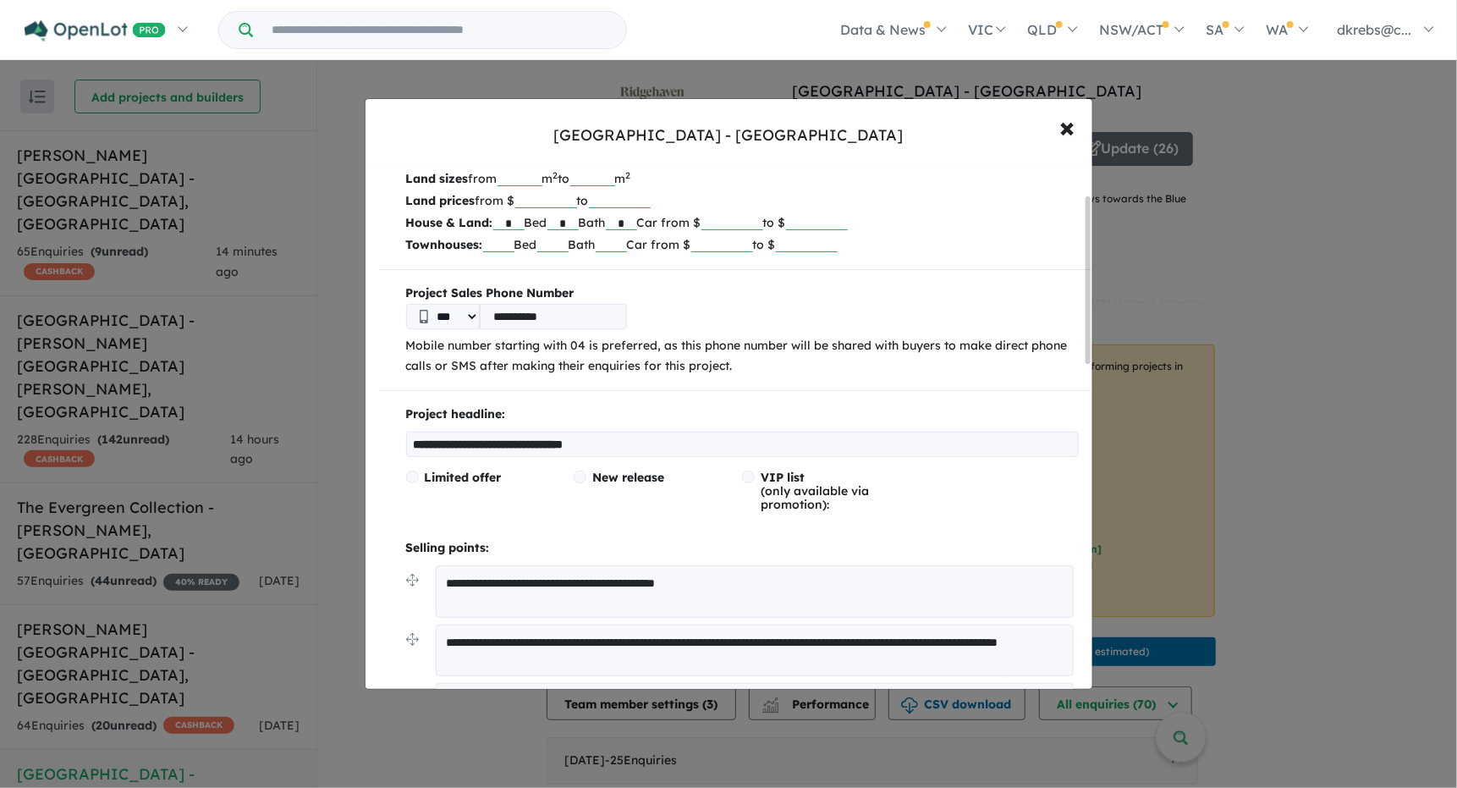
drag, startPoint x: 664, startPoint y: 442, endPoint x: 399, endPoint y: 441, distance: 264.9
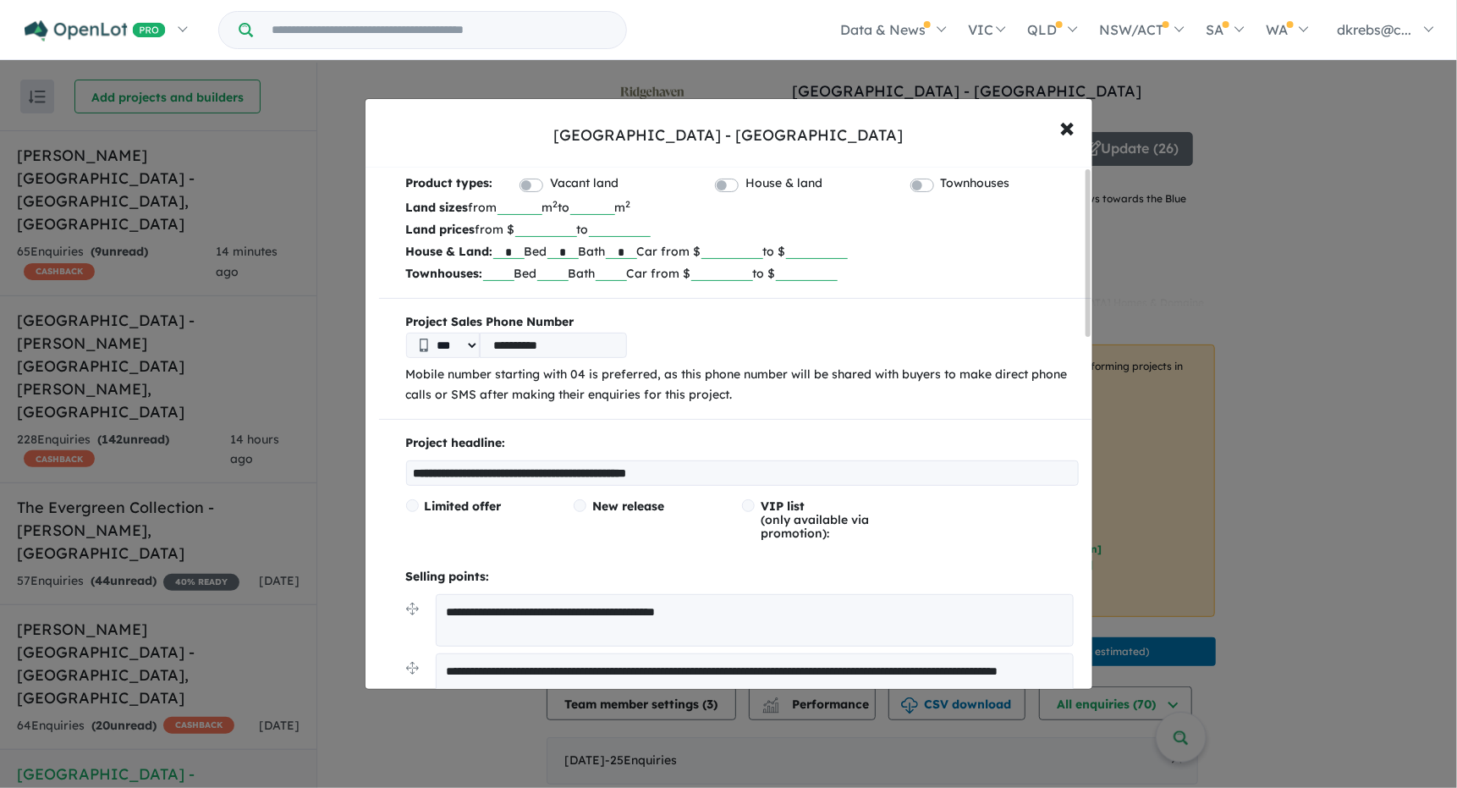
scroll to position [0, 0]
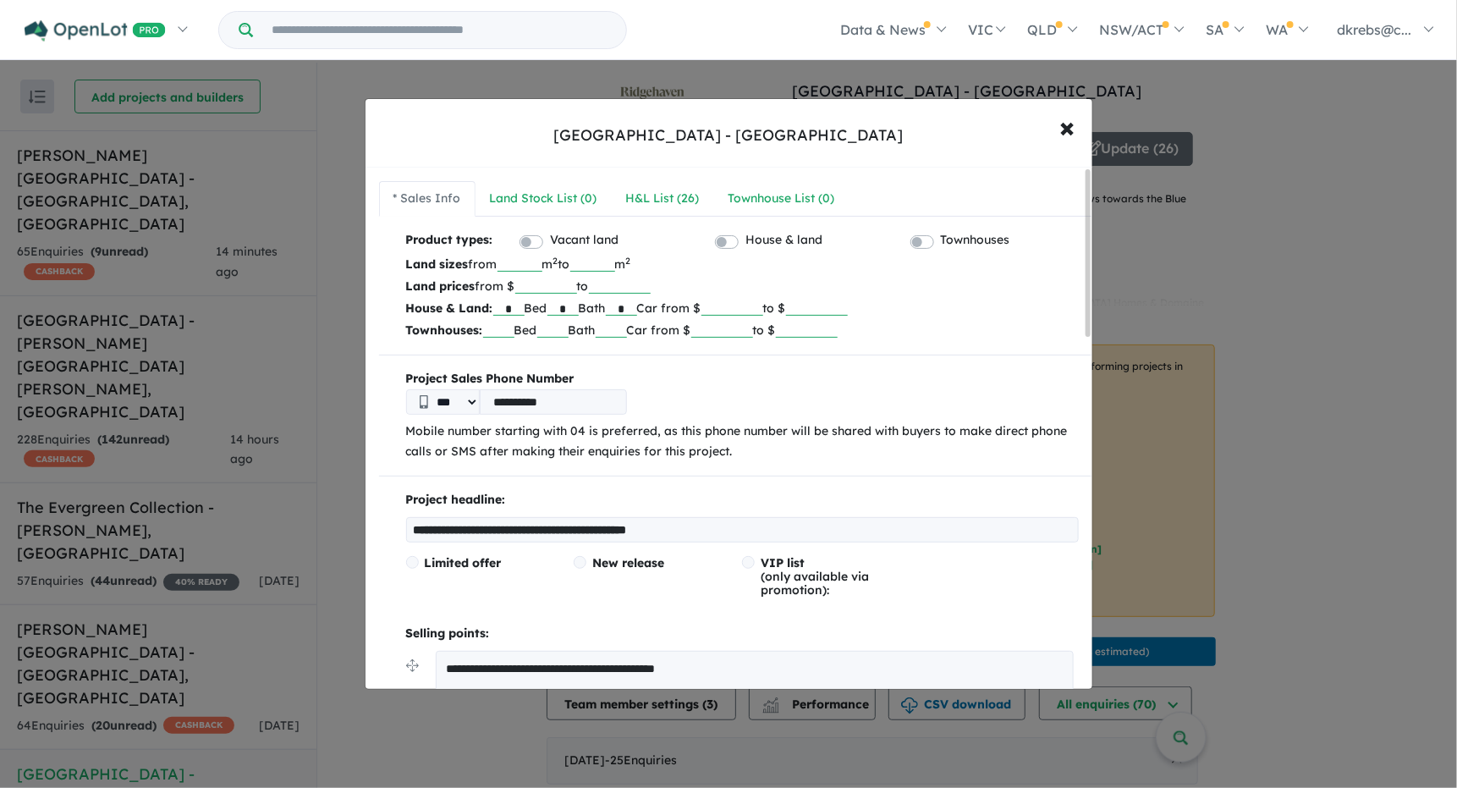
type input "**********"
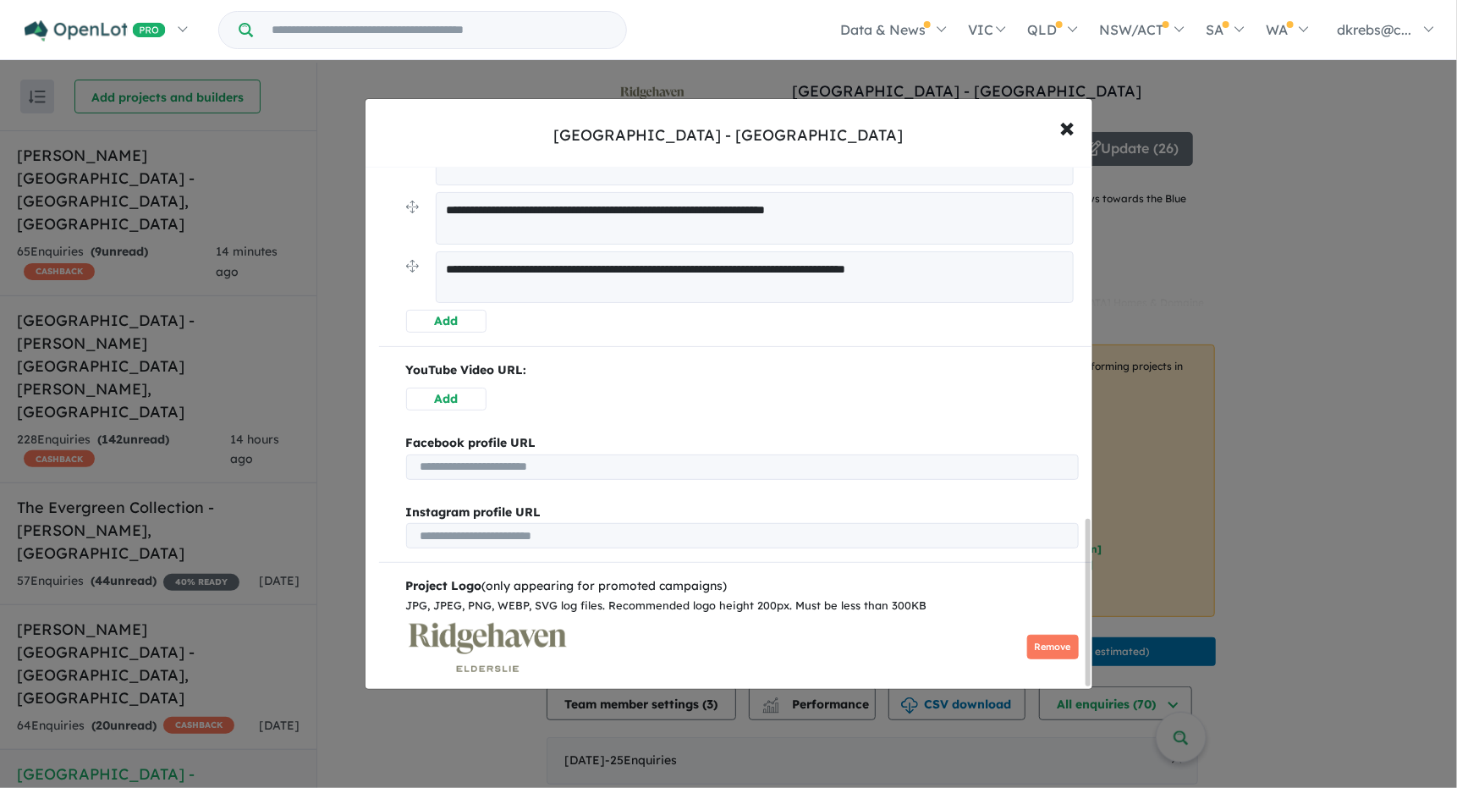
scroll to position [1108, 0]
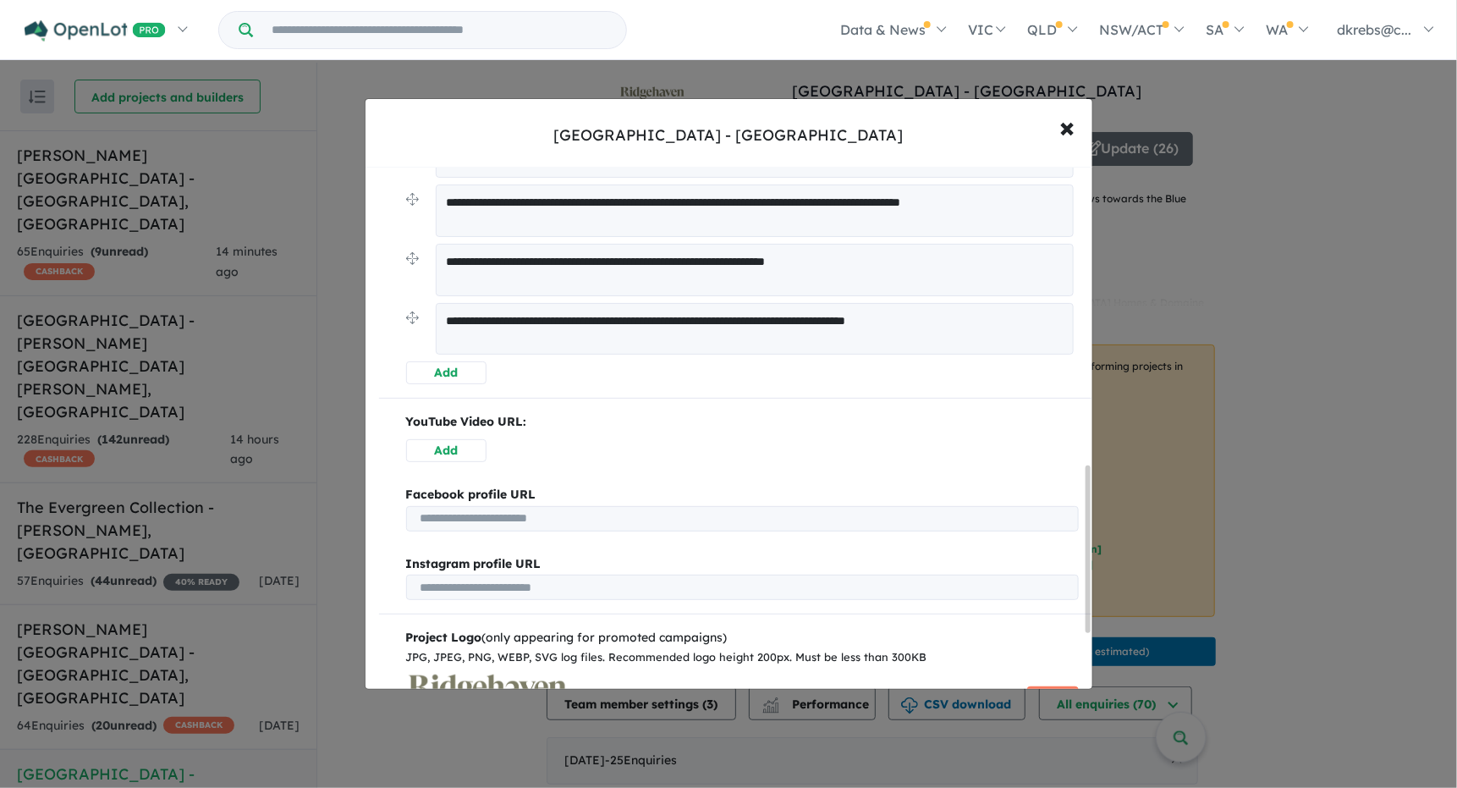
click at [437, 366] on button "Add" at bounding box center [446, 372] width 80 height 23
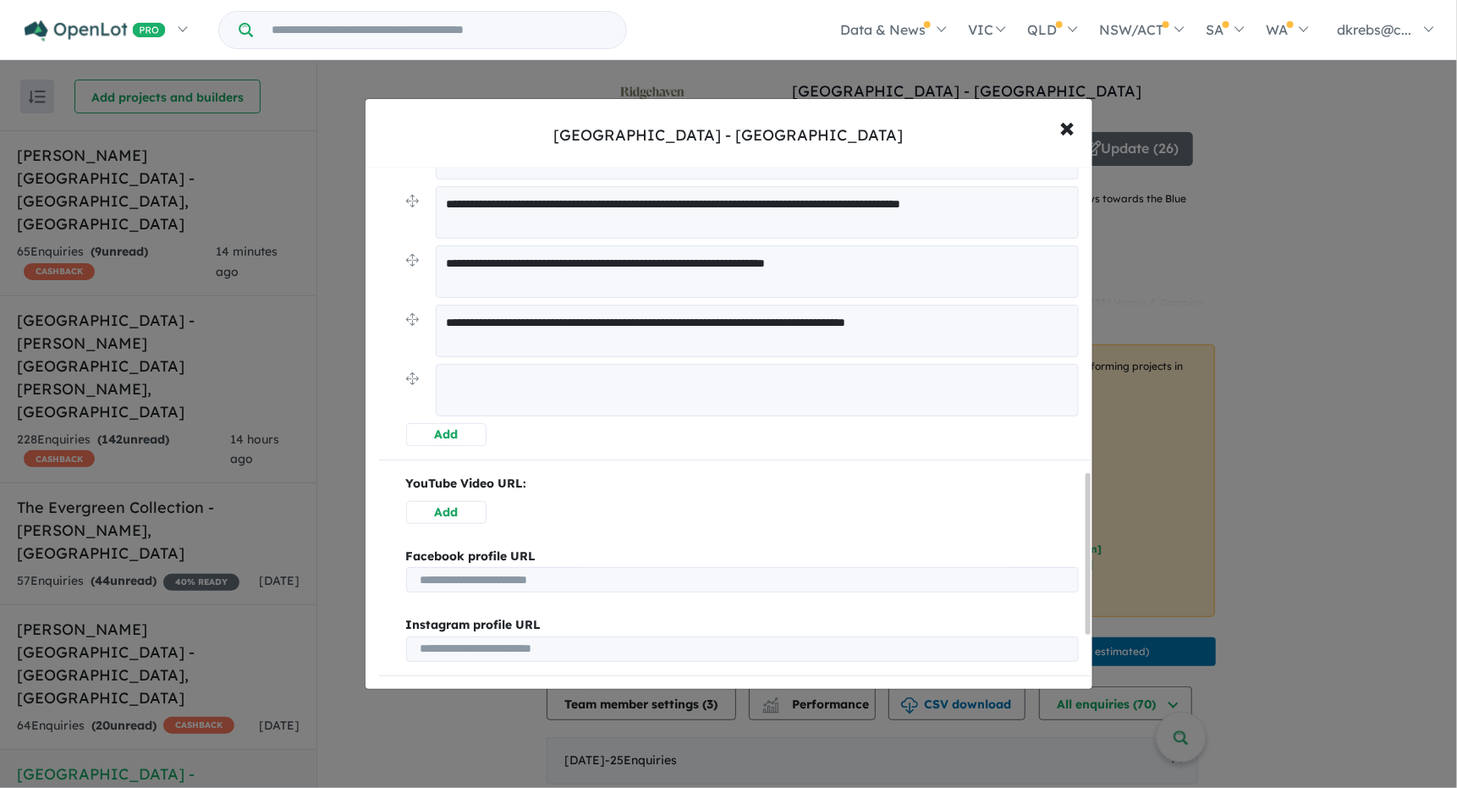
scroll to position [997, 0]
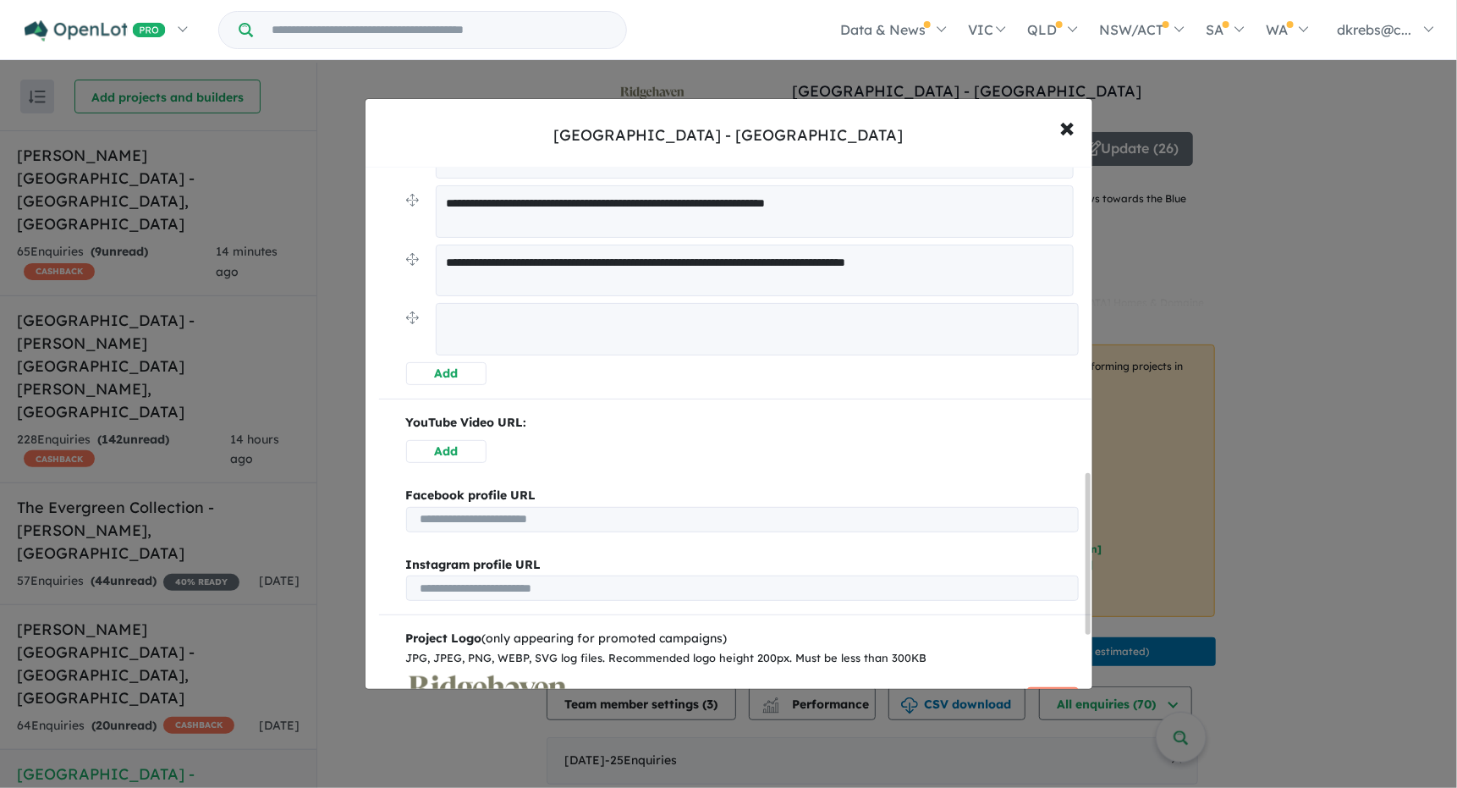
click at [550, 318] on textarea at bounding box center [757, 329] width 643 height 52
type textarea "**********"
click at [640, 397] on hr at bounding box center [735, 397] width 713 height 1
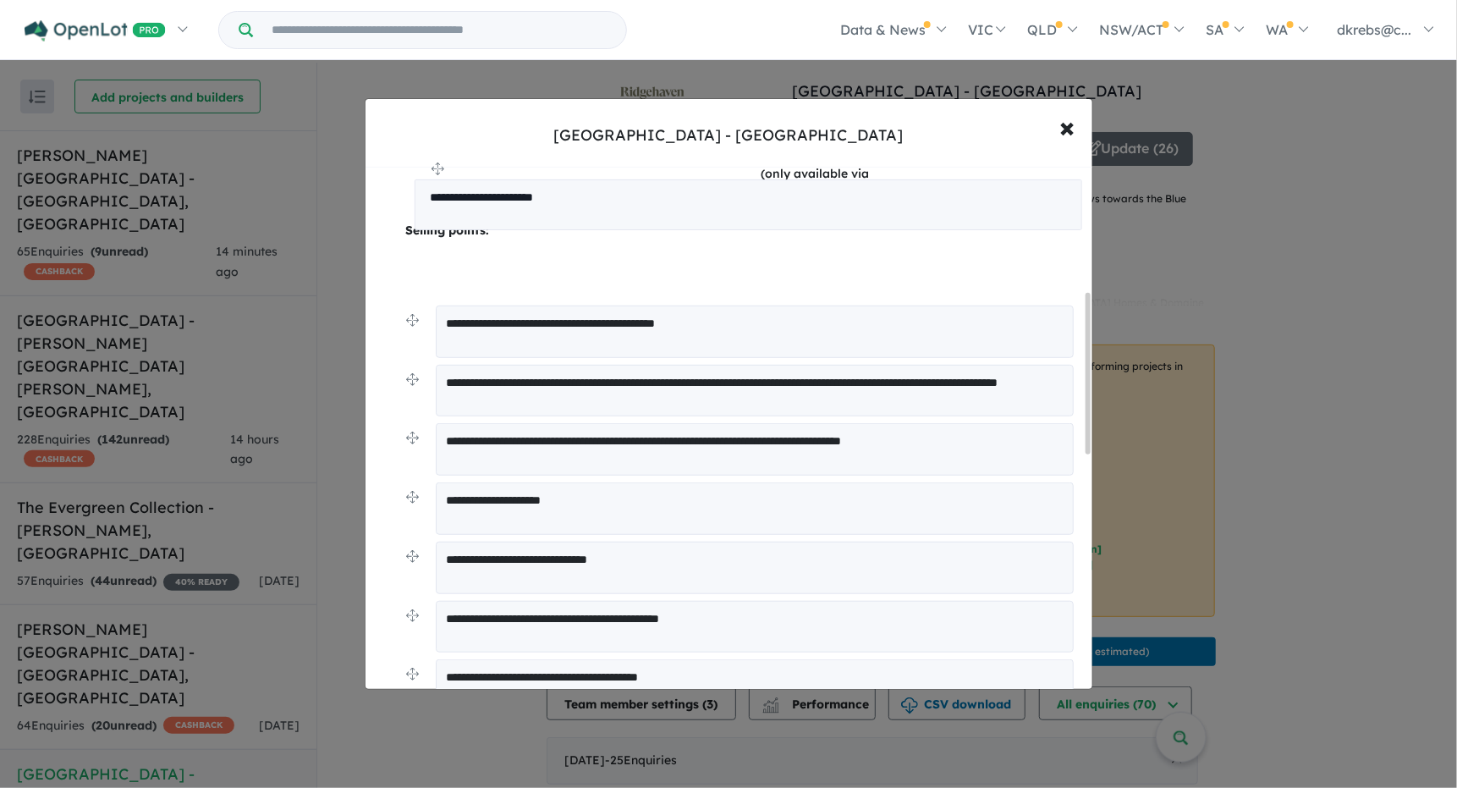
scroll to position [363, 0]
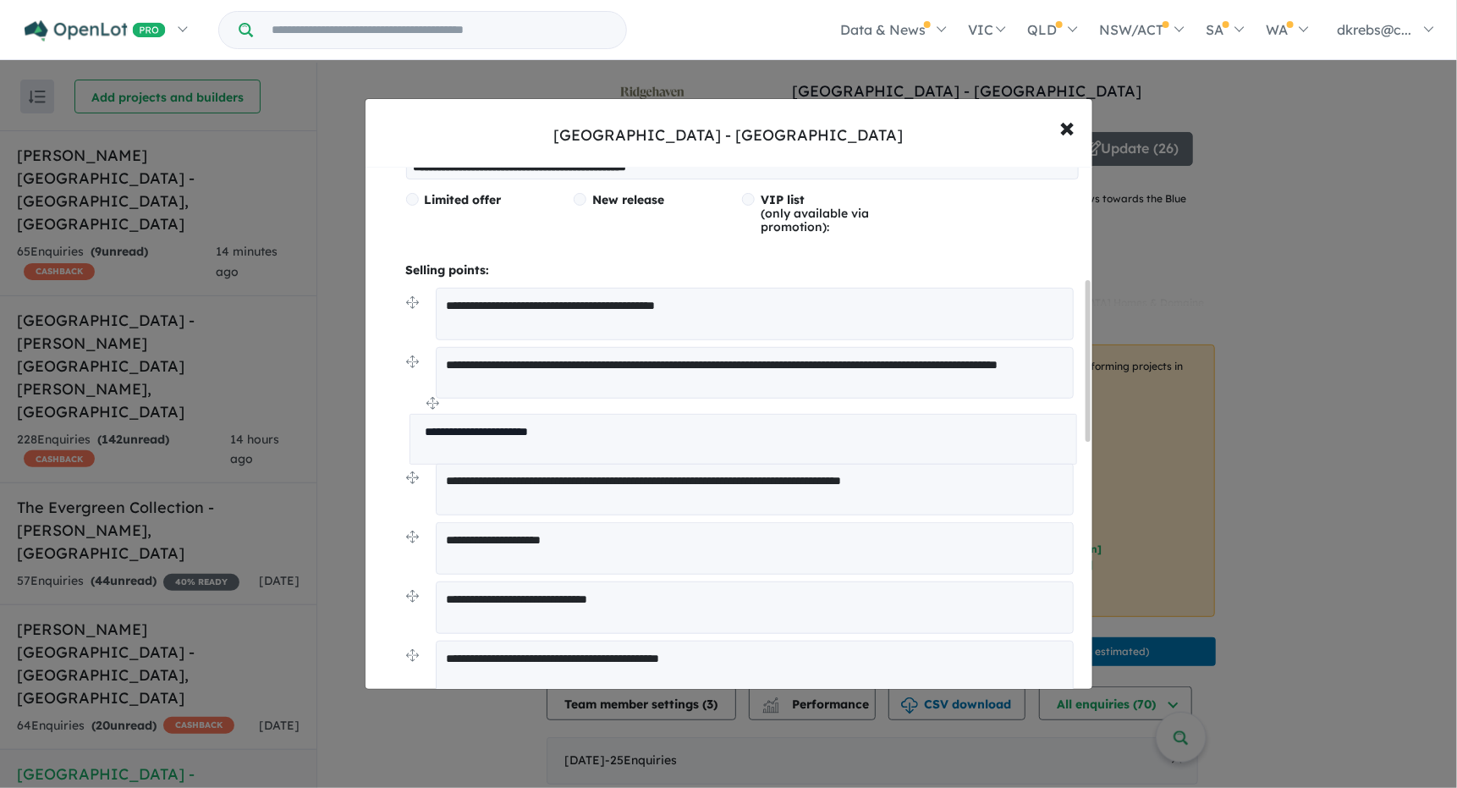
drag, startPoint x: 409, startPoint y: 315, endPoint x: 412, endPoint y: 404, distance: 88.9
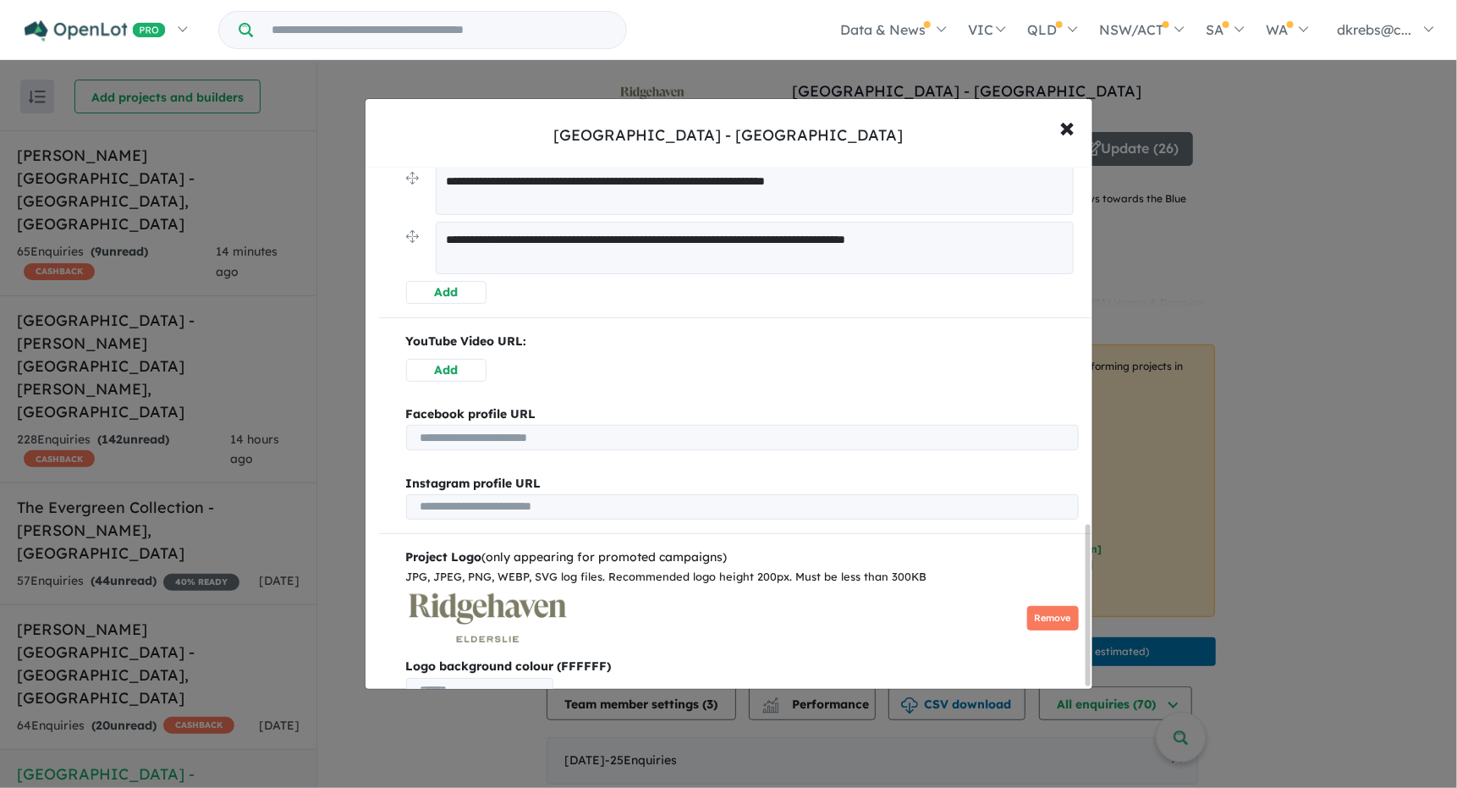
scroll to position [1166, 0]
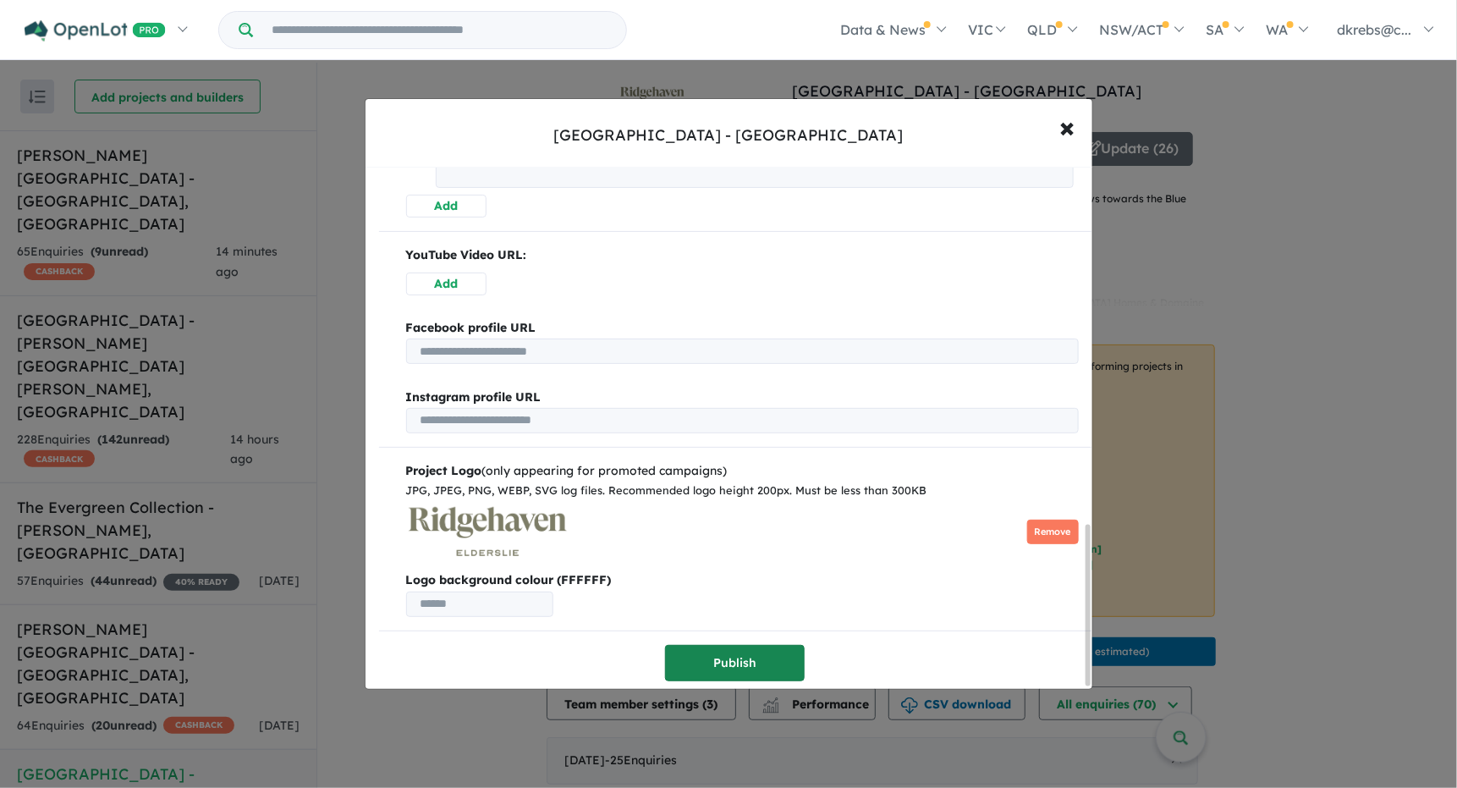
click at [698, 651] on button "Publish" at bounding box center [735, 663] width 140 height 36
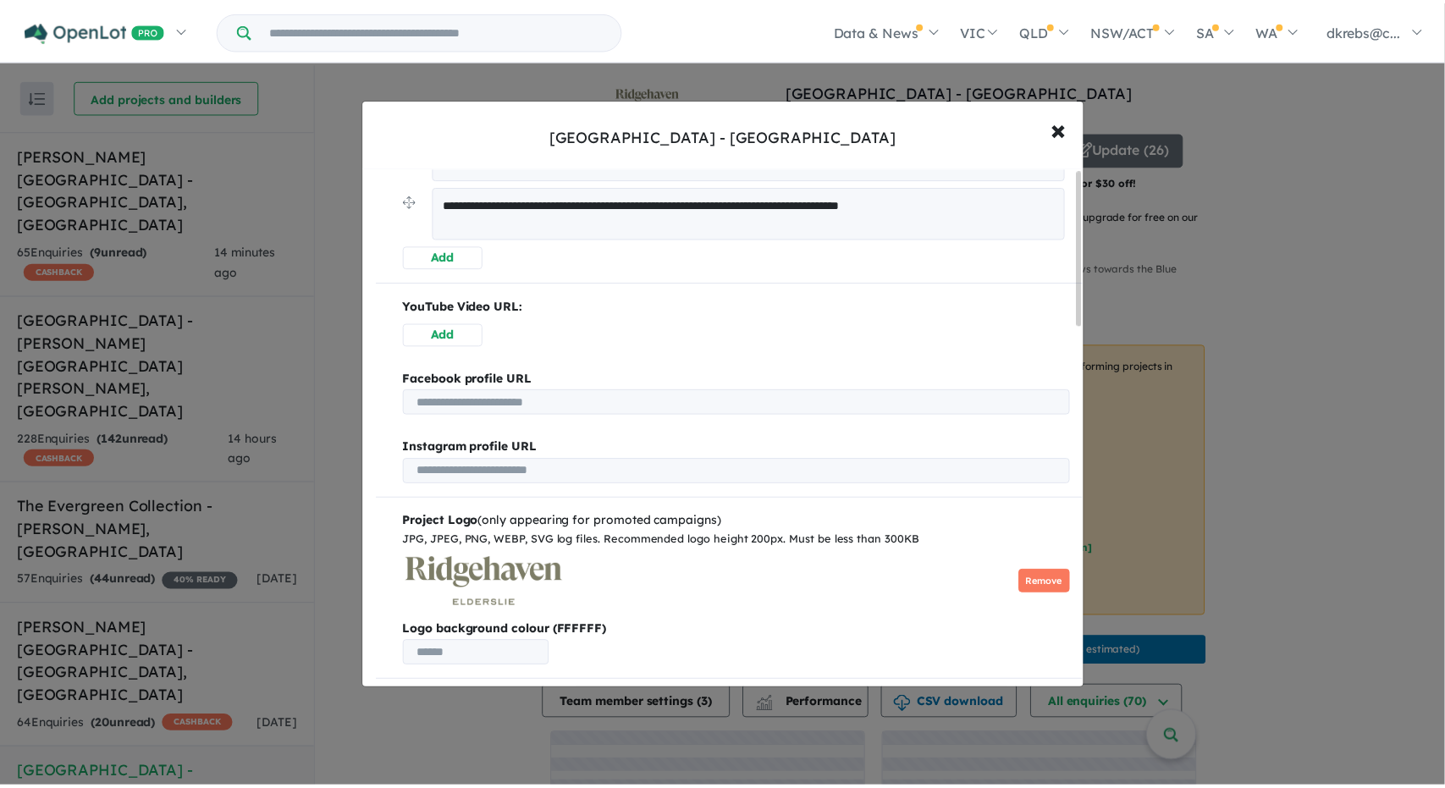
scroll to position [0, 0]
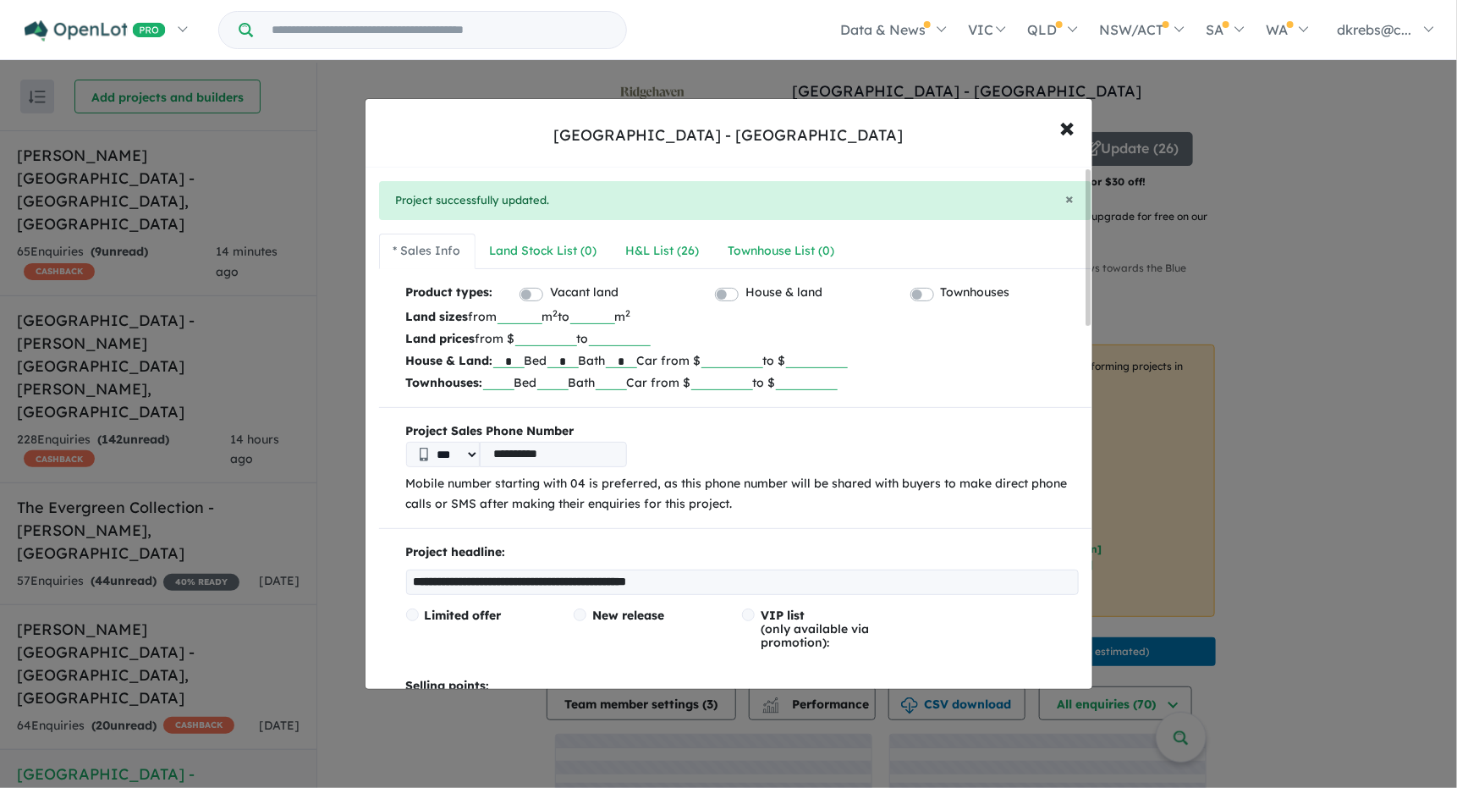
click at [366, 696] on div "**********" at bounding box center [728, 394] width 1457 height 788
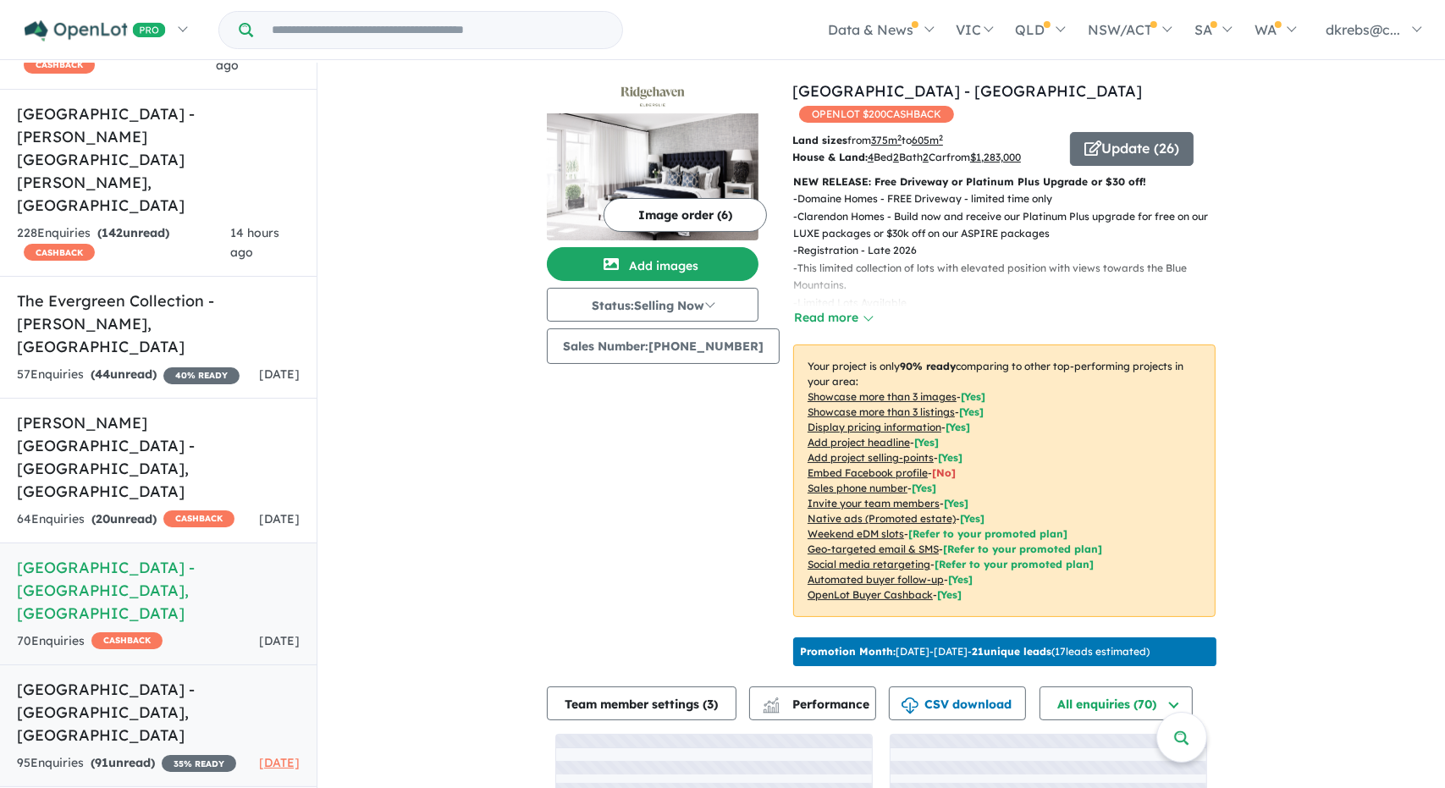
scroll to position [2, 0]
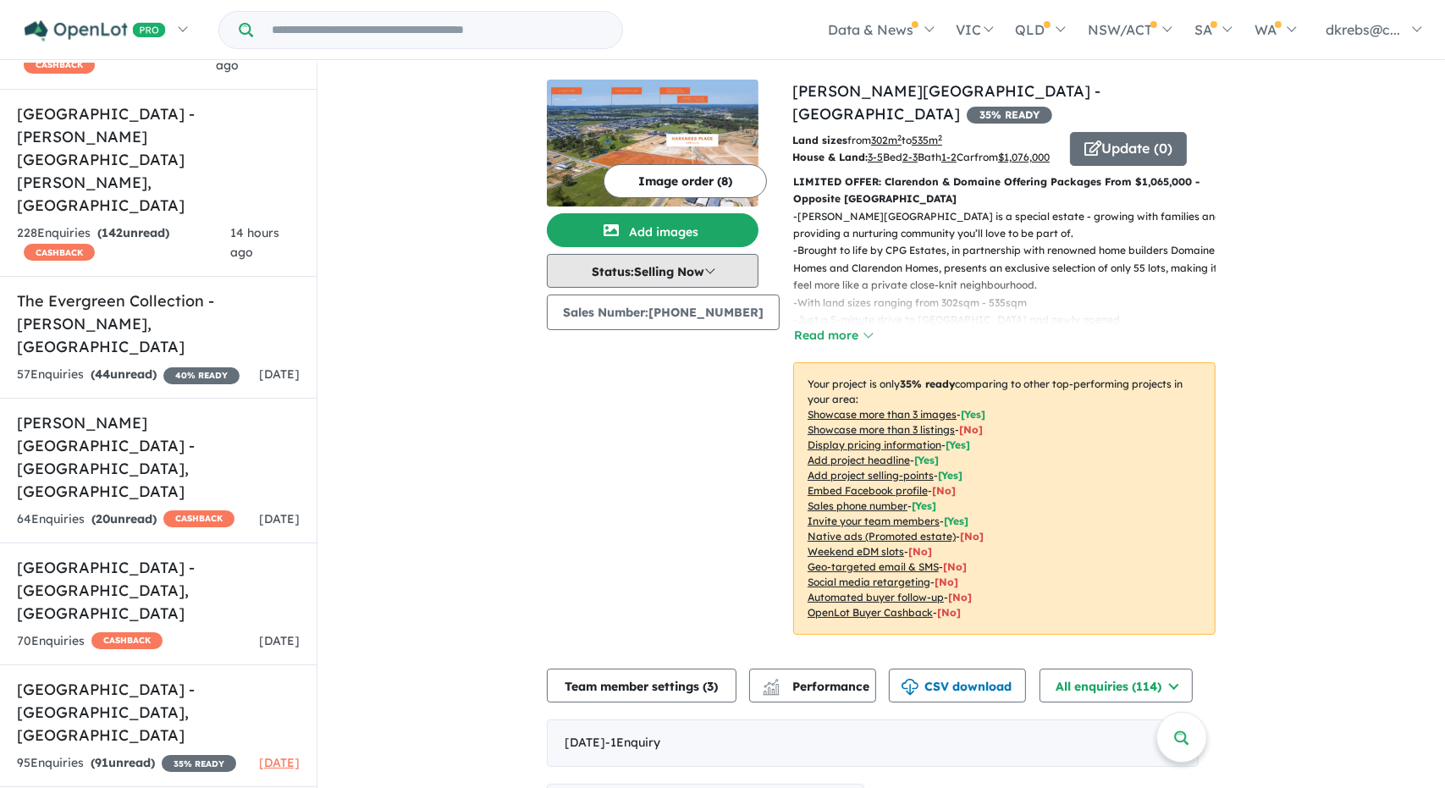
click at [689, 265] on button "Status: Selling Now" at bounding box center [653, 271] width 212 height 34
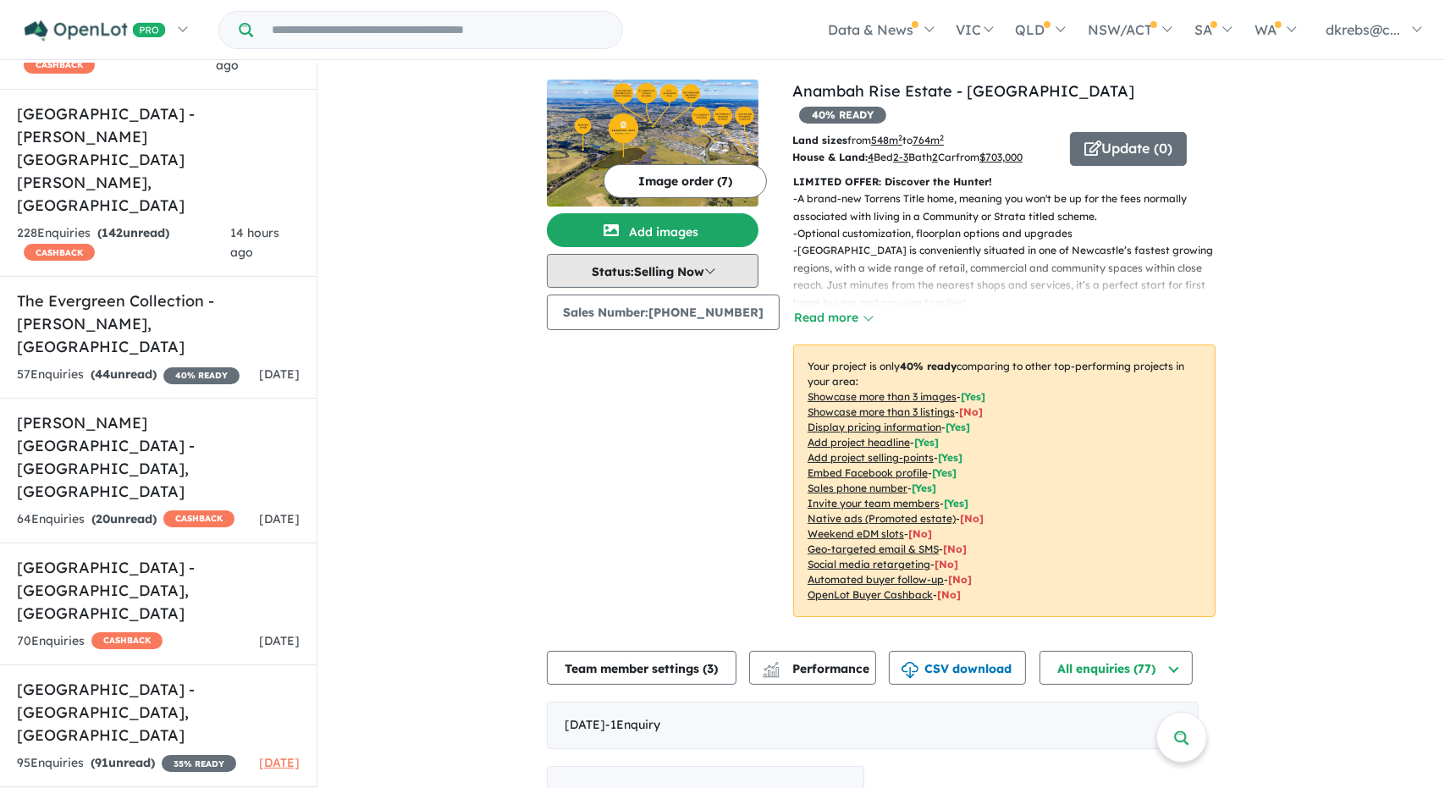
click at [681, 265] on button "Status: Selling Now" at bounding box center [653, 271] width 212 height 34
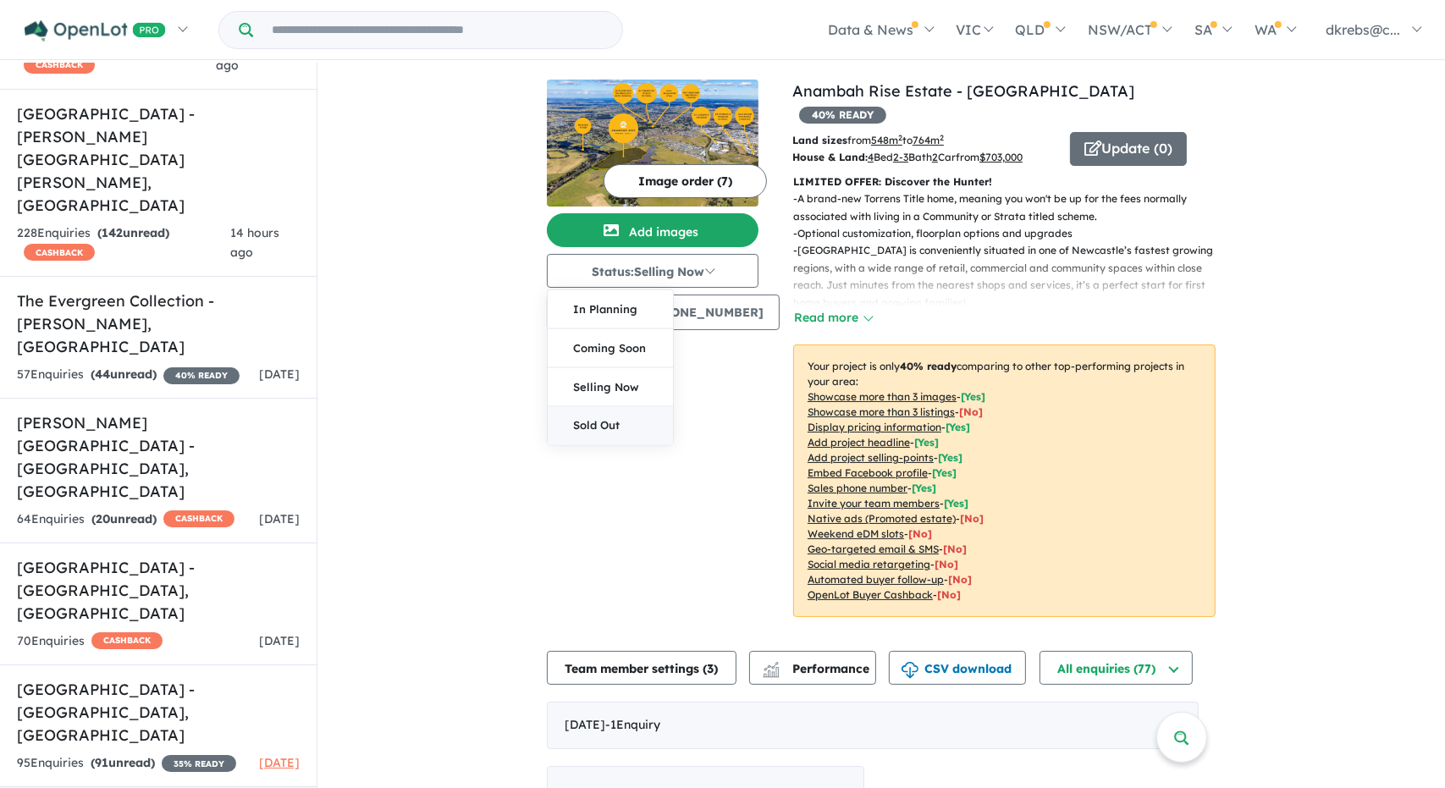
click at [606, 426] on button "Sold Out" at bounding box center [610, 426] width 125 height 38
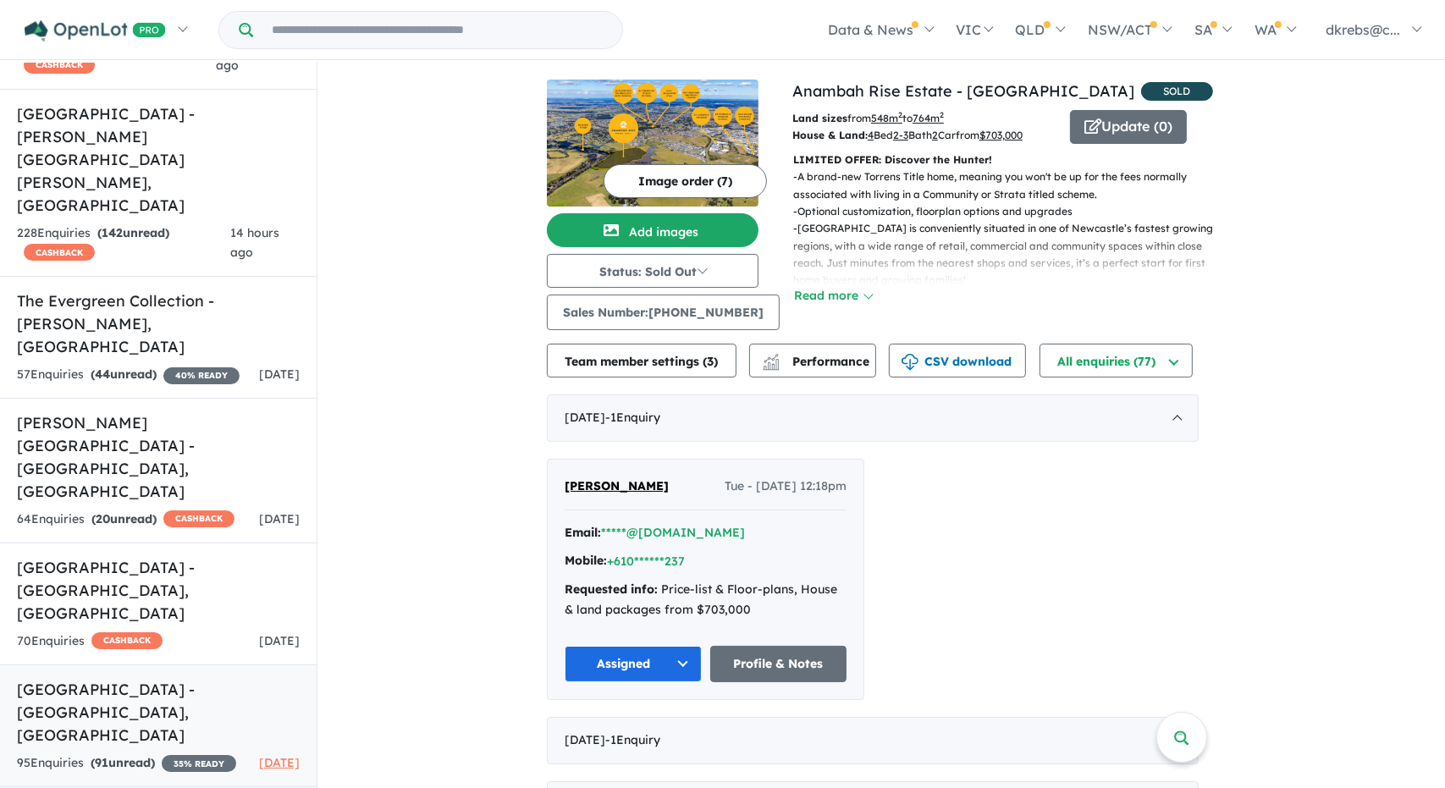
click at [94, 678] on h5 "[GEOGRAPHIC_DATA] - [GEOGRAPHIC_DATA] , [GEOGRAPHIC_DATA]" at bounding box center [158, 712] width 283 height 69
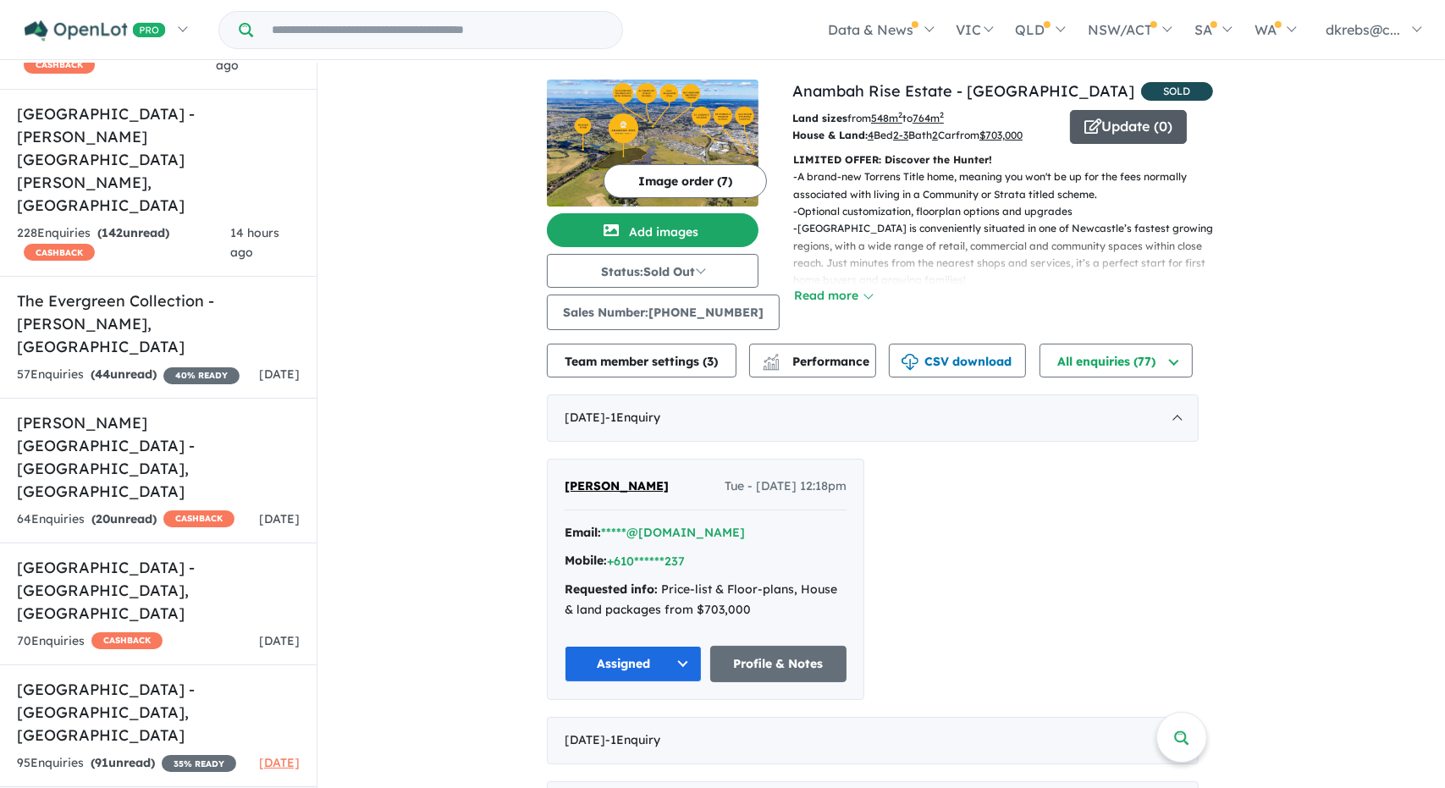
click at [1110, 124] on button "Update ( 0 )" at bounding box center [1128, 127] width 117 height 34
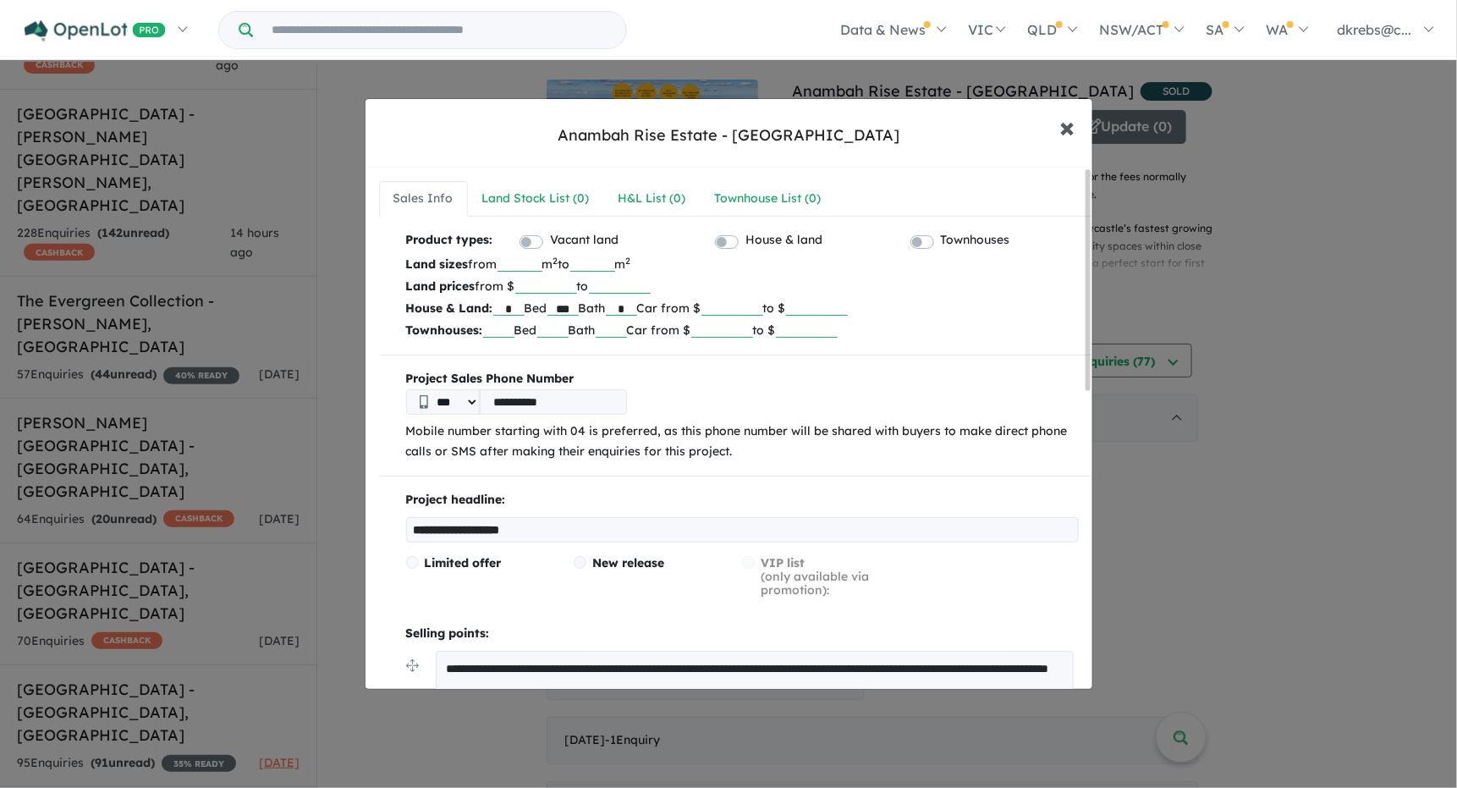
click at [1070, 125] on span "×" at bounding box center [1068, 126] width 15 height 36
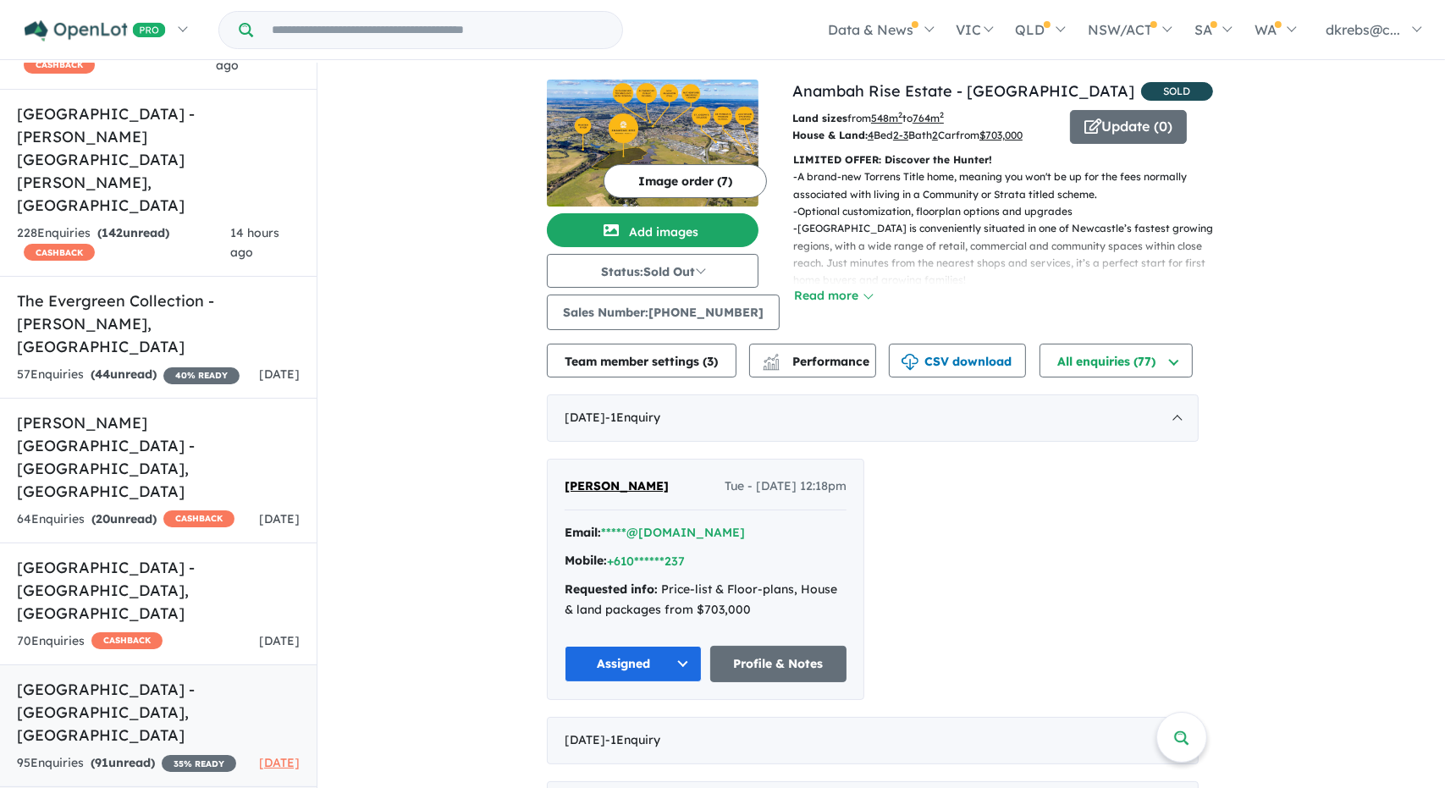
click at [203, 678] on h5 "[GEOGRAPHIC_DATA] - [GEOGRAPHIC_DATA] , [GEOGRAPHIC_DATA]" at bounding box center [158, 712] width 283 height 69
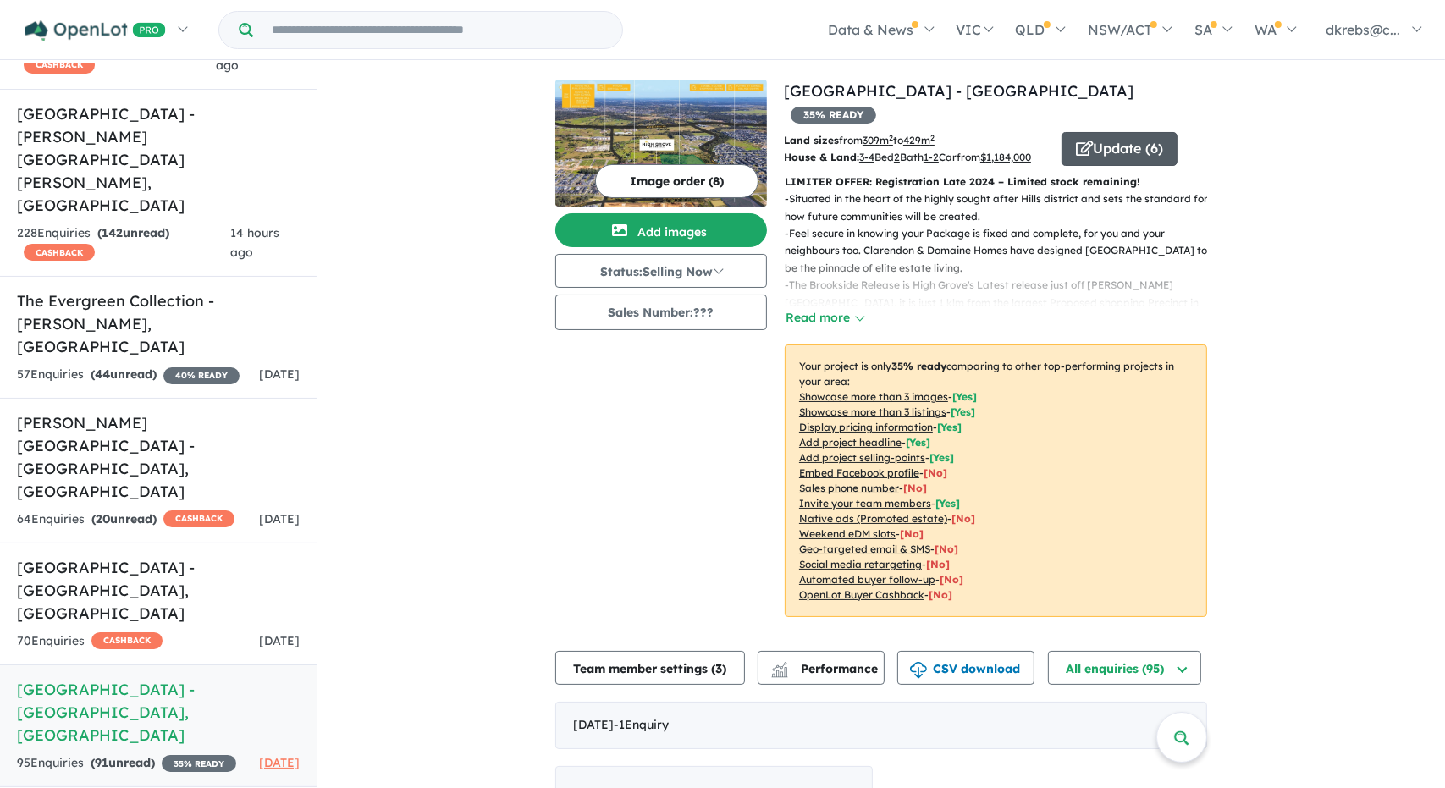
click at [1087, 141] on icon "button" at bounding box center [1084, 148] width 17 height 15
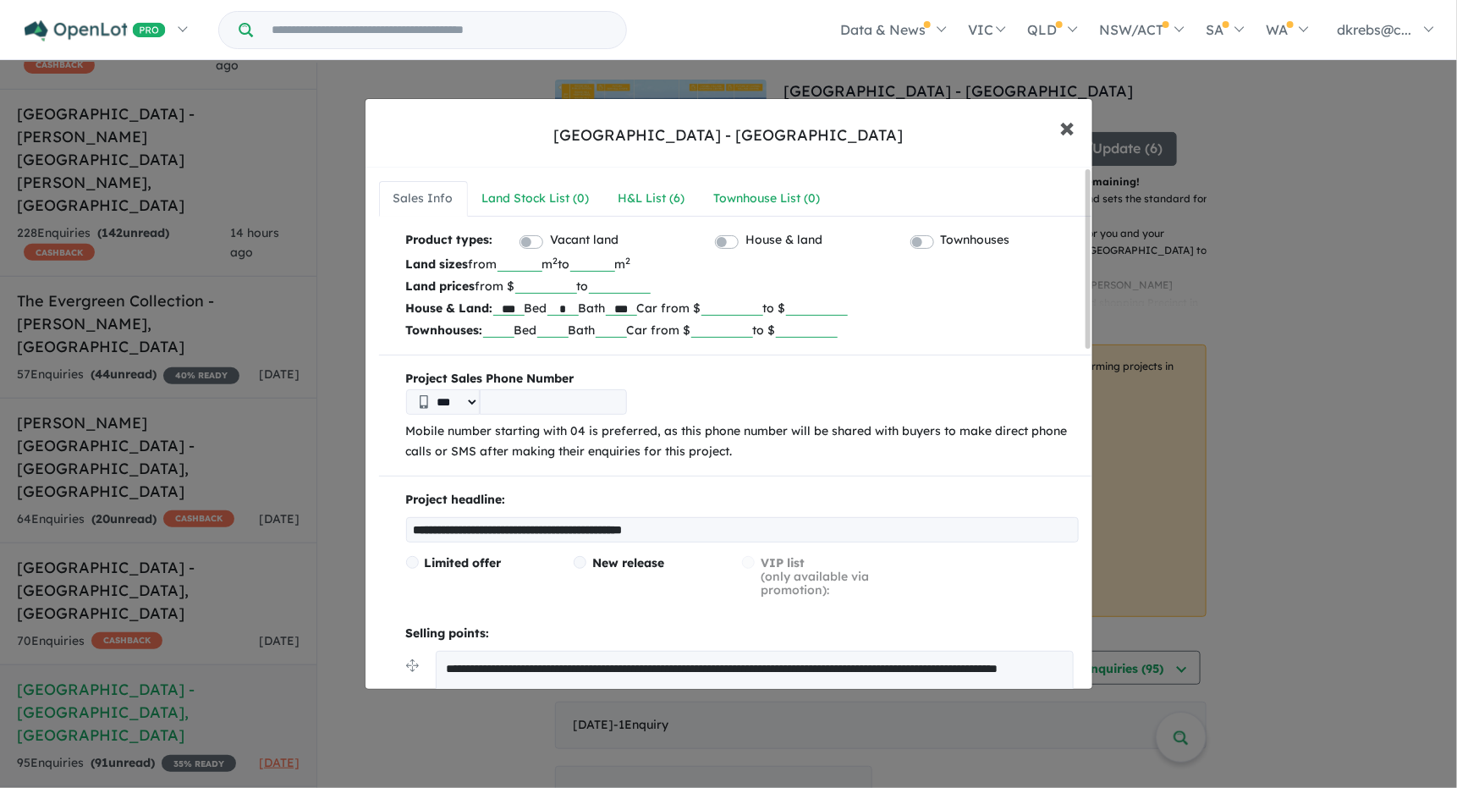
click at [1065, 128] on span "×" at bounding box center [1068, 126] width 15 height 36
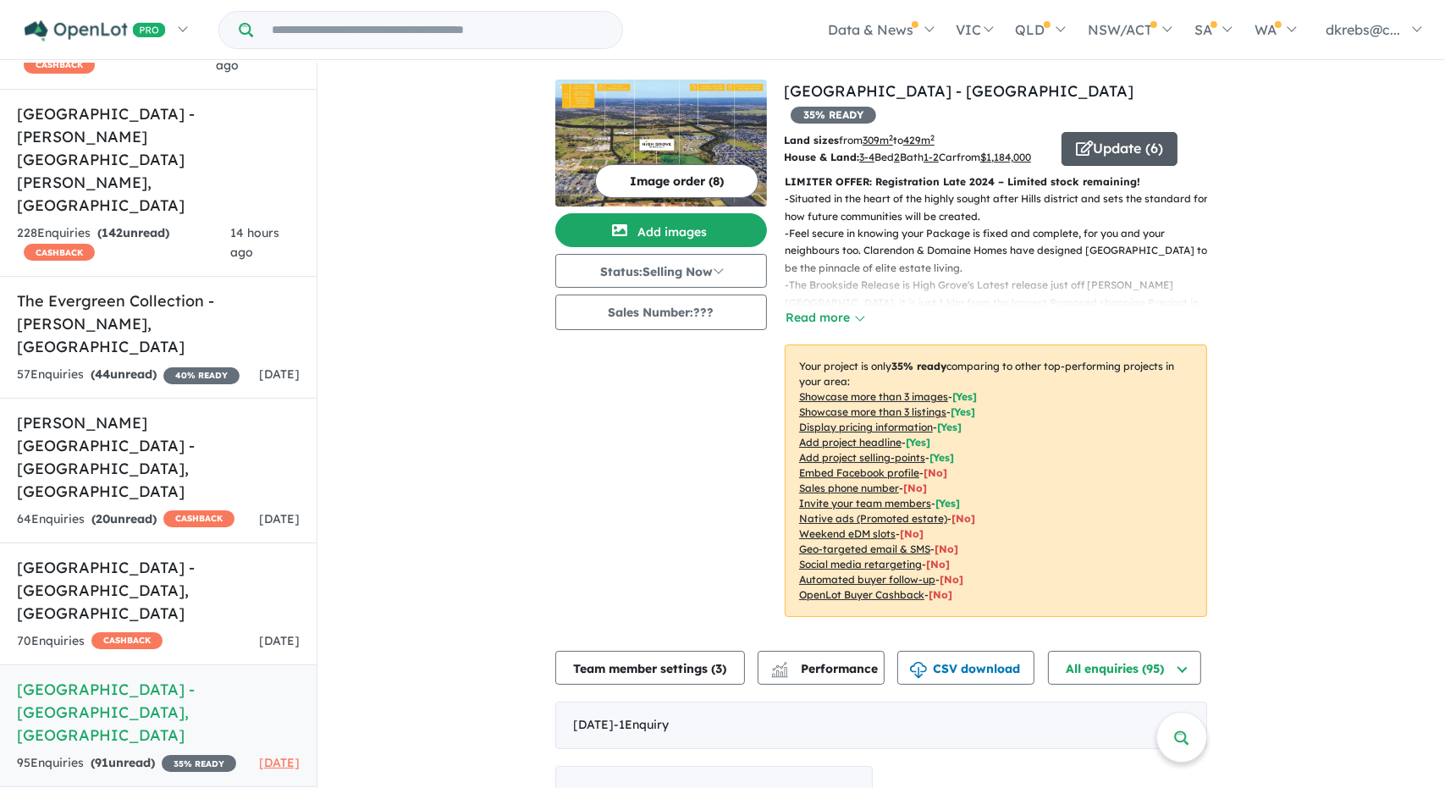
click at [1116, 132] on button "Update ( 6 )" at bounding box center [1119, 149] width 116 height 34
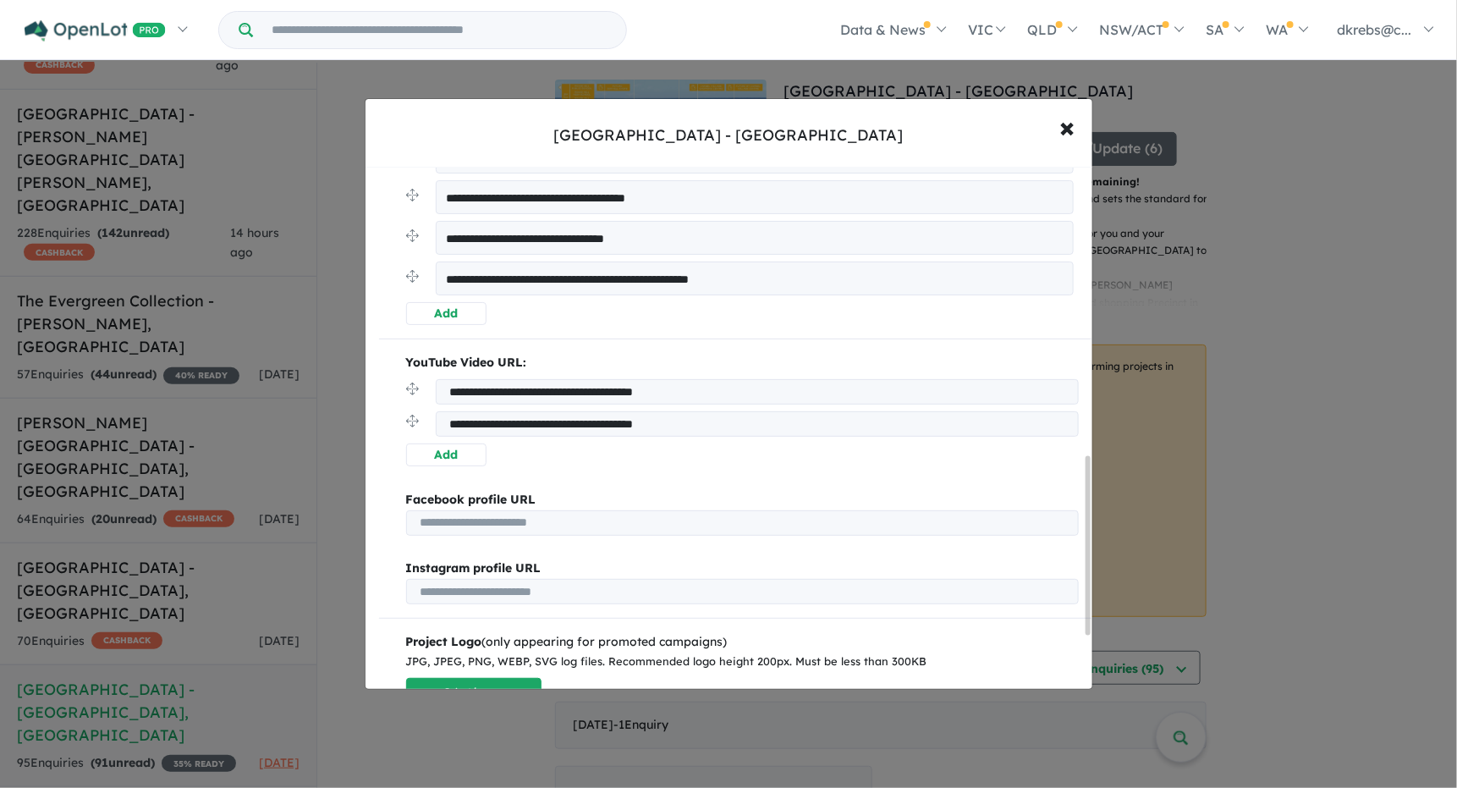
click at [471, 314] on button "Add" at bounding box center [446, 313] width 80 height 23
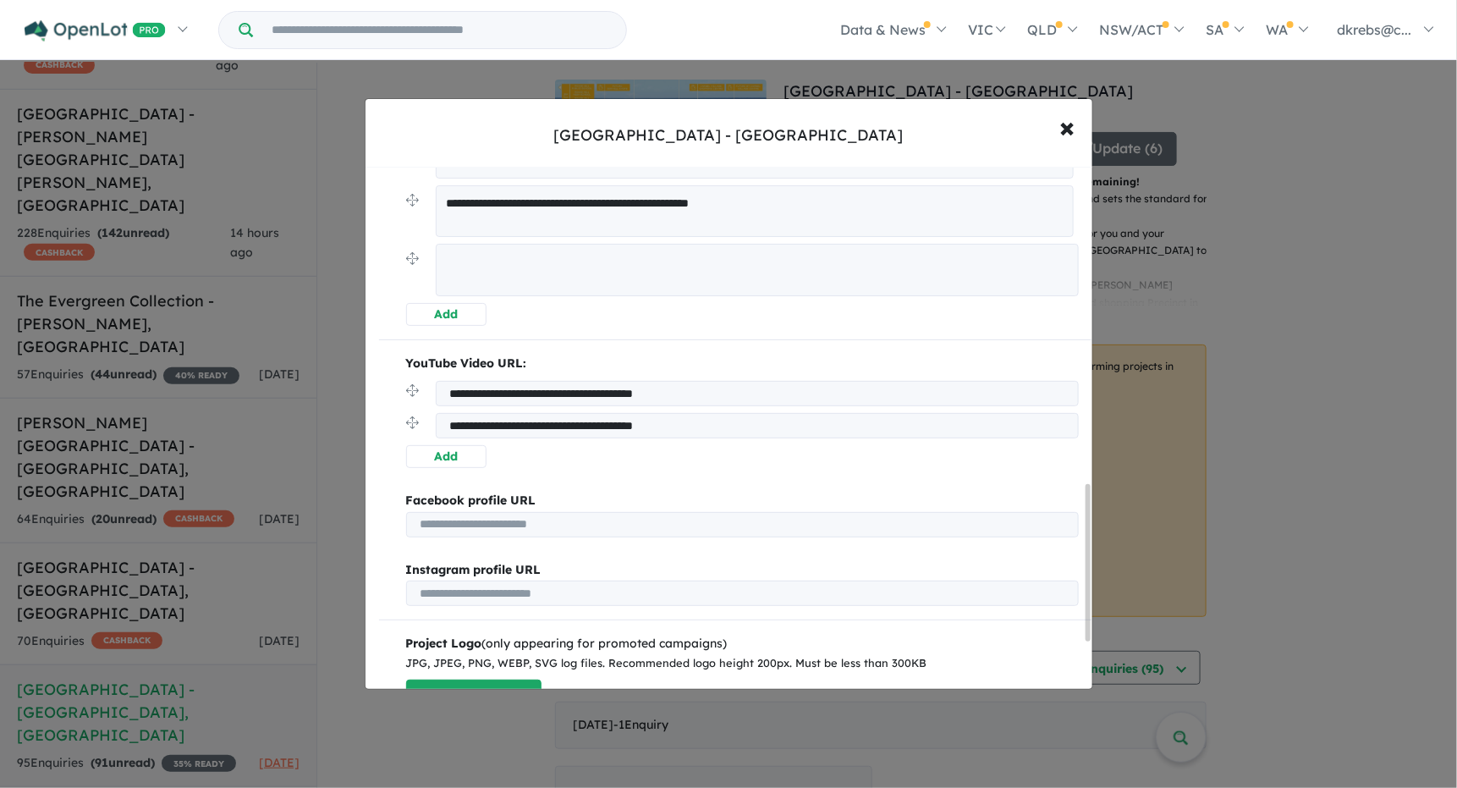
click at [406, 303] on button "Add" at bounding box center [446, 314] width 80 height 23
drag, startPoint x: 670, startPoint y: 399, endPoint x: 669, endPoint y: 377, distance: 22.0
click at [670, 399] on input "**********" at bounding box center [757, 393] width 643 height 25
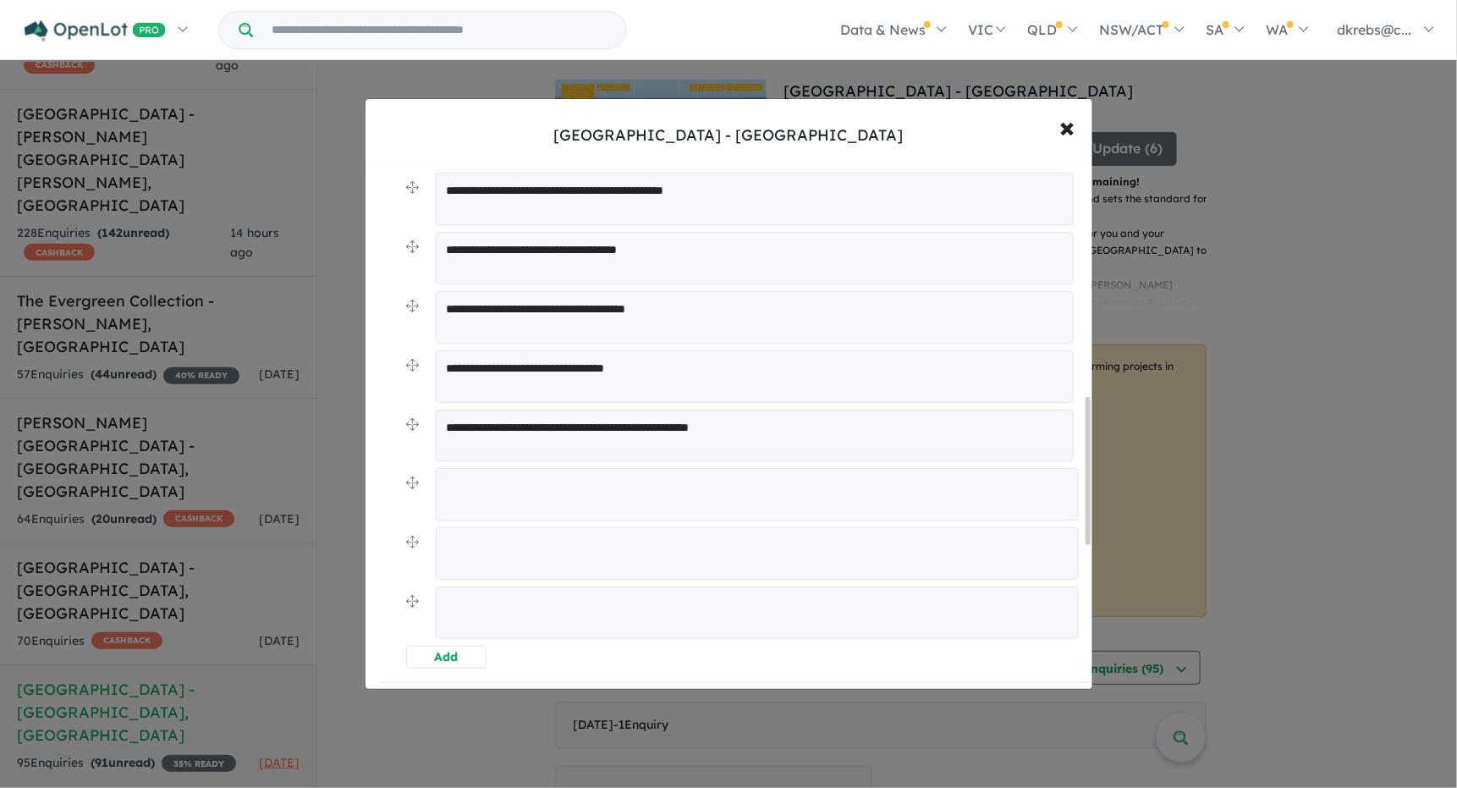
scroll to position [836, 0]
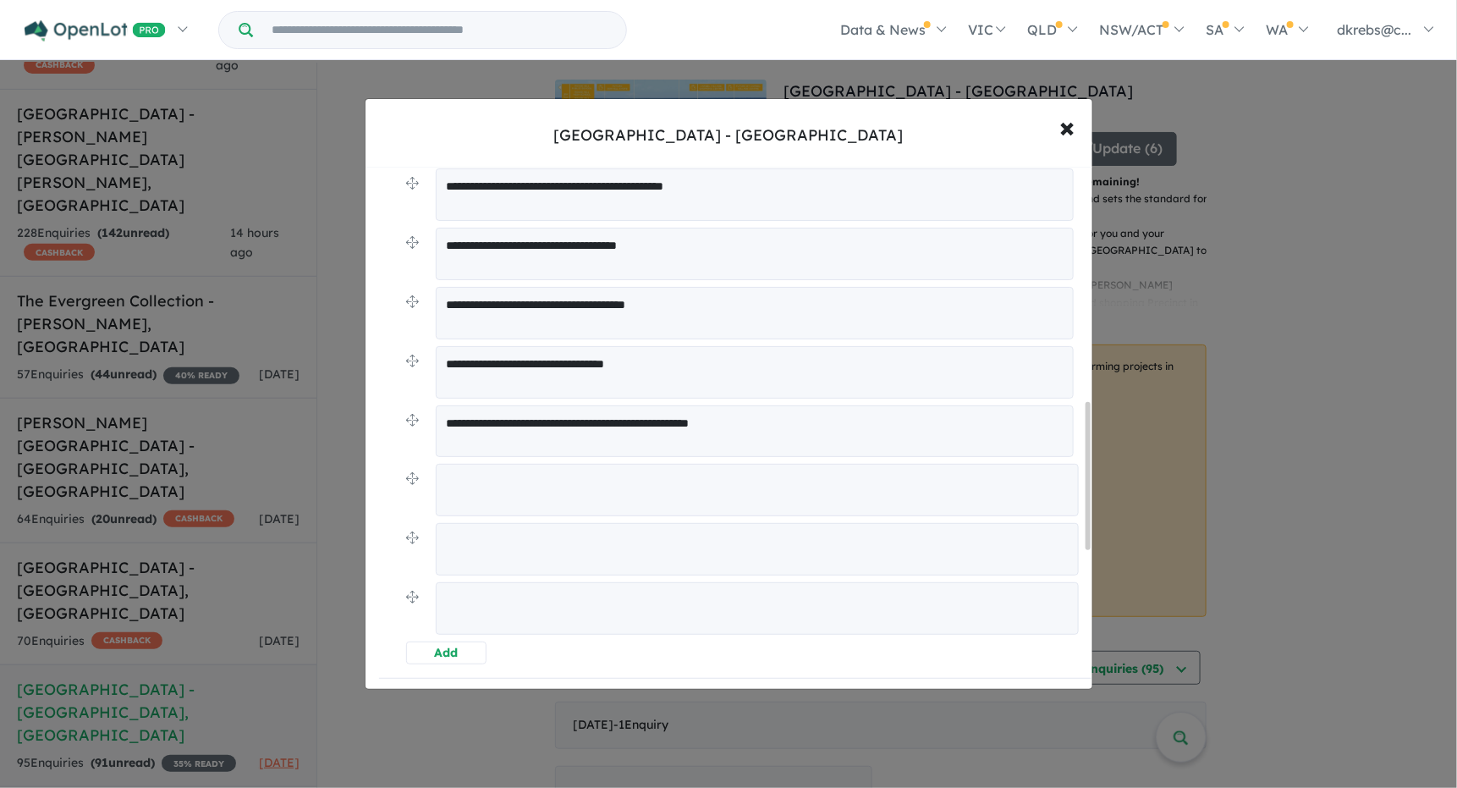
click at [465, 479] on textarea at bounding box center [757, 490] width 643 height 52
drag, startPoint x: 578, startPoint y: 474, endPoint x: 639, endPoint y: 476, distance: 61.0
click at [606, 476] on textarea "**********" at bounding box center [757, 489] width 643 height 51
drag, startPoint x: 676, startPoint y: 476, endPoint x: 678, endPoint y: 427, distance: 49.1
click at [677, 476] on textarea "**********" at bounding box center [757, 489] width 643 height 51
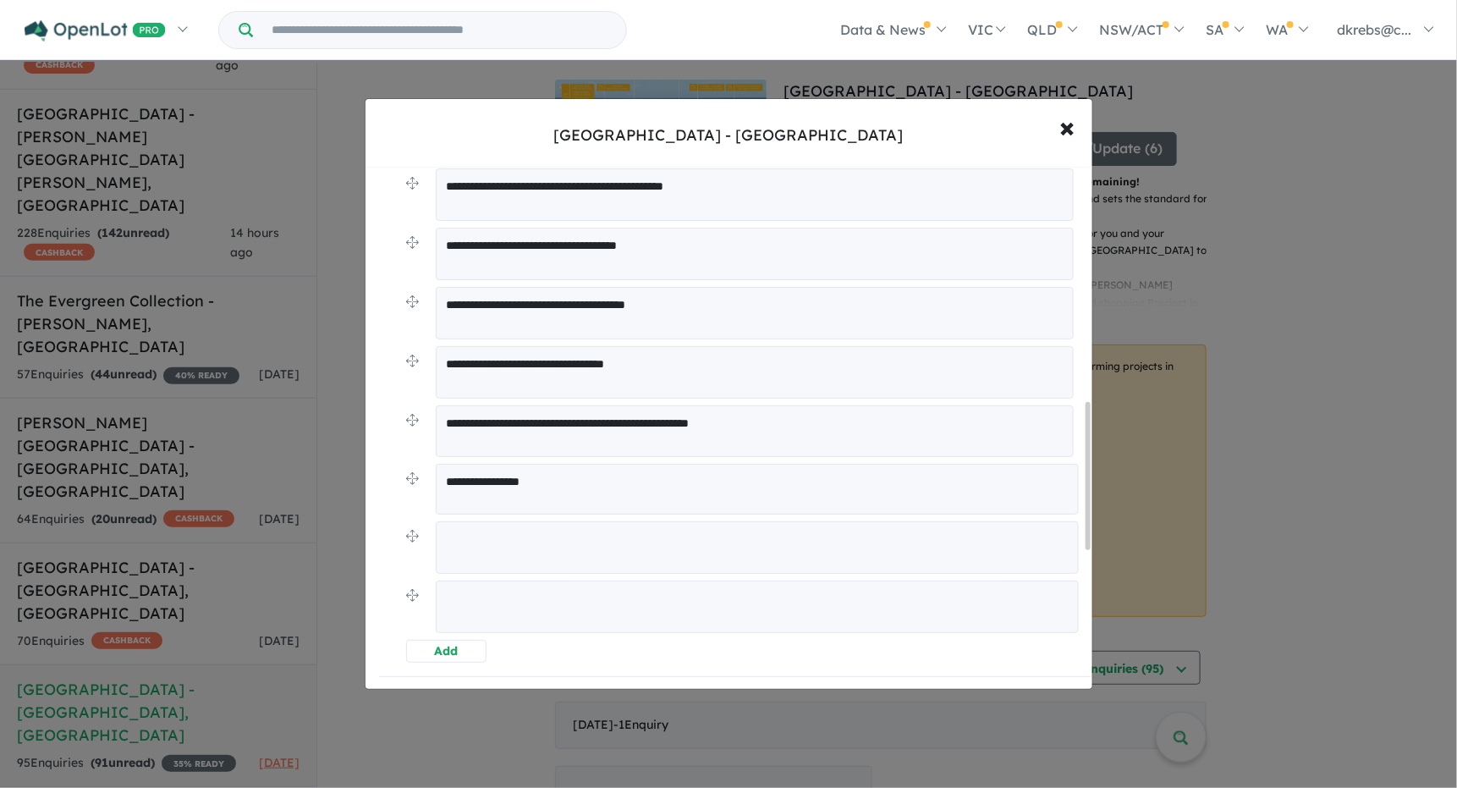
click at [678, 425] on textarea "**********" at bounding box center [755, 431] width 638 height 52
click at [533, 480] on textarea "**********" at bounding box center [757, 489] width 643 height 51
click at [556, 477] on textarea "**********" at bounding box center [757, 489] width 643 height 51
drag, startPoint x: 503, startPoint y: 480, endPoint x: 564, endPoint y: 478, distance: 61.0
click at [564, 478] on textarea "**********" at bounding box center [757, 489] width 643 height 51
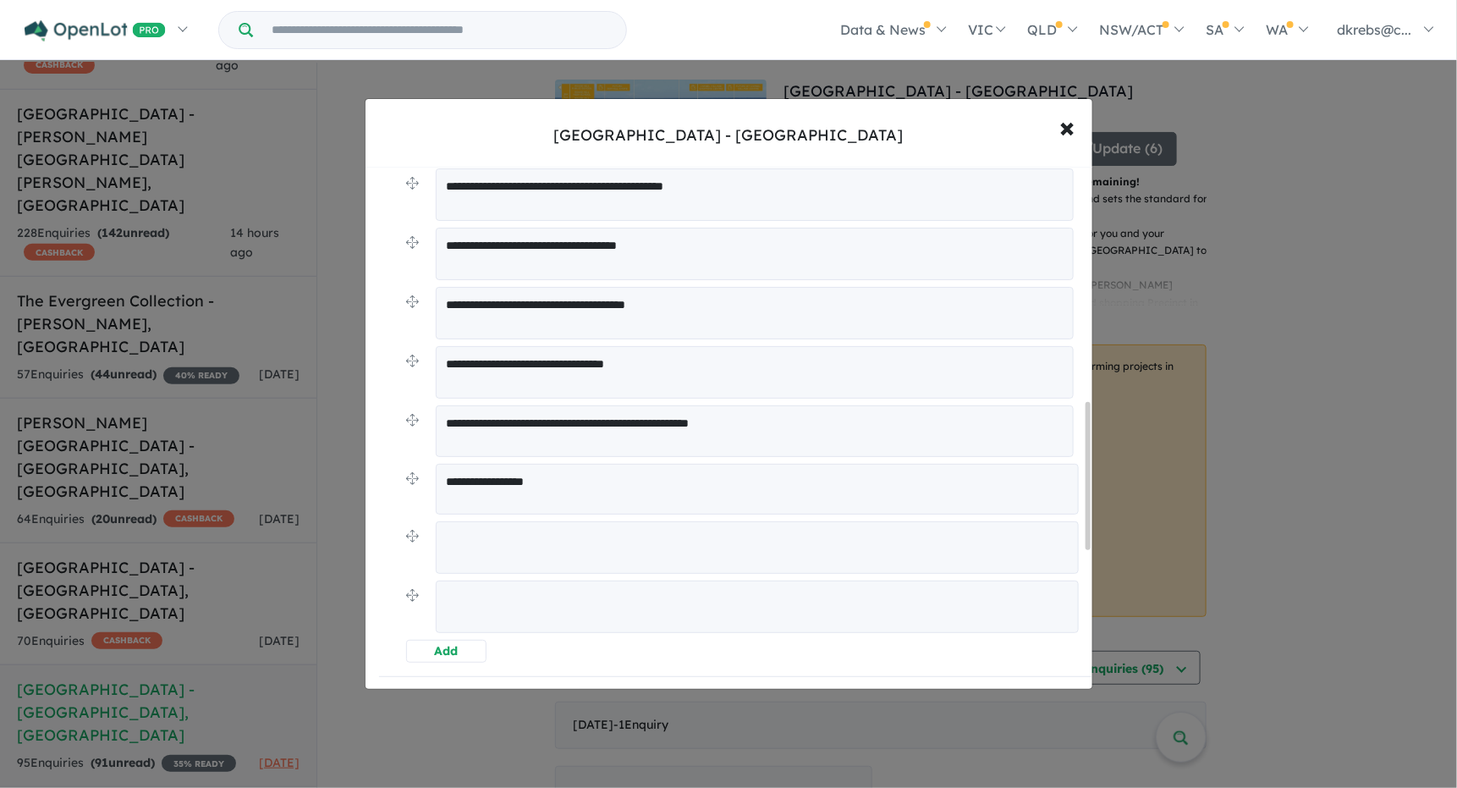
type textarea "**********"
click at [468, 541] on textarea at bounding box center [757, 547] width 643 height 52
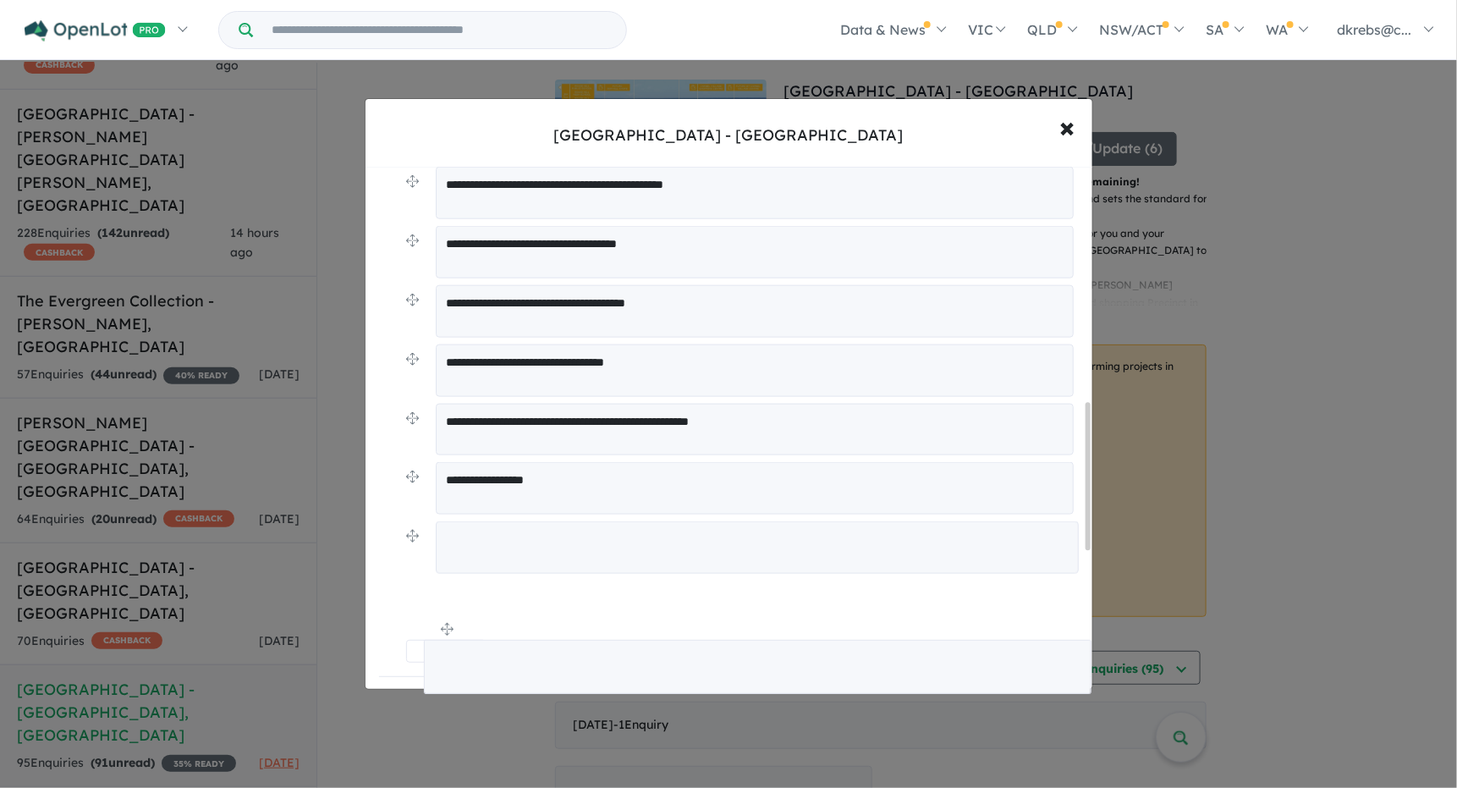
drag, startPoint x: 409, startPoint y: 532, endPoint x: 427, endPoint y: 628, distance: 98.1
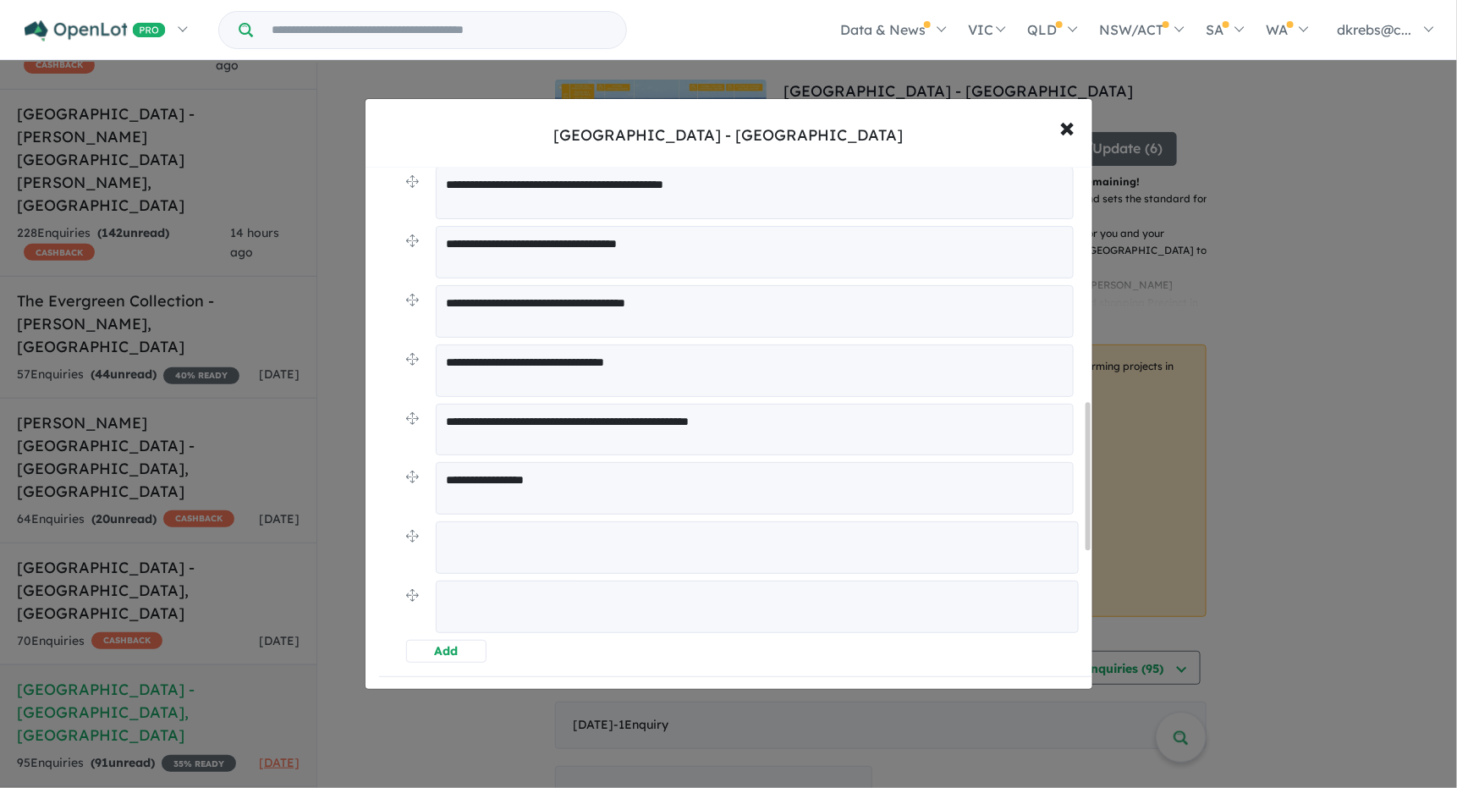
click at [456, 542] on textarea at bounding box center [757, 547] width 643 height 52
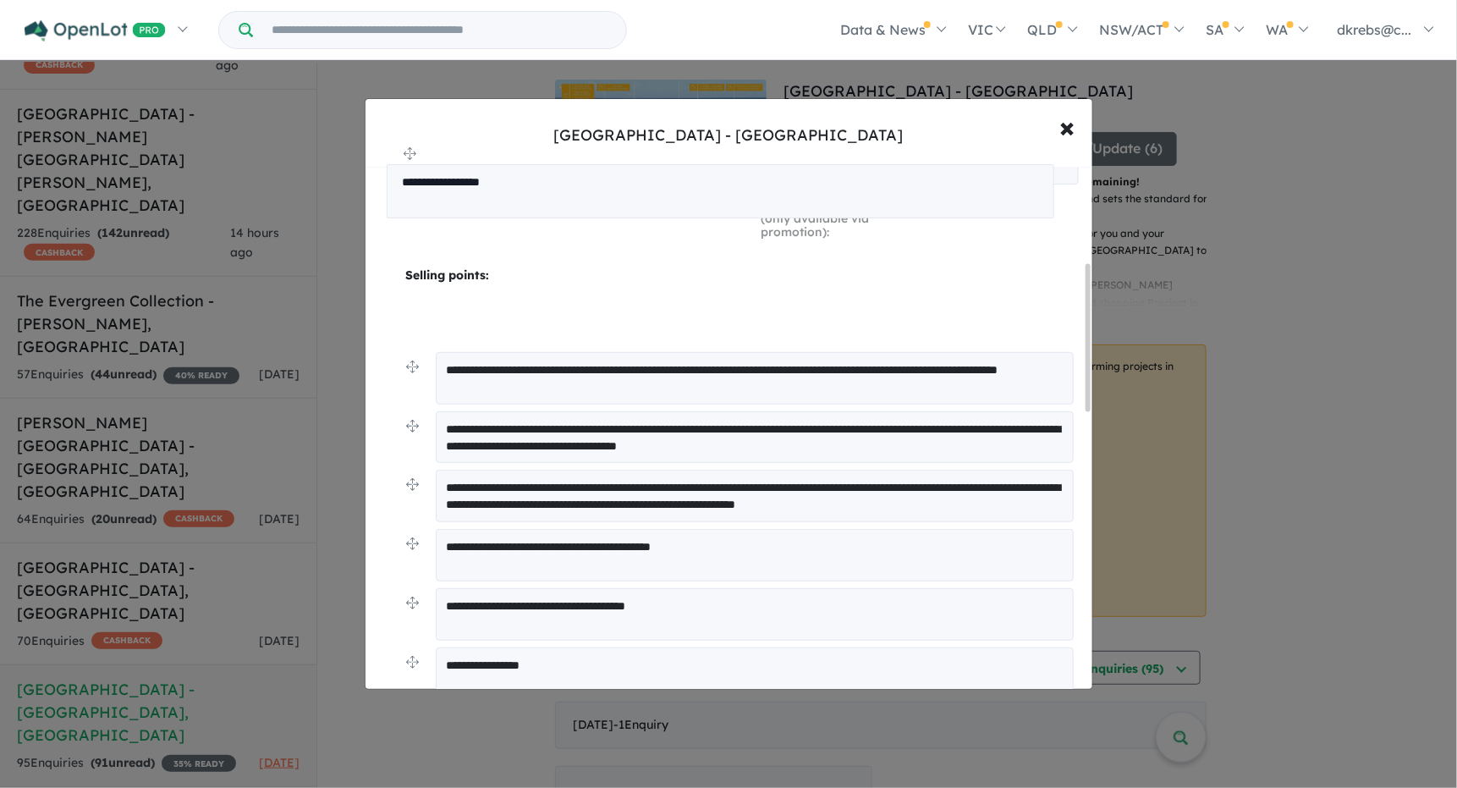
scroll to position [311, 0]
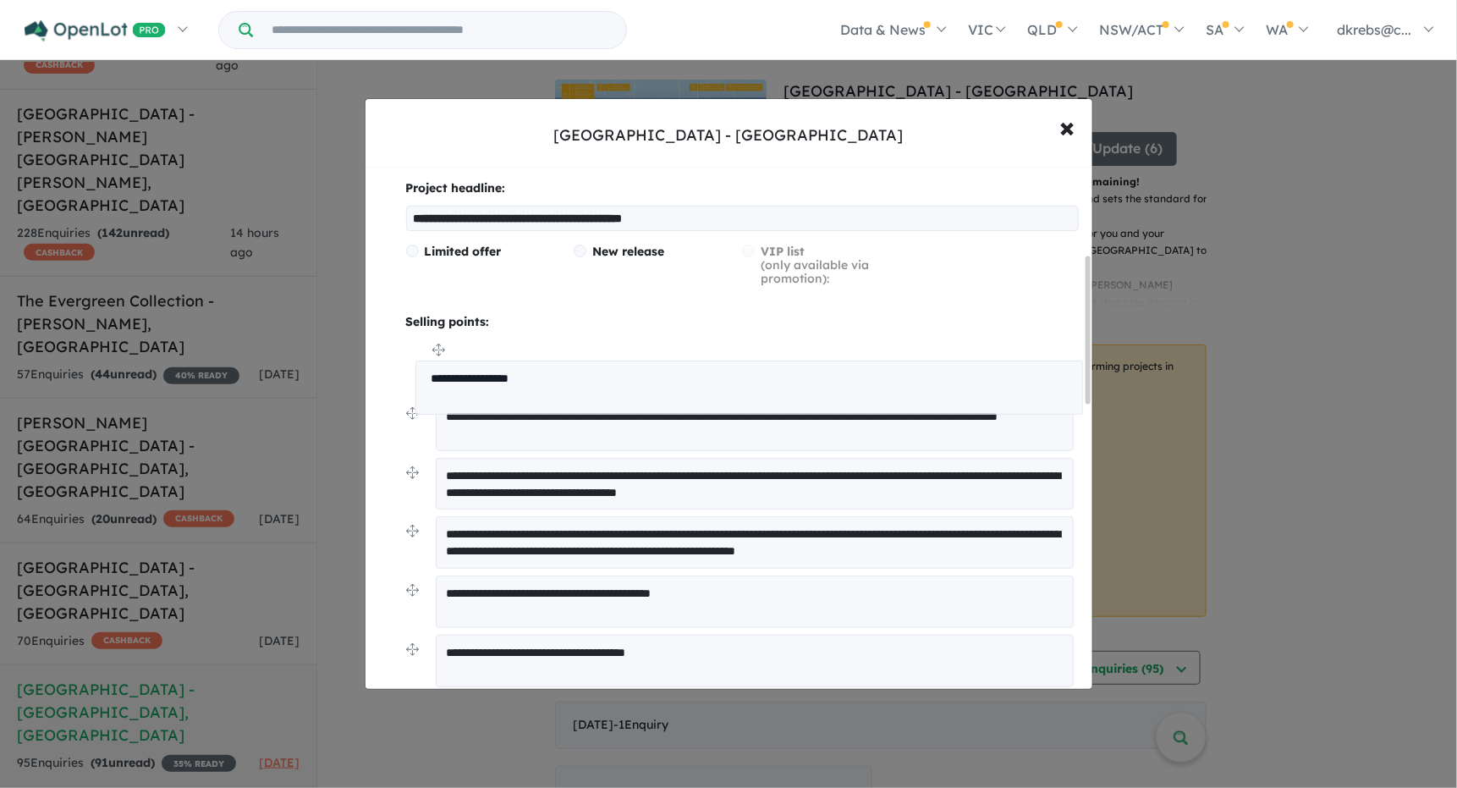
drag, startPoint x: 411, startPoint y: 481, endPoint x: 421, endPoint y: 357, distance: 123.9
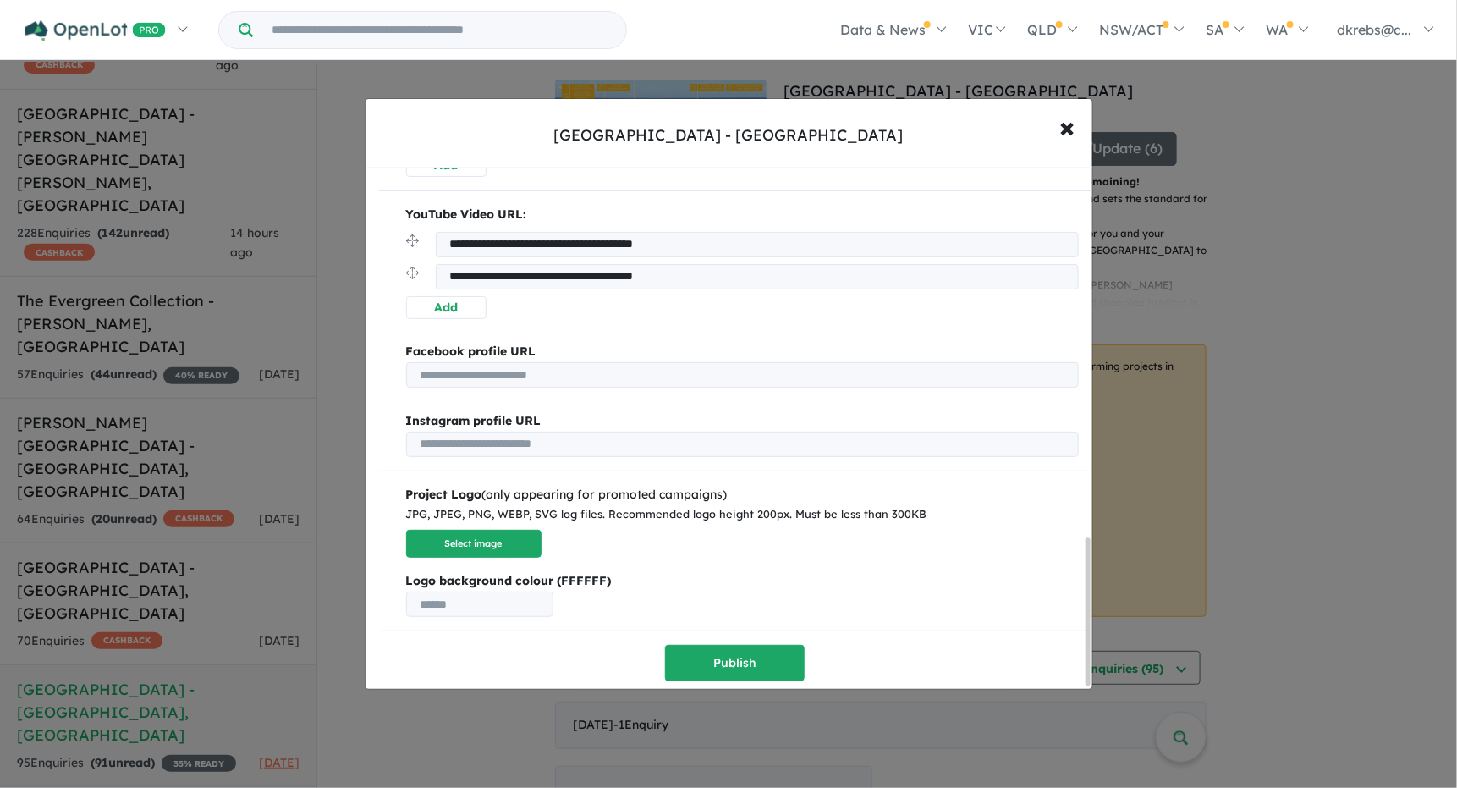
scroll to position [1325, 0]
click at [703, 658] on button "Publish" at bounding box center [735, 662] width 140 height 36
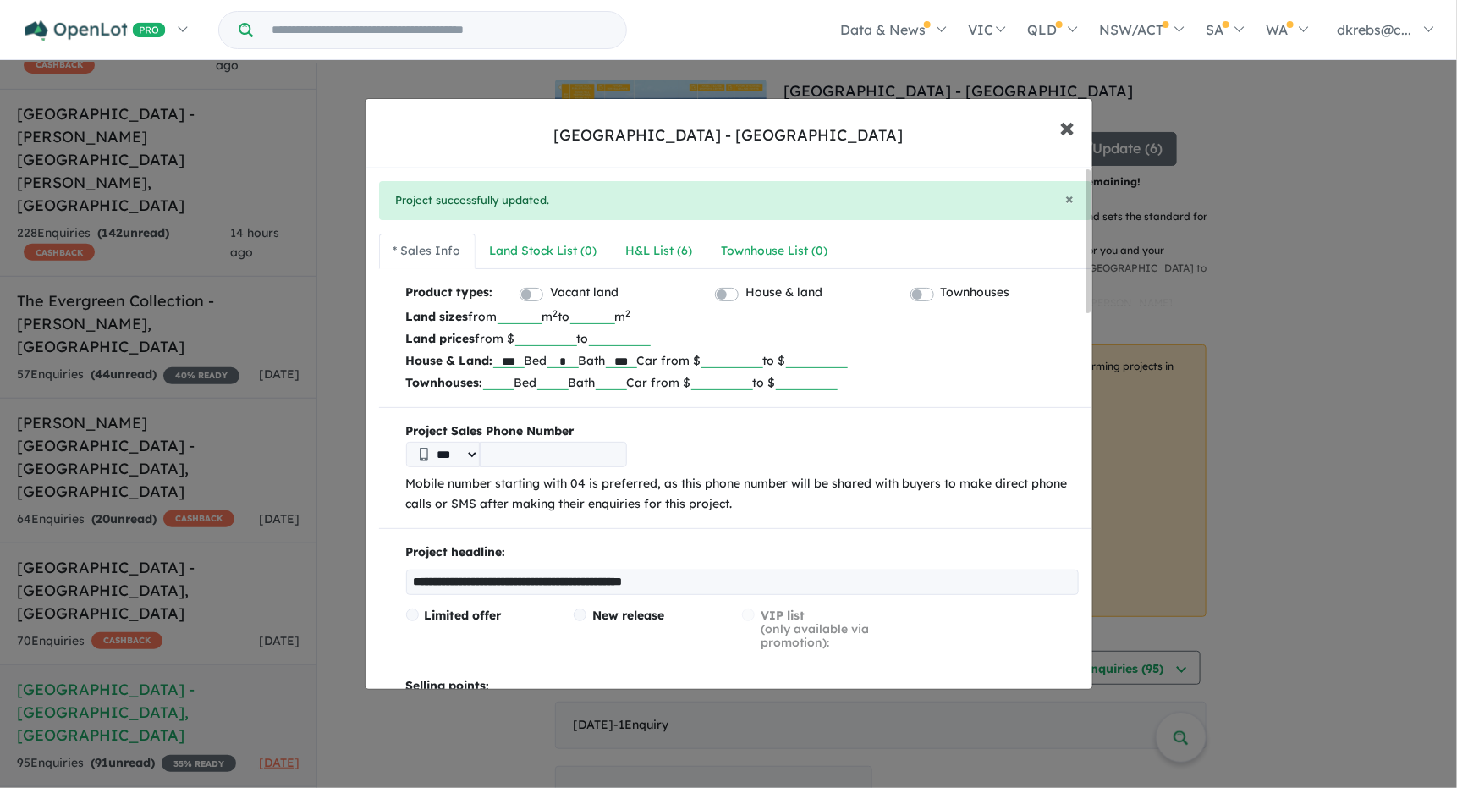
click at [1064, 129] on span "×" at bounding box center [1068, 126] width 15 height 36
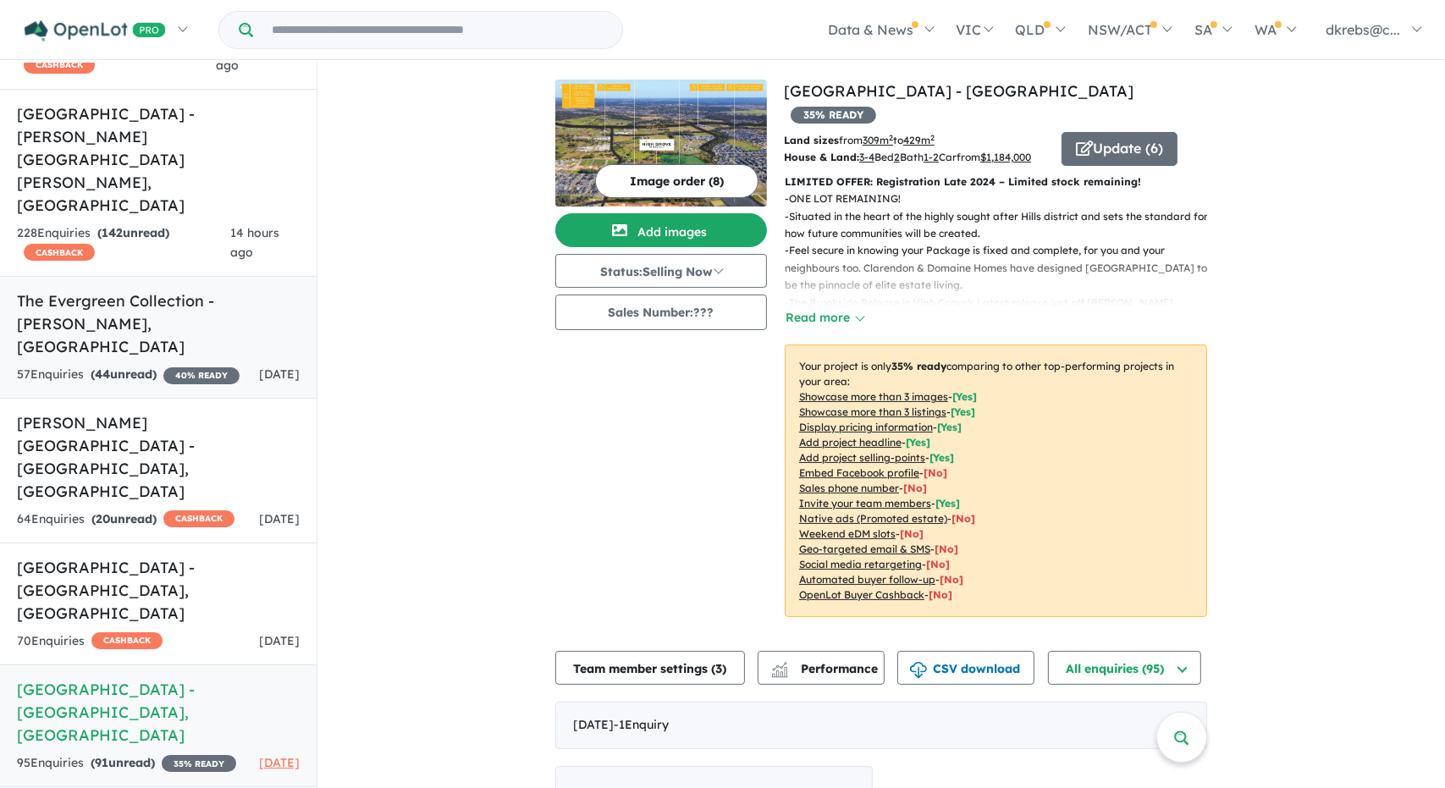
click at [178, 289] on h5 "The Evergreen Collection - [GEOGRAPHIC_DATA] , [GEOGRAPHIC_DATA]" at bounding box center [158, 323] width 283 height 69
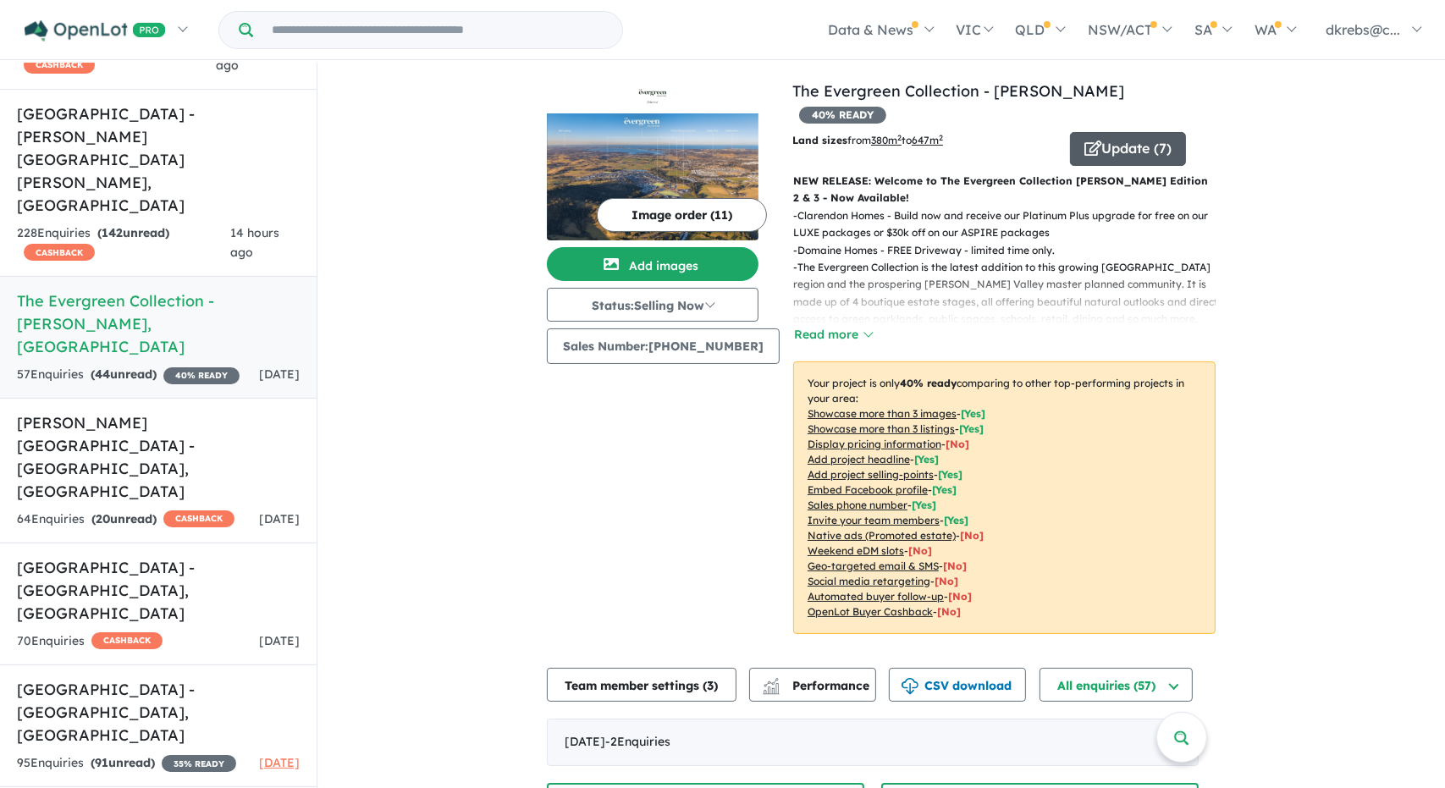
click at [1099, 132] on button "Update ( 7 )" at bounding box center [1128, 149] width 116 height 34
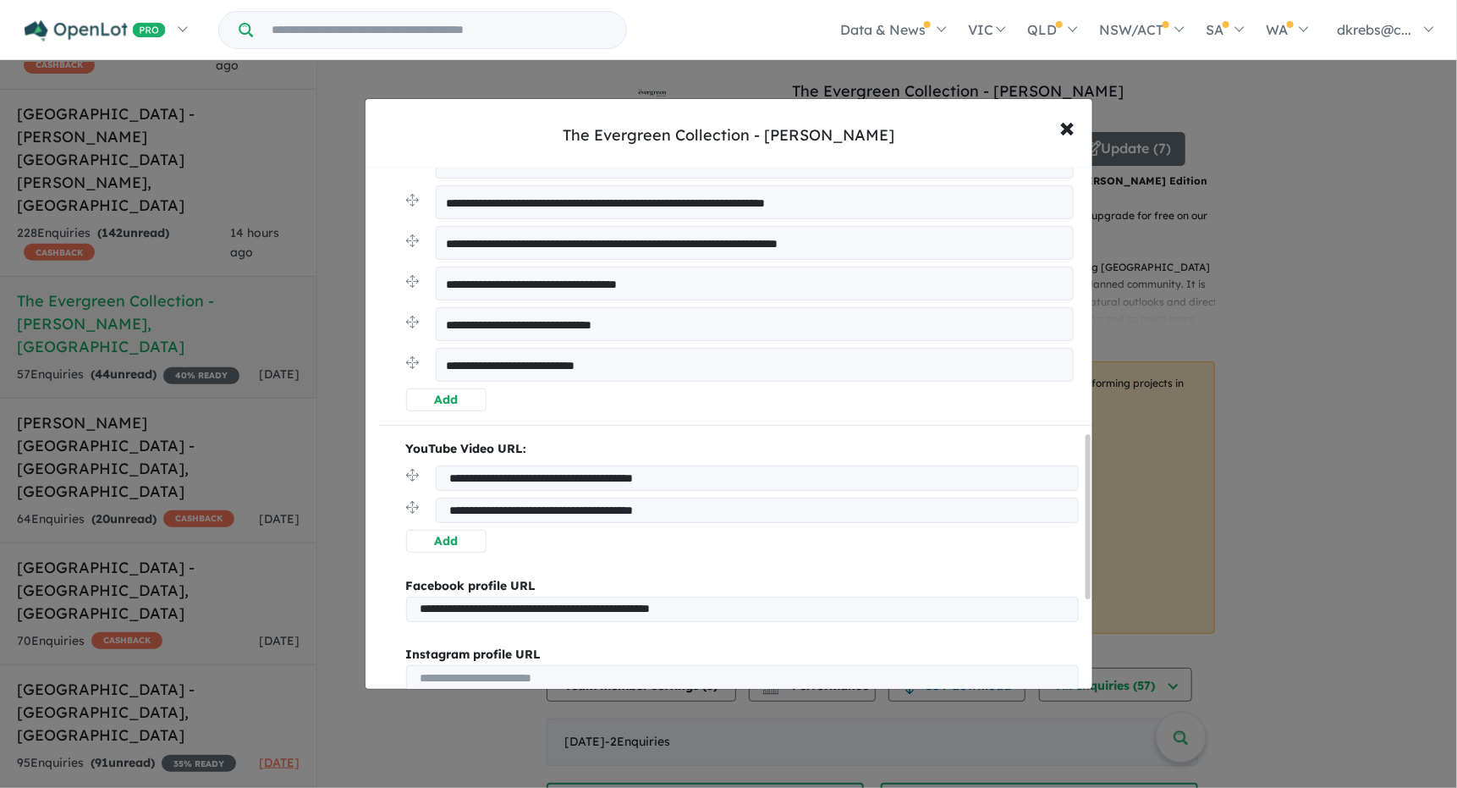
scroll to position [854, 0]
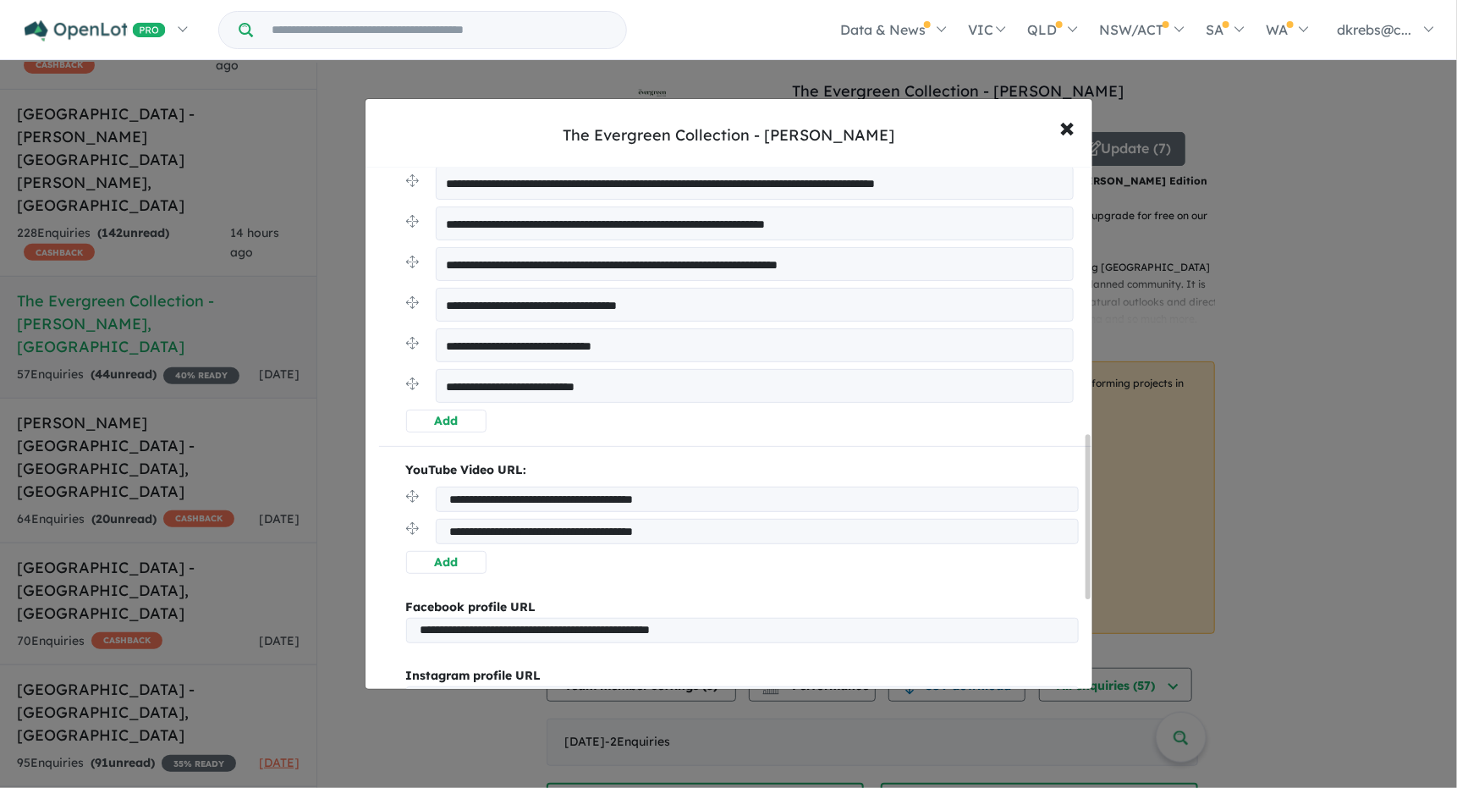
click at [456, 427] on button "Add" at bounding box center [446, 421] width 80 height 23
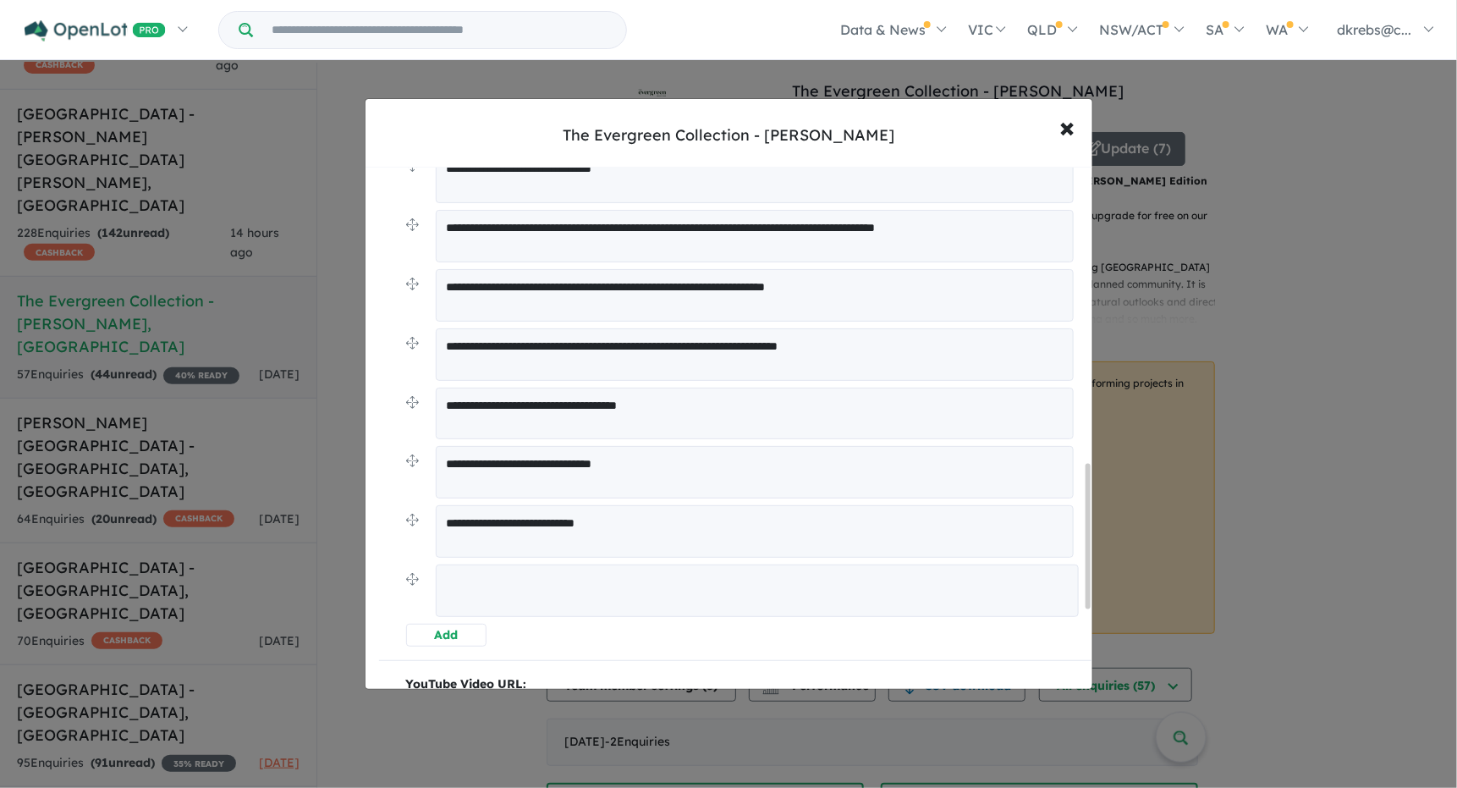
scroll to position [1068, 0]
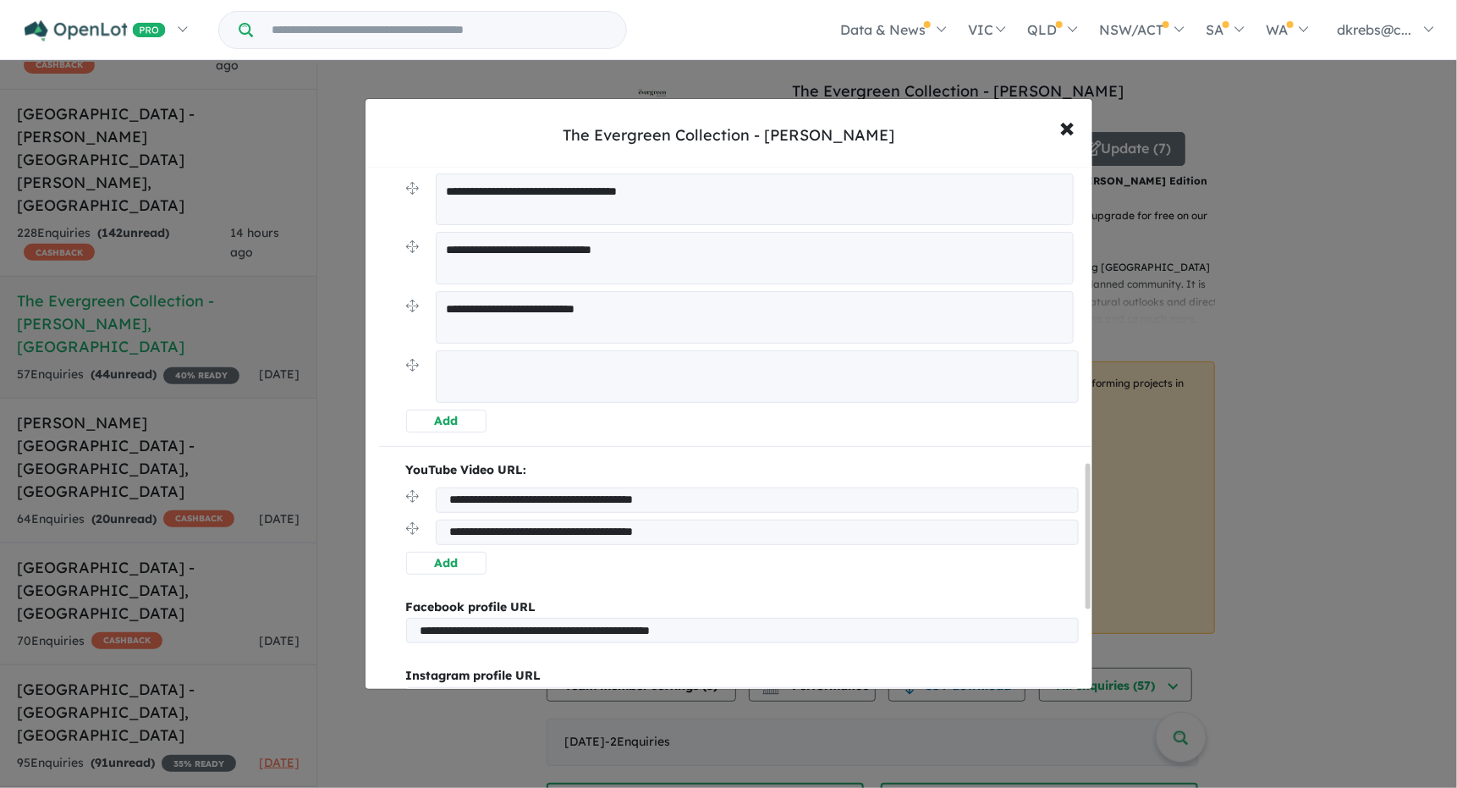
click at [556, 360] on textarea at bounding box center [757, 376] width 643 height 52
type textarea "**********"
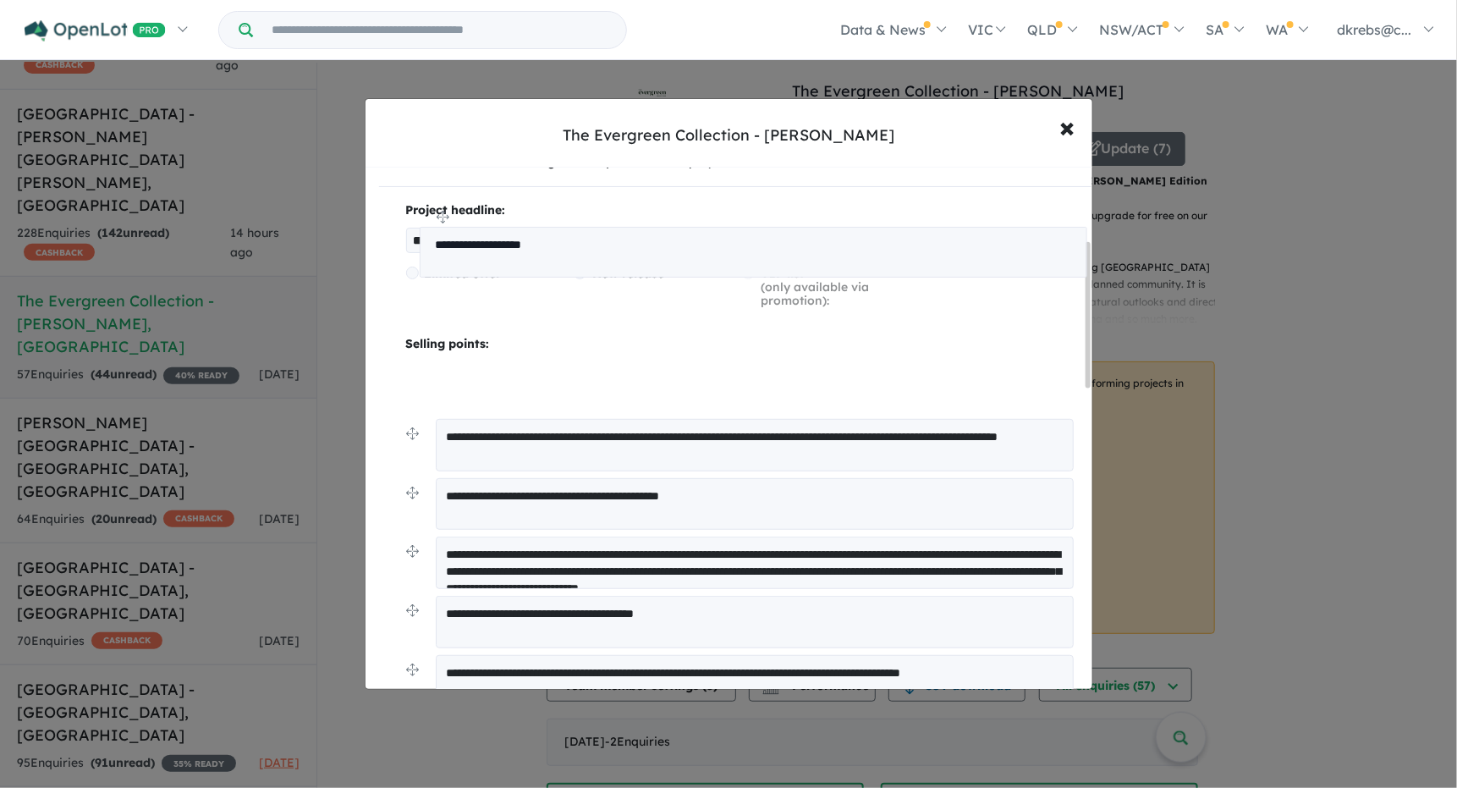
scroll to position [263, 0]
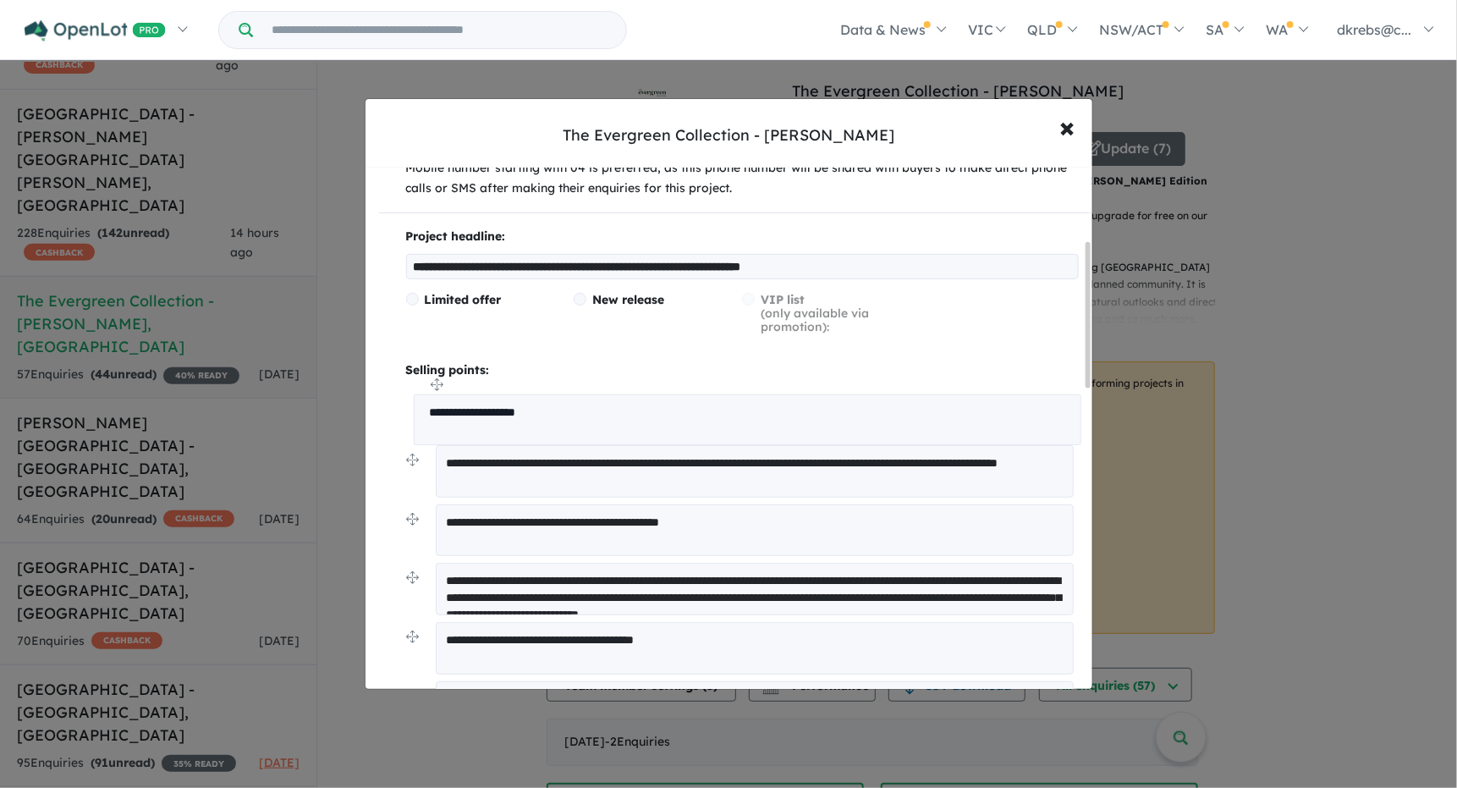
drag, startPoint x: 411, startPoint y: 366, endPoint x: 419, endPoint y: 388, distance: 24.1
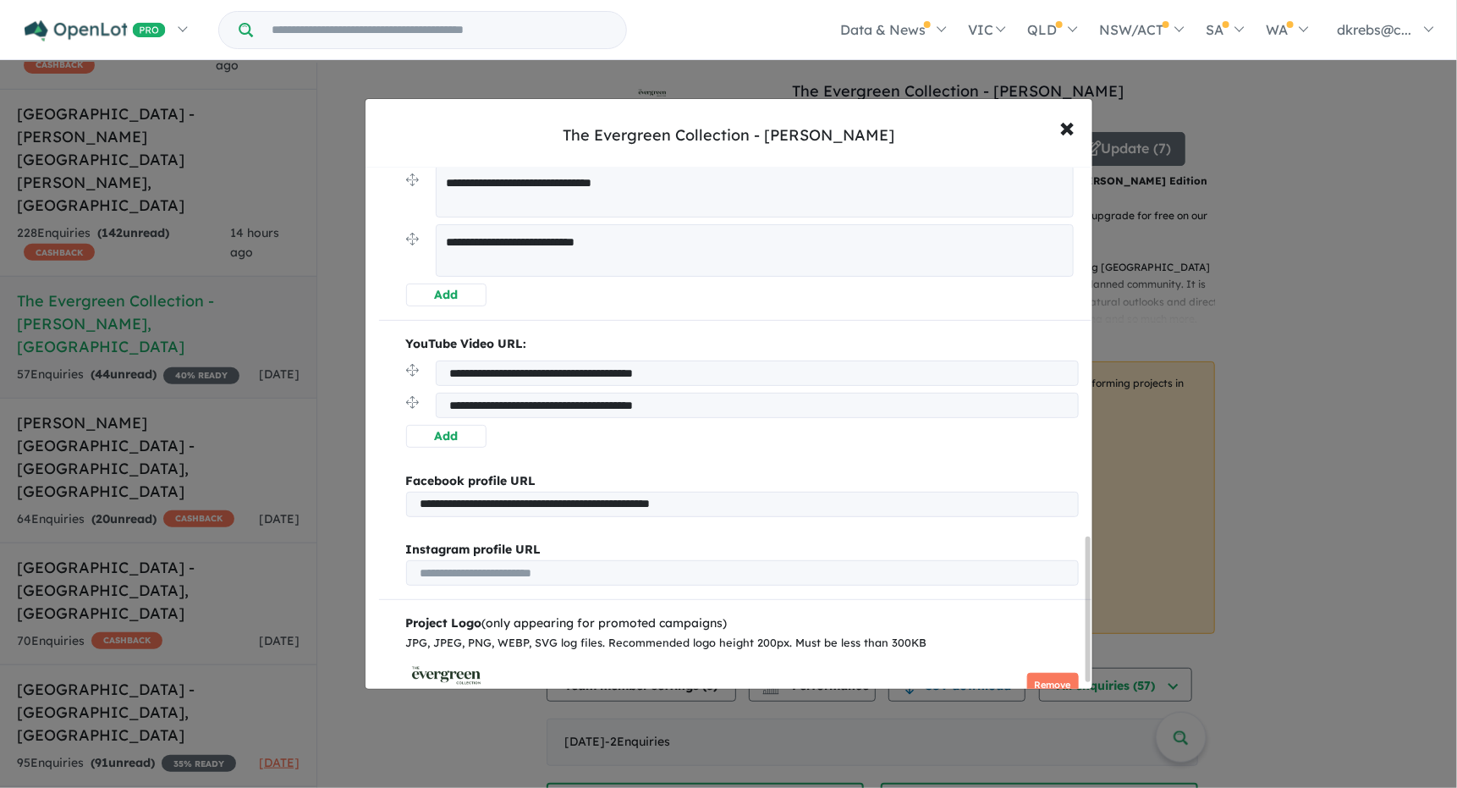
scroll to position [1348, 0]
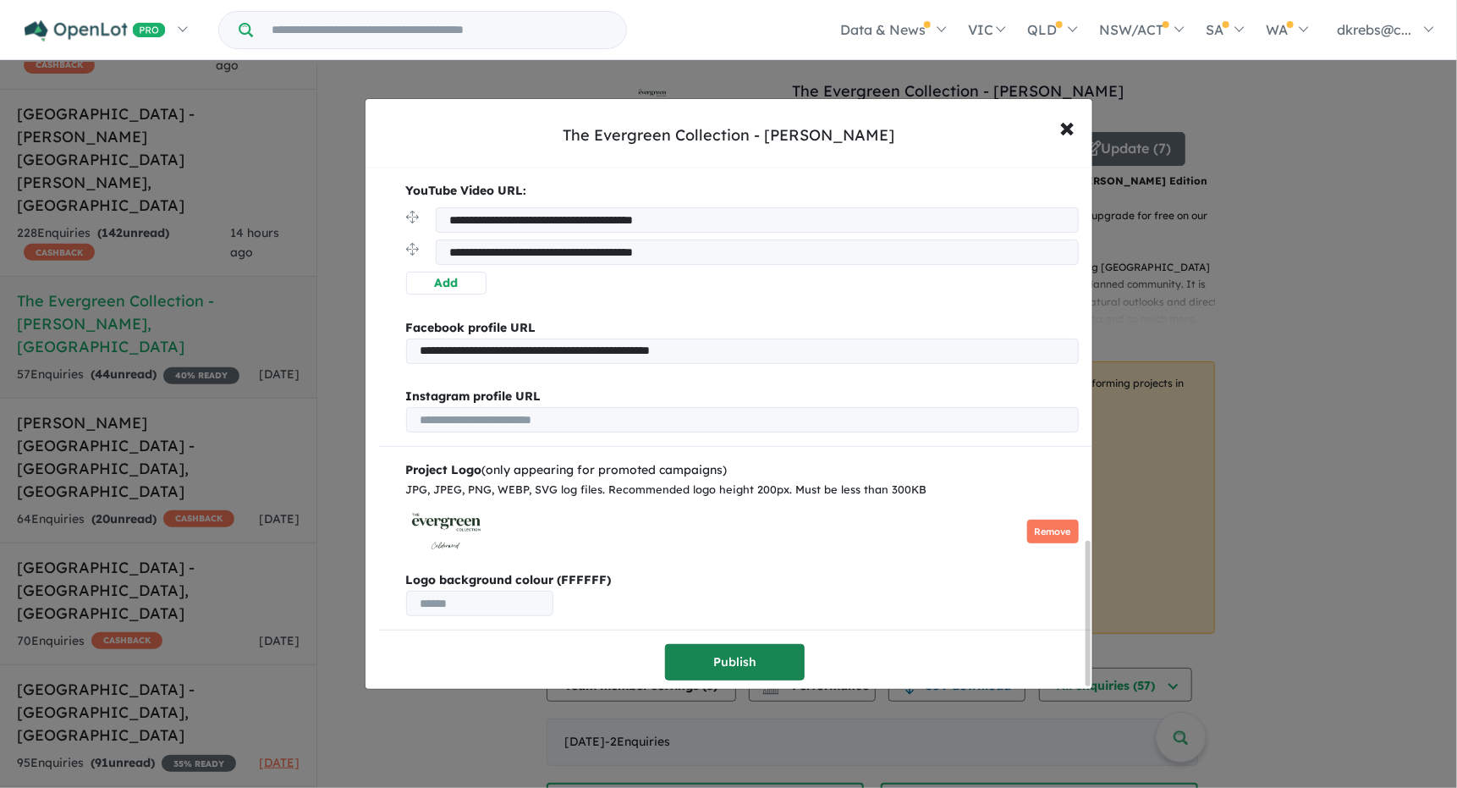
click at [787, 660] on button "Publish" at bounding box center [735, 662] width 140 height 36
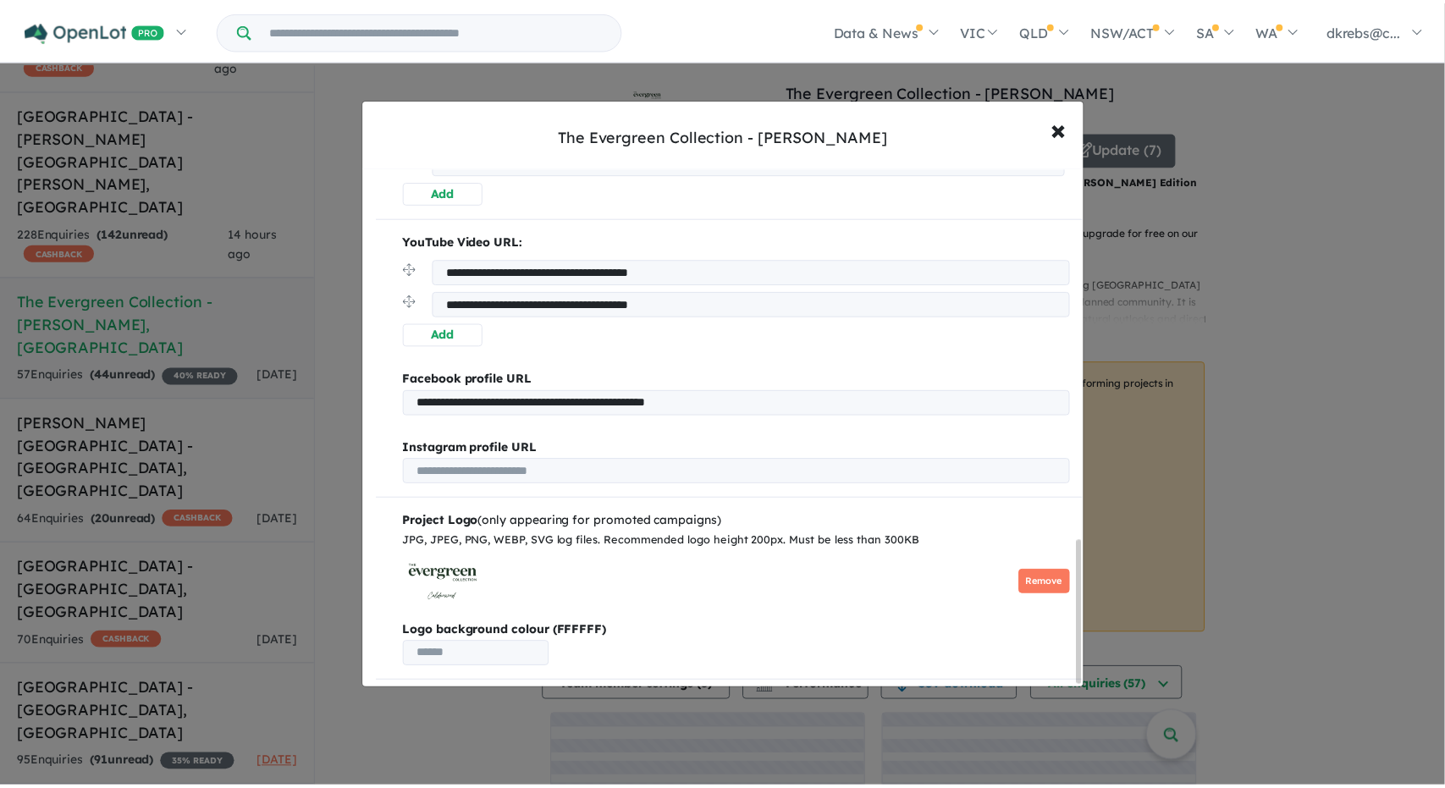
scroll to position [0, 0]
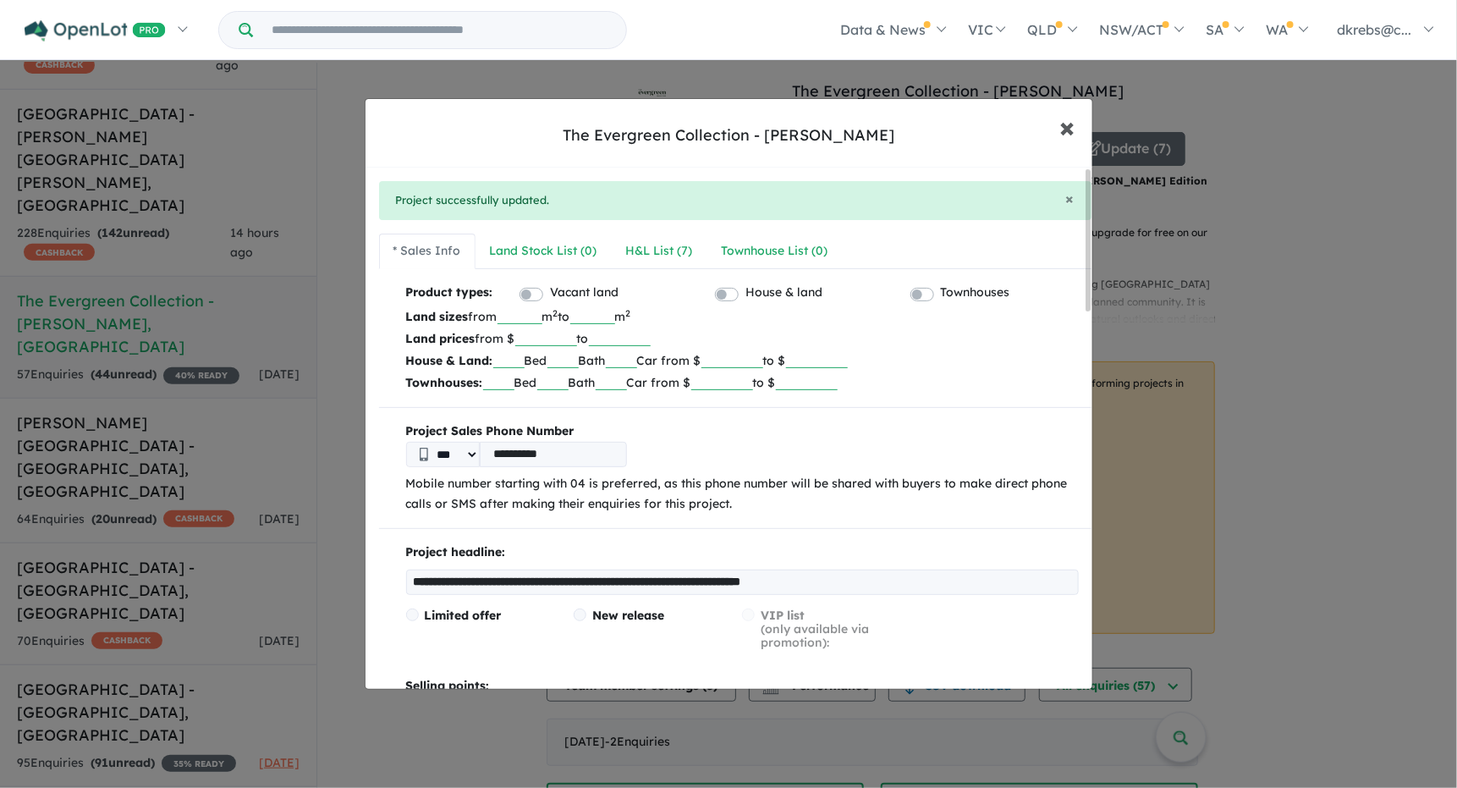
click at [1066, 129] on span "×" at bounding box center [1068, 126] width 15 height 36
